Goal: Task Accomplishment & Management: Complete application form

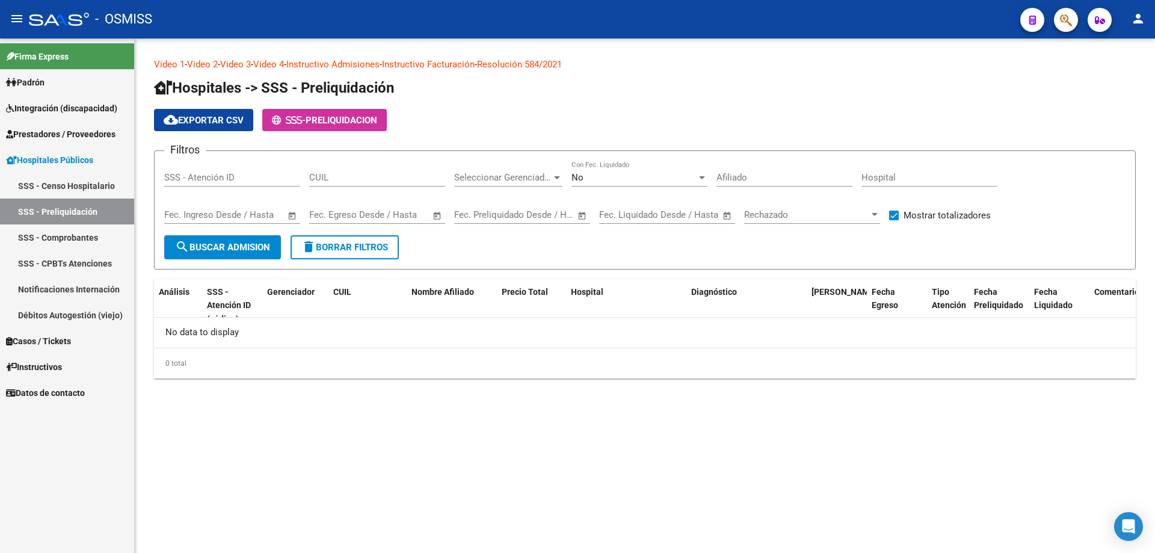
click at [87, 132] on span "Prestadores / Proveedores" at bounding box center [61, 134] width 110 height 13
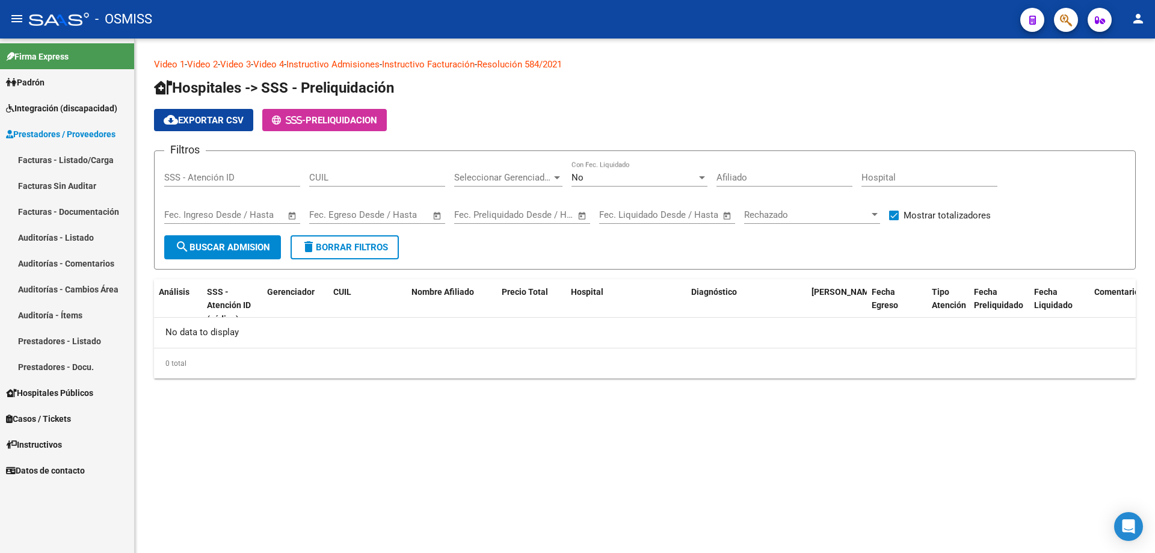
click at [89, 242] on link "Auditorías - Listado" at bounding box center [67, 237] width 134 height 26
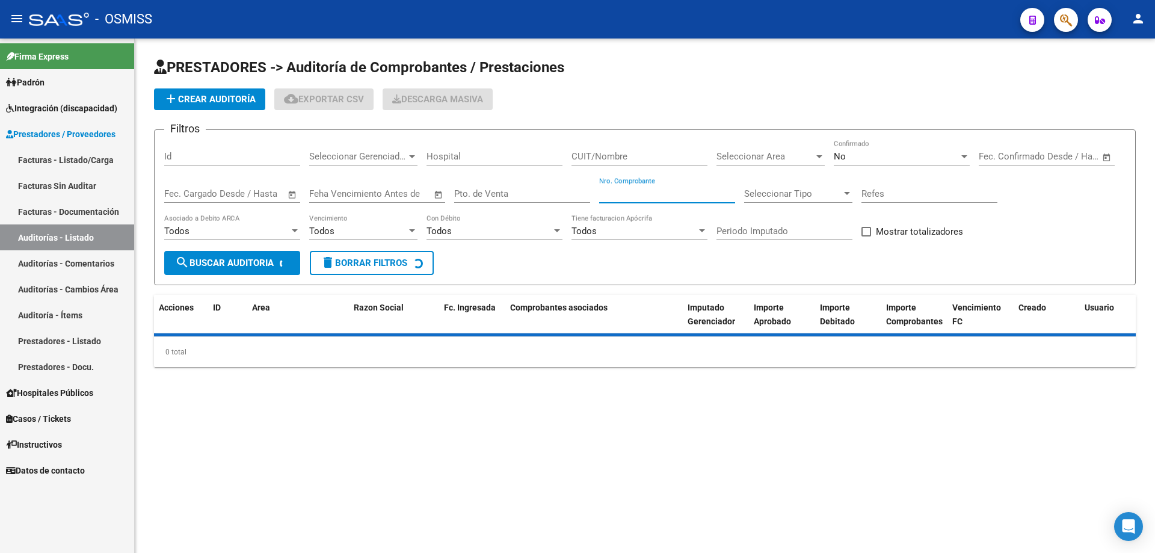
click at [632, 197] on input "Nro. Comprobante" at bounding box center [667, 193] width 136 height 11
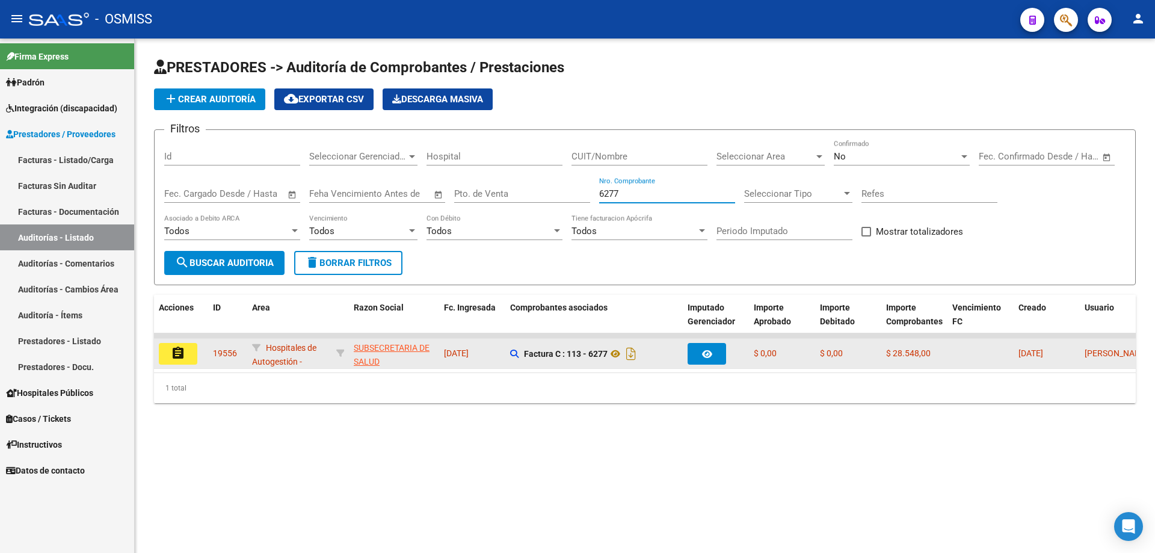
type input "6277"
click at [180, 353] on mat-icon "assignment" at bounding box center [178, 353] width 14 height 14
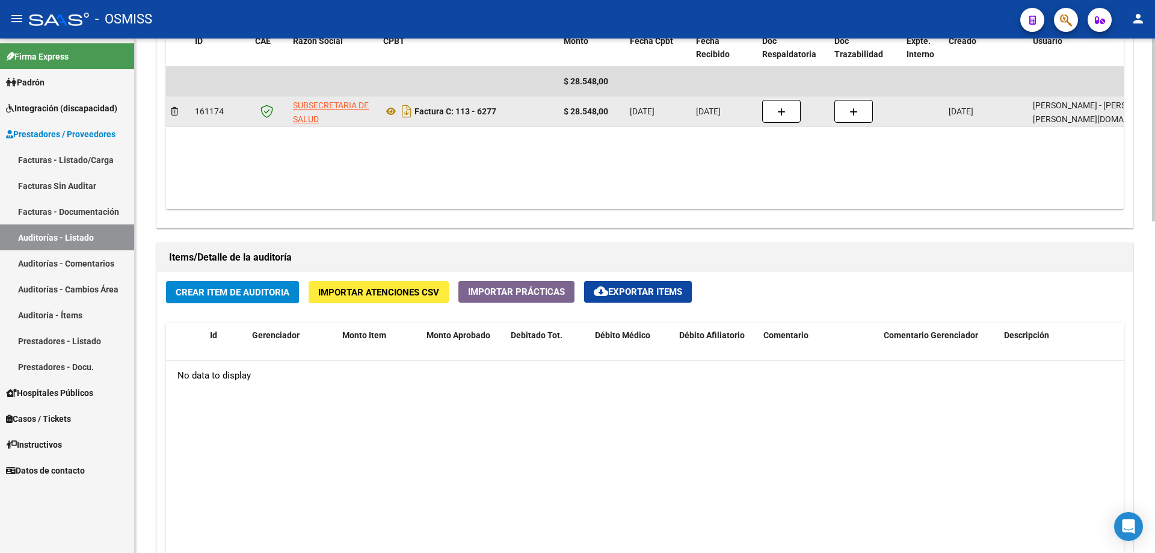
scroll to position [662, 0]
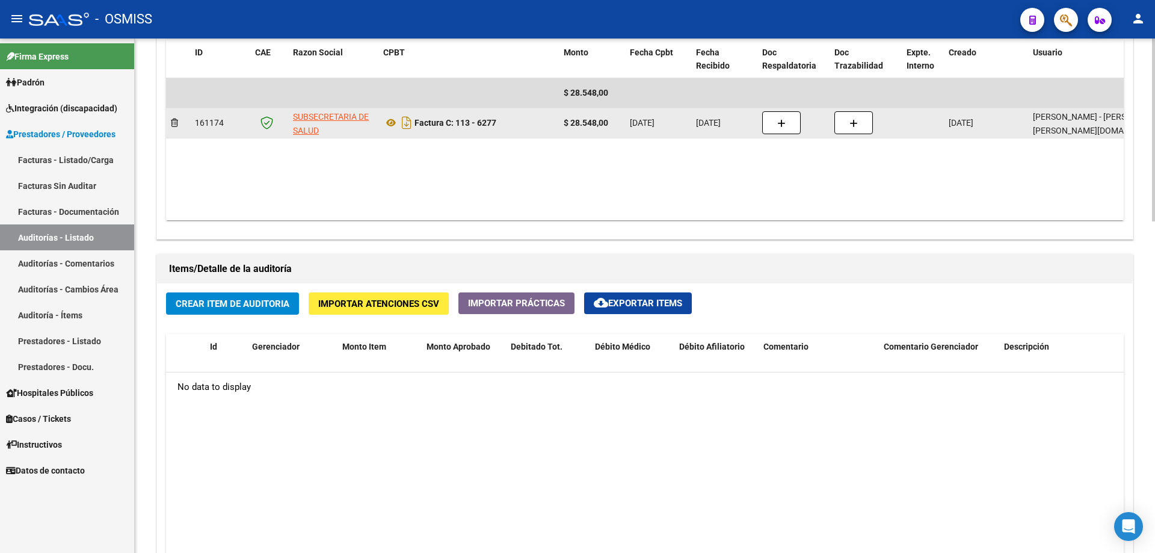
click at [820, 135] on datatable-body-cell at bounding box center [794, 122] width 72 height 29
click at [758, 117] on datatable-body-cell at bounding box center [794, 122] width 72 height 29
click at [794, 126] on button "button" at bounding box center [781, 122] width 39 height 23
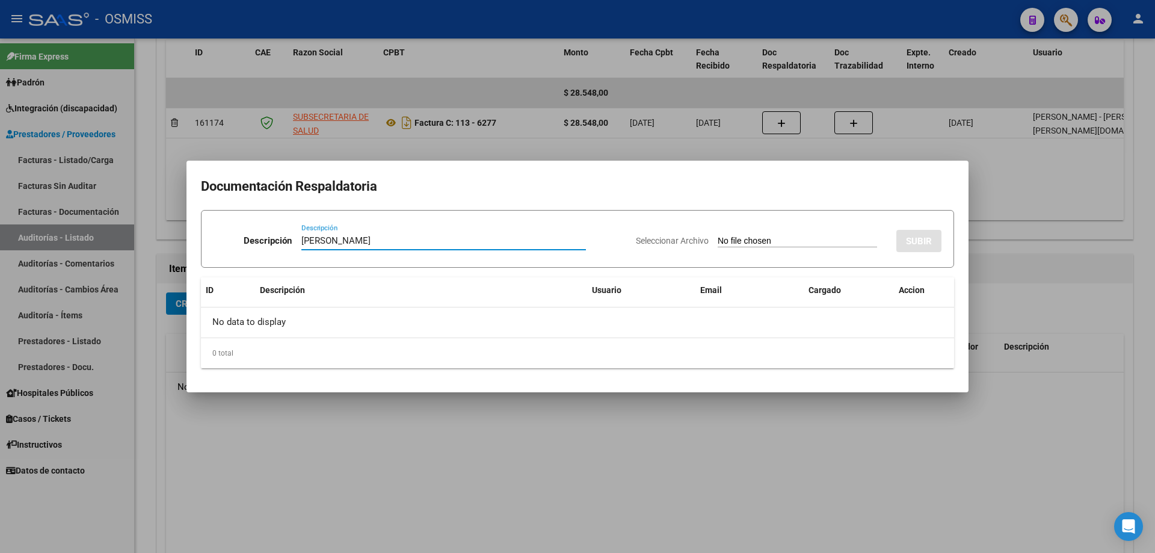
type input "[PERSON_NAME]"
click at [753, 233] on div "Seleccionar Archivo SUBIR" at bounding box center [789, 238] width 306 height 37
click at [752, 236] on input "Seleccionar Archivo" at bounding box center [797, 241] width 159 height 11
type input "C:\fakepath\[PERSON_NAME].pdf"
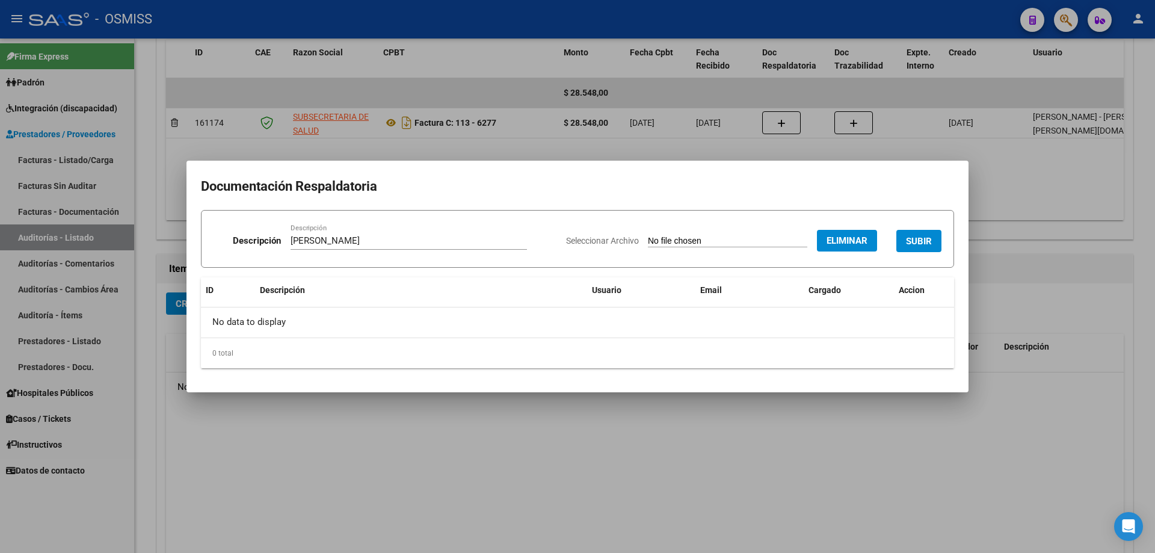
click at [923, 240] on span "SUBIR" at bounding box center [919, 241] width 26 height 11
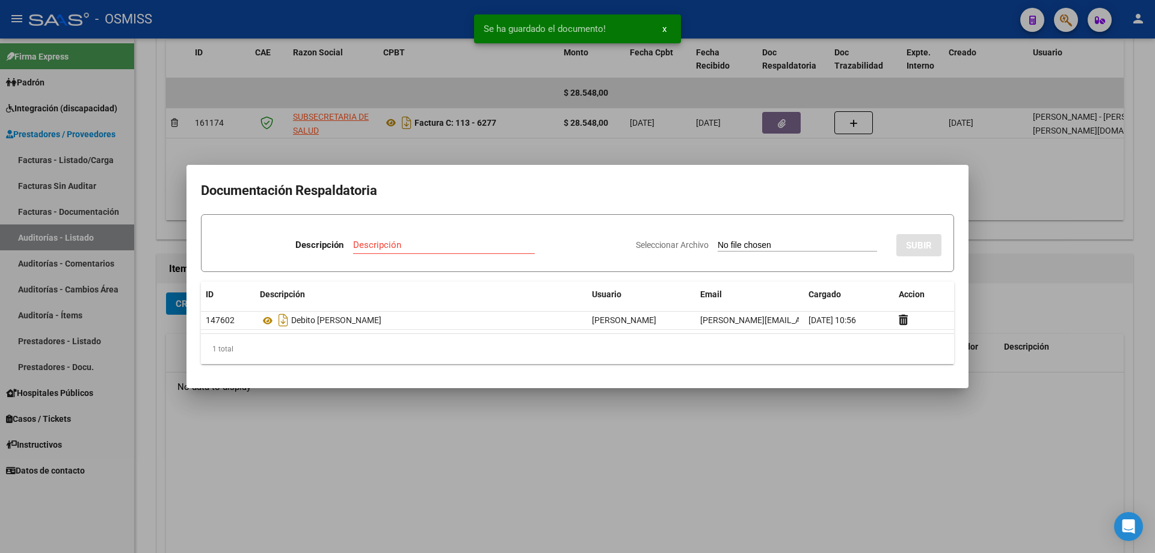
click at [530, 424] on div at bounding box center [577, 276] width 1155 height 553
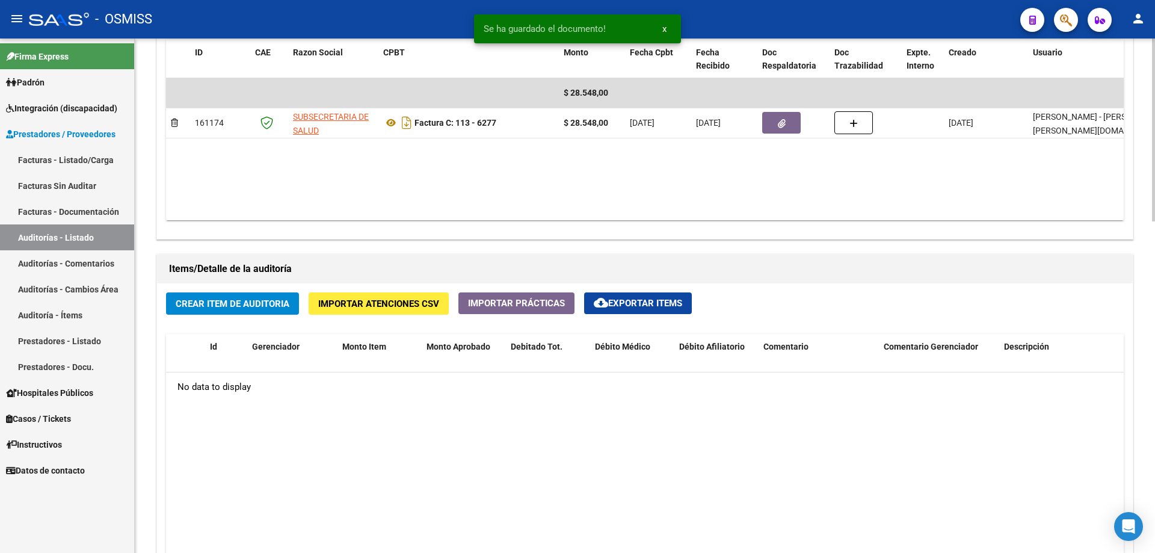
click at [285, 299] on span "Crear Item de Auditoria" at bounding box center [233, 303] width 114 height 11
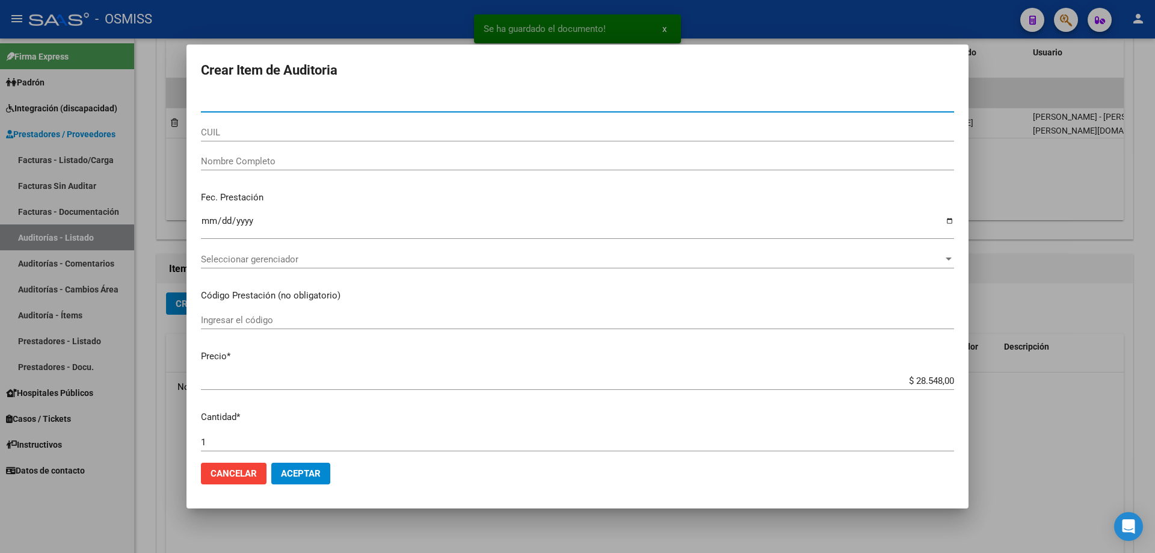
paste input "40687061"
type input "40687061"
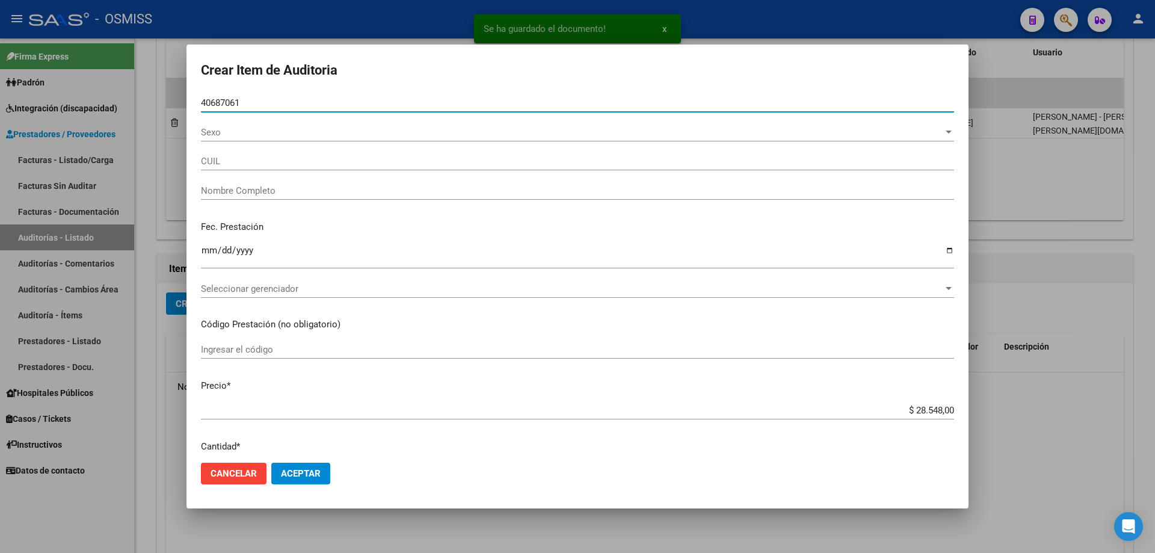
type input "27406870613"
type input "[PERSON_NAME]"
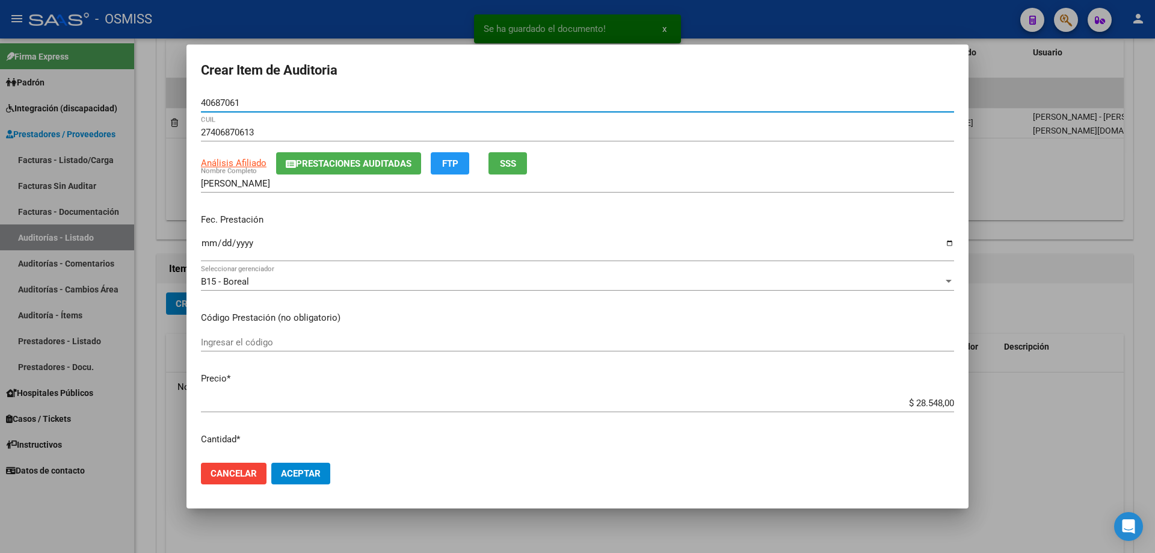
type input "40687061"
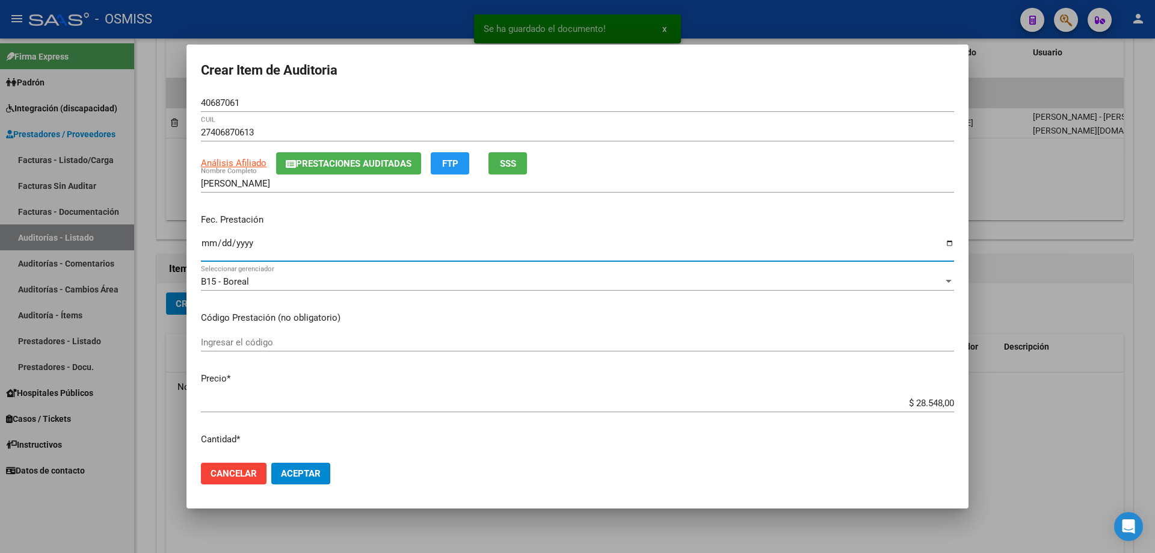
click at [209, 246] on input "Ingresar la fecha" at bounding box center [577, 247] width 753 height 19
type input "[DATE]"
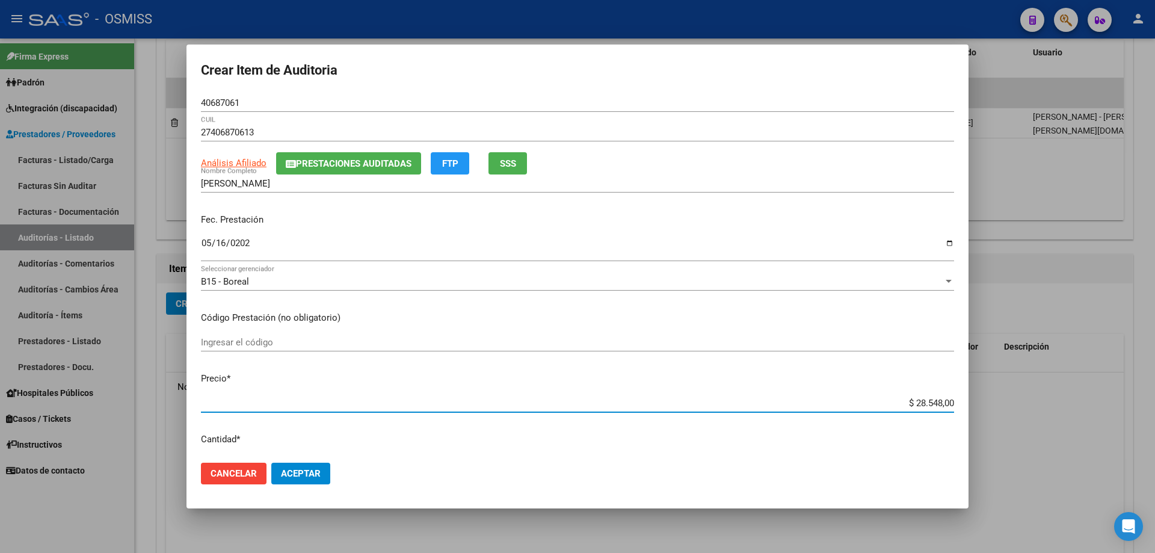
drag, startPoint x: 892, startPoint y: 398, endPoint x: 1018, endPoint y: 397, distance: 126.4
click at [1017, 397] on div "Crear Item de Auditoria 40687061 Nro Documento 27406870613 CUIL Análisis Afilia…" at bounding box center [577, 276] width 1155 height 553
type input "$ 0,04"
type input "$ 0,45"
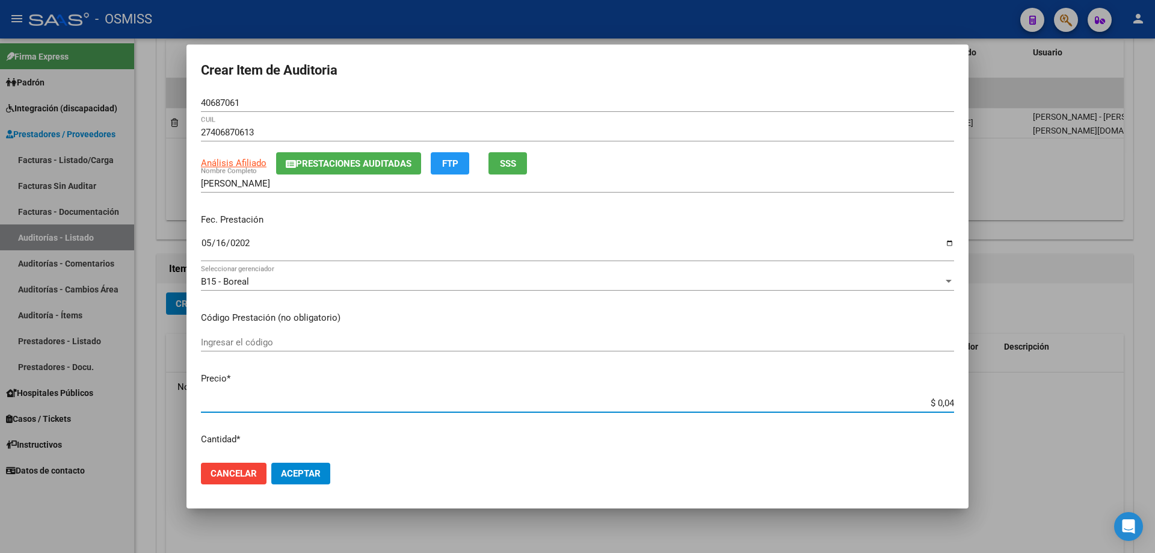
type input "$ 0,45"
type input "$ 4,56"
type input "$ 45,60"
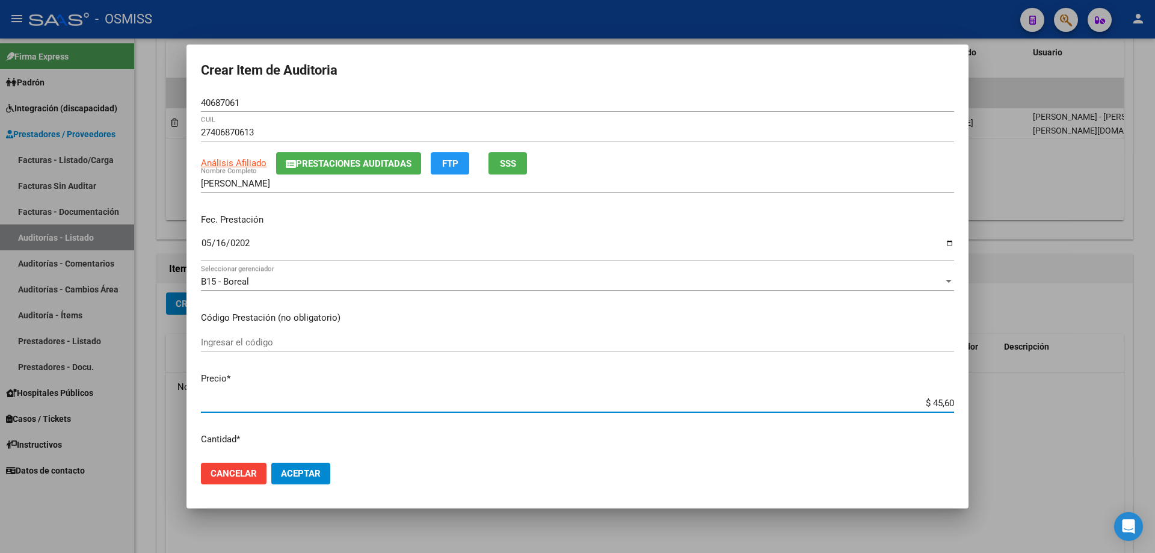
type input "$ 456,00"
type input "$ 4.560,00"
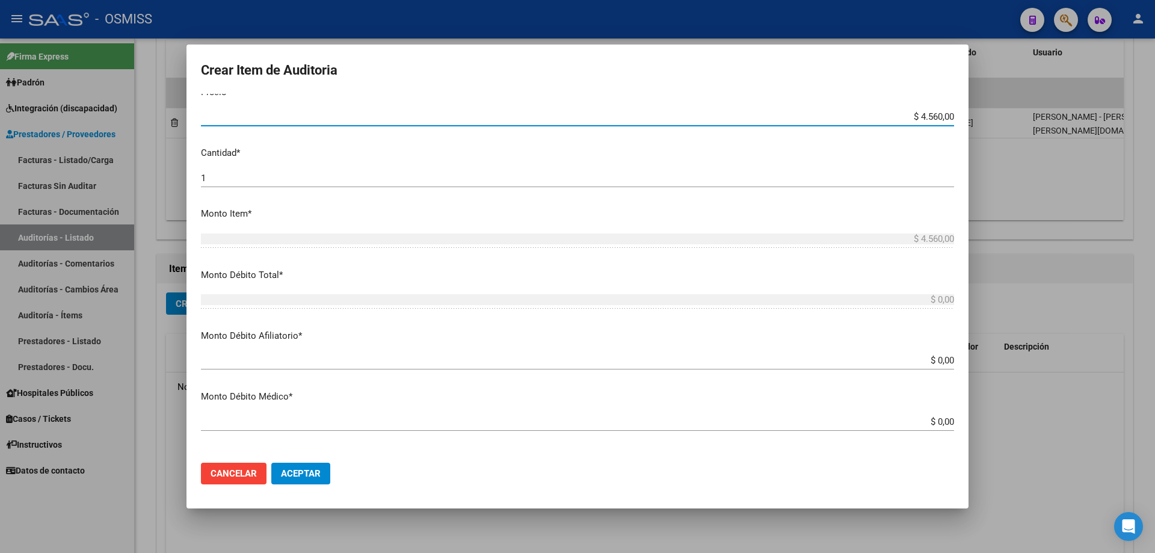
scroll to position [301, 0]
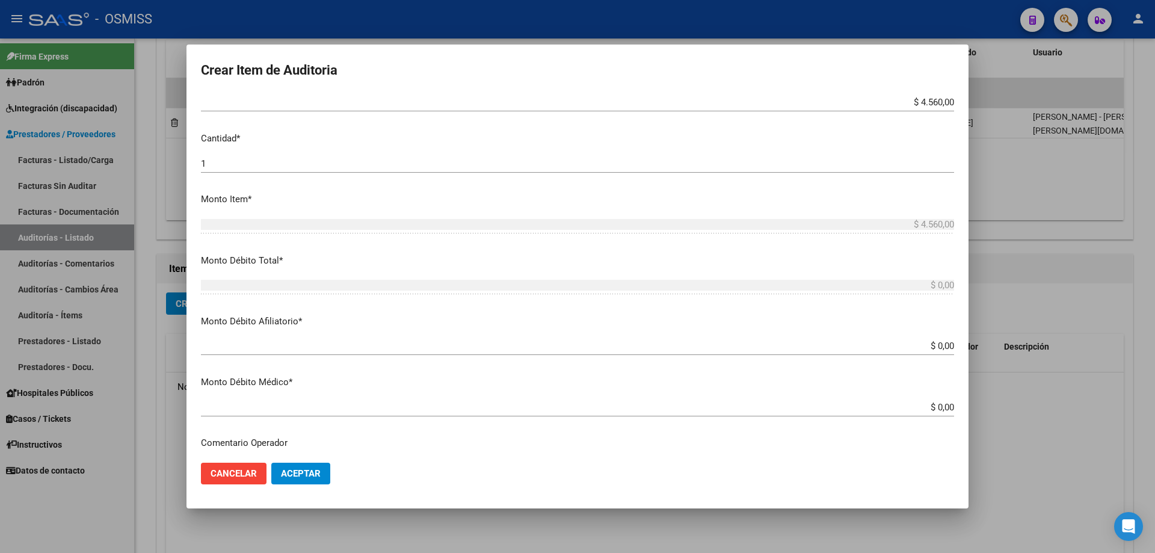
drag, startPoint x: 888, startPoint y: 339, endPoint x: 901, endPoint y: 337, distance: 13.4
click at [901, 337] on div "$ 0,00 Ingresar el monto Afiliatorio" at bounding box center [577, 346] width 753 height 18
drag, startPoint x: 884, startPoint y: 340, endPoint x: 1100, endPoint y: 320, distance: 217.0
click at [1066, 321] on div "Crear Item de Auditoria 40687061 Nro Documento 27406870613 CUIL Análisis Afilia…" at bounding box center [577, 276] width 1155 height 553
click at [873, 325] on p "Monto Débito Afiliatorio *" at bounding box center [577, 322] width 753 height 14
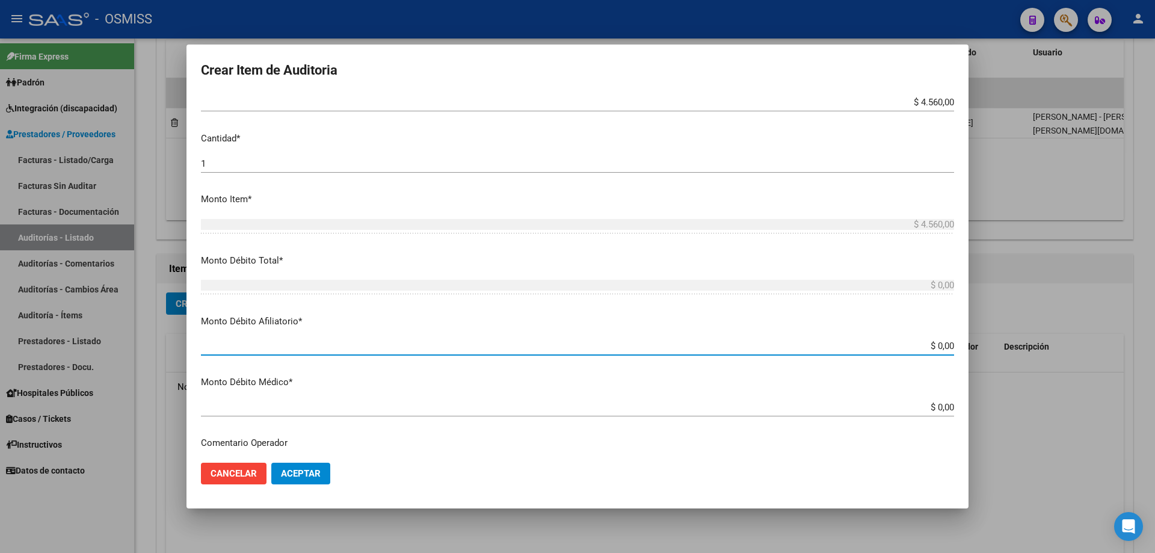
drag, startPoint x: 881, startPoint y: 351, endPoint x: 972, endPoint y: 343, distance: 91.2
click at [971, 343] on div "Crear Item de Auditoria 40687061 Nro Documento 27406870613 CUIL Análisis Afilia…" at bounding box center [577, 276] width 1155 height 553
type input "$ 0,04"
type input "$ 0,45"
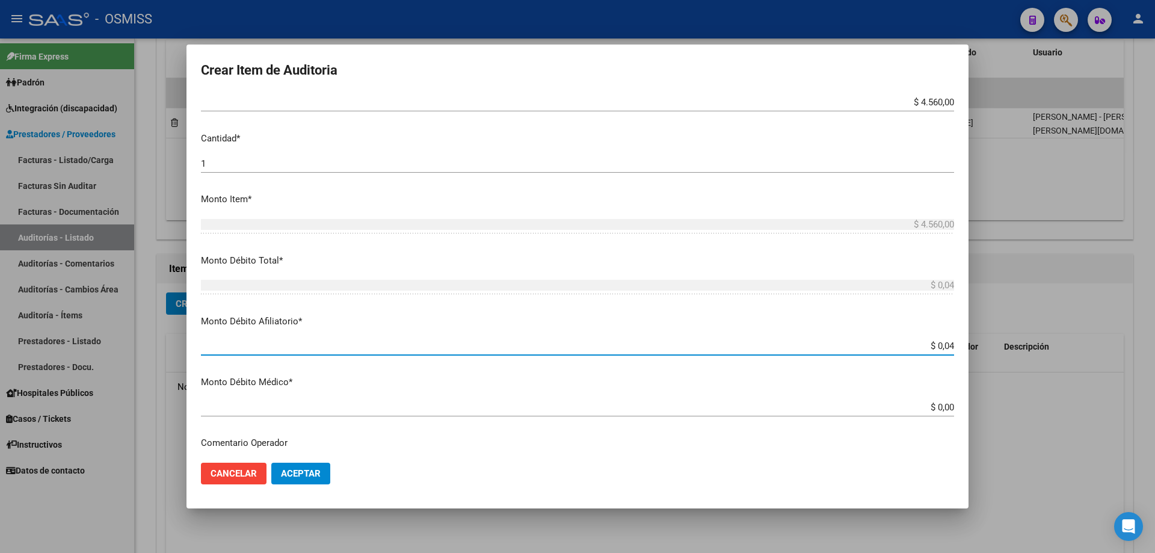
type input "$ 0,45"
type input "$ 4,56"
type input "$ 45,60"
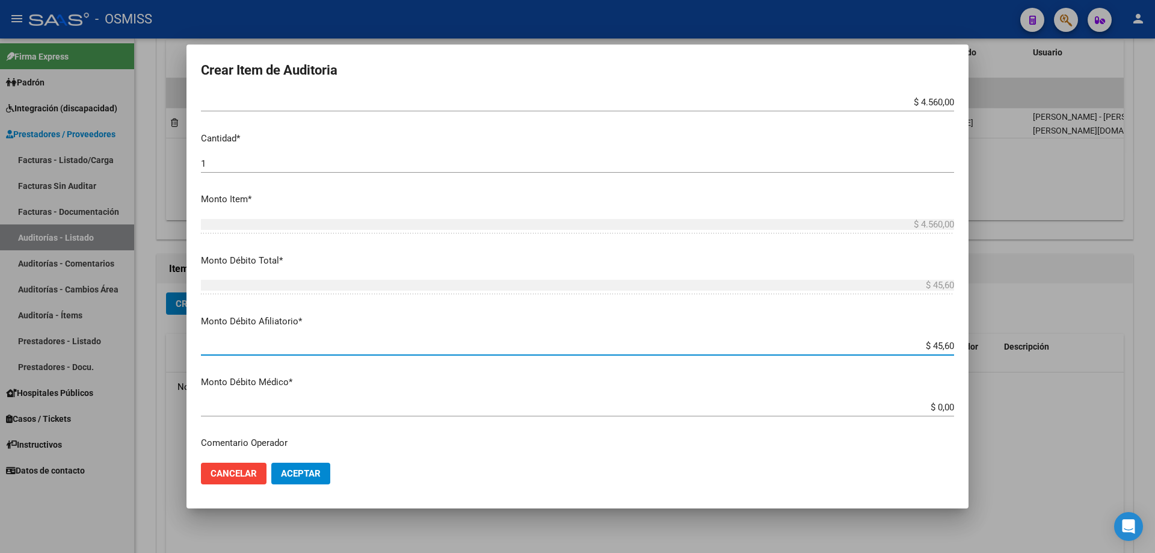
type input "$ 456,00"
type input "$ 4.560,00"
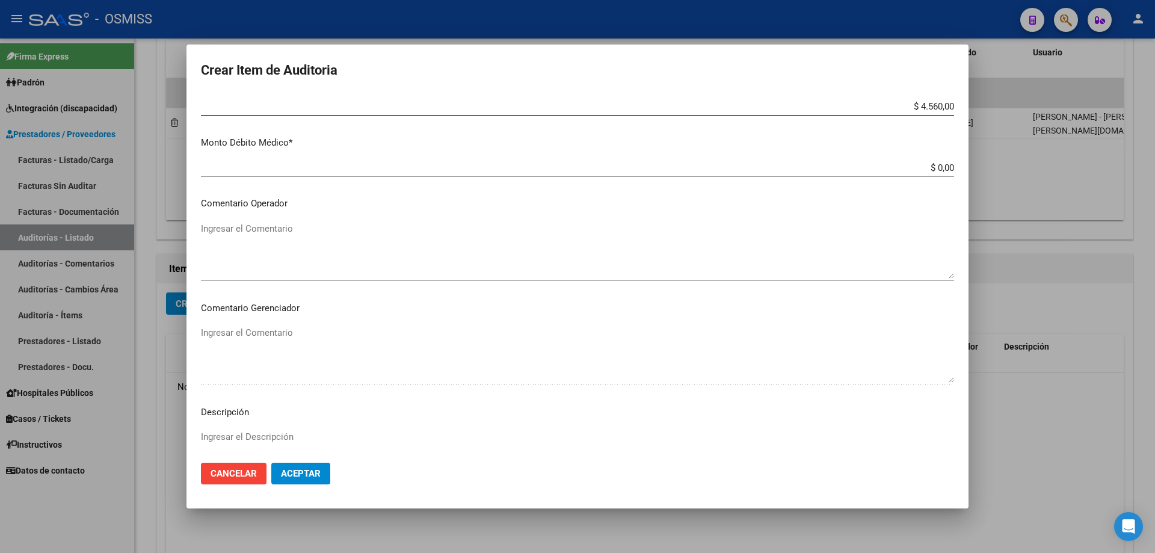
scroll to position [542, 0]
click at [279, 235] on textarea "Ingresar el Comentario" at bounding box center [577, 249] width 753 height 57
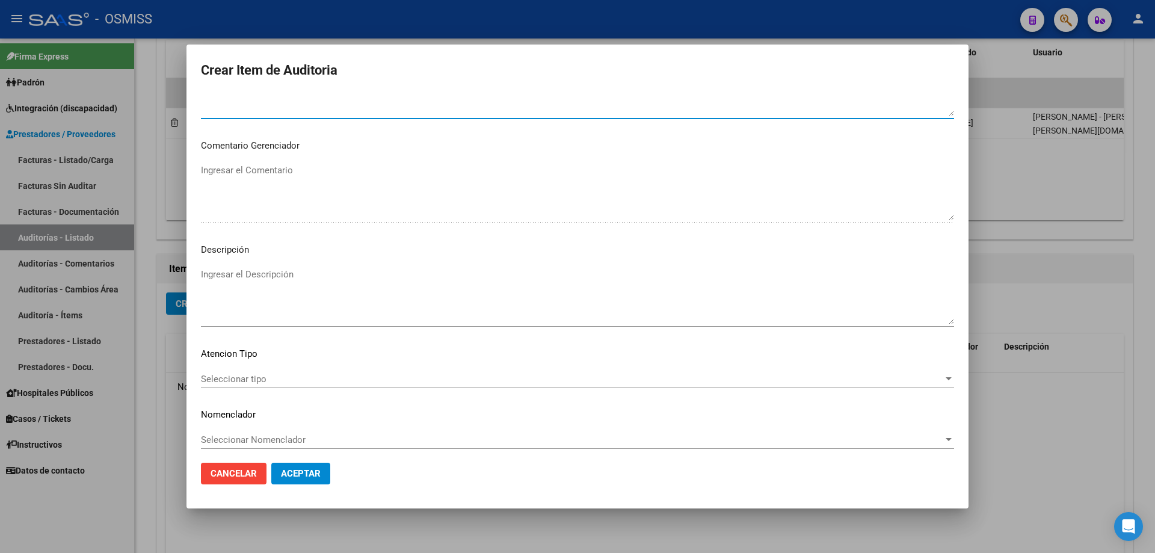
scroll to position [710, 0]
type textarea "SE RECHAZA"
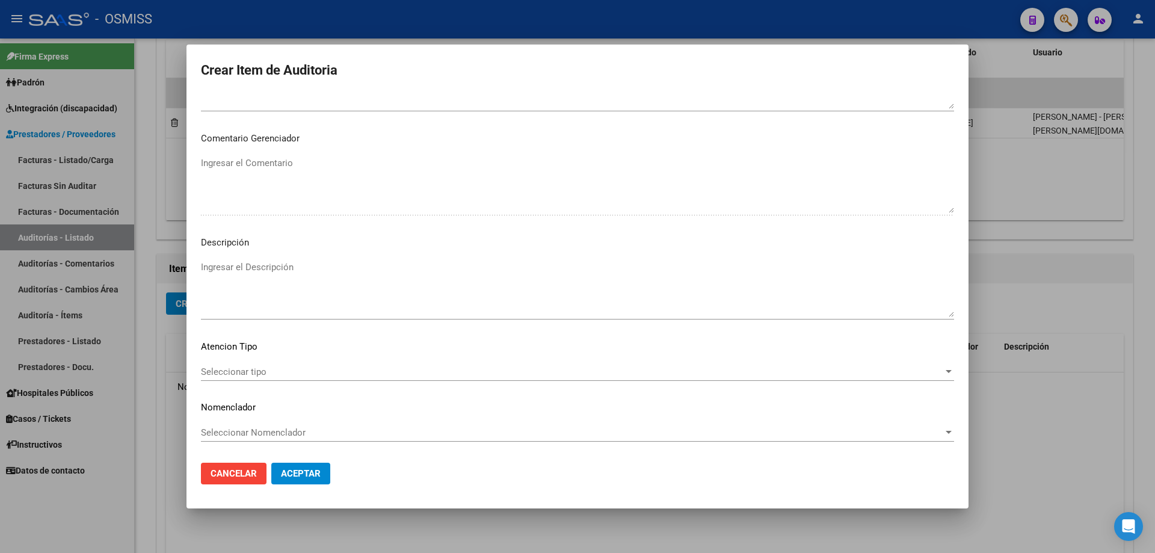
click at [259, 253] on mat-dialog-content "40687061 Nro Documento 27406870613 CUIL Análisis Afiliado Prestaciones Auditada…" at bounding box center [578, 273] width 782 height 359
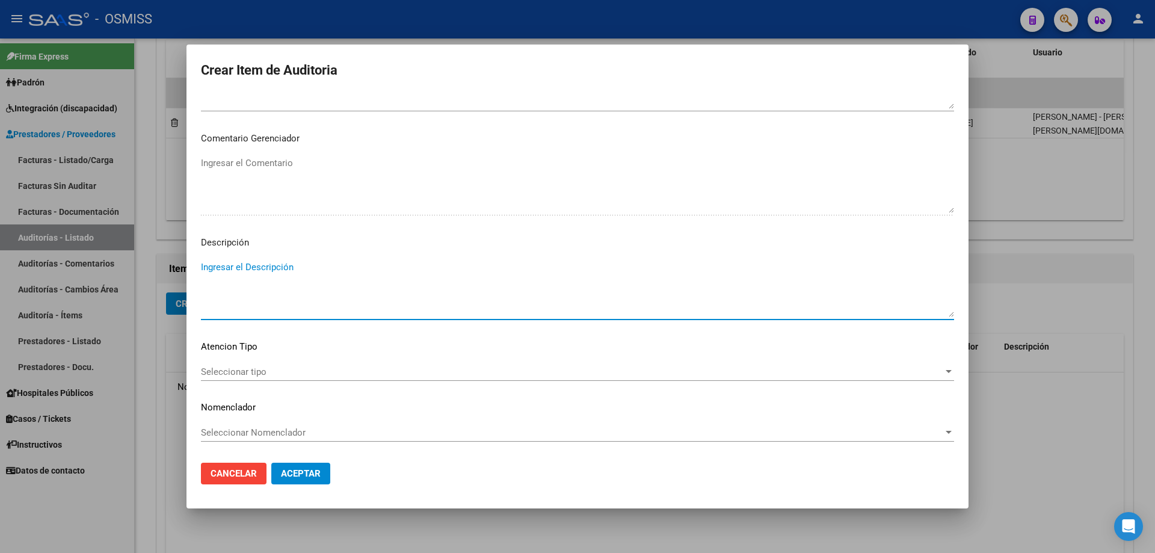
click at [255, 264] on textarea "Ingresar el Descripción" at bounding box center [577, 289] width 753 height 57
click at [240, 279] on textarea "Ingresar el Descripción" at bounding box center [577, 289] width 753 height 57
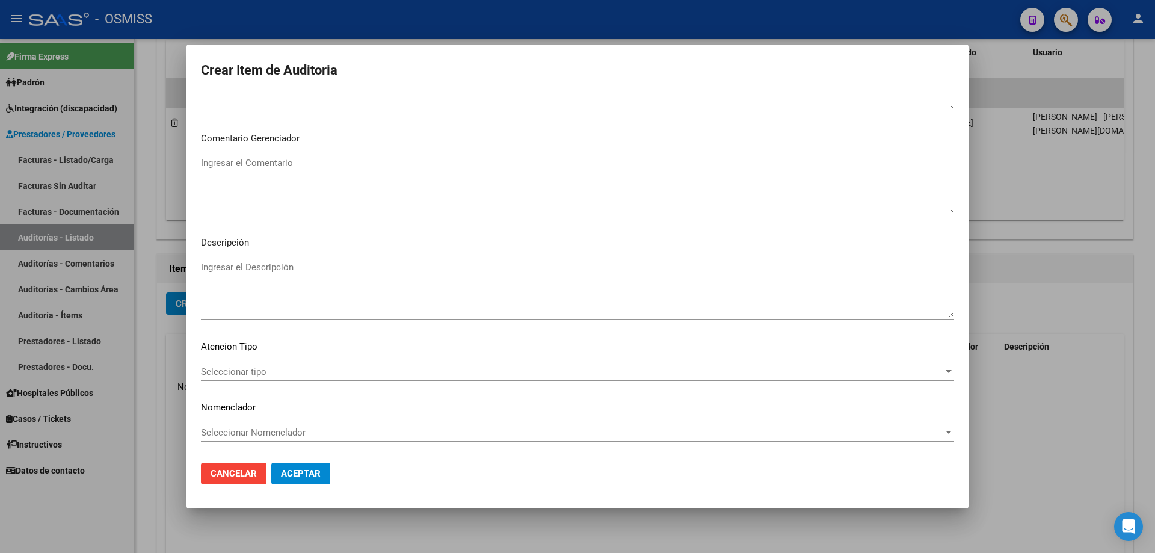
drag, startPoint x: 394, startPoint y: 486, endPoint x: 319, endPoint y: 422, distance: 97.8
click at [394, 486] on mat-dialog-actions "Cancelar Aceptar" at bounding box center [577, 473] width 753 height 41
click at [221, 264] on textarea "Ingresar el Descripción" at bounding box center [577, 289] width 753 height 57
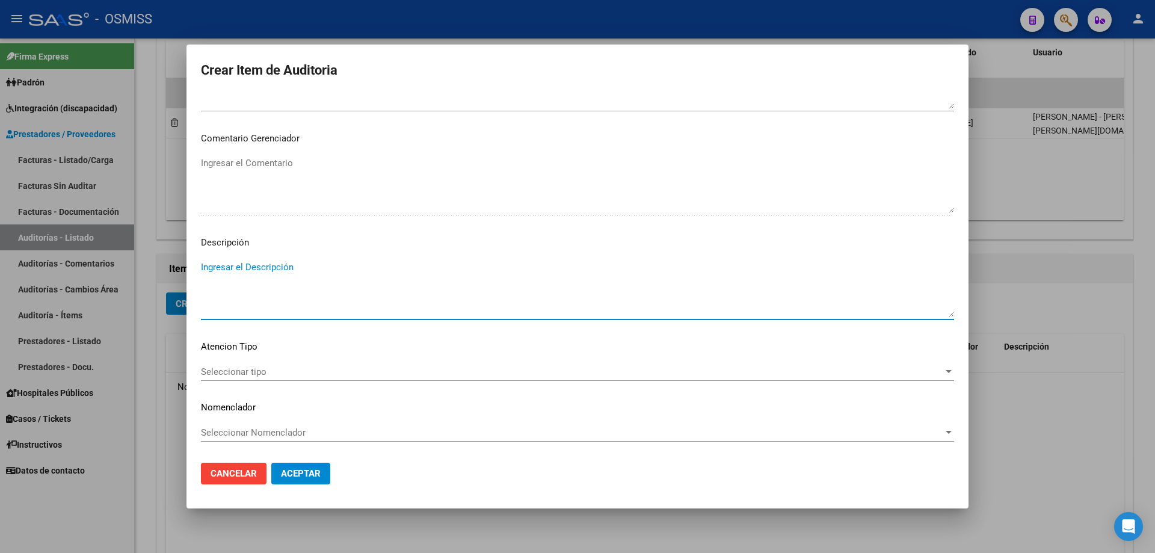
paste textarea "BAJA al ../../.. por finalizacion de la cobertura de Desempleo. Resolución Nº 1…"
drag, startPoint x: 256, startPoint y: 269, endPoint x: 235, endPoint y: 268, distance: 21.1
click at [235, 268] on textarea "BAJA al ../../.. por finalizacion de la cobertura de Desempleo. Resolución Nº 1…" at bounding box center [577, 289] width 753 height 57
type textarea "BAJA al [DATE] por finalizacion de la cobertura de Desempleo. Resolución Nº 120…"
click at [311, 469] on span "Aceptar" at bounding box center [301, 473] width 40 height 11
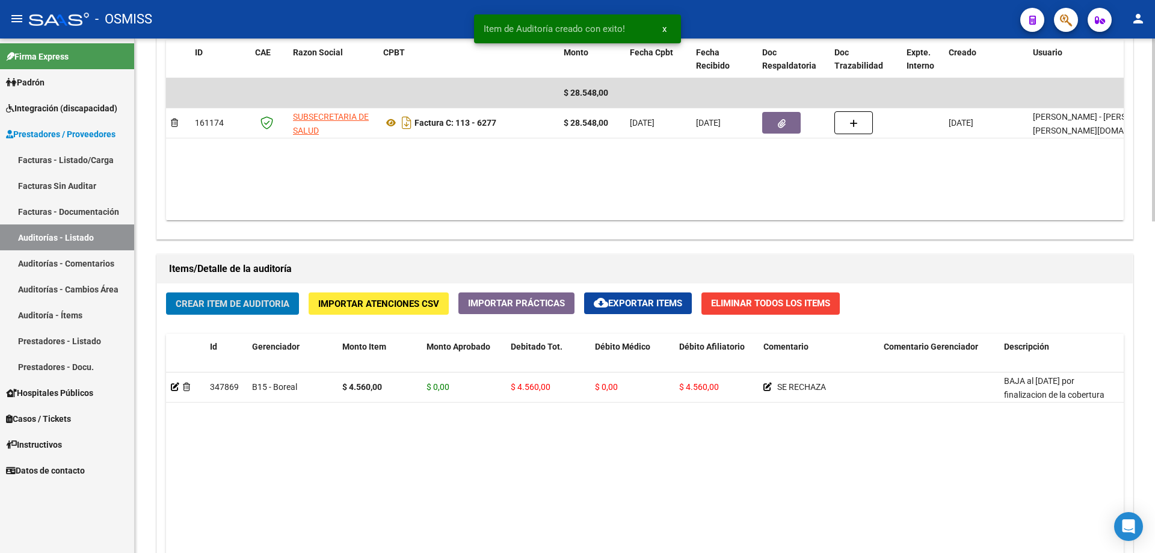
scroll to position [663, 0]
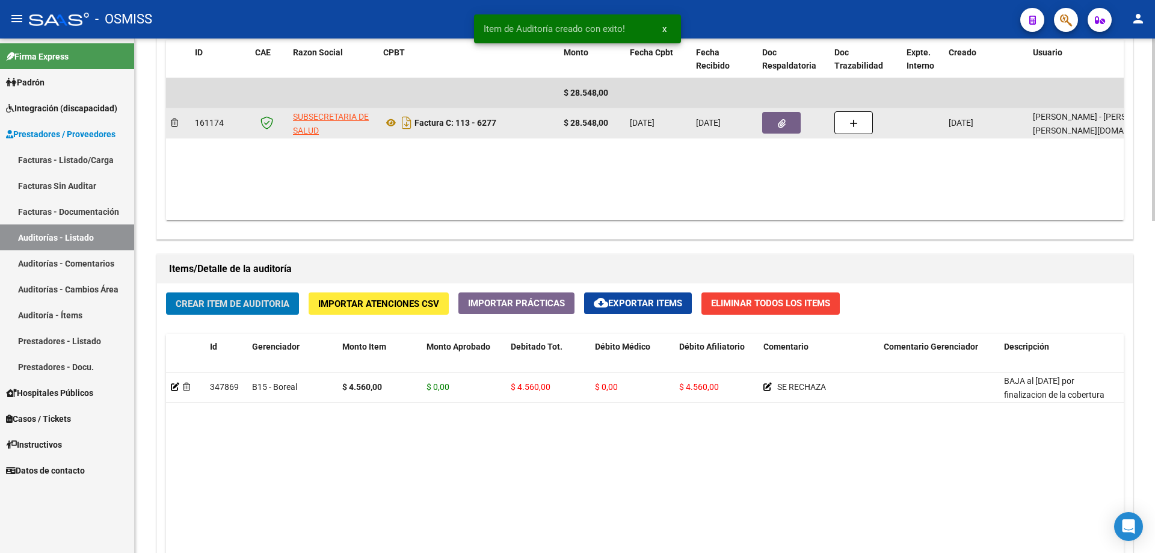
click at [779, 125] on icon "button" at bounding box center [782, 123] width 8 height 9
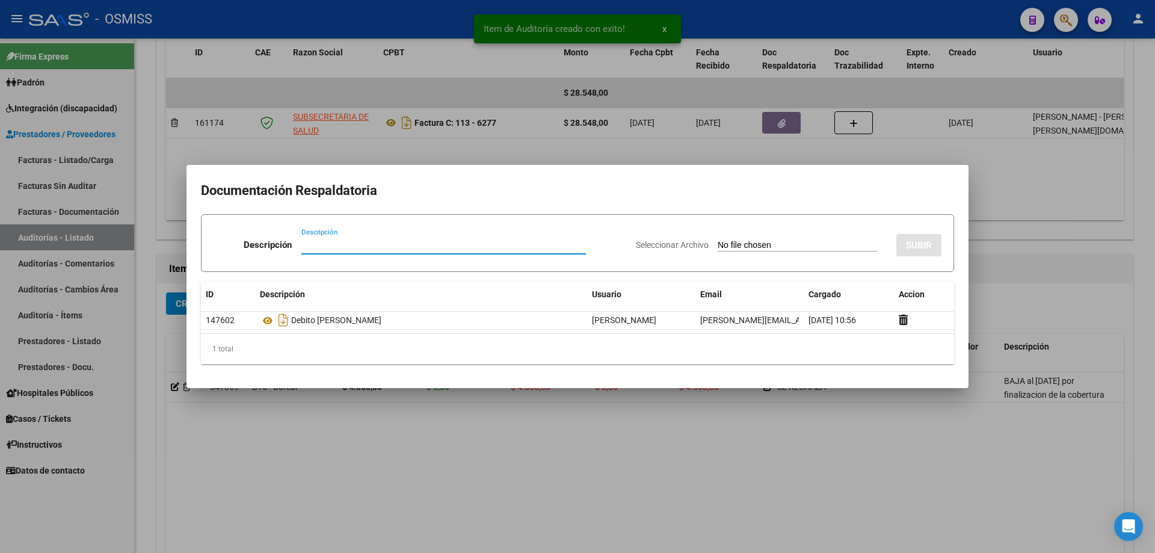
click at [392, 409] on div at bounding box center [577, 276] width 1155 height 553
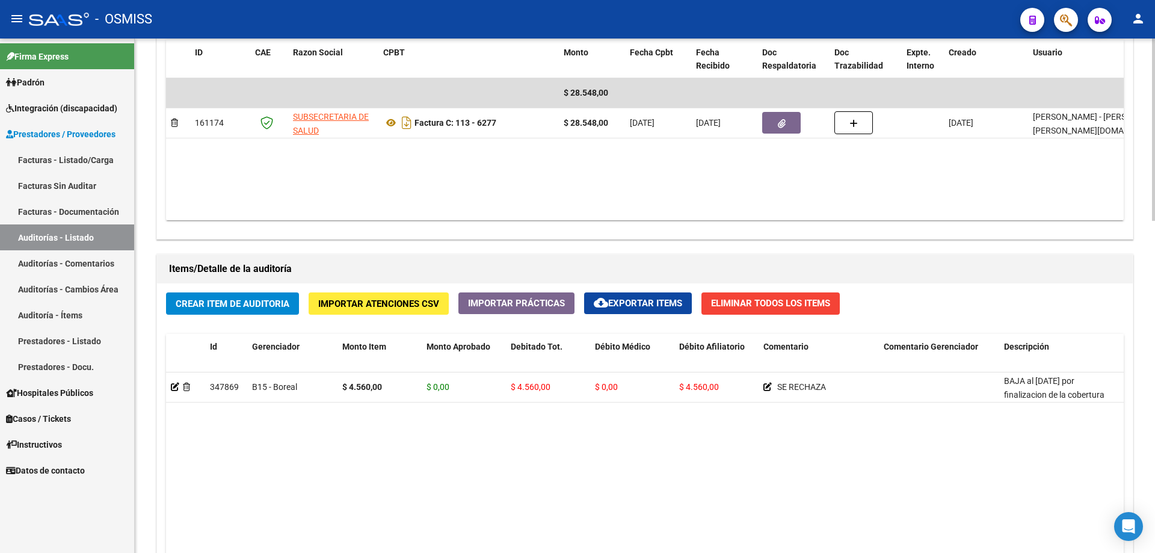
click at [226, 318] on div "Crear Item de Auditoria Importar Atenciones CSV Importar Prácticas cloud_downlo…" at bounding box center [645, 511] width 976 height 456
click at [223, 307] on span "Crear Item de Auditoria" at bounding box center [233, 303] width 114 height 11
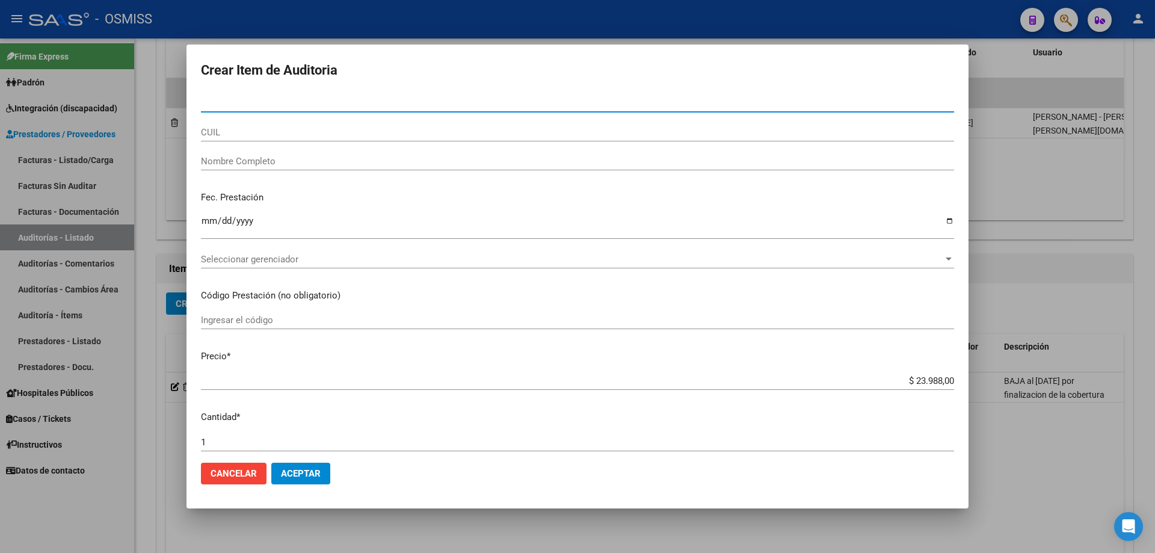
type input "17498126"
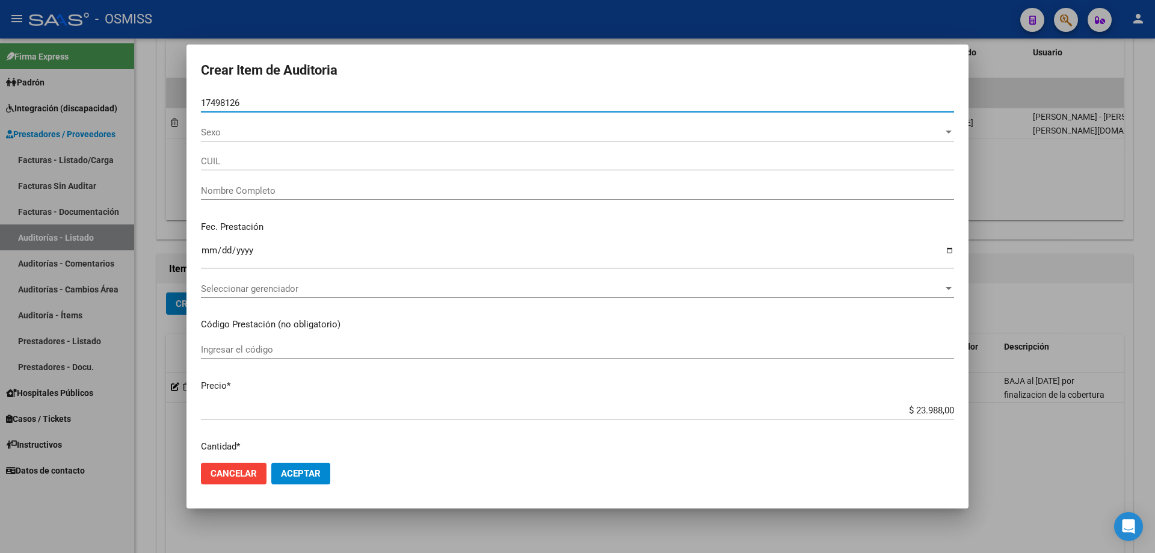
type input "23174981264"
type input "[PERSON_NAME] [PERSON_NAME]"
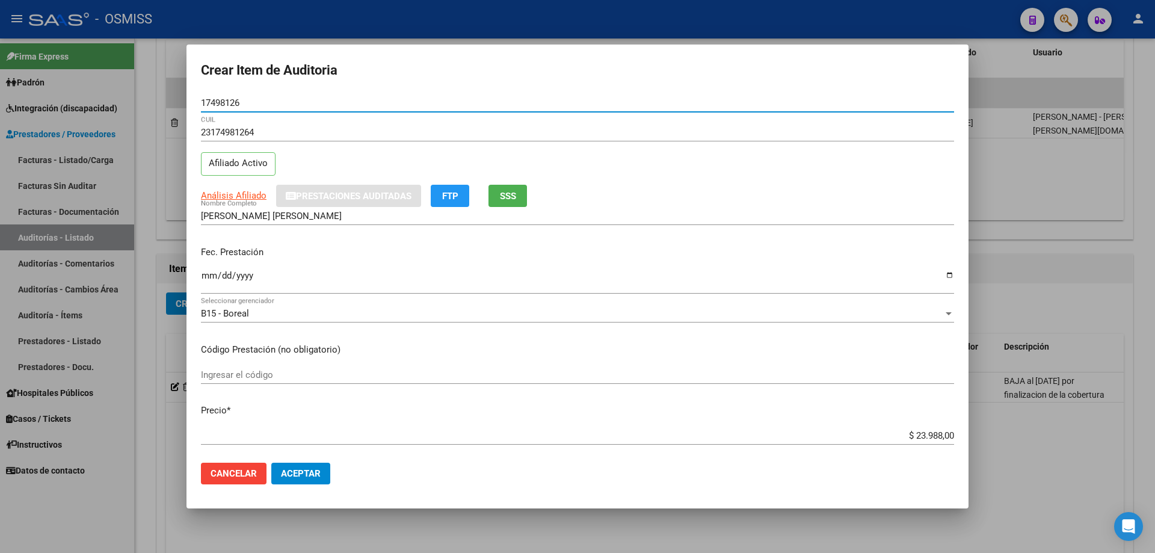
type input "17498126"
click at [208, 255] on p "Fec. Prestación" at bounding box center [577, 253] width 753 height 14
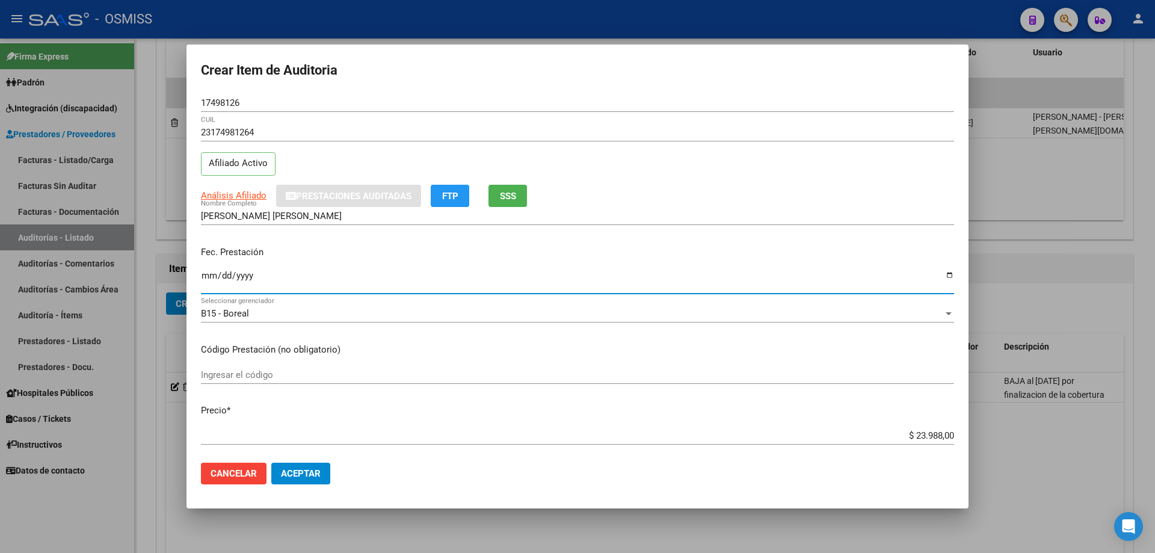
click at [202, 271] on input "Ingresar la fecha" at bounding box center [577, 280] width 753 height 19
type input "[DATE]"
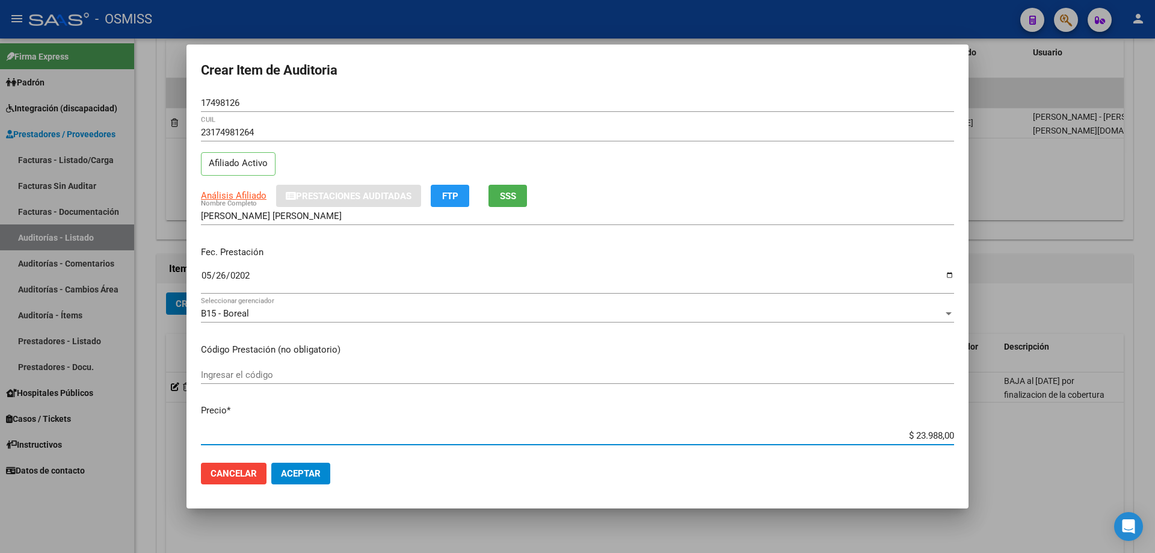
drag, startPoint x: 887, startPoint y: 439, endPoint x: 1155, endPoint y: 421, distance: 268.4
click at [1155, 431] on div "Crear Item de Auditoria 17498126 Nro Documento 23174981264 CUIL Afiliado Activo…" at bounding box center [577, 276] width 1155 height 553
type input "$ 0,01"
type input "$ 0,11"
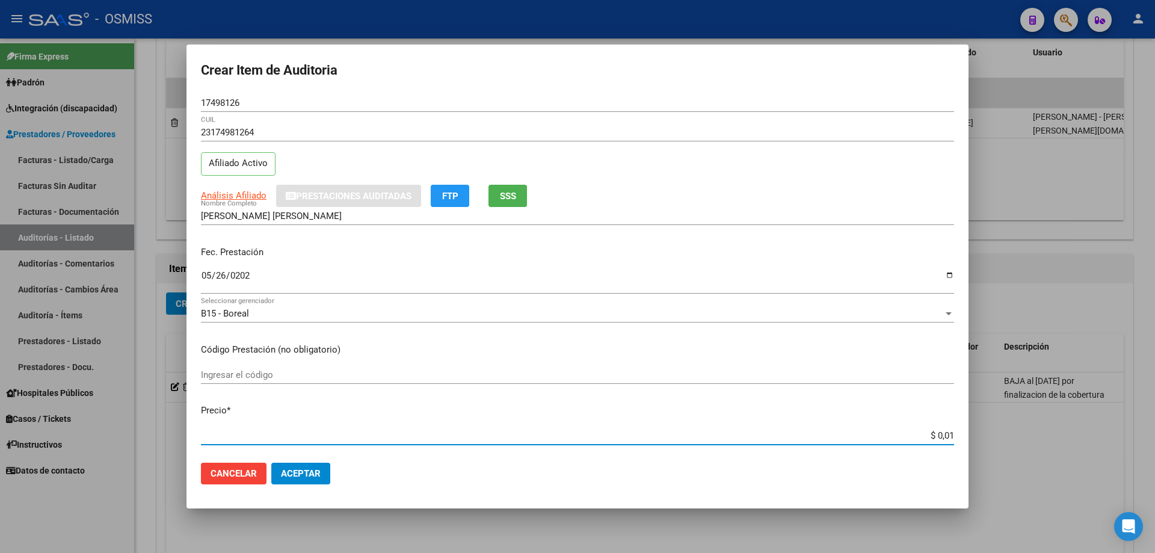
type input "$ 0,11"
type input "$ 1,19"
type input "$ 11,99"
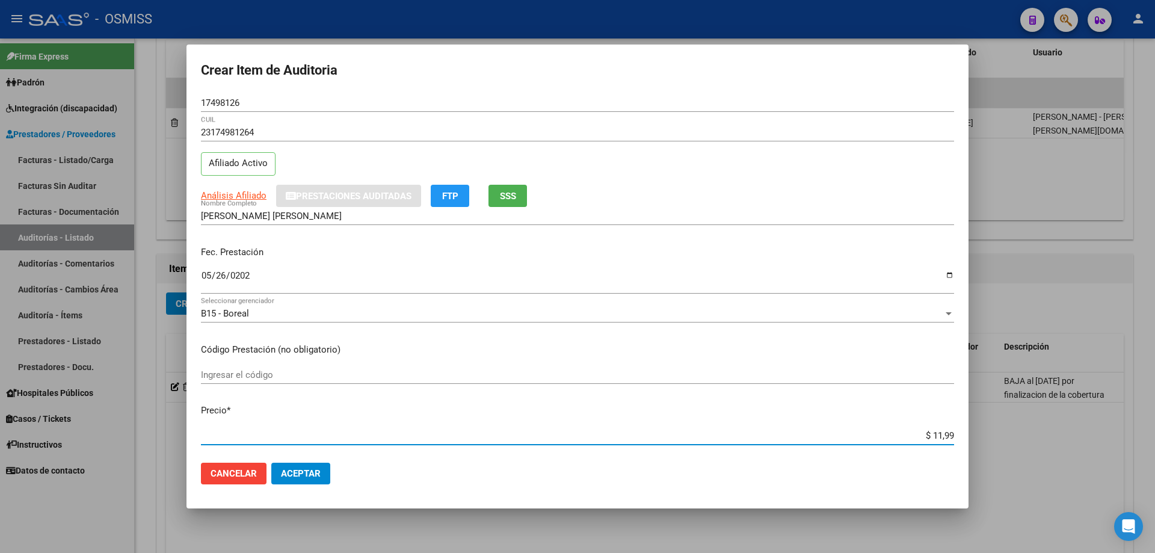
type input "$ 119,94"
type input "$ 1.199,40"
type input "$ 11.994,00"
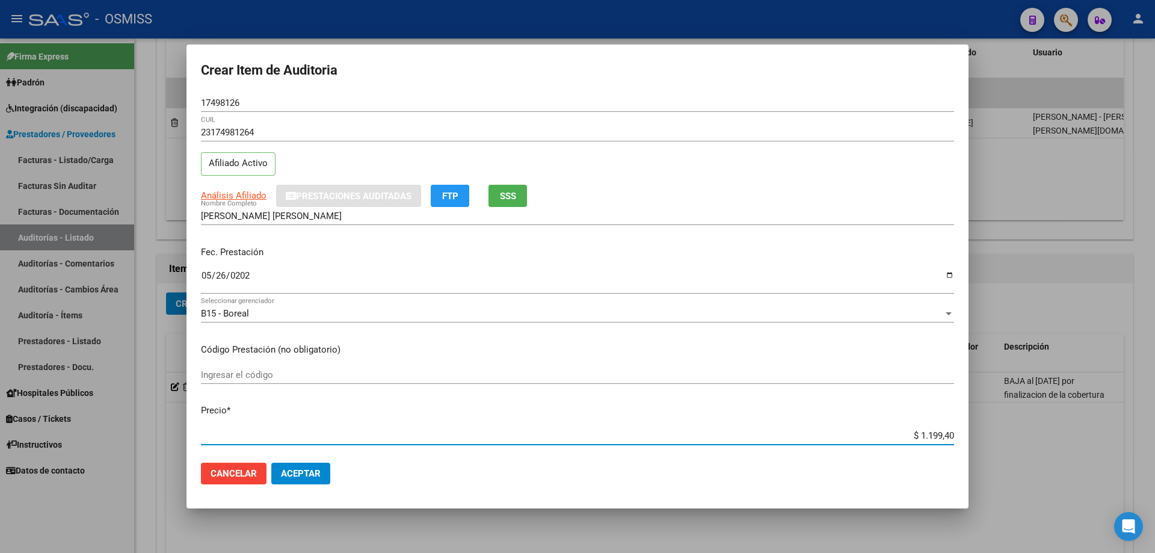
type input "$ 11.994,00"
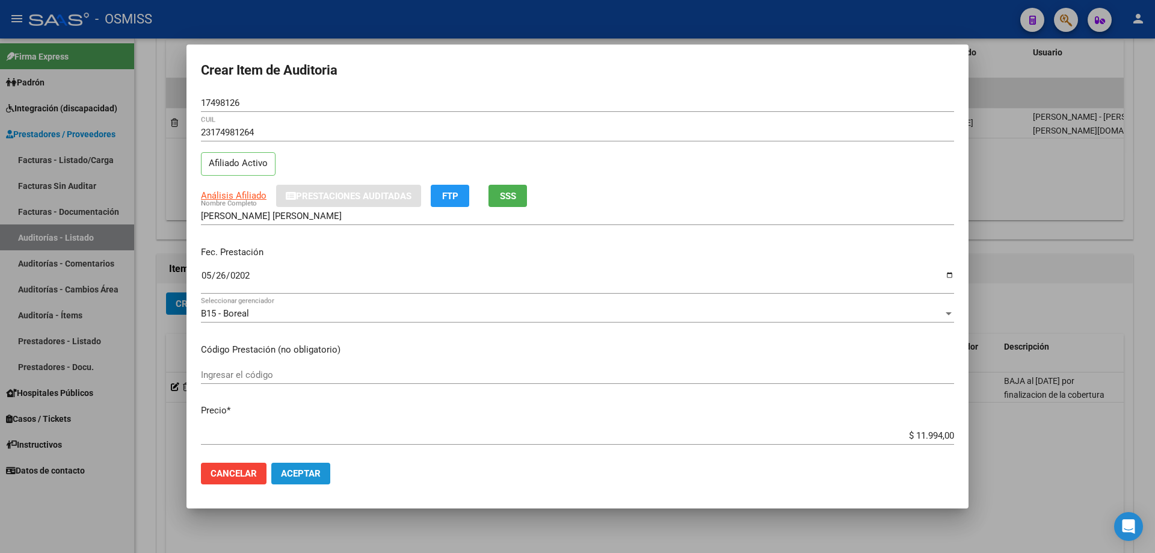
click at [317, 469] on span "Aceptar" at bounding box center [301, 473] width 40 height 11
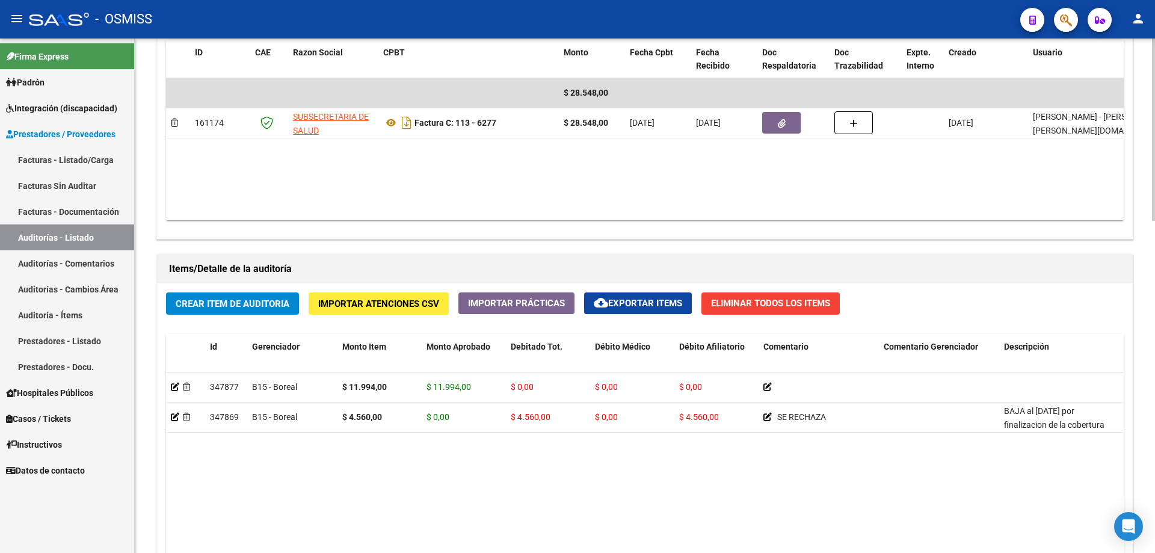
click at [355, 478] on datatable-body "347877 B15 - Boreal $ 11.994,00 $ 11.994,00 $ 0,00 $ 0,00 $ 0,00 23174981264 17…" at bounding box center [645, 532] width 958 height 318
click at [249, 301] on span "Crear Item de Auditoria" at bounding box center [233, 303] width 114 height 11
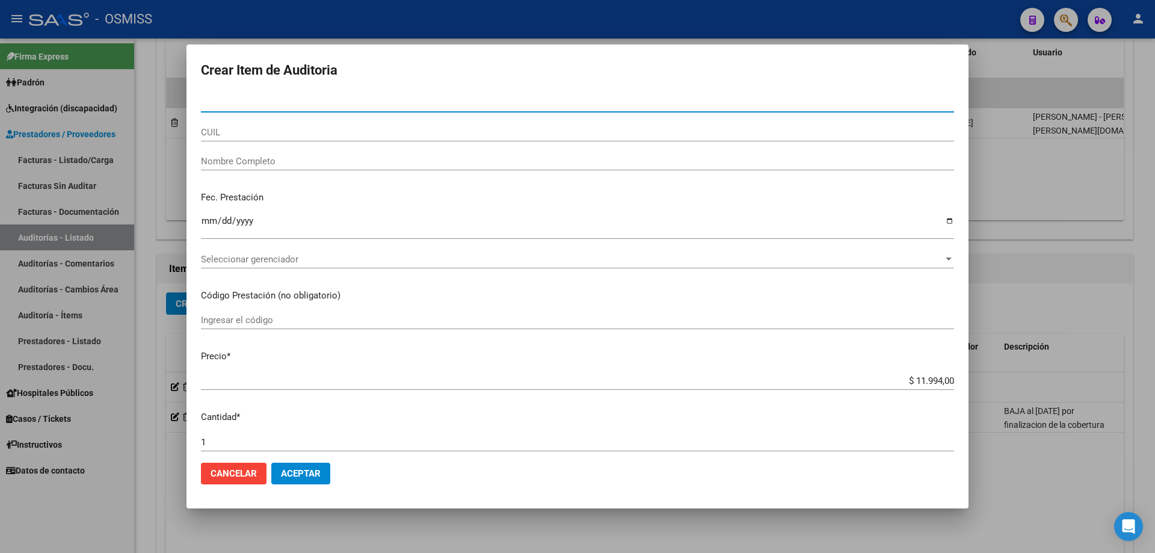
paste input "33638513"
type input "33638513"
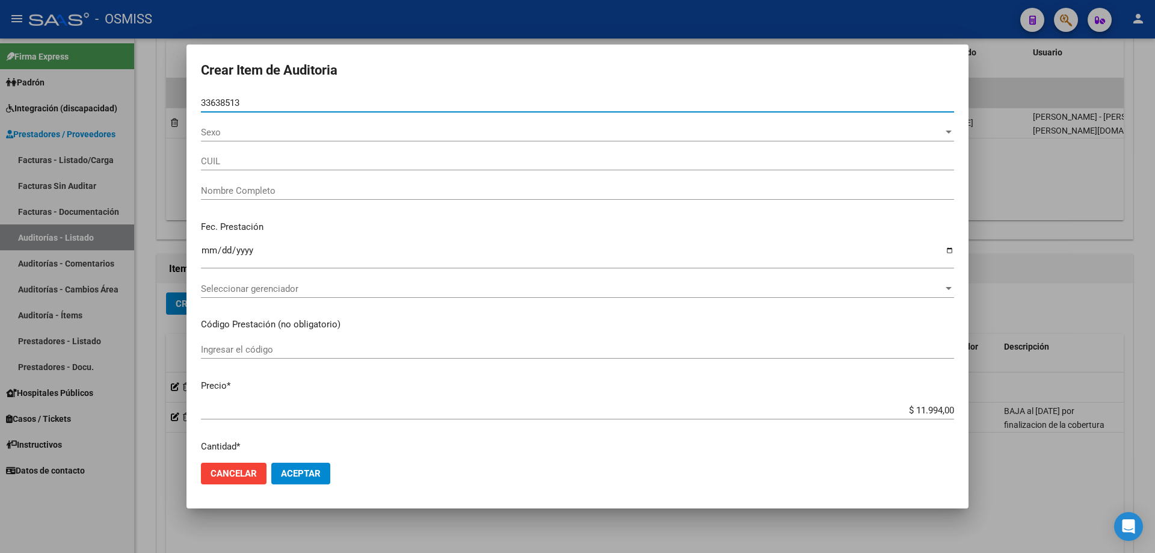
type input "27336385135"
type input "[PERSON_NAME]"
type input "33638513"
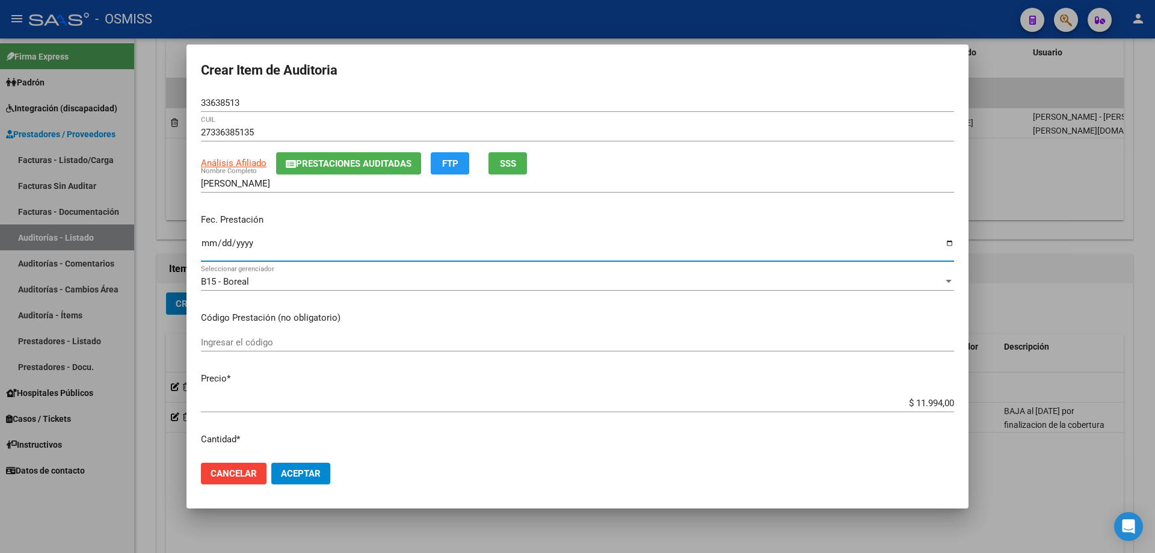
click at [202, 246] on input "Ingresar la fecha" at bounding box center [577, 247] width 753 height 19
type input "[DATE]"
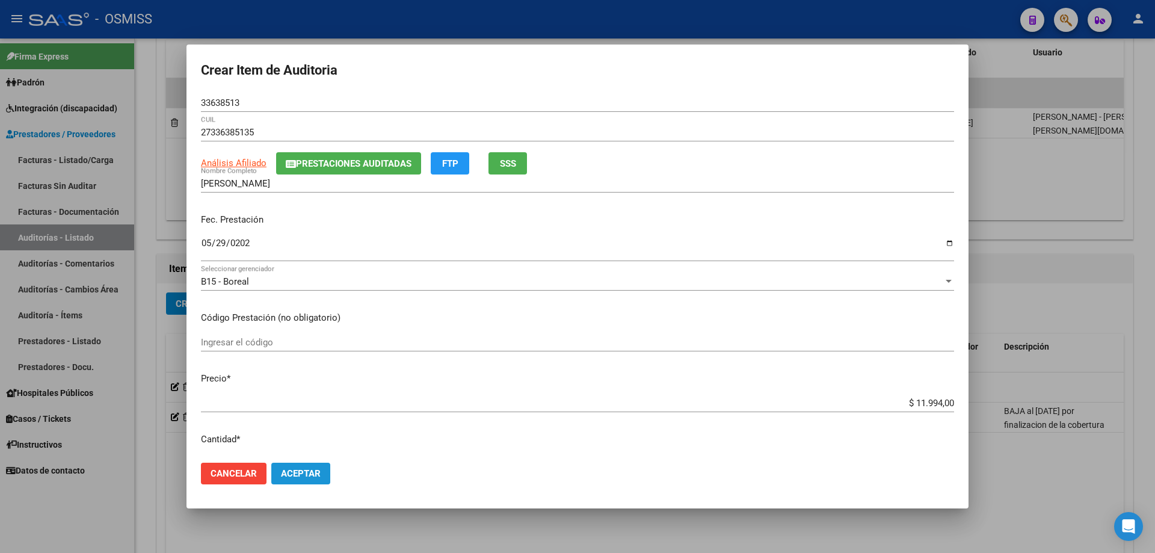
click at [316, 469] on span "Aceptar" at bounding box center [301, 473] width 40 height 11
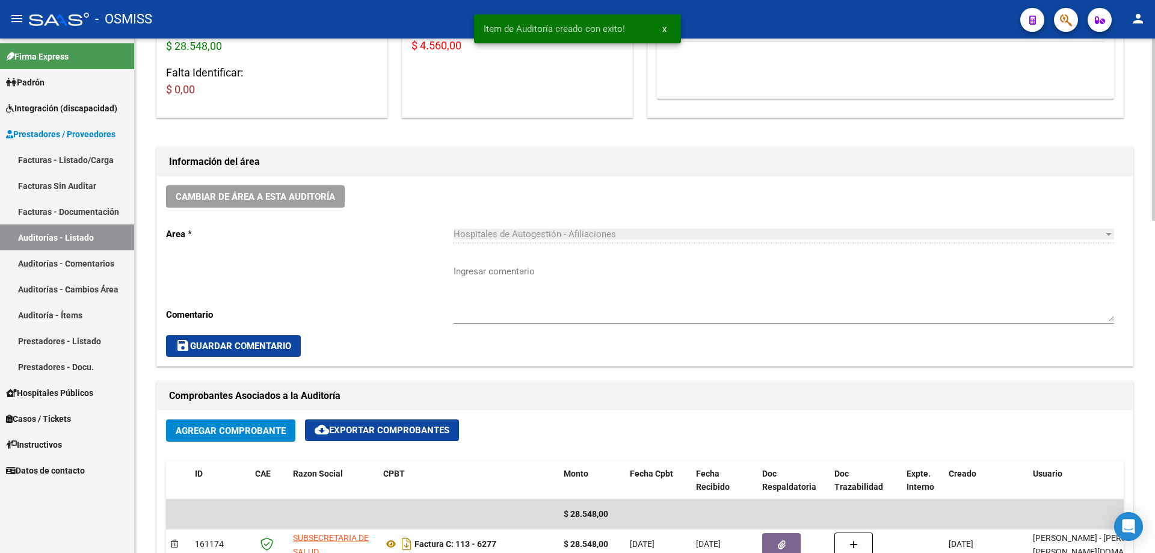
scroll to position [1, 0]
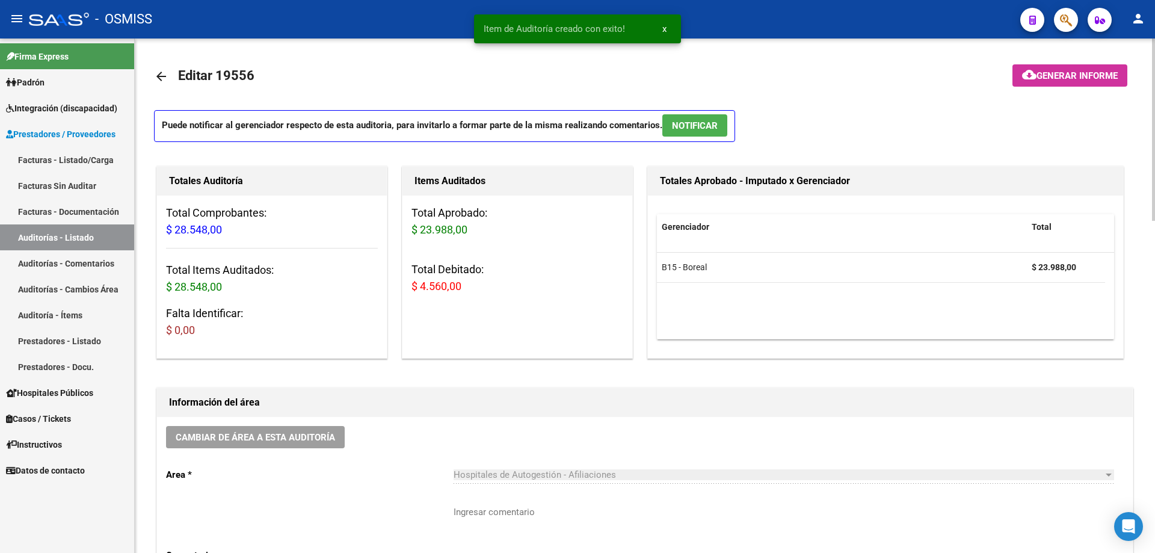
click at [1041, 80] on span "Generar informe" at bounding box center [1077, 75] width 81 height 11
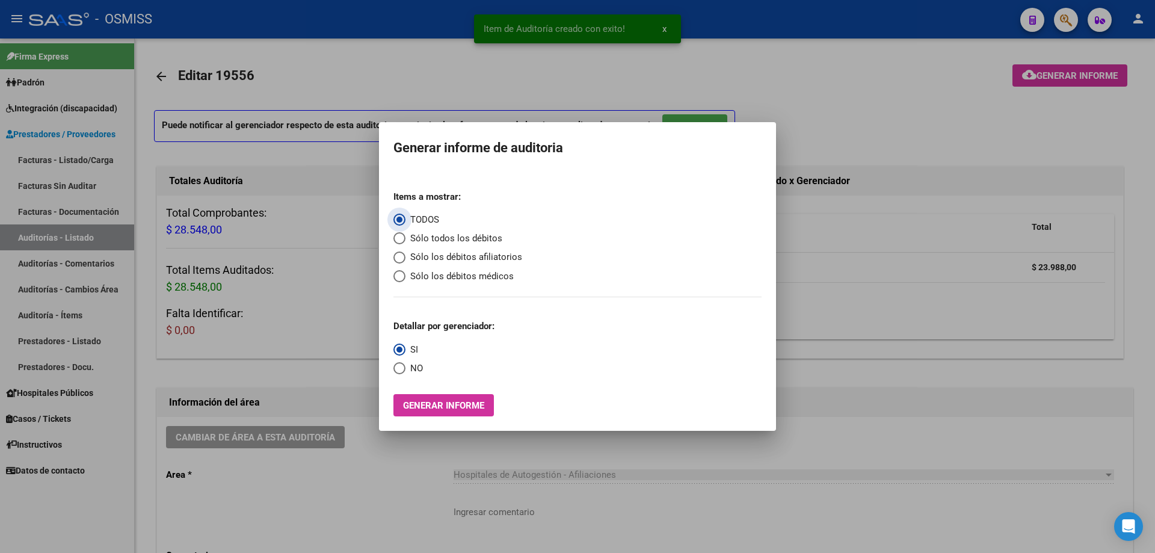
click at [424, 262] on span "Sólo los débitos afiliatorios" at bounding box center [464, 257] width 117 height 14
click at [406, 262] on input "Sólo los débitos afiliatorios" at bounding box center [400, 258] width 12 height 12
radio input "true"
click at [395, 368] on span "Select an option" at bounding box center [400, 368] width 12 height 12
click at [395, 368] on input "NO" at bounding box center [400, 368] width 12 height 12
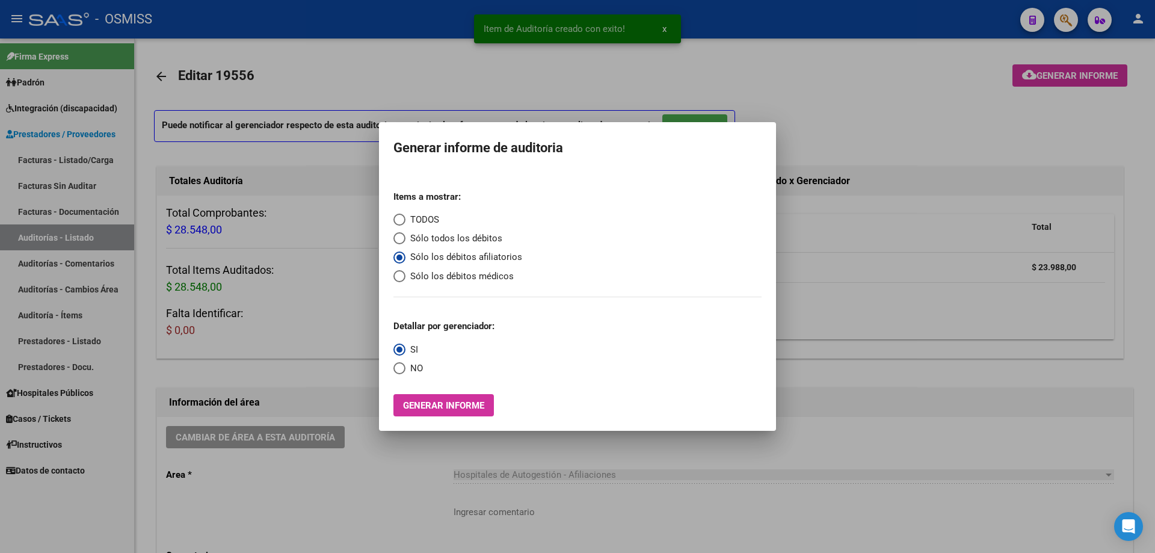
radio input "true"
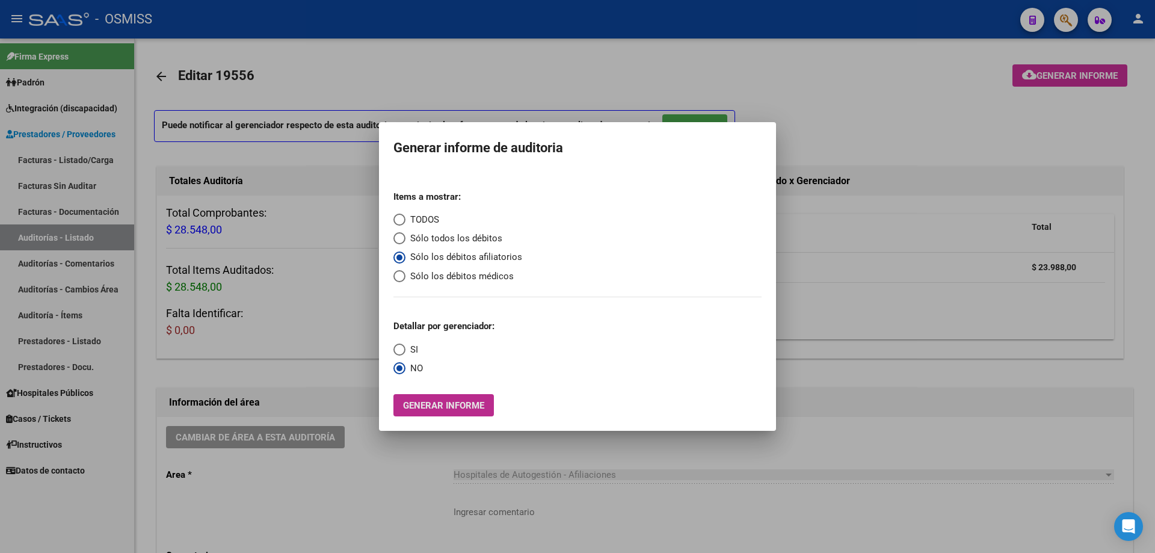
click at [450, 403] on span "Generar informe" at bounding box center [443, 405] width 81 height 11
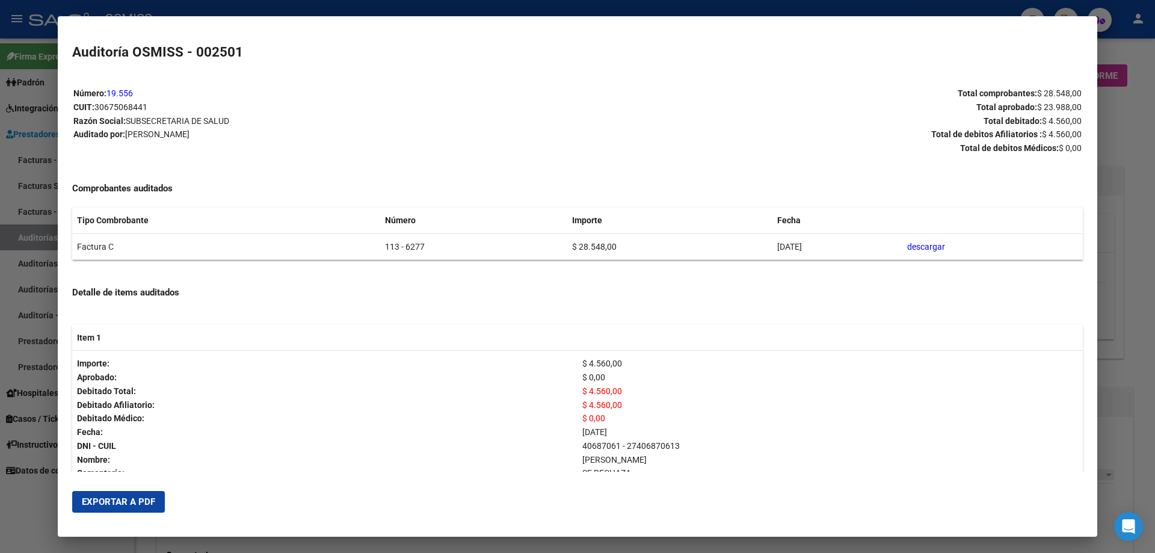
drag, startPoint x: 155, startPoint y: 519, endPoint x: 131, endPoint y: 498, distance: 31.5
click at [154, 518] on mat-dialog-actions "Exportar a PDF" at bounding box center [577, 501] width 1011 height 41
click at [131, 498] on span "Exportar a PDF" at bounding box center [118, 501] width 73 height 11
click at [1134, 413] on div at bounding box center [577, 276] width 1155 height 553
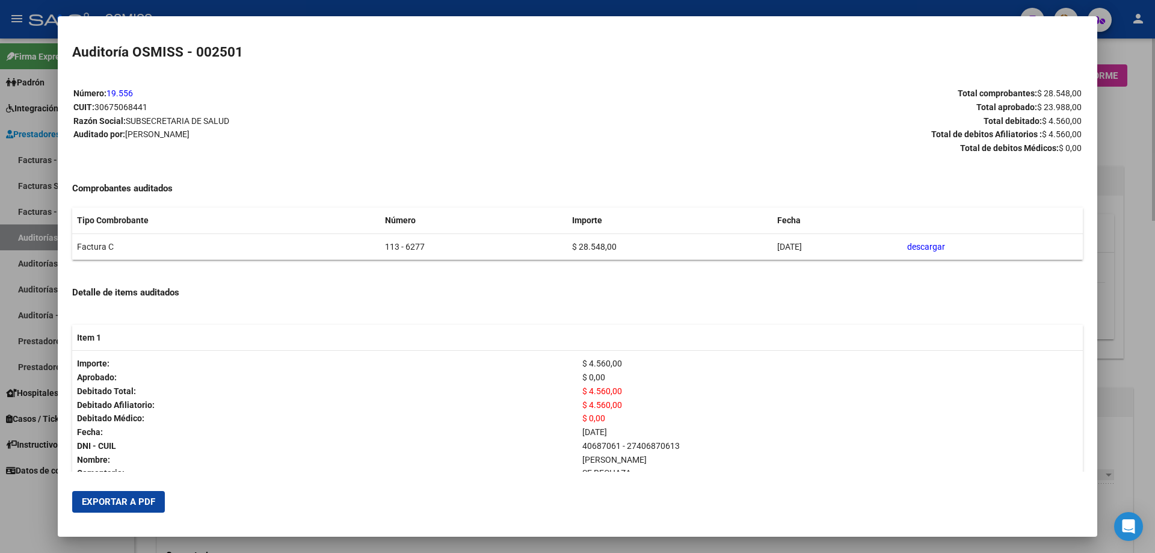
click at [1134, 413] on div at bounding box center [577, 276] width 1155 height 553
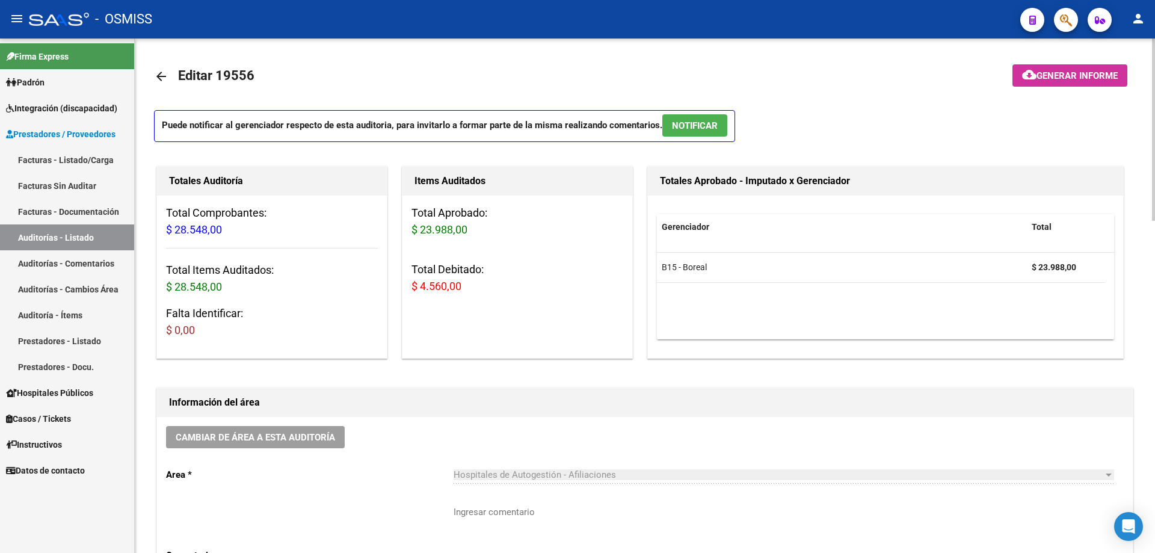
drag, startPoint x: 1134, startPoint y: 413, endPoint x: 1023, endPoint y: 413, distance: 111.3
click at [1134, 413] on div "Información del área Cambiar de área a esta auditoría Area * Hospitales de Auto…" at bounding box center [645, 497] width 982 height 224
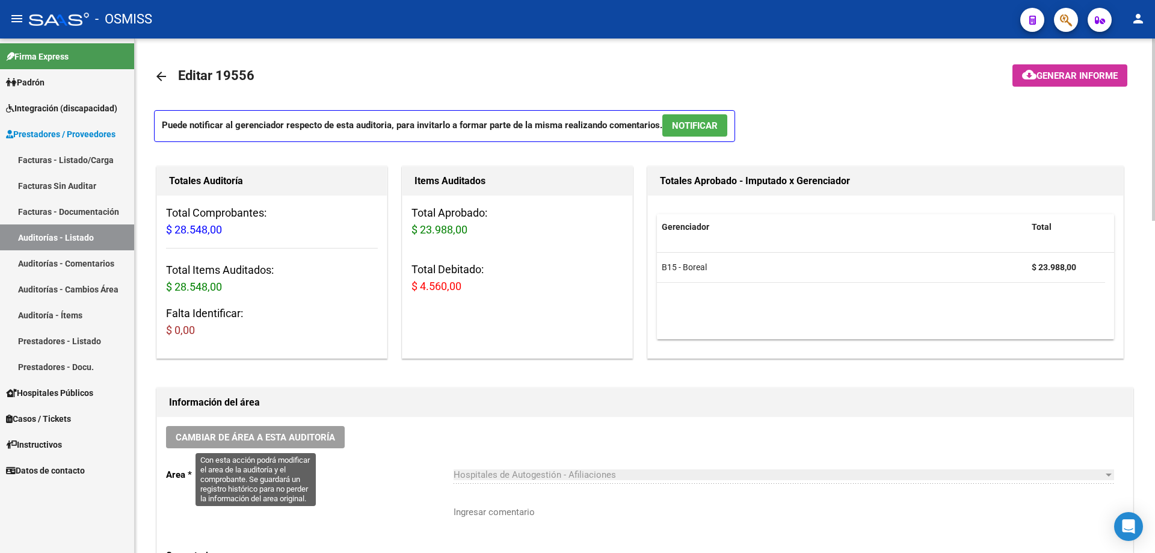
click at [259, 443] on span "Cambiar de área a esta auditoría" at bounding box center [255, 437] width 159 height 11
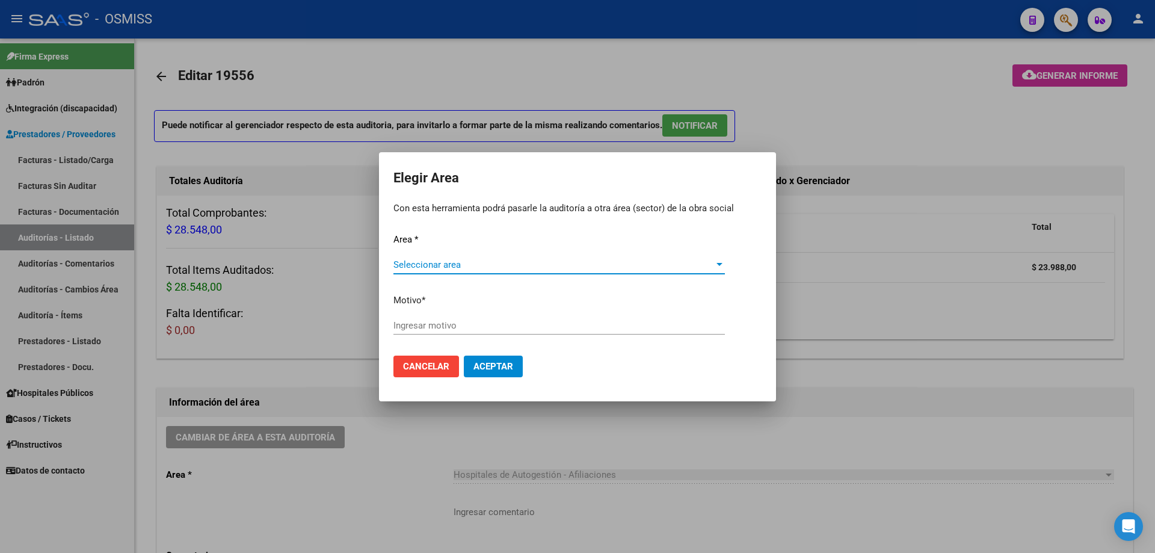
click at [485, 269] on span "Seleccionar area" at bounding box center [554, 264] width 321 height 11
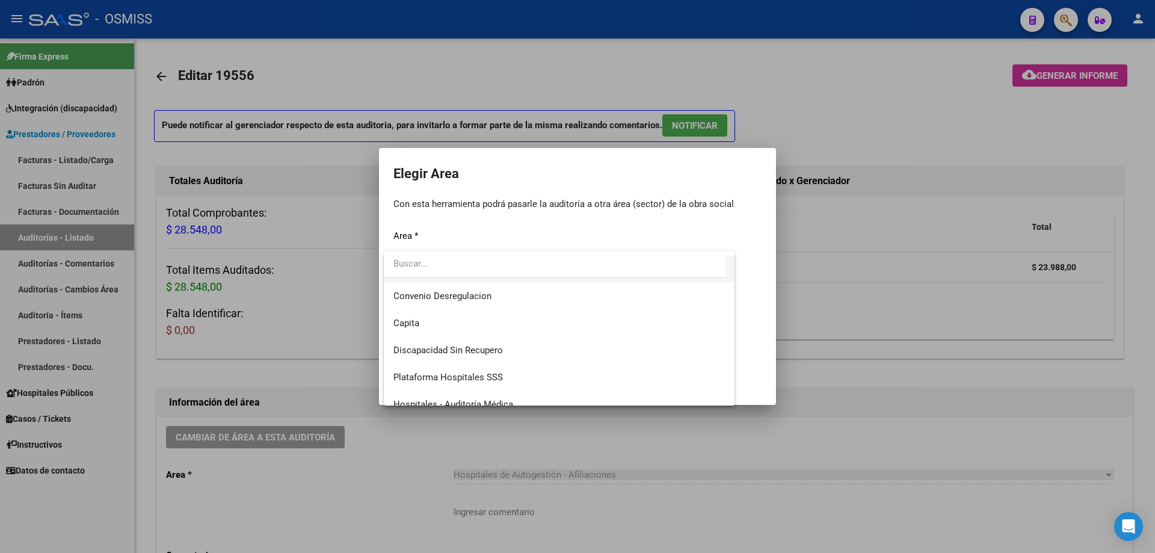
scroll to position [181, 0]
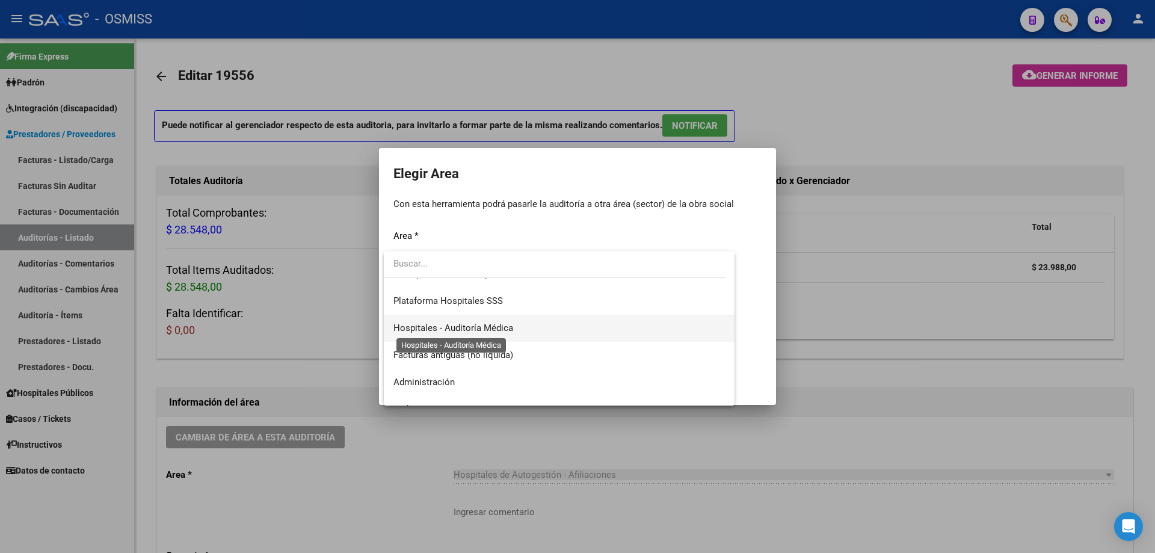
click at [481, 330] on span "Hospitales - Auditoría Médica" at bounding box center [454, 328] width 120 height 11
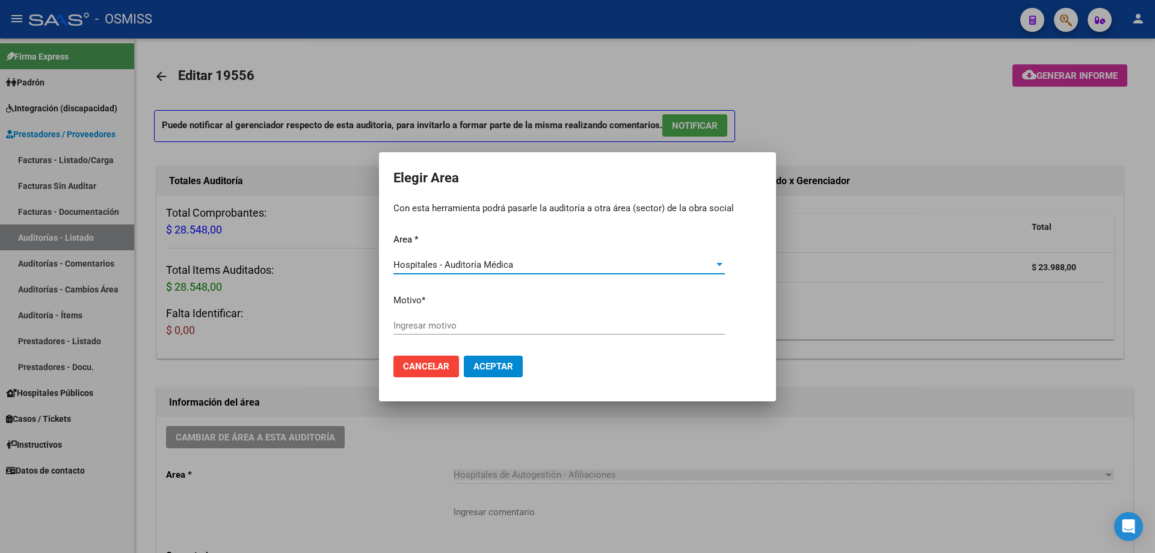
click at [481, 321] on input "Ingresar motivo" at bounding box center [560, 325] width 332 height 11
type input "AUDITADO"
click at [493, 362] on span "Aceptar" at bounding box center [494, 366] width 40 height 11
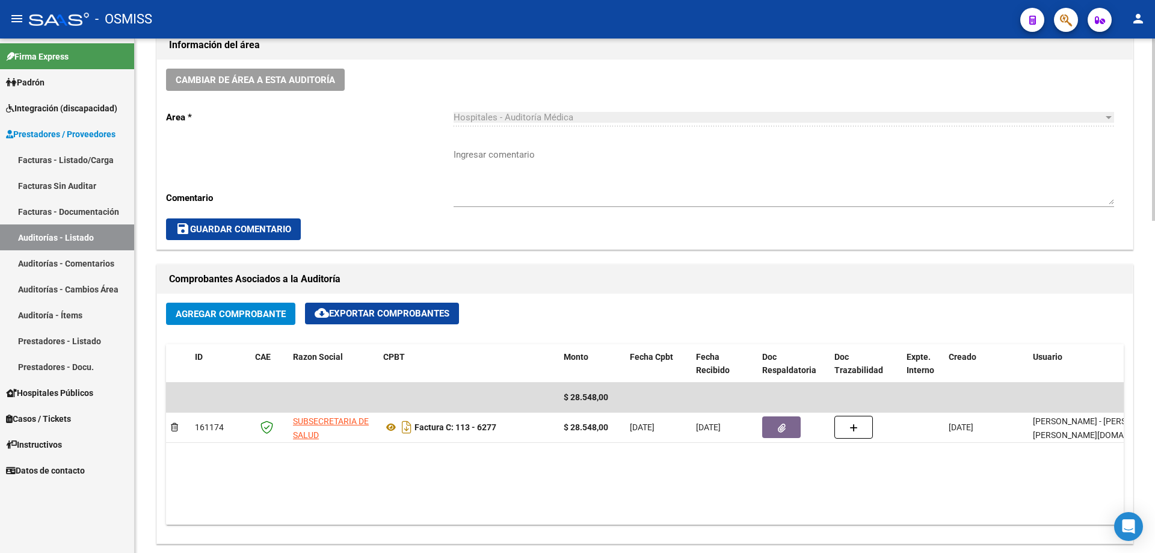
scroll to position [301, 0]
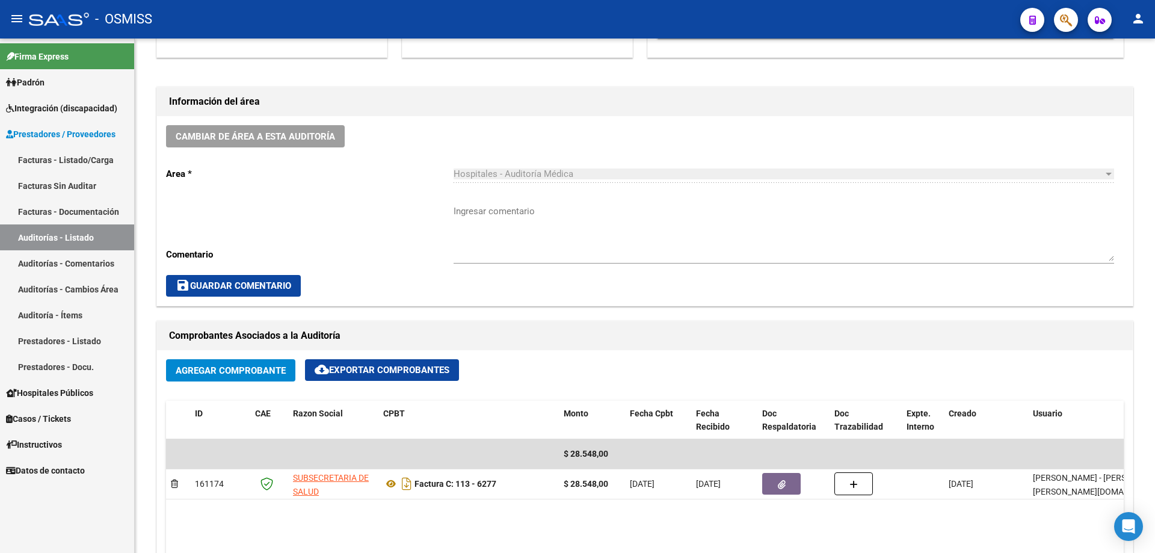
click at [76, 243] on link "Auditorías - Listado" at bounding box center [67, 237] width 134 height 26
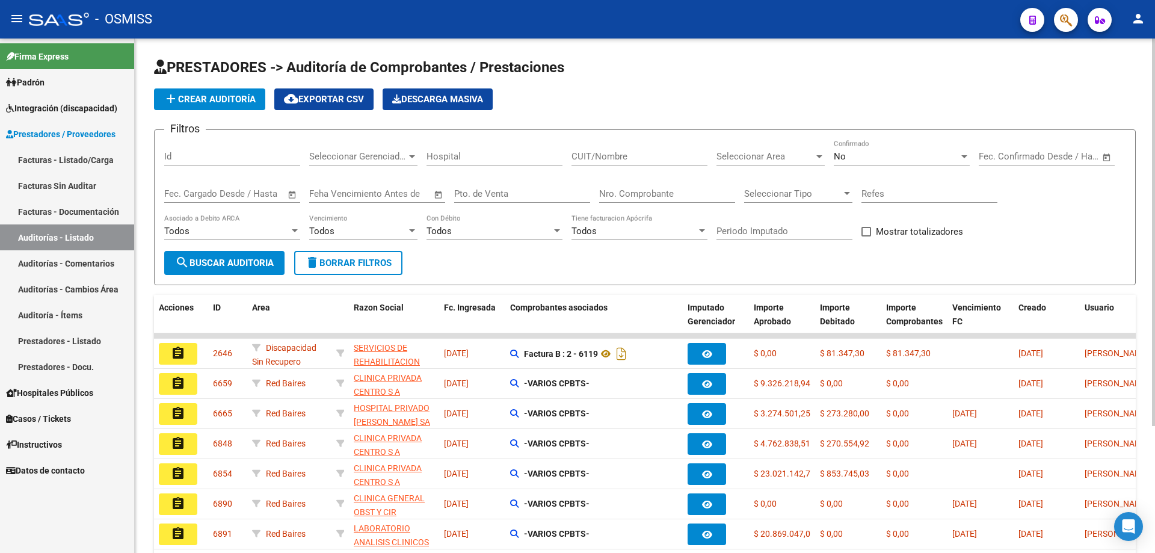
drag, startPoint x: 456, startPoint y: 271, endPoint x: 407, endPoint y: 256, distance: 50.4
click at [456, 271] on form "Filtros Id Seleccionar Gerenciador Seleccionar Gerenciador Hospital CUIT/Nombre…" at bounding box center [645, 207] width 982 height 156
click at [253, 107] on button "add Crear Auditoría" at bounding box center [209, 99] width 111 height 22
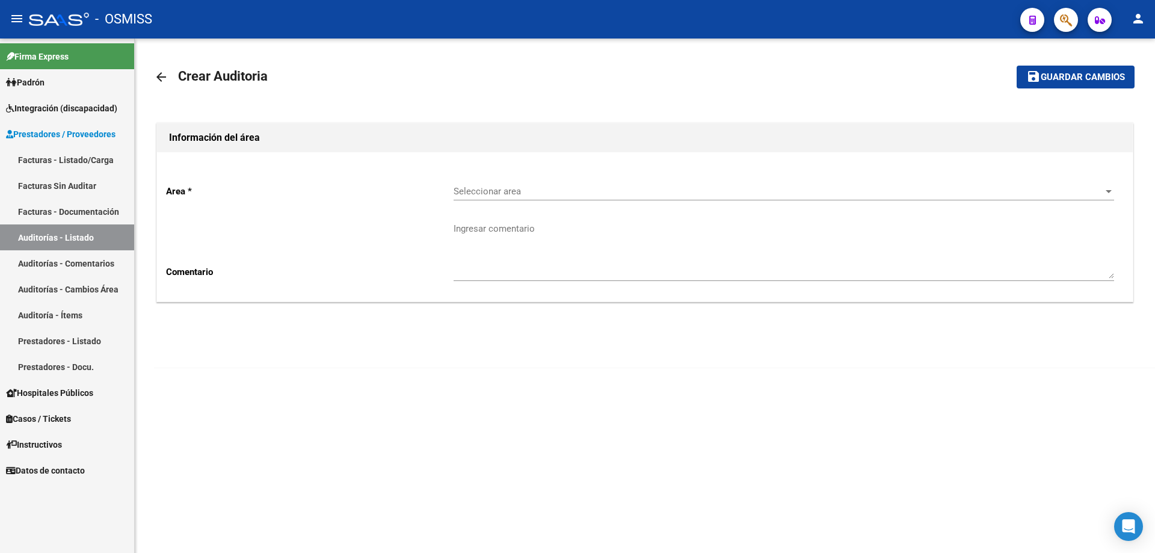
click at [476, 188] on span "Seleccionar area" at bounding box center [779, 191] width 650 height 11
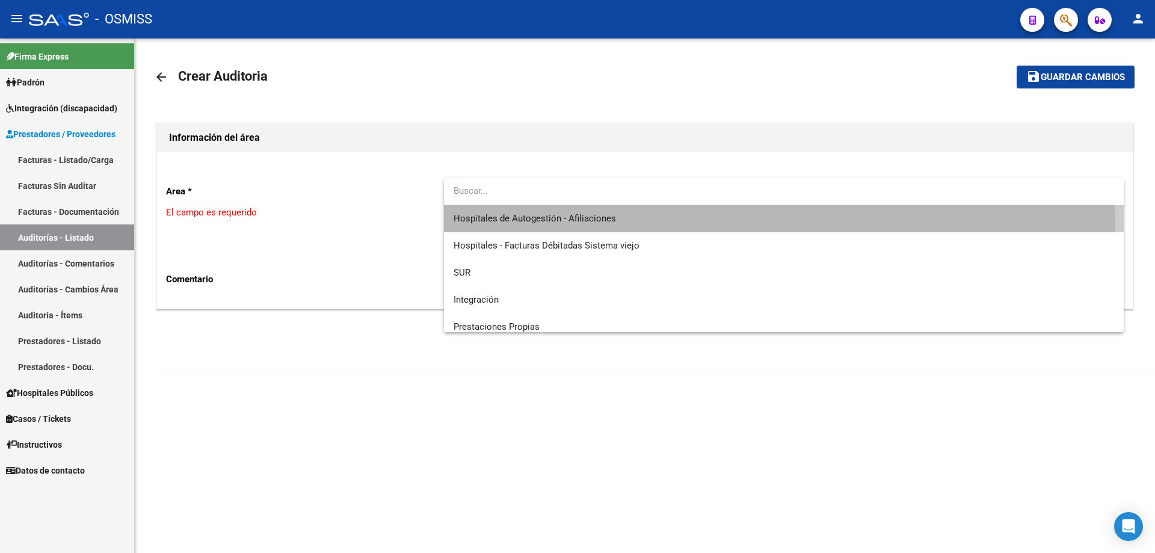
click at [507, 229] on span "Hospitales de Autogestión - Afiliaciones" at bounding box center [784, 218] width 661 height 27
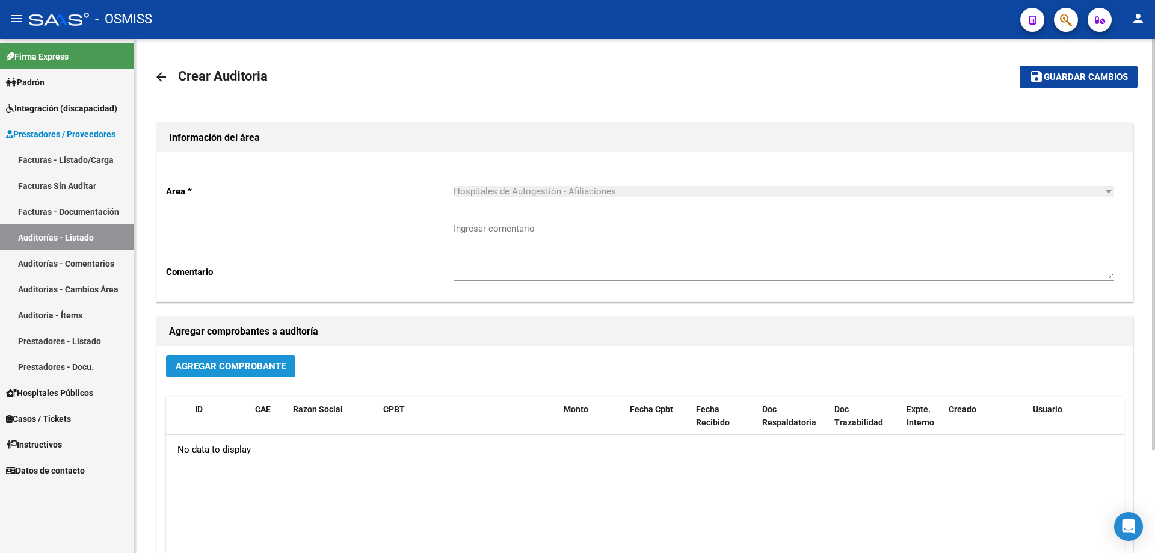
click at [247, 367] on span "Agregar Comprobante" at bounding box center [231, 366] width 110 height 11
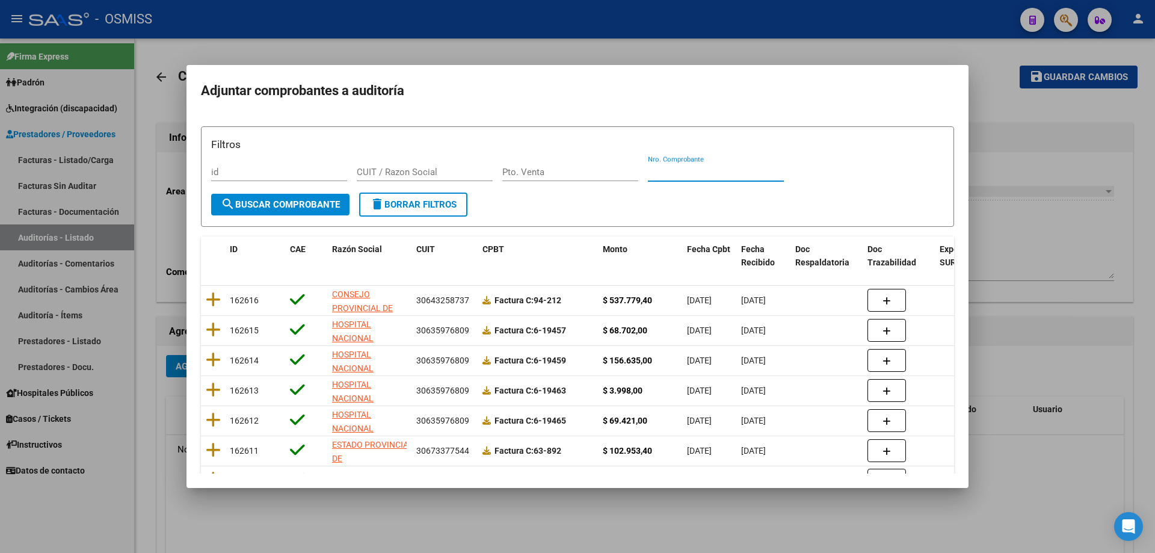
click at [702, 169] on input "Nro. Comprobante" at bounding box center [716, 172] width 136 height 11
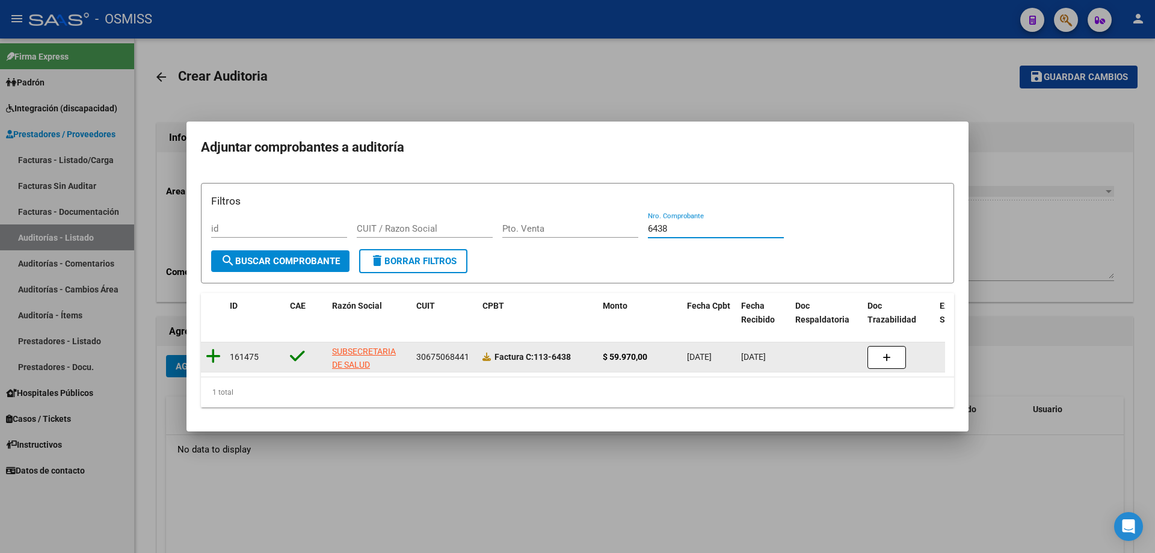
type input "6438"
click at [215, 356] on icon at bounding box center [213, 356] width 15 height 17
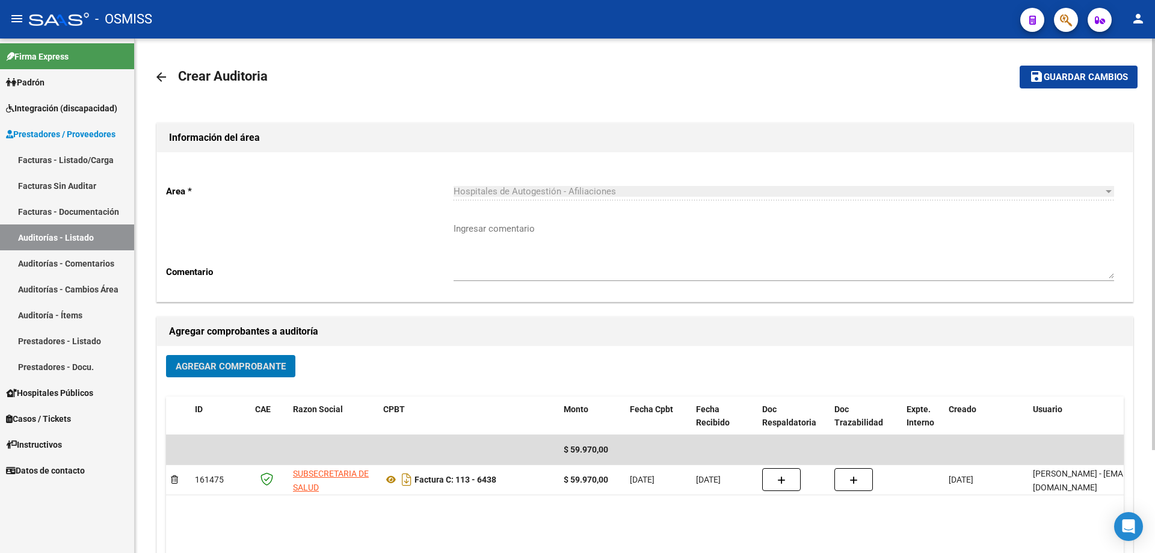
click at [1072, 88] on button "save Guardar cambios" at bounding box center [1079, 77] width 118 height 22
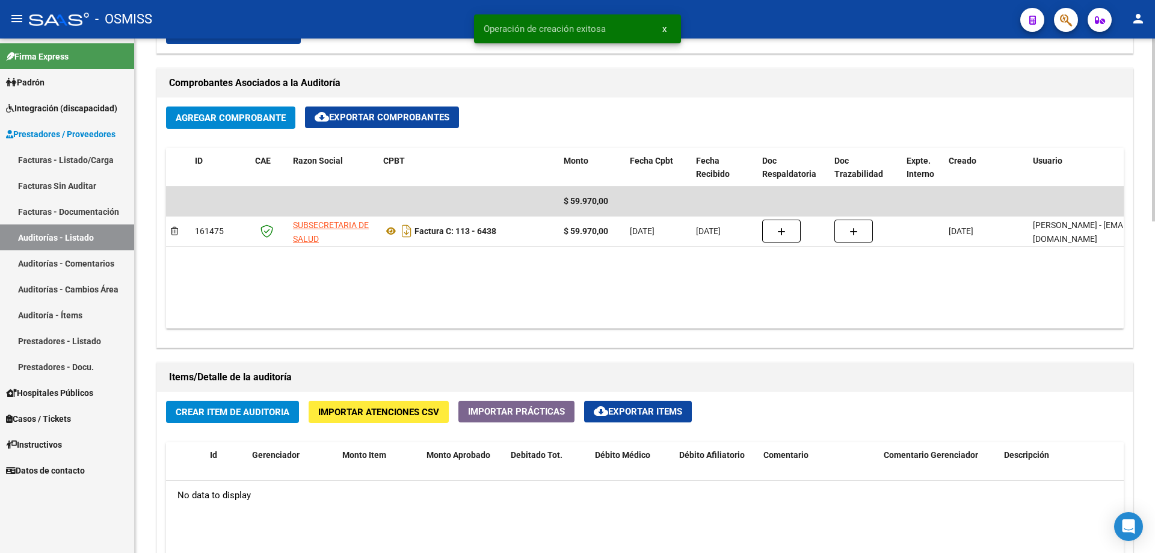
scroll to position [662, 0]
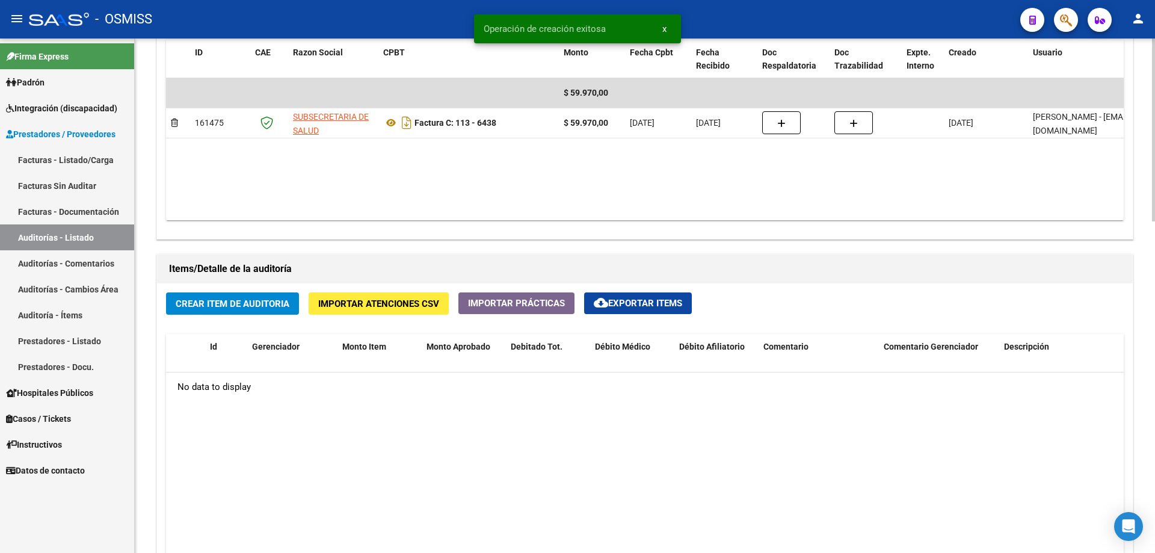
drag, startPoint x: 253, startPoint y: 267, endPoint x: 247, endPoint y: 287, distance: 20.9
click at [252, 271] on h1 "Items/Detalle de la auditoría" at bounding box center [645, 268] width 952 height 19
click at [243, 306] on span "Crear Item de Auditoria" at bounding box center [233, 303] width 114 height 11
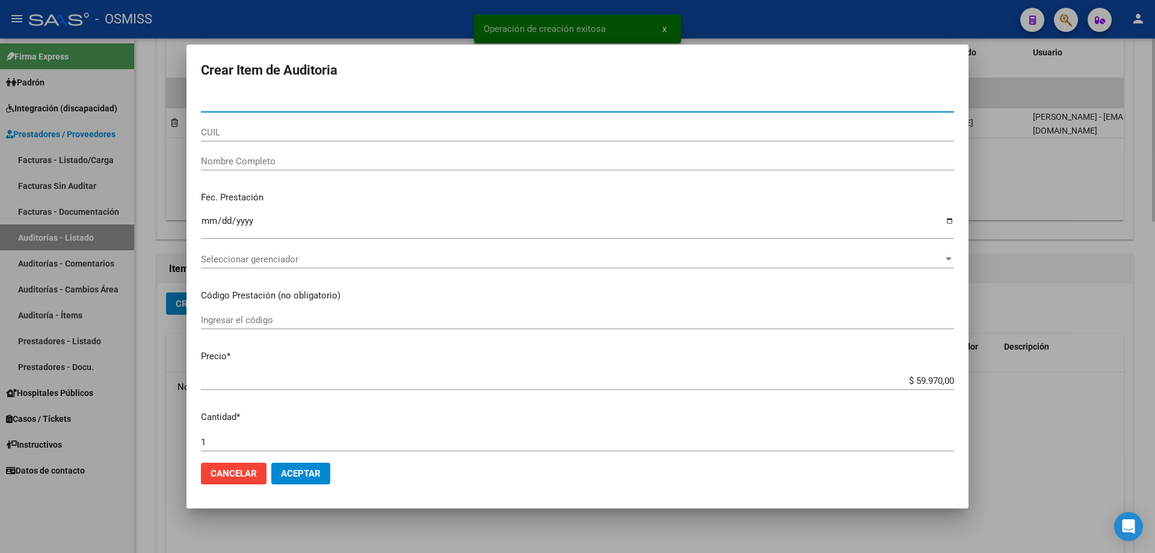
paste input "29546644"
type input "29546644"
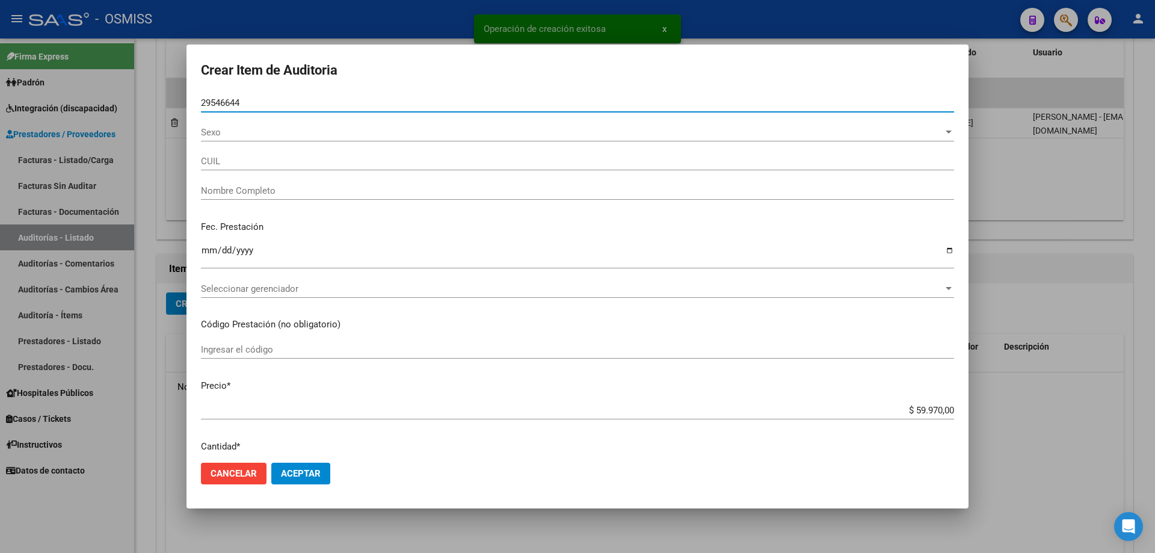
type input "27295466443"
type input "[PERSON_NAME] [PERSON_NAME]"
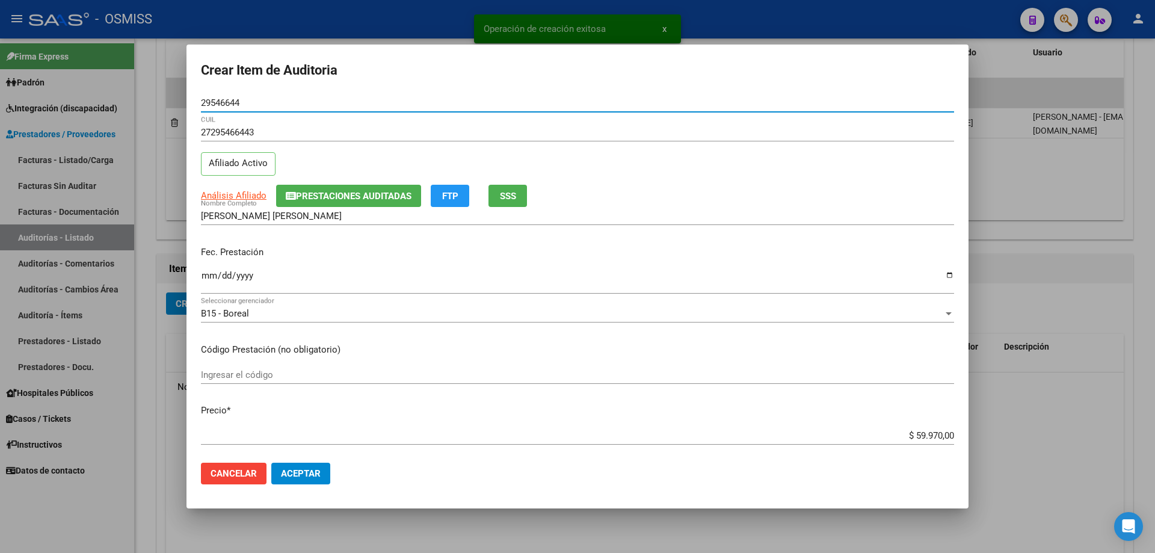
type input "29546644"
click at [203, 271] on input "Ingresar la fecha" at bounding box center [577, 280] width 753 height 19
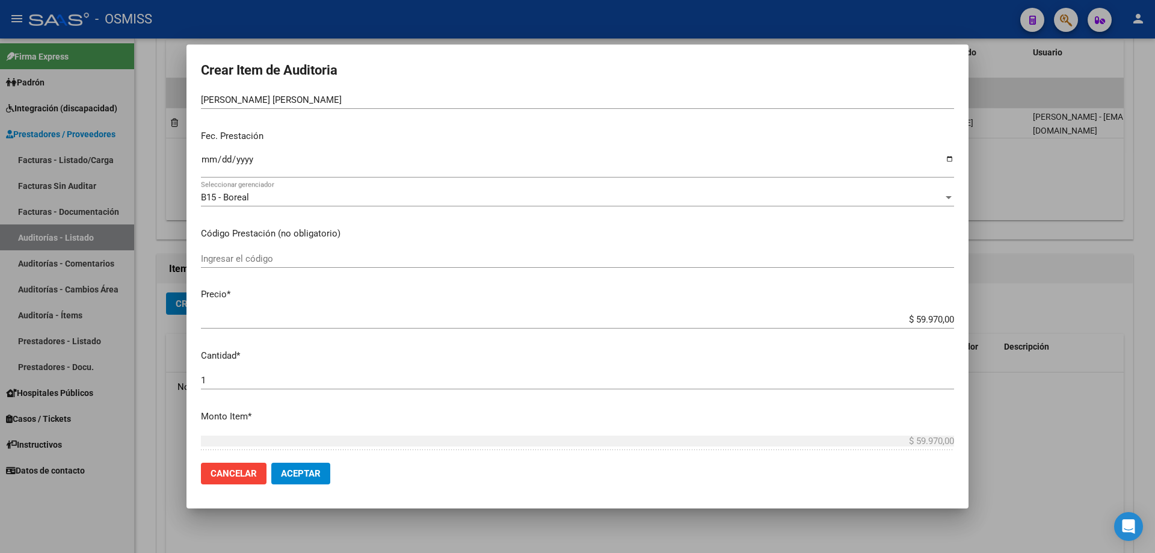
scroll to position [0, 0]
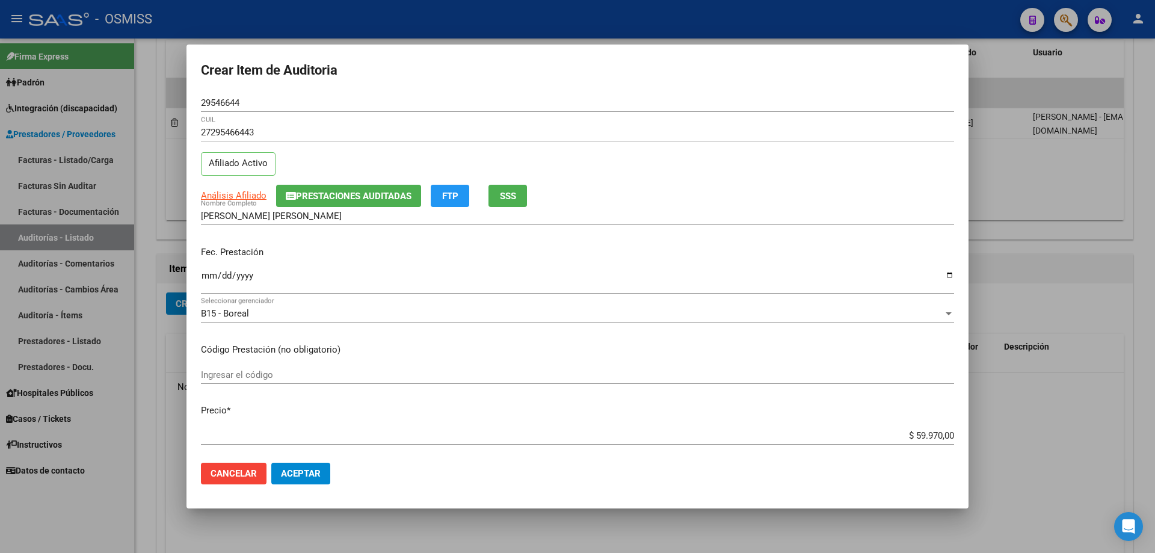
click at [207, 277] on input "Ingresar la fecha" at bounding box center [577, 280] width 753 height 19
type input "[DATE]"
click at [317, 475] on span "Aceptar" at bounding box center [301, 473] width 40 height 11
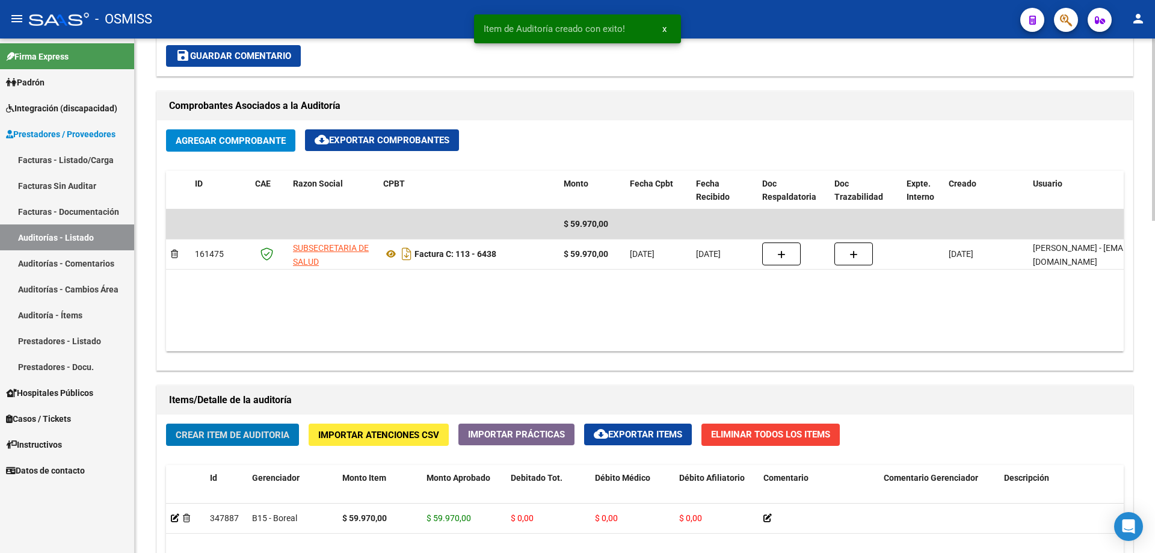
scroll to position [362, 0]
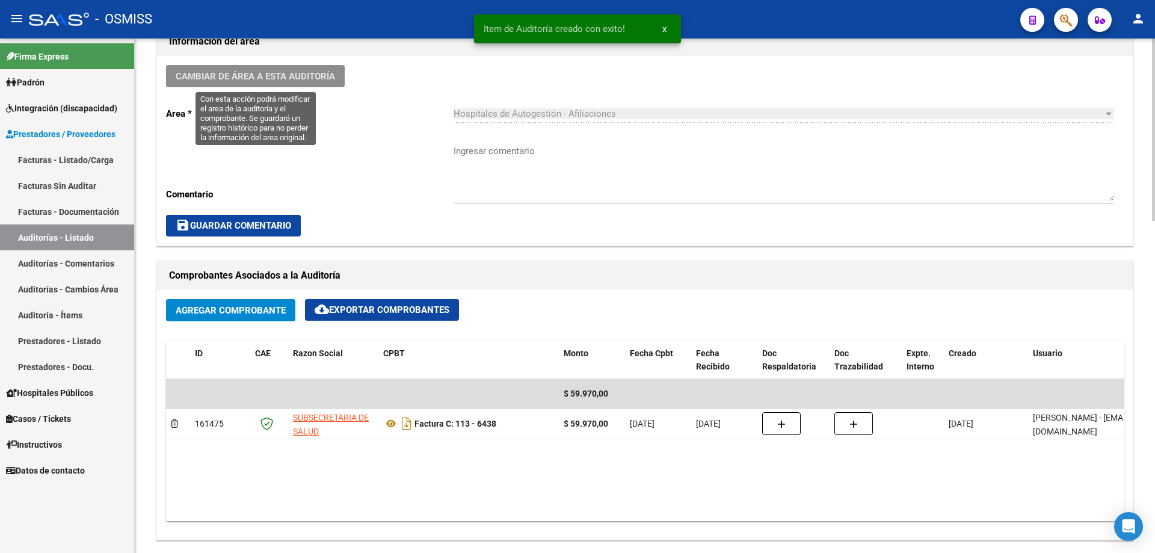
click at [280, 72] on span "Cambiar de área a esta auditoría" at bounding box center [255, 76] width 159 height 11
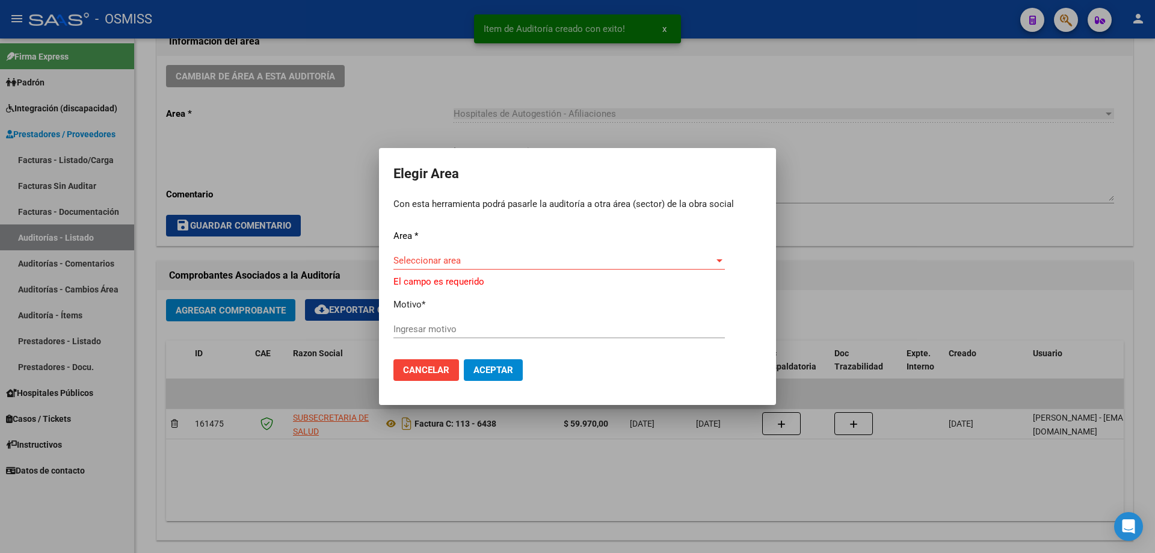
click at [514, 253] on div "Area * Seleccionar area Seleccionar area El campo es requerido Motivo * Ingresa…" at bounding box center [578, 289] width 368 height 120
click at [515, 256] on span "Seleccionar area" at bounding box center [554, 260] width 321 height 11
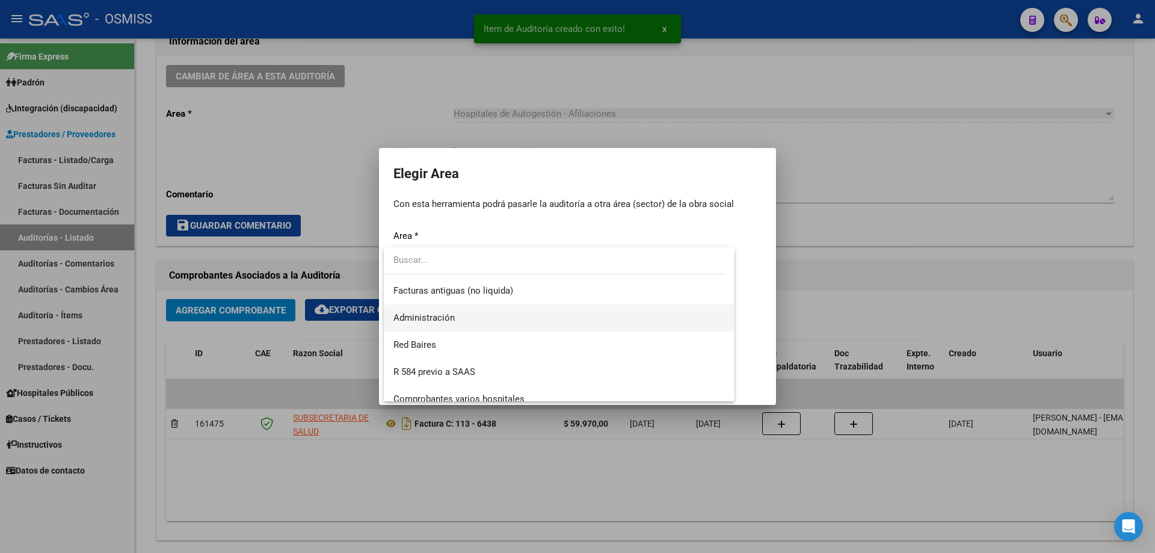
scroll to position [181, 0]
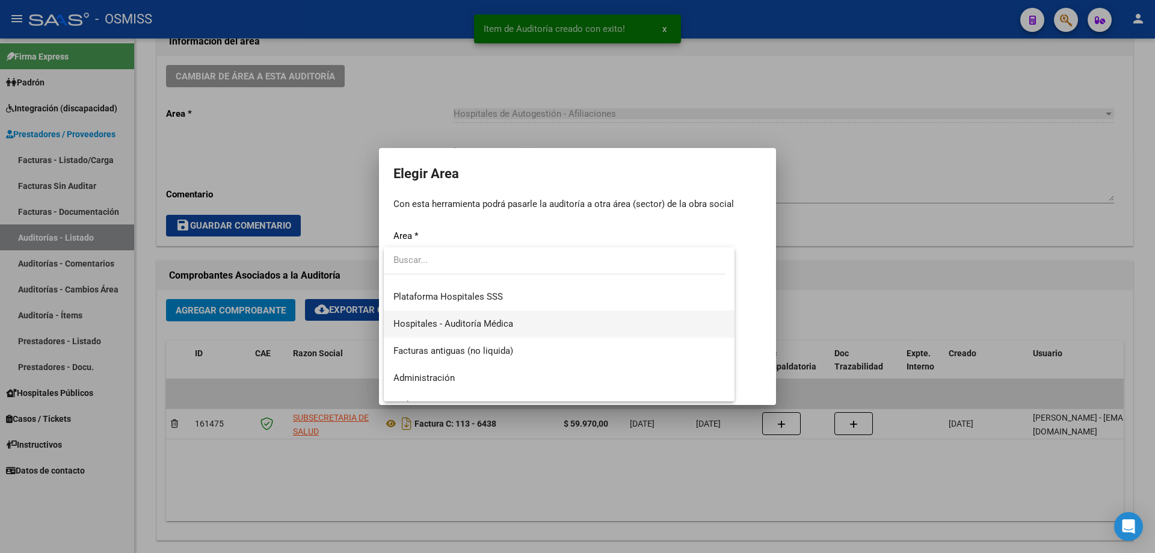
click at [520, 323] on span "Hospitales - Auditoría Médica" at bounding box center [560, 324] width 332 height 27
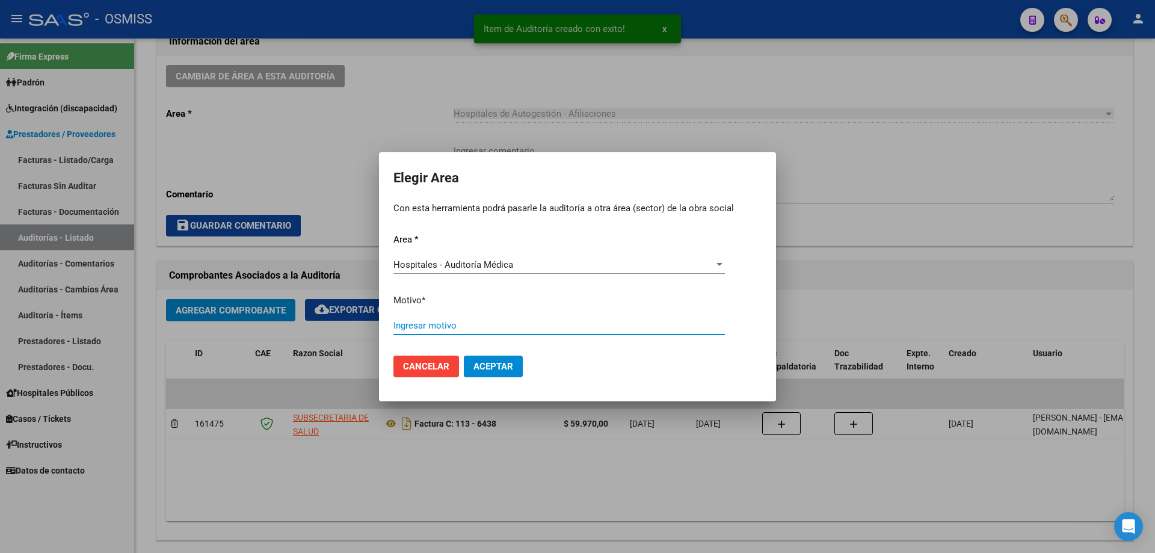
click at [520, 323] on input "Ingresar motivo" at bounding box center [560, 325] width 332 height 11
type input "AUDITADO"
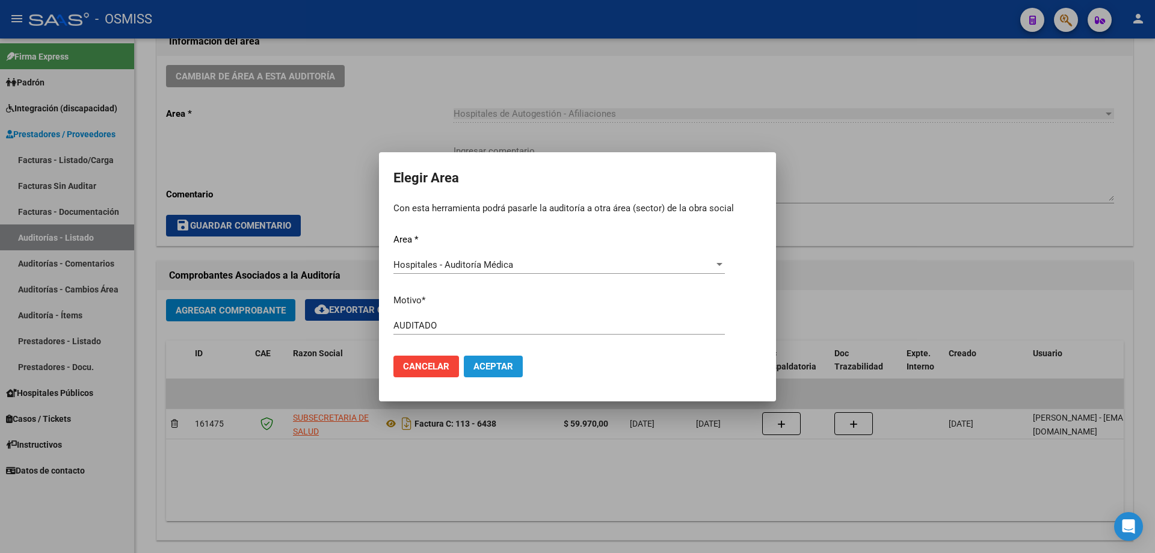
click at [502, 359] on button "Aceptar" at bounding box center [493, 367] width 59 height 22
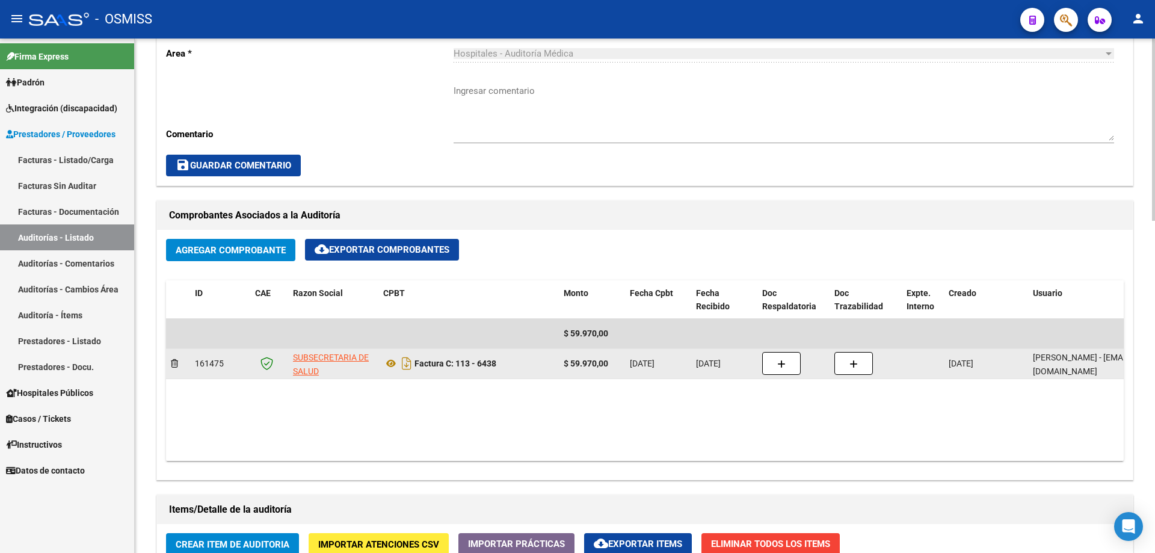
scroll to position [241, 0]
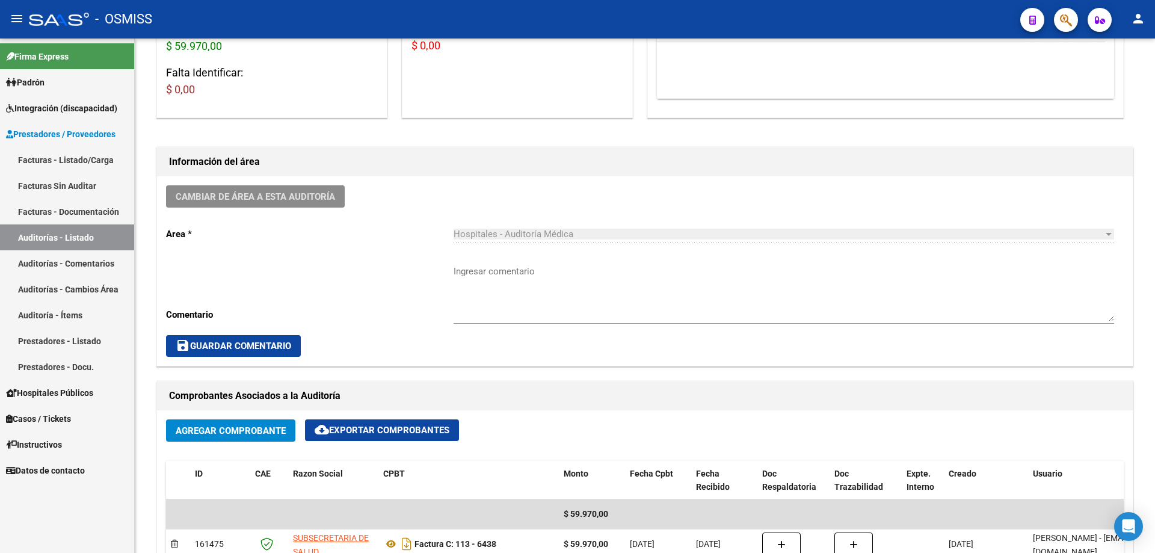
click at [94, 229] on link "Auditorías - Listado" at bounding box center [67, 237] width 134 height 26
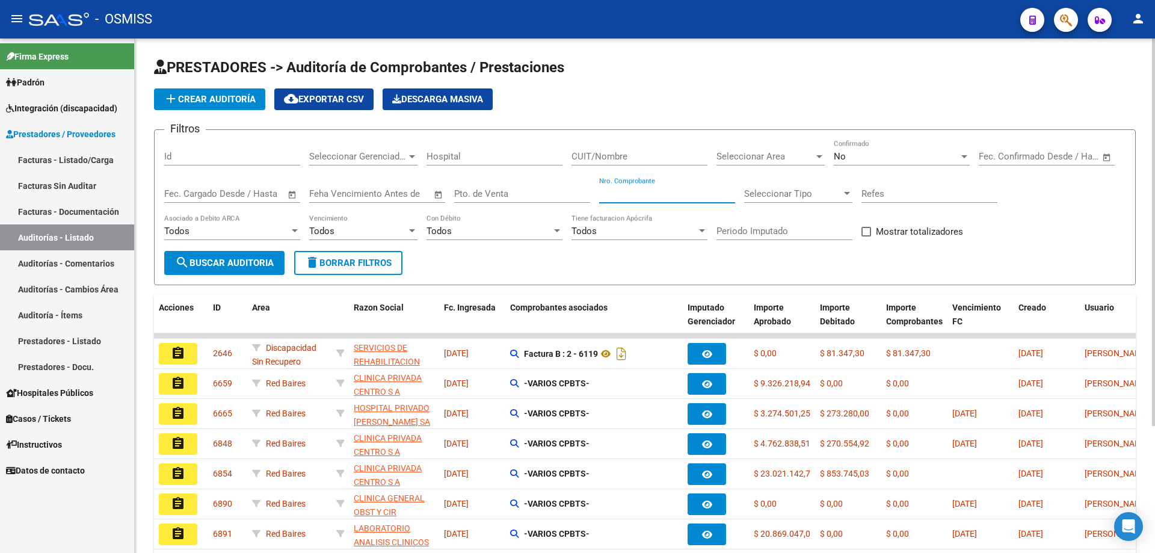
click at [628, 196] on input "Nro. Comprobante" at bounding box center [667, 193] width 136 height 11
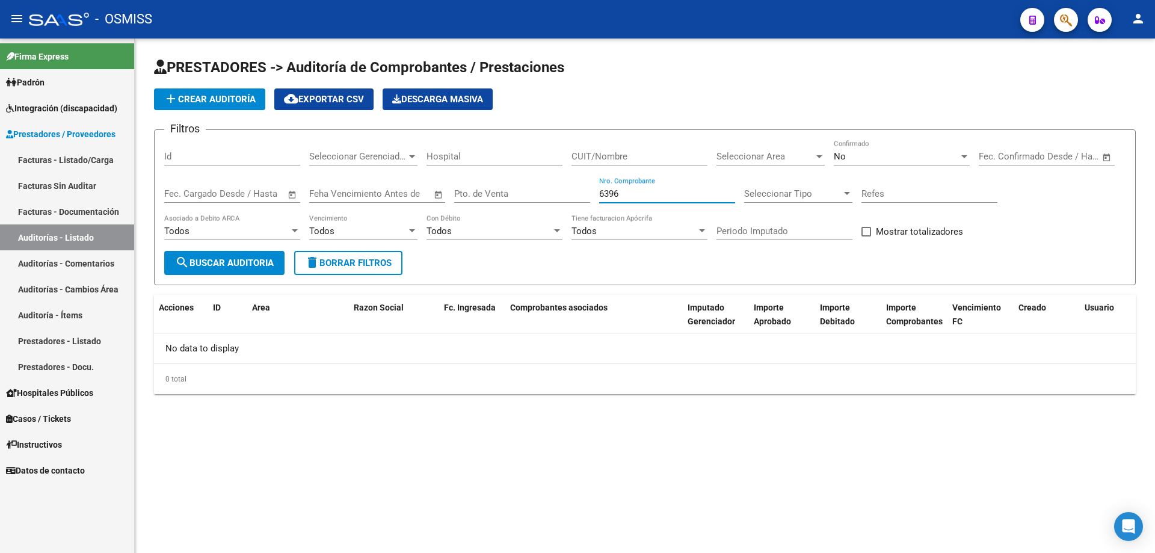
type input "6396"
click at [238, 113] on app-list-header "PRESTADORES -> Auditoría de Comprobantes / Prestaciones add Crear Auditoría clo…" at bounding box center [645, 171] width 982 height 227
click at [235, 103] on span "add Crear Auditoría" at bounding box center [210, 99] width 92 height 11
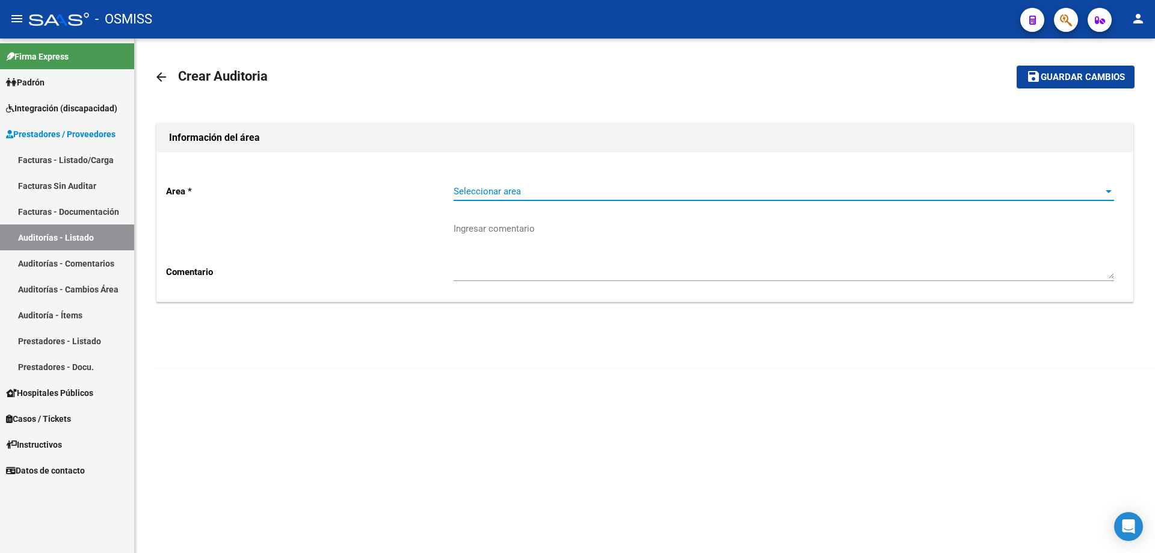
click at [518, 193] on span "Seleccionar area" at bounding box center [779, 191] width 650 height 11
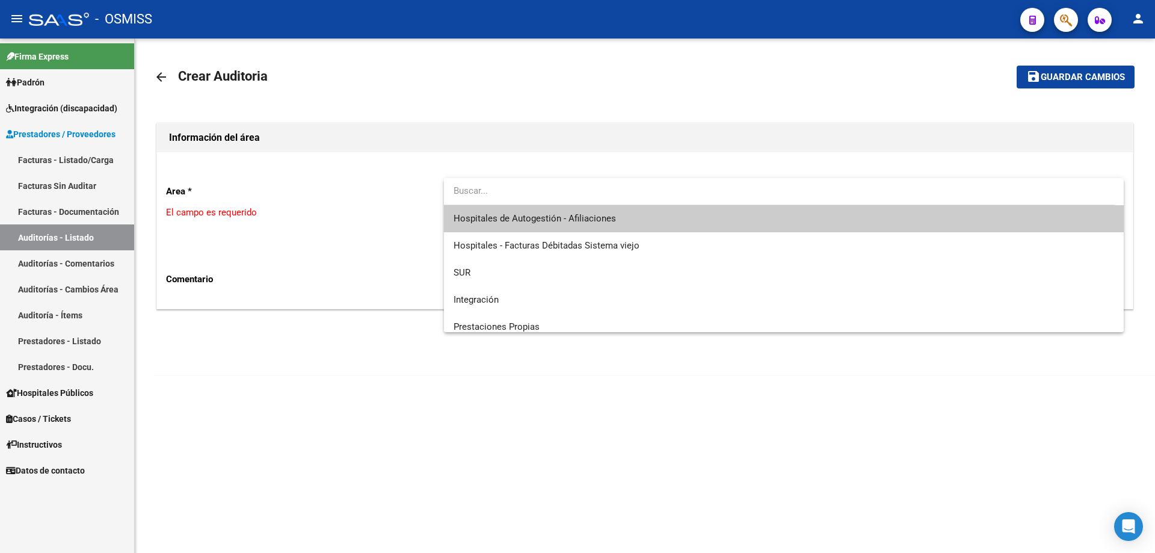
click at [563, 224] on span "Hospitales de Autogestión - Afiliaciones" at bounding box center [784, 218] width 661 height 27
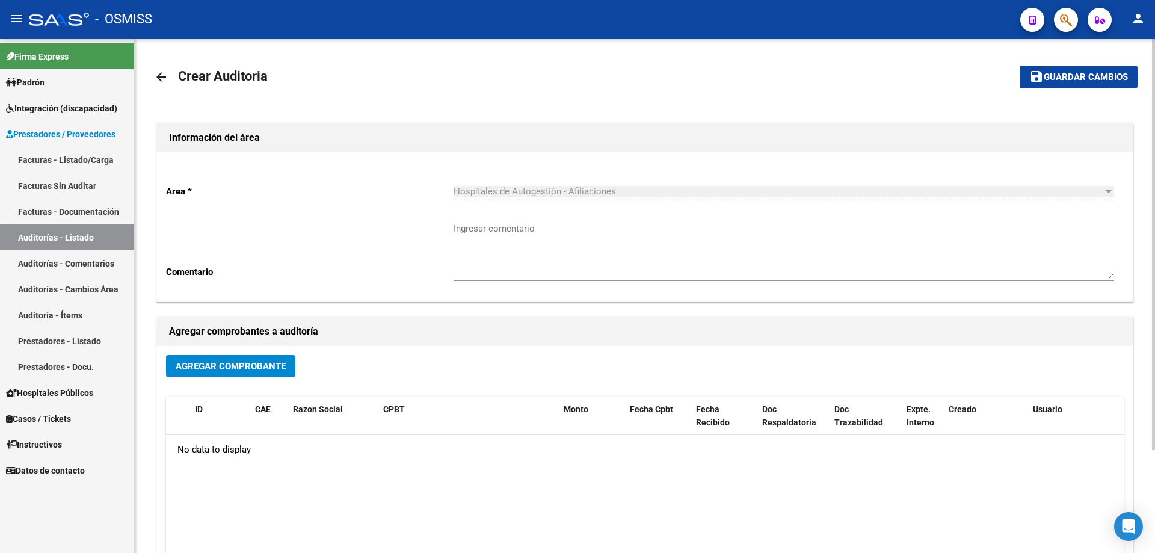
click at [240, 381] on div "Agregar Comprobante" at bounding box center [645, 371] width 958 height 32
click at [246, 375] on button "Agregar Comprobante" at bounding box center [230, 366] width 129 height 22
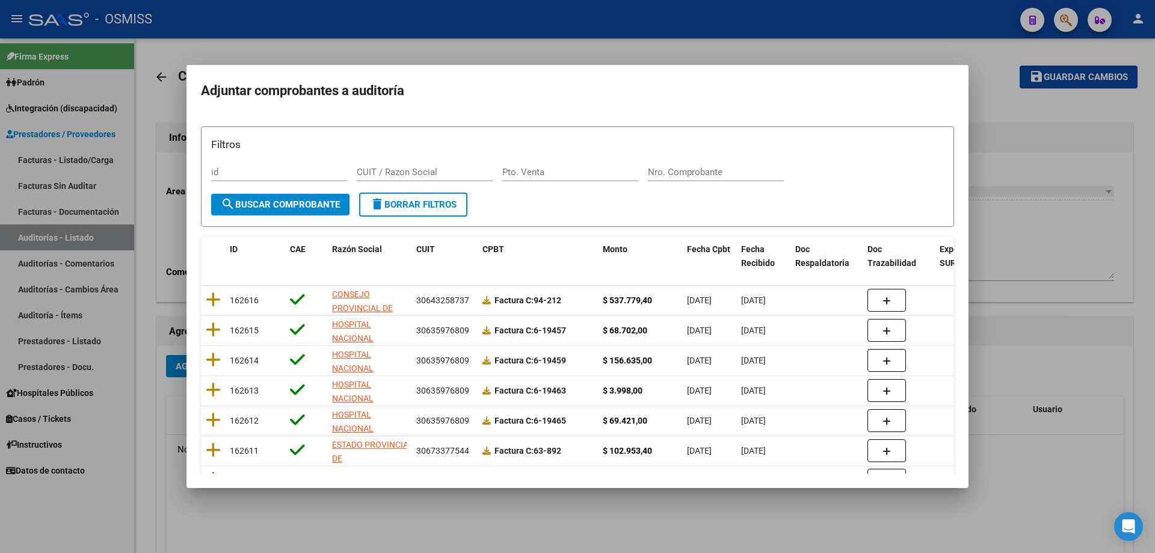
click at [673, 163] on div "Nro. Comprobante" at bounding box center [716, 172] width 136 height 18
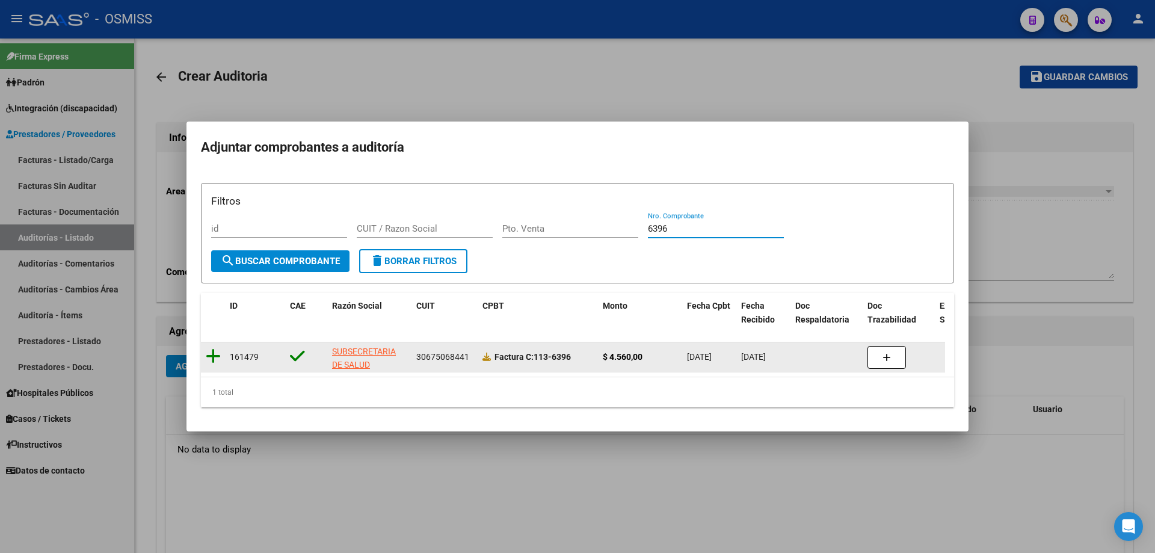
type input "6396"
click at [217, 348] on icon at bounding box center [213, 356] width 15 height 17
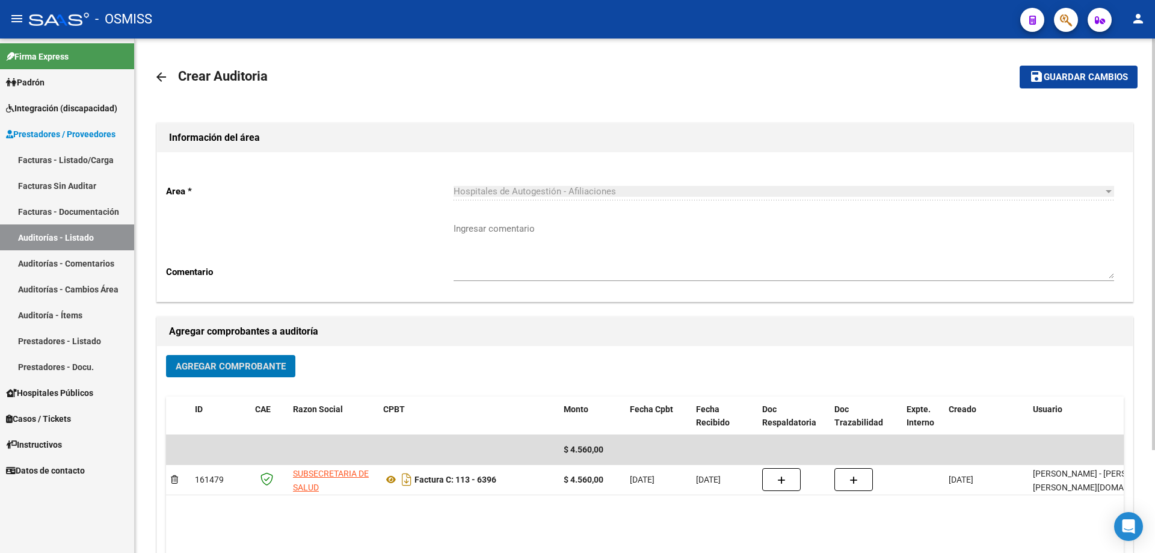
click at [1063, 79] on span "Guardar cambios" at bounding box center [1086, 77] width 84 height 11
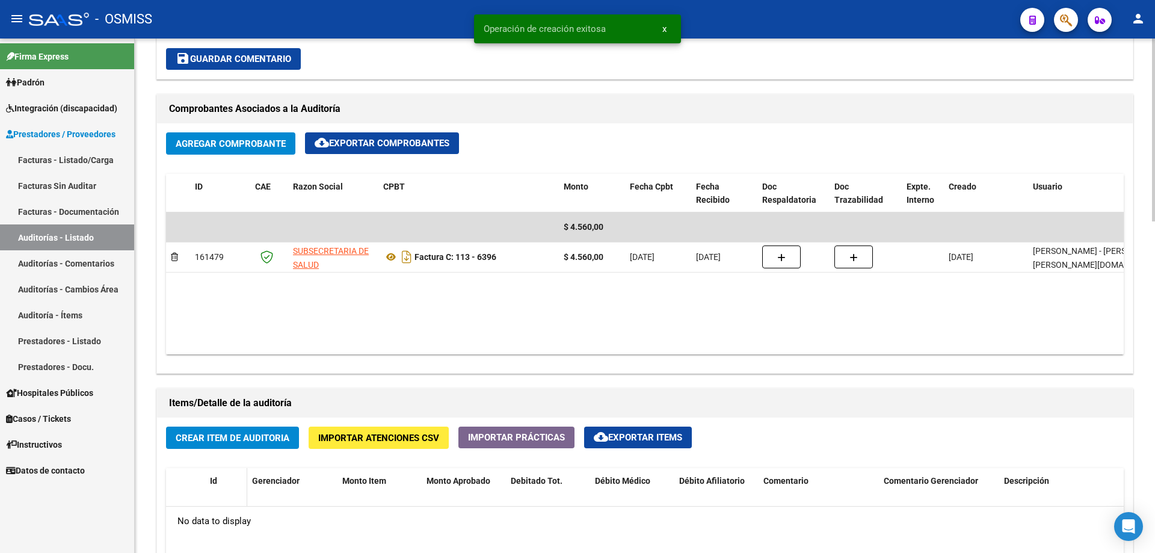
scroll to position [662, 0]
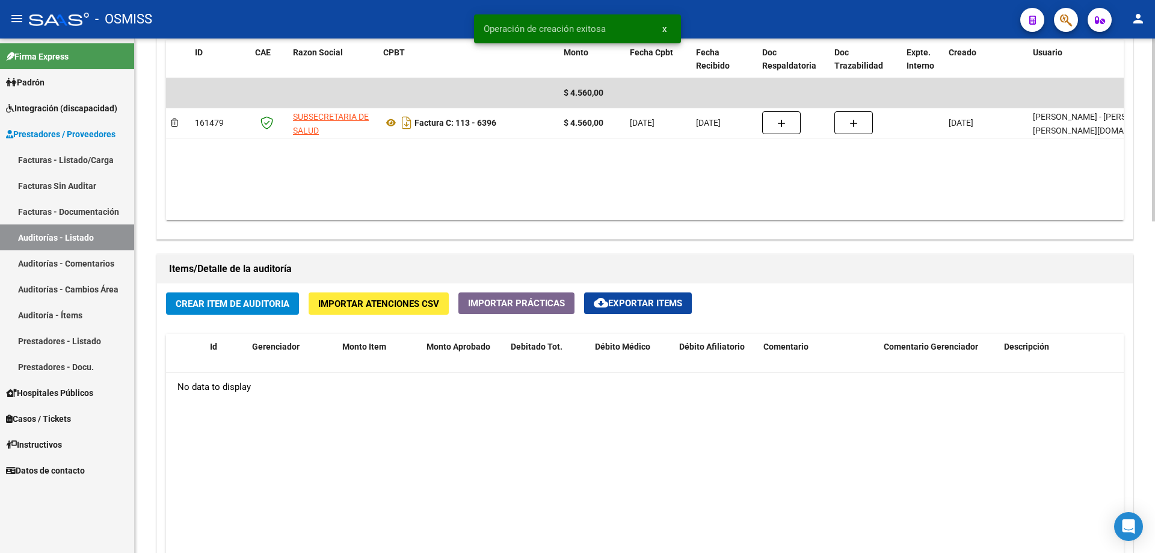
click at [234, 323] on div "Crear Item de Auditoria Importar Atenciones CSV Importar Prácticas cloud_downlo…" at bounding box center [645, 511] width 976 height 456
click at [227, 302] on span "Crear Item de Auditoria" at bounding box center [233, 303] width 114 height 11
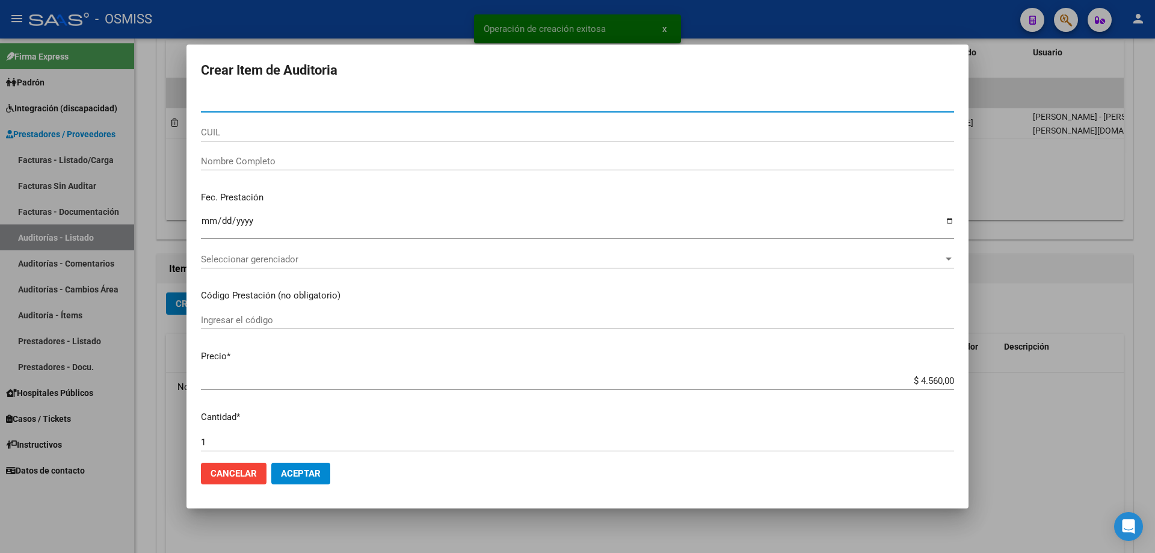
type input "52170841"
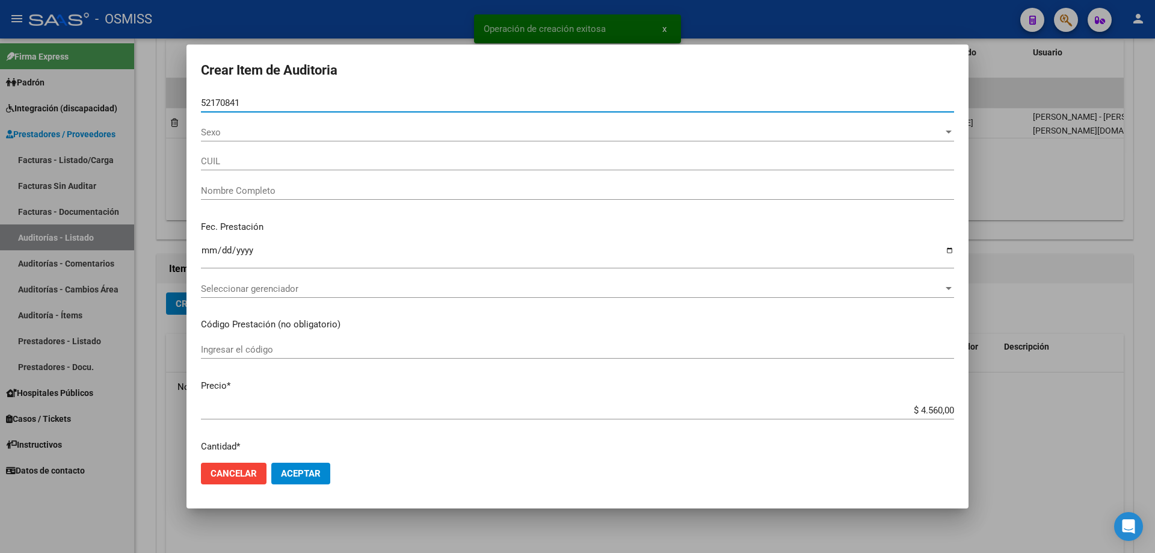
type input "20521708418"
type input "[PERSON_NAME]"
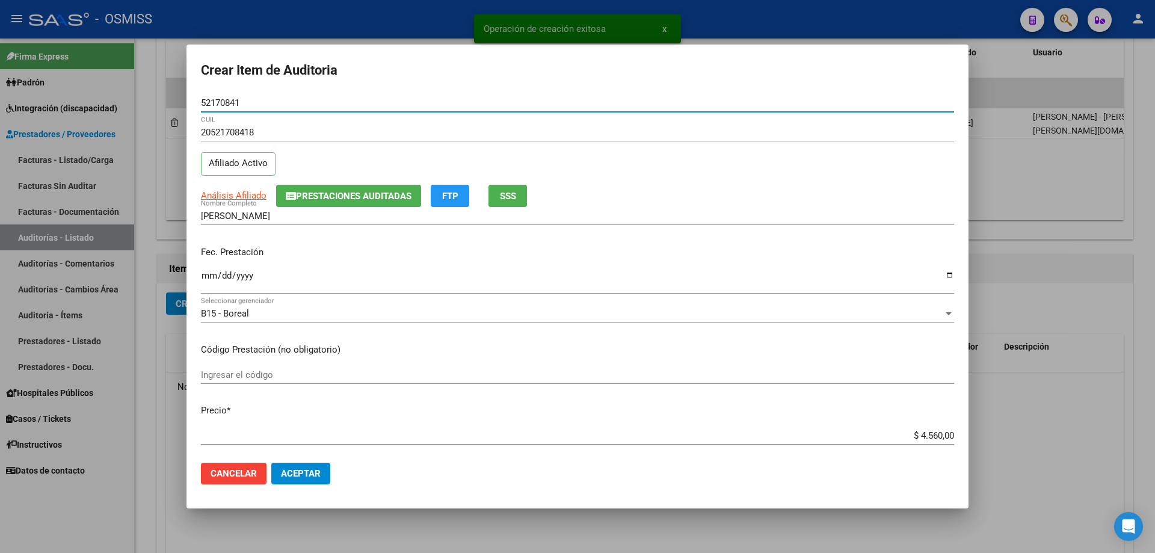
type input "52170841"
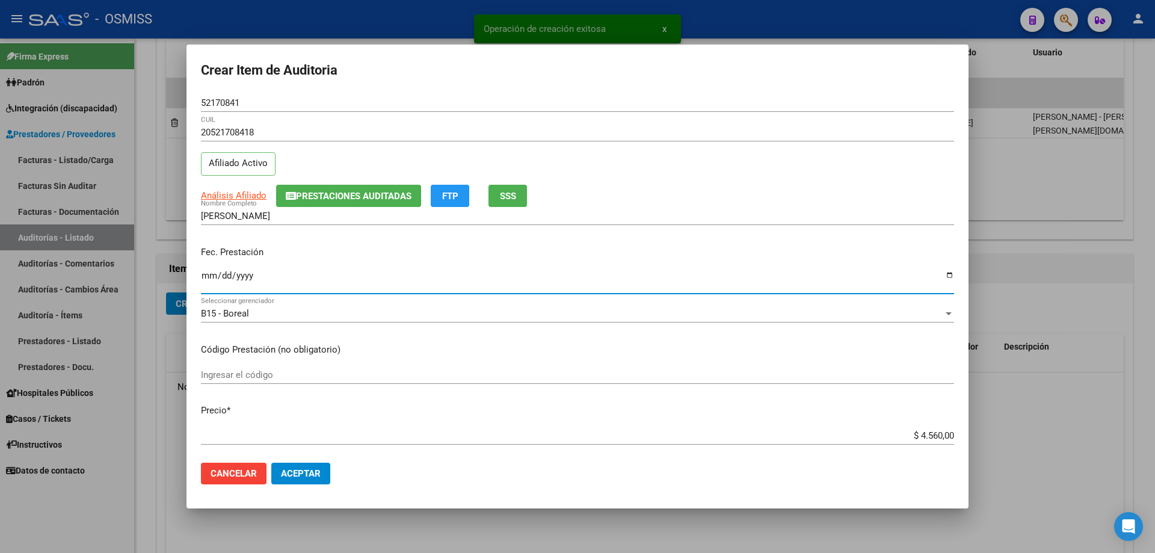
click at [209, 275] on input "Ingresar la fecha" at bounding box center [577, 280] width 753 height 19
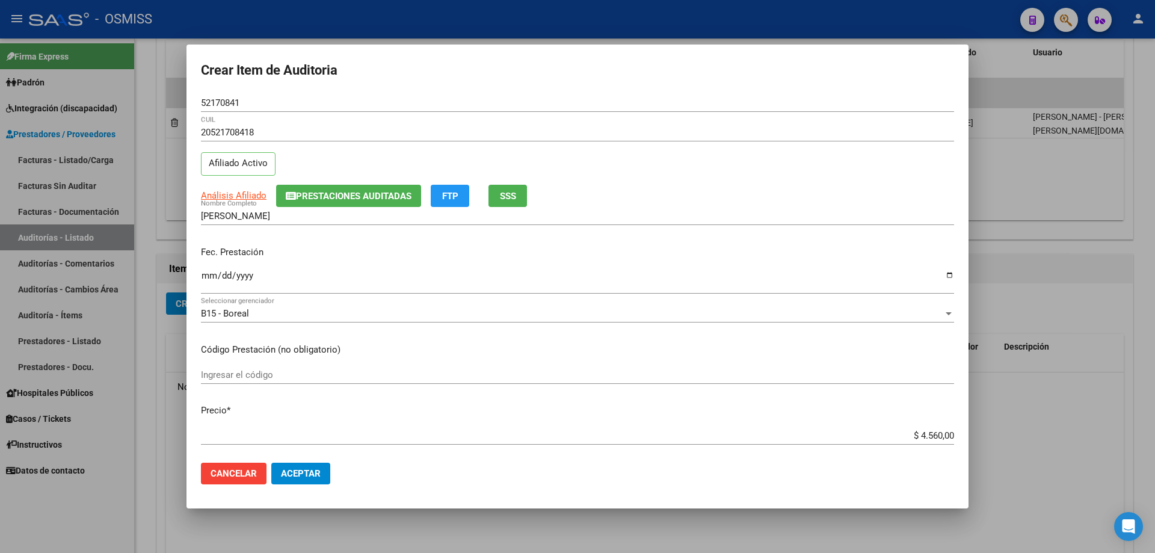
drag, startPoint x: 211, startPoint y: 278, endPoint x: 198, endPoint y: 280, distance: 13.4
click at [211, 278] on input "Ingresar la fecha" at bounding box center [577, 280] width 753 height 19
type input "[DATE]"
click at [302, 480] on button "Aceptar" at bounding box center [300, 474] width 59 height 22
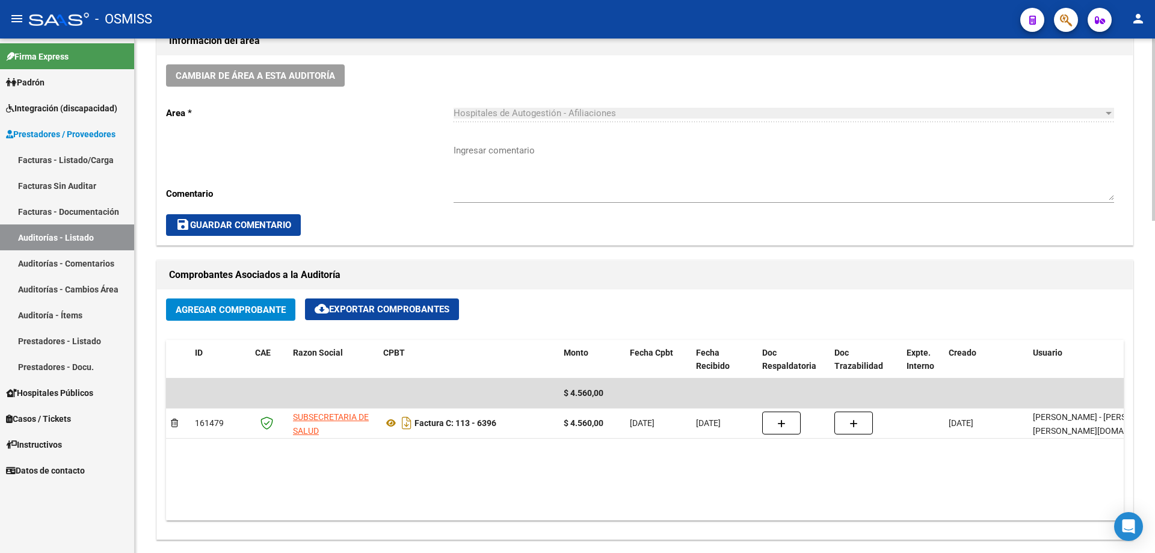
scroll to position [362, 0]
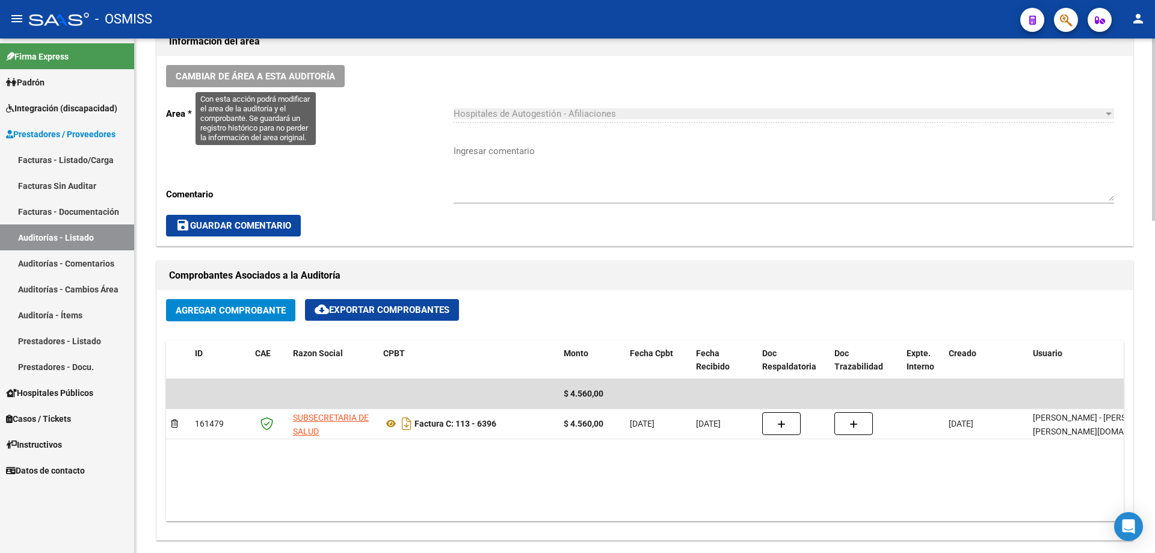
click at [329, 86] on button "Cambiar de área a esta auditoría" at bounding box center [255, 76] width 179 height 22
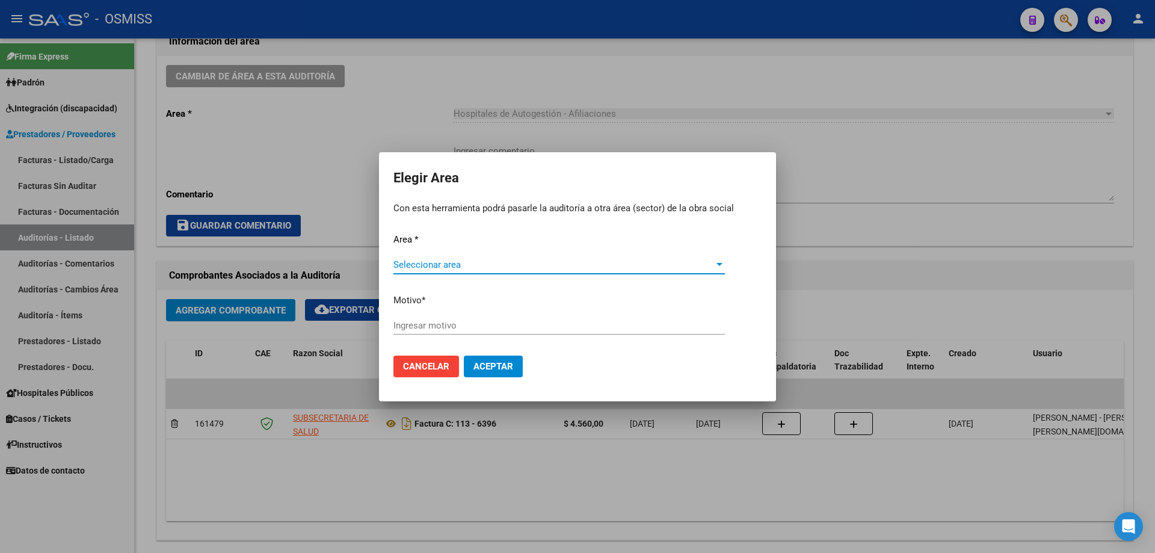
click at [521, 262] on span "Seleccionar area" at bounding box center [554, 264] width 321 height 11
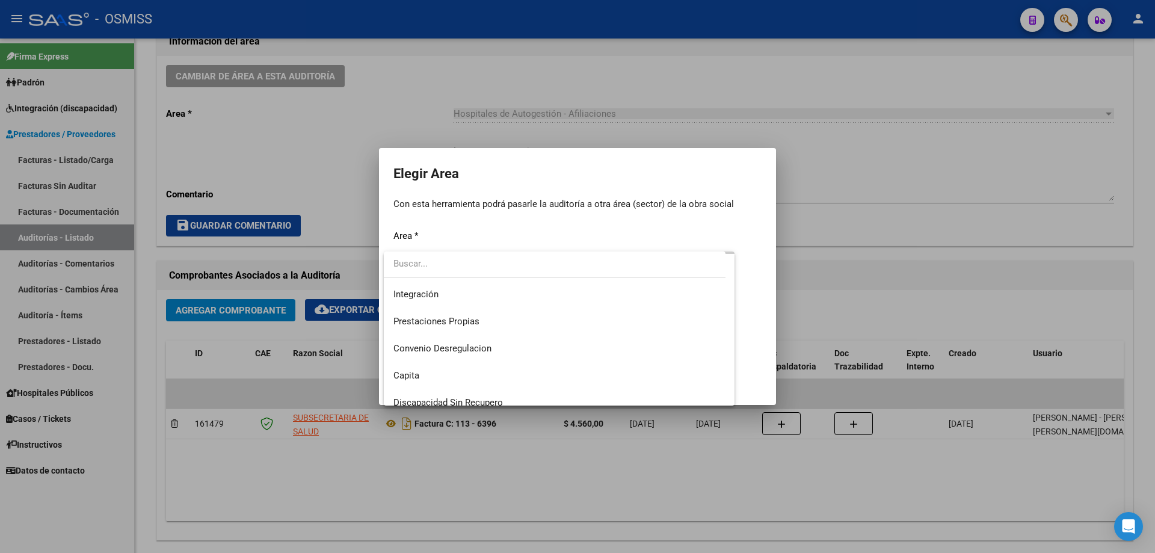
scroll to position [120, 0]
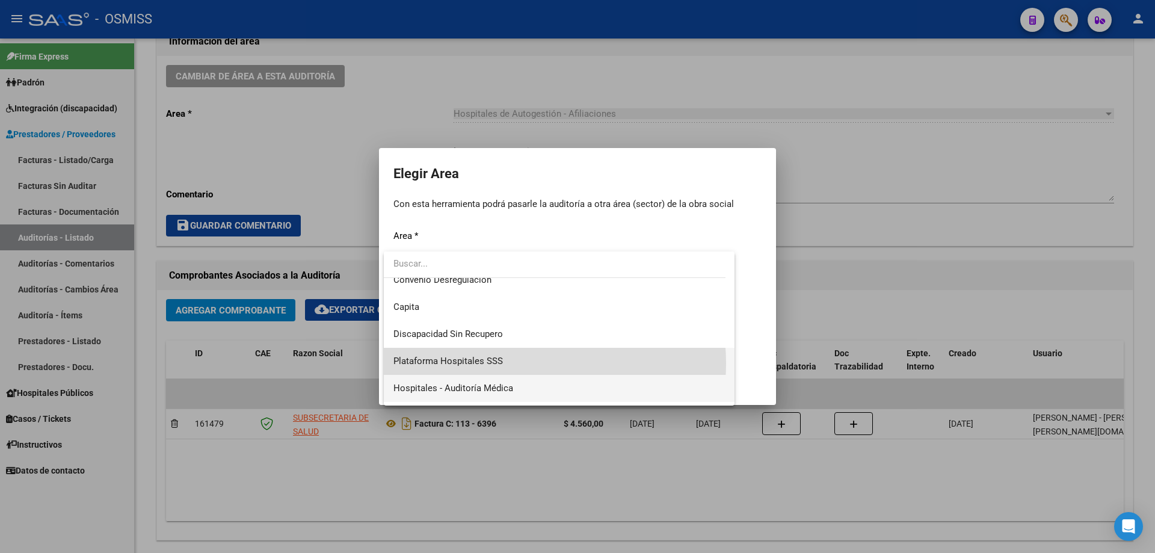
drag, startPoint x: 522, startPoint y: 363, endPoint x: 521, endPoint y: 377, distance: 13.9
click at [521, 377] on div "Hospitales - Facturas Débitadas Sistema viejo SUR Integración Prestaciones Prop…" at bounding box center [559, 329] width 351 height 154
click at [521, 377] on span "Hospitales - Auditoría Médica" at bounding box center [560, 388] width 332 height 27
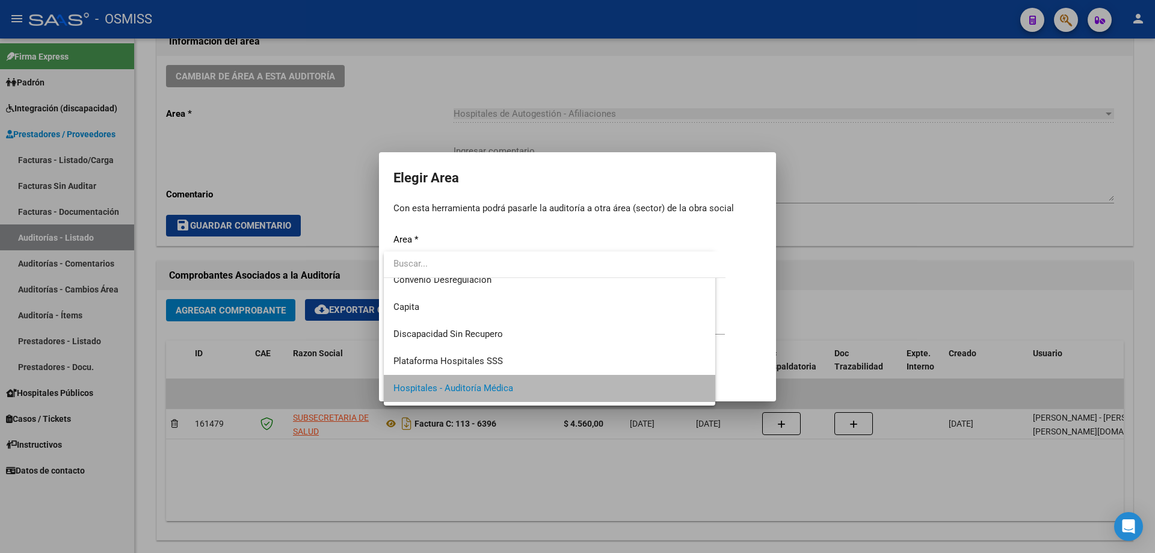
scroll to position [117, 0]
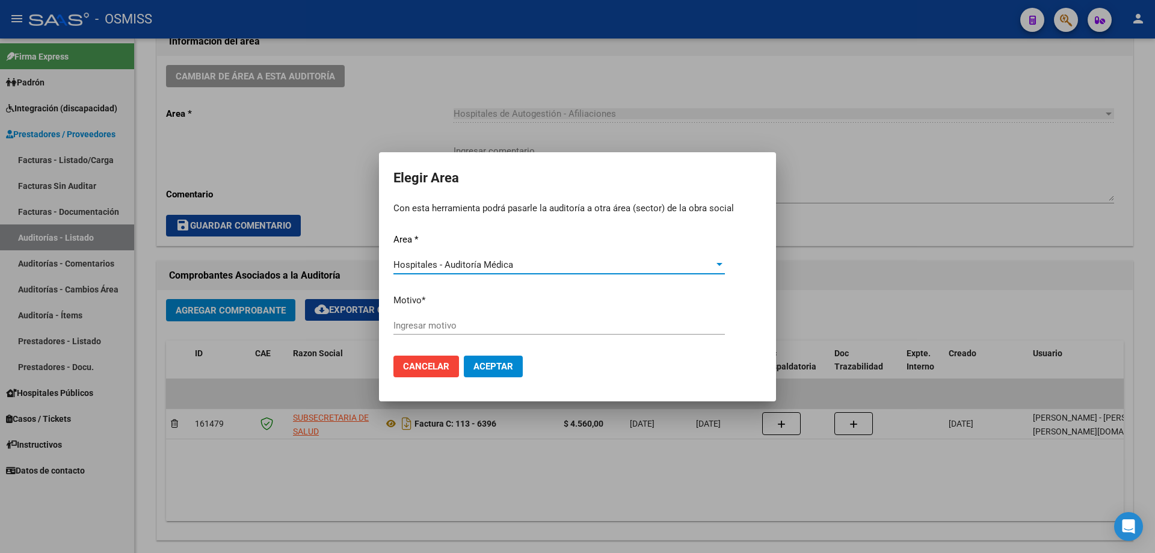
click at [515, 319] on div "Ingresar motivo" at bounding box center [560, 326] width 332 height 18
click at [515, 331] on div "Ingresar motivo" at bounding box center [560, 326] width 332 height 18
type input "AUDITADO"
click at [490, 363] on span "Aceptar" at bounding box center [494, 366] width 40 height 11
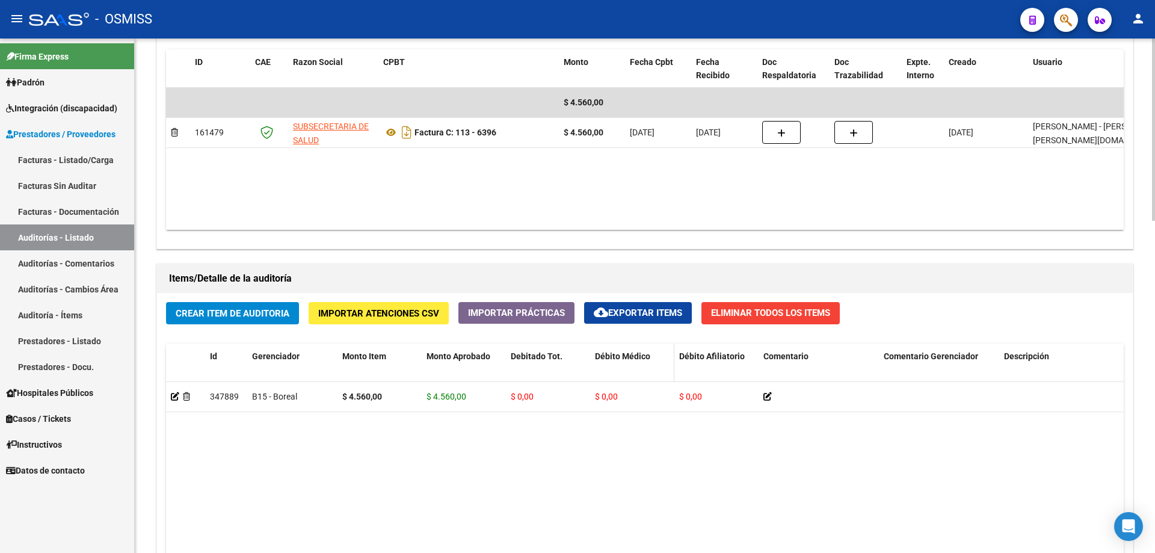
scroll to position [663, 0]
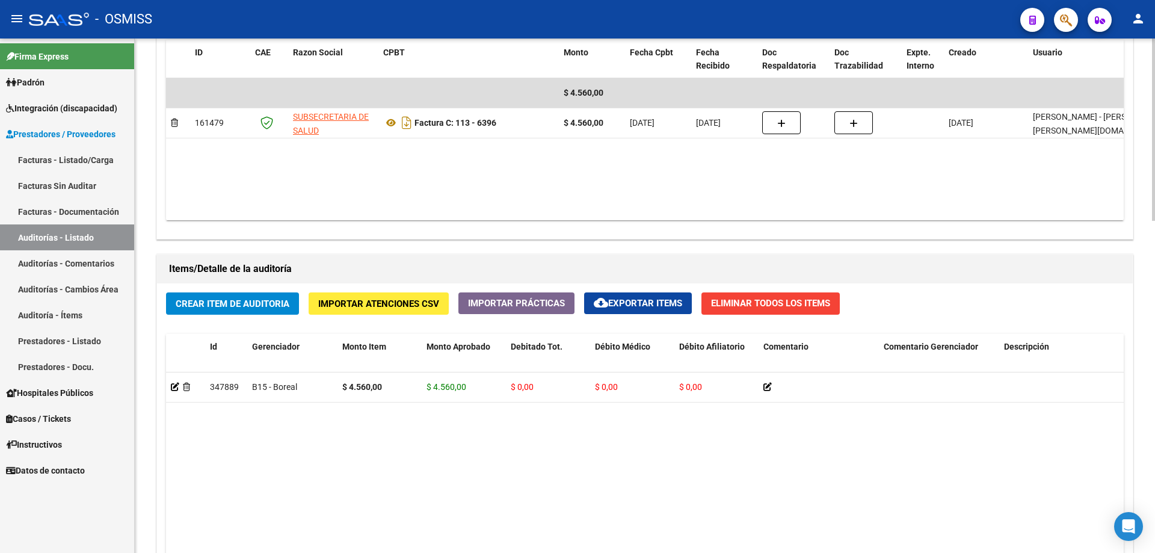
click at [301, 433] on datatable-body "347889 B15 - Boreal $ 4.560,00 $ 4.560,00 $ 0,00 $ 0,00 $ 0,00 20521708418 5217…" at bounding box center [645, 532] width 958 height 318
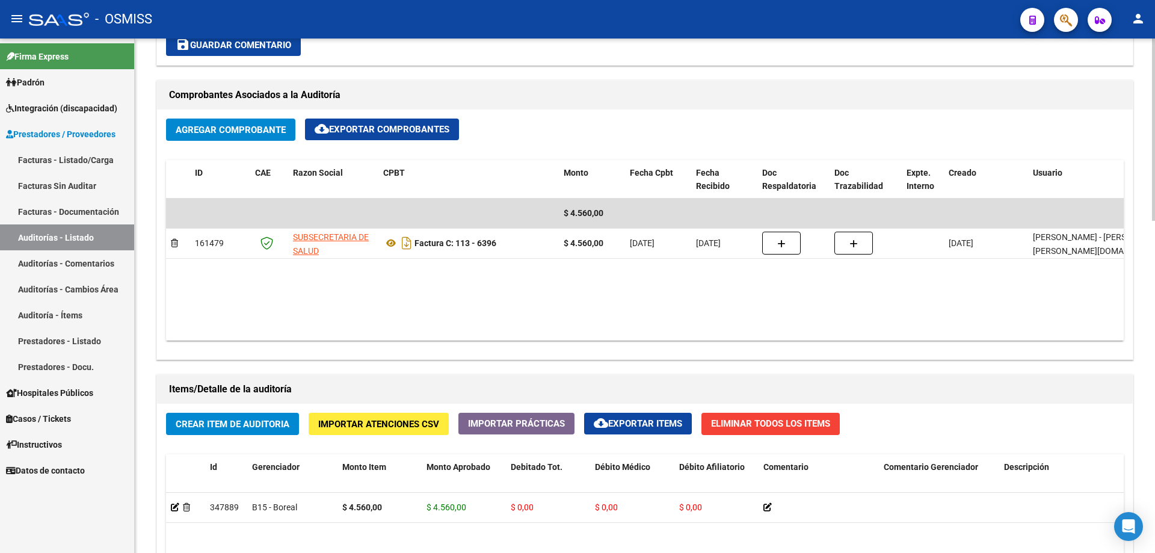
scroll to position [783, 0]
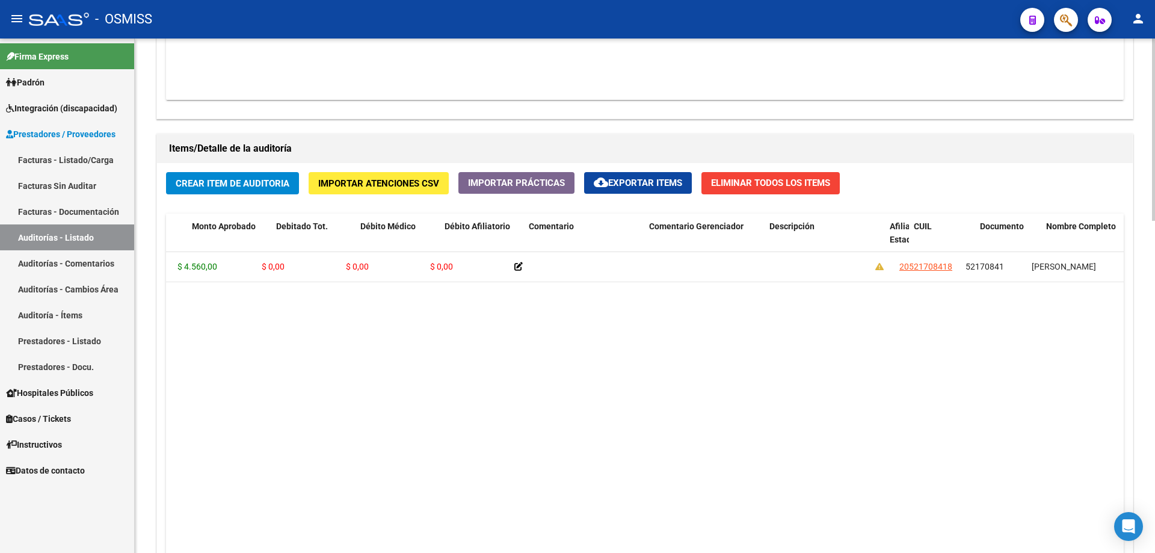
drag, startPoint x: 396, startPoint y: 330, endPoint x: 447, endPoint y: 329, distance: 51.2
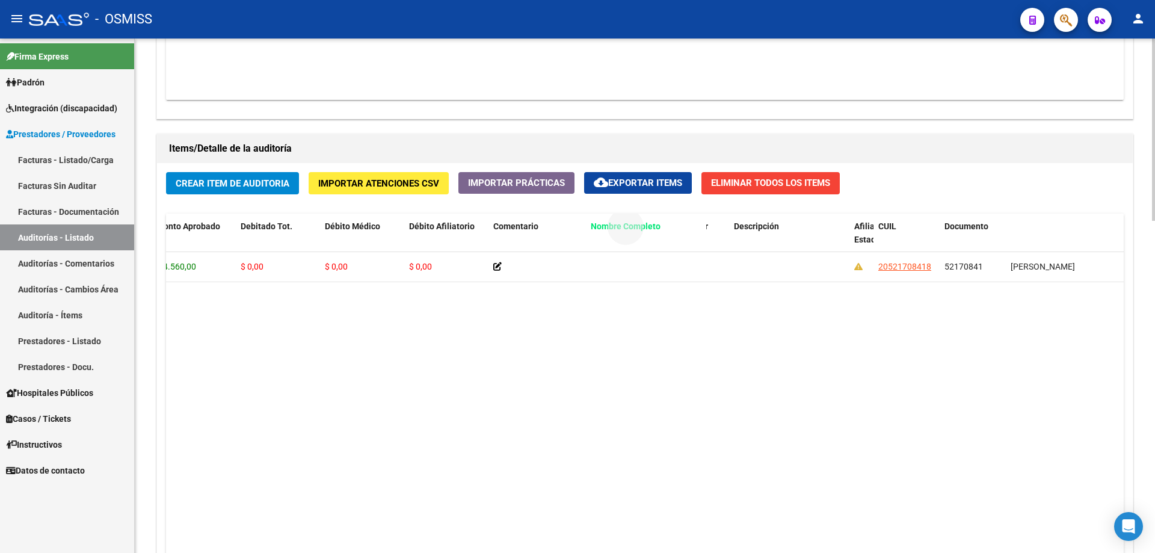
drag, startPoint x: 1016, startPoint y: 226, endPoint x: 595, endPoint y: 221, distance: 420.7
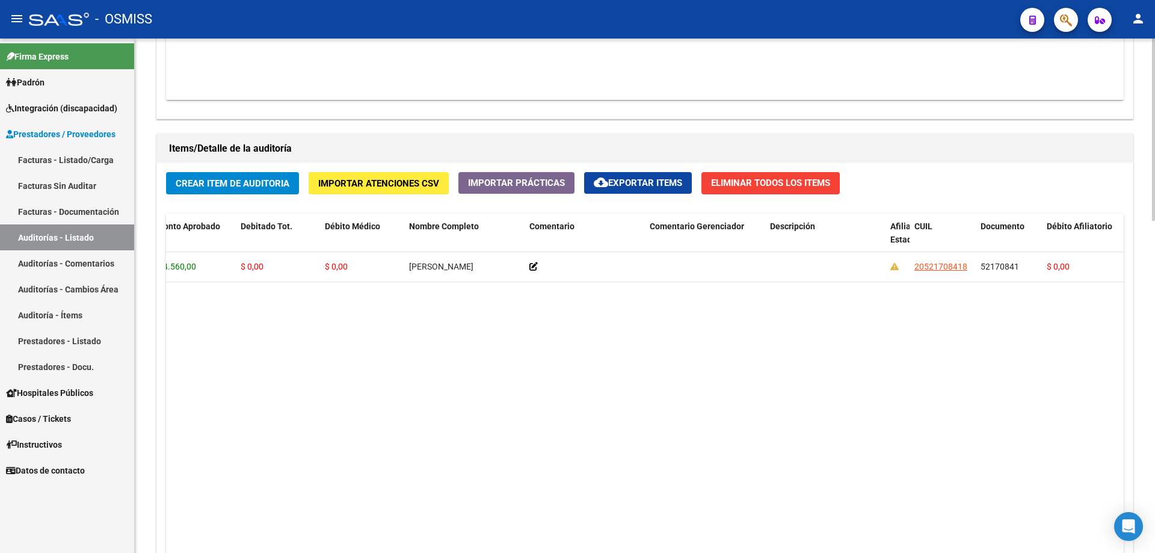
scroll to position [0, 0]
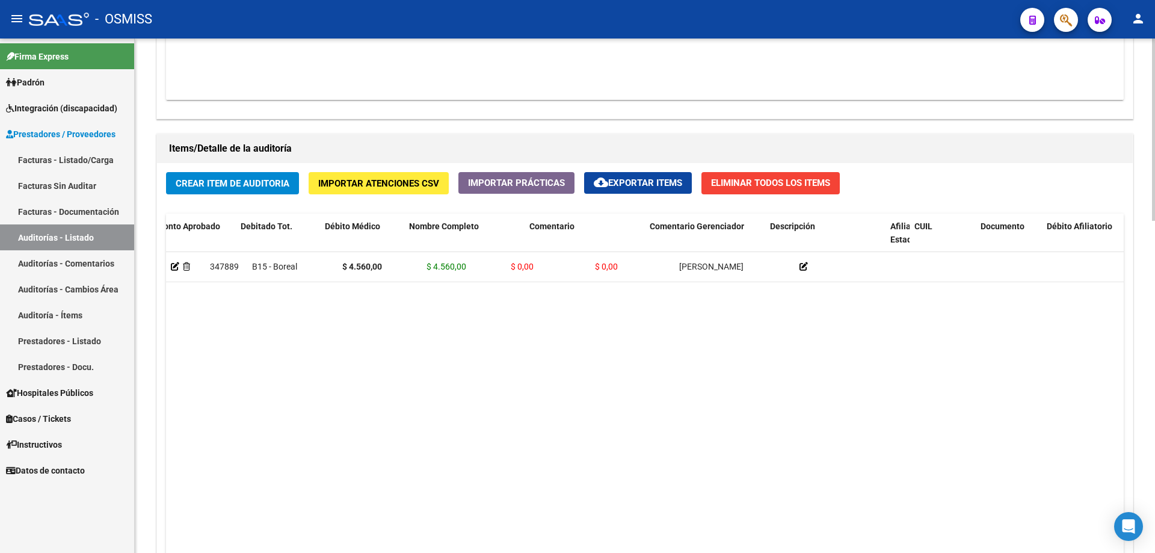
drag, startPoint x: 638, startPoint y: 361, endPoint x: 209, endPoint y: 354, distance: 429.1
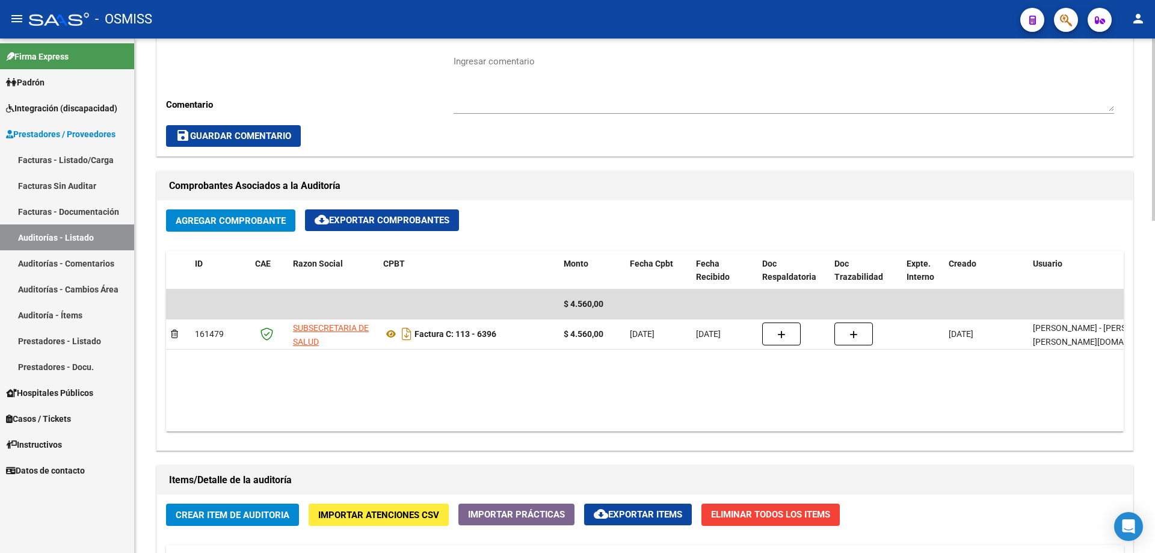
scroll to position [362, 0]
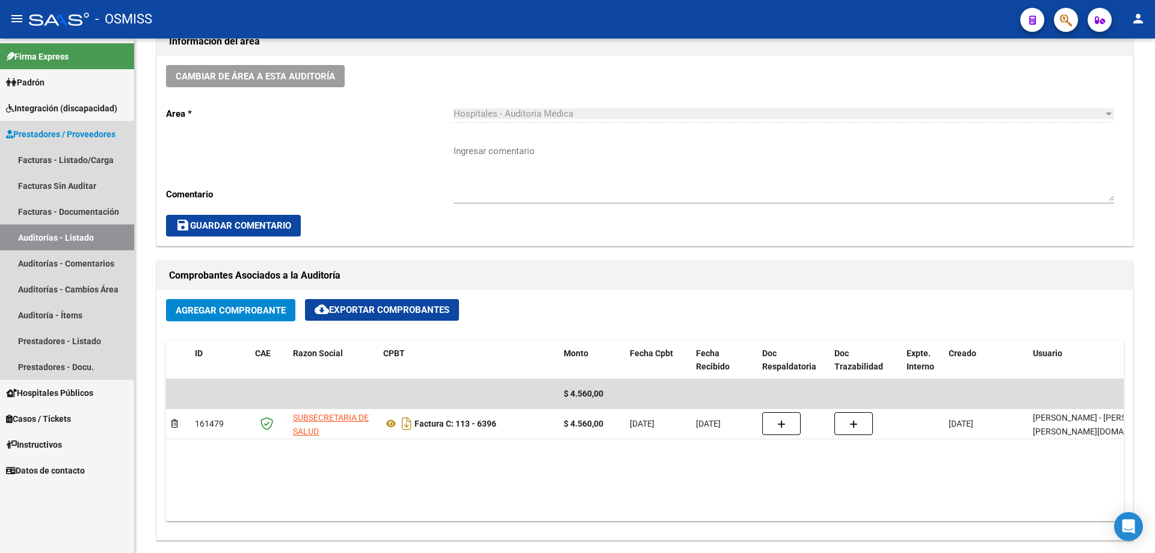
click at [82, 227] on link "Auditorías - Listado" at bounding box center [67, 237] width 134 height 26
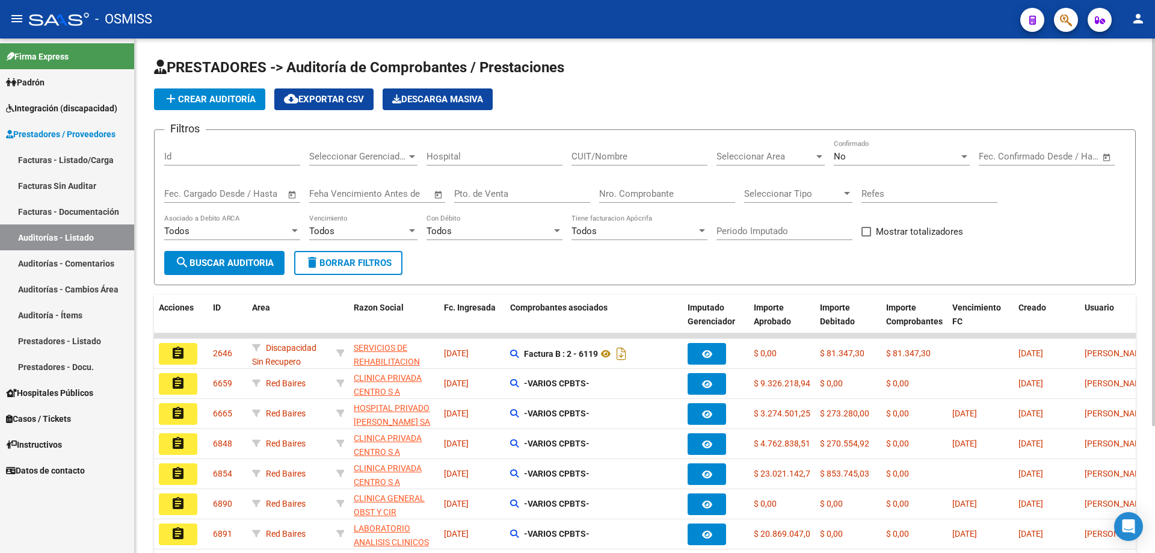
click at [225, 101] on span "add Crear Auditoría" at bounding box center [210, 99] width 92 height 11
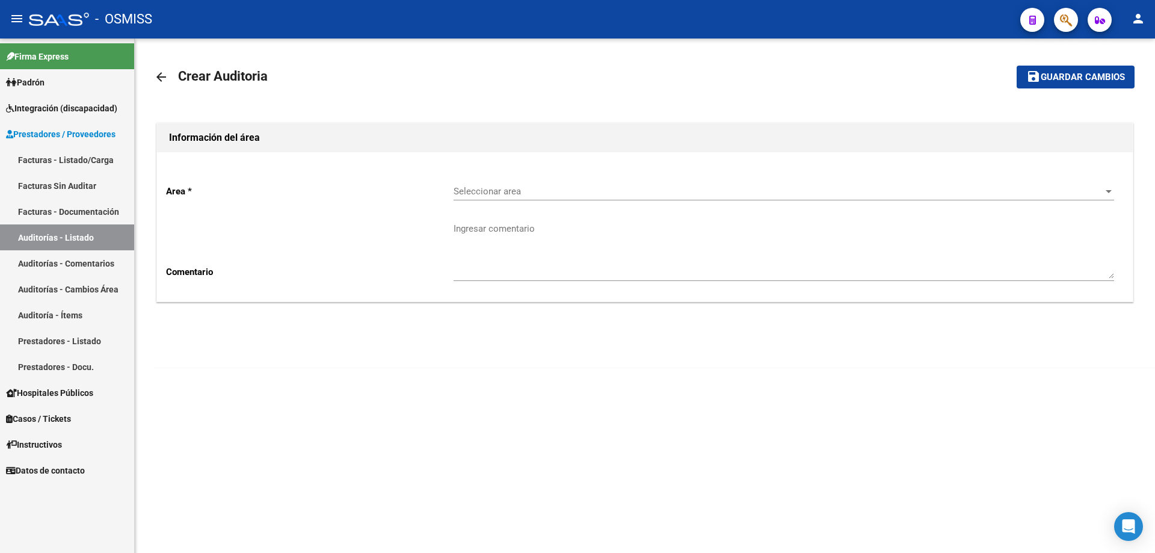
click at [558, 203] on div "Seleccionar area Seleccionar area" at bounding box center [784, 193] width 661 height 37
click at [558, 184] on div "Seleccionar area Seleccionar area" at bounding box center [784, 188] width 661 height 26
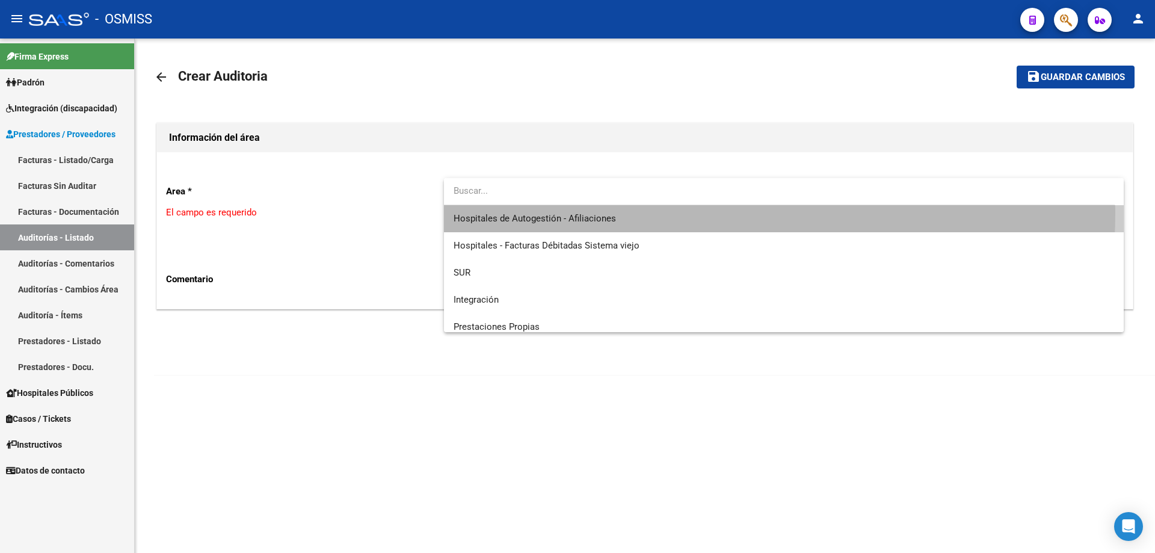
click at [571, 212] on span "Hospitales de Autogestión - Afiliaciones" at bounding box center [784, 218] width 661 height 27
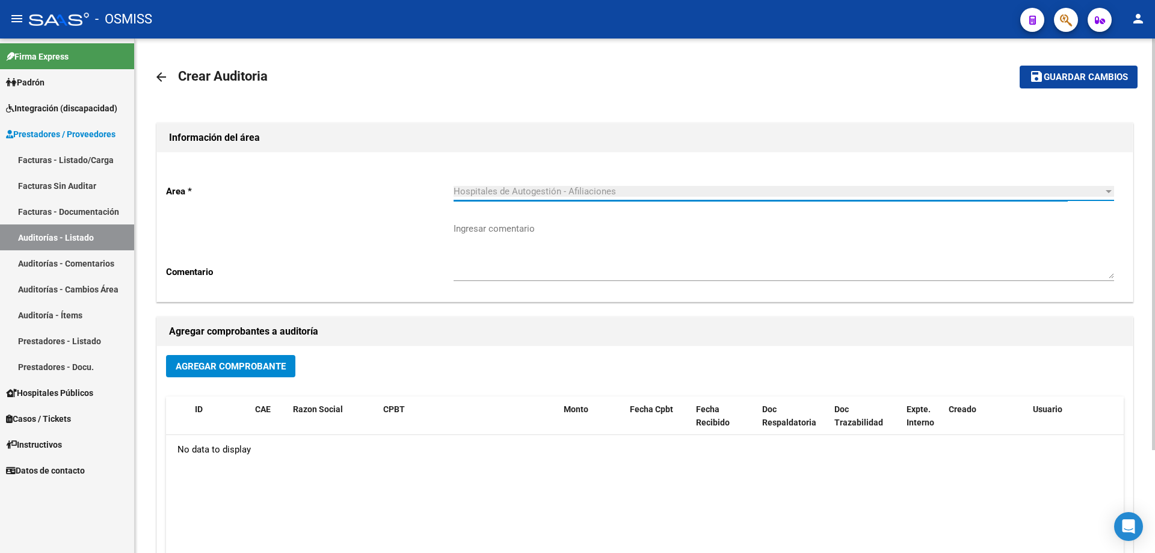
click at [244, 363] on span "Agregar Comprobante" at bounding box center [231, 366] width 110 height 11
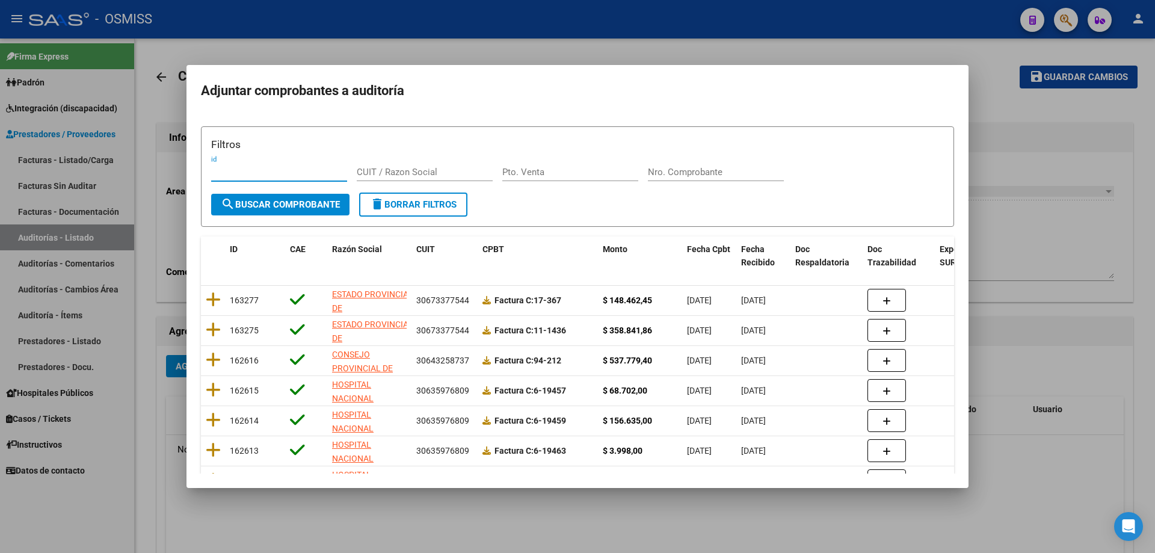
click at [690, 172] on input "Nro. Comprobante" at bounding box center [716, 172] width 136 height 11
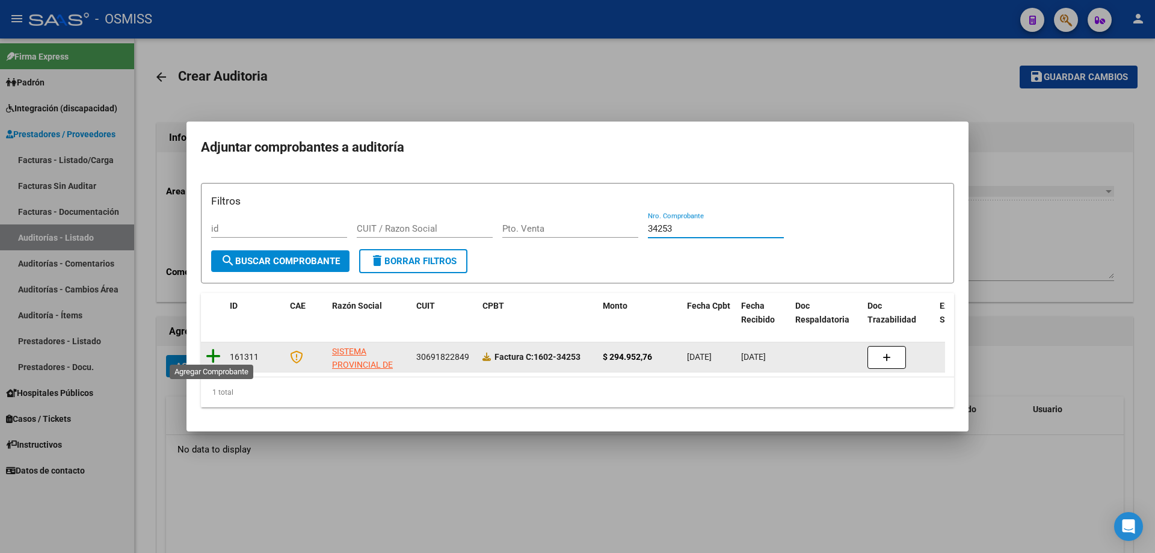
type input "34253"
click at [217, 354] on icon at bounding box center [213, 356] width 15 height 17
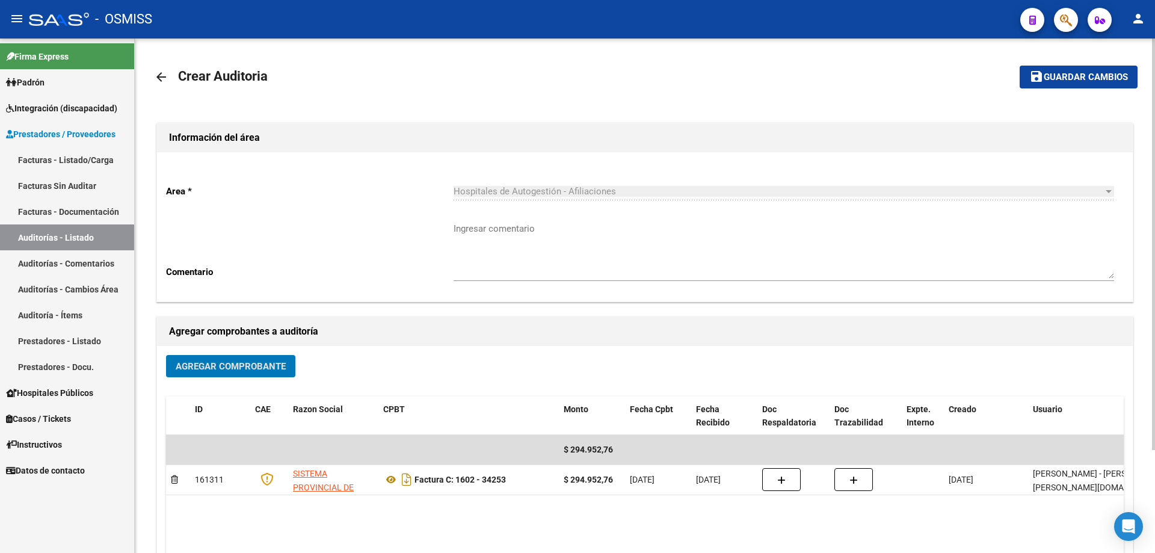
click at [1060, 76] on span "Guardar cambios" at bounding box center [1086, 77] width 84 height 11
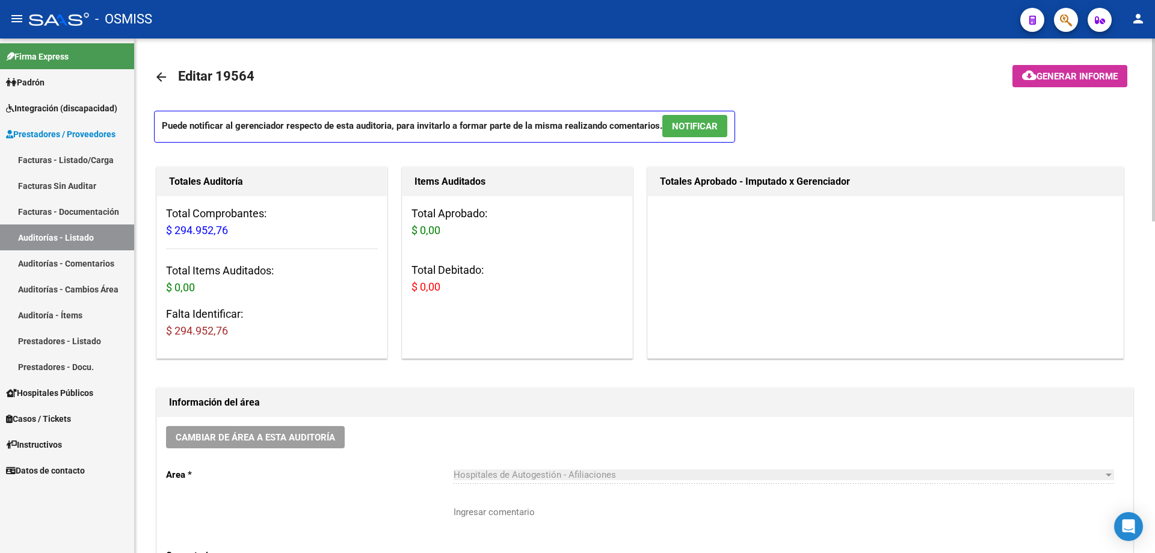
click at [544, 401] on h1 "Información del área" at bounding box center [645, 402] width 952 height 19
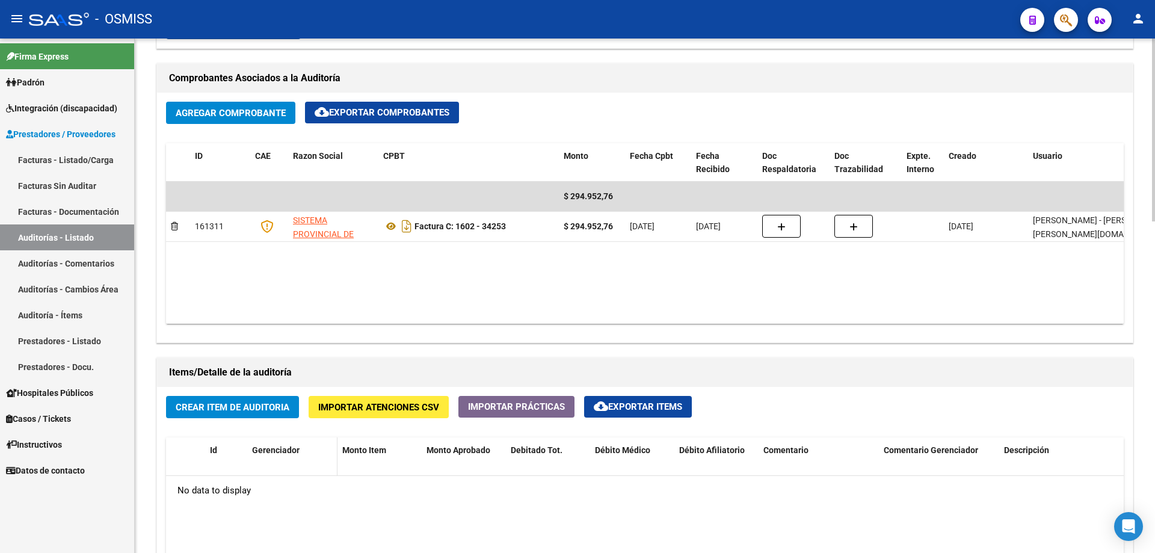
scroll to position [662, 0]
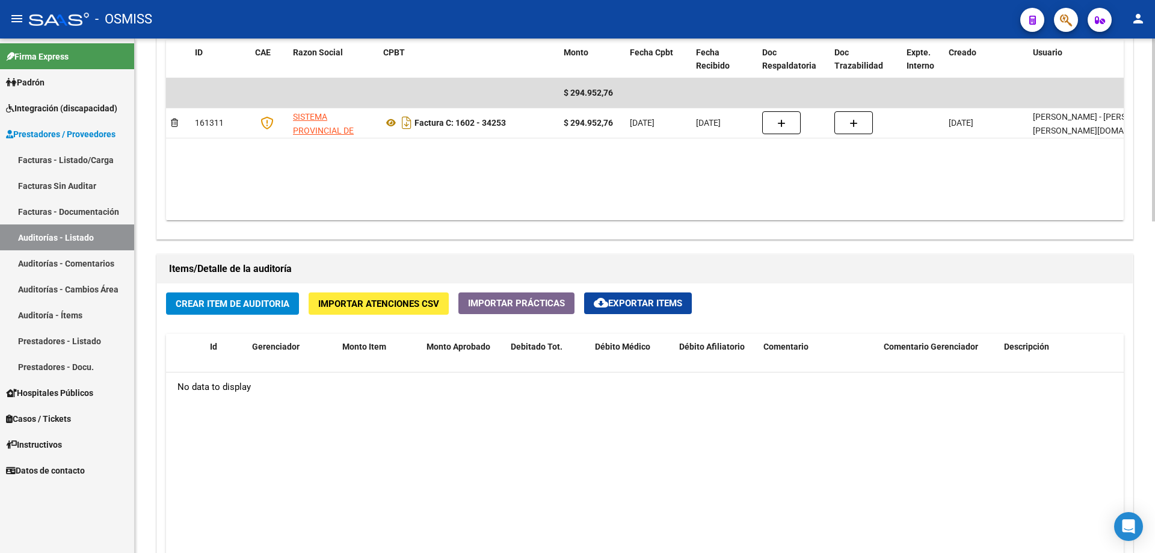
click at [241, 310] on button "Crear Item de Auditoria" at bounding box center [232, 303] width 133 height 22
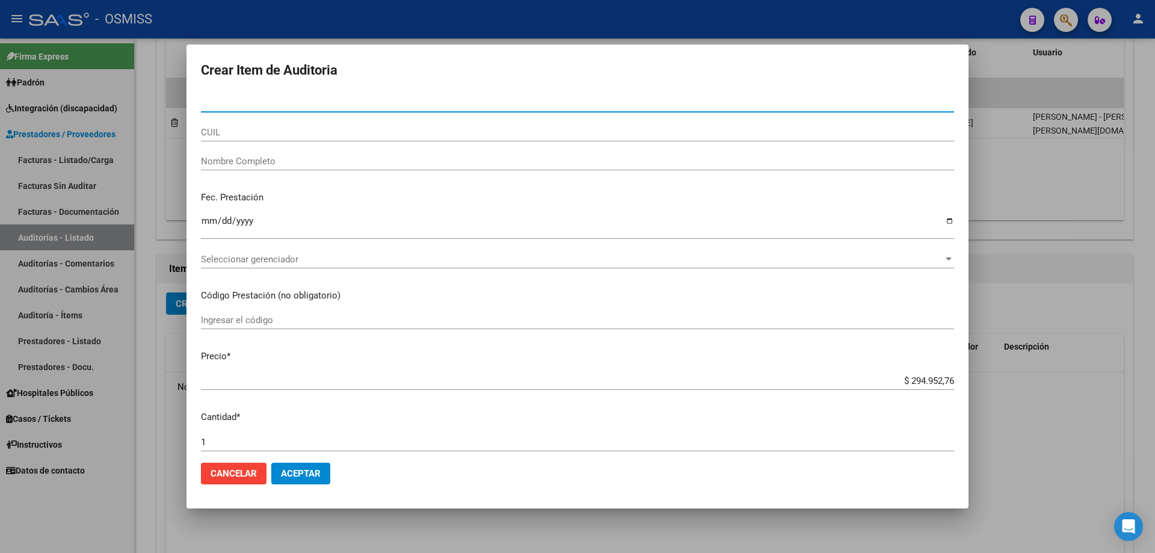
paste input "43649927"
type input "43649927"
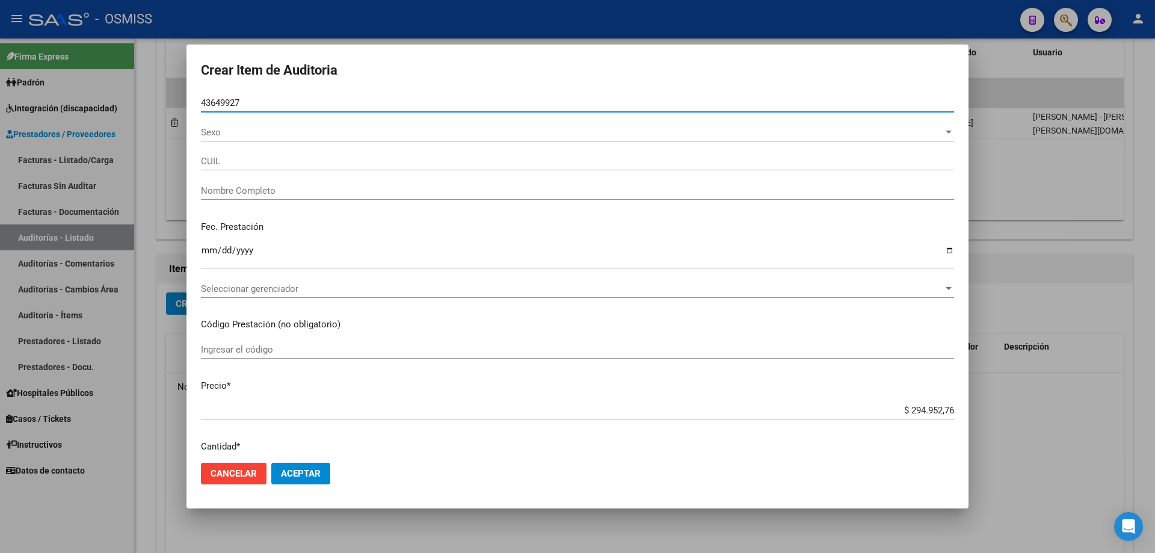
type input "20436499273"
type input "[PERSON_NAME] [PERSON_NAME]"
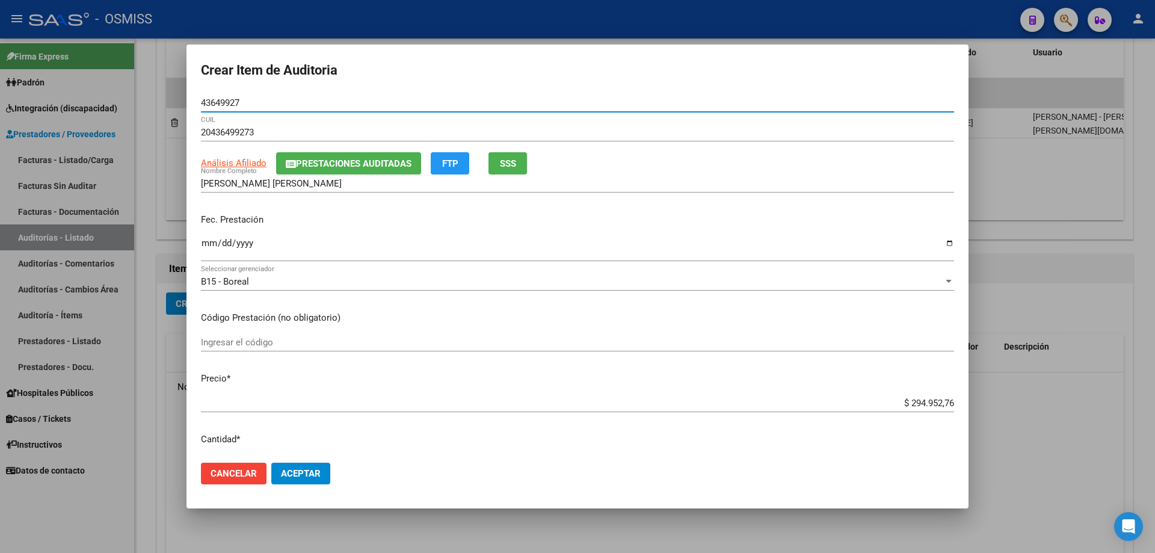
type input "43649927"
click at [211, 252] on input "Ingresar la fecha" at bounding box center [577, 247] width 753 height 19
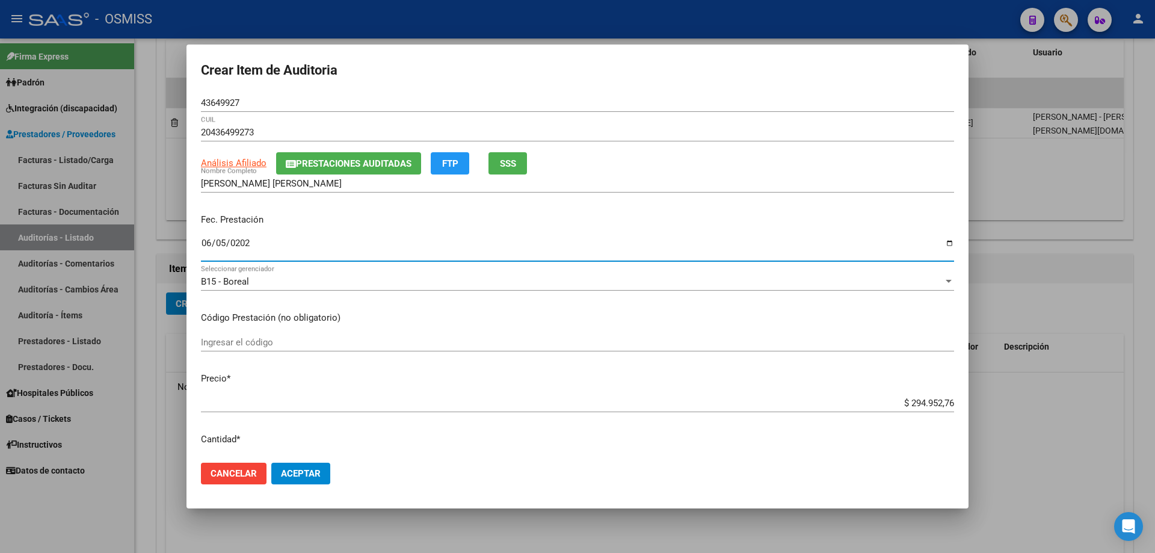
type input "[DATE]"
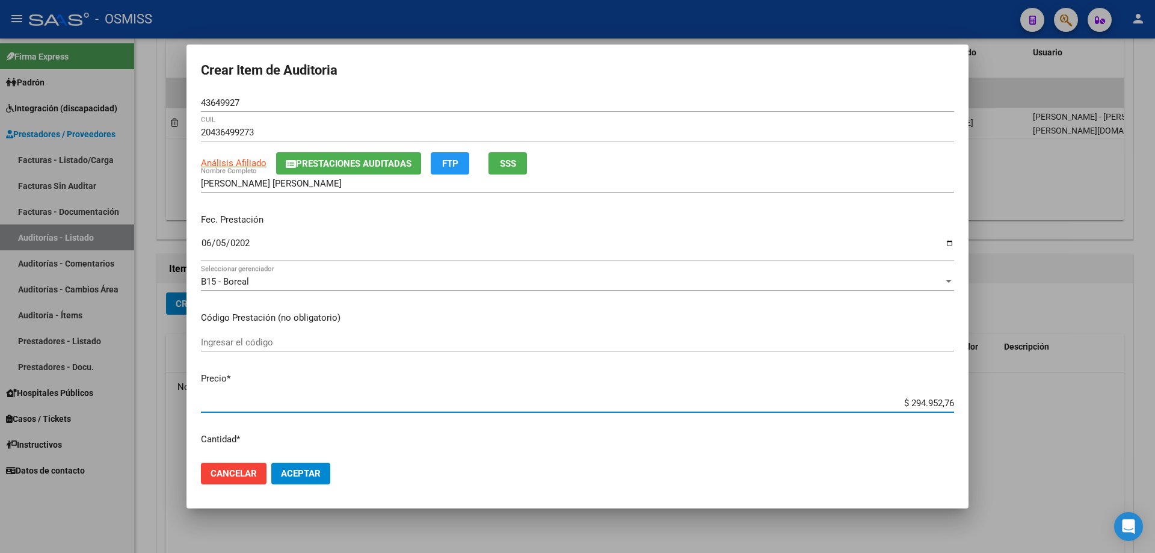
drag, startPoint x: 868, startPoint y: 402, endPoint x: 1155, endPoint y: 362, distance: 289.3
click at [1155, 364] on div "Crear Item de Auditoria 43649927 Nro Documento 20436499273 CUIL Análisis Afilia…" at bounding box center [577, 276] width 1155 height 553
paste input "73.738,19"
type input "$ 73.738,19"
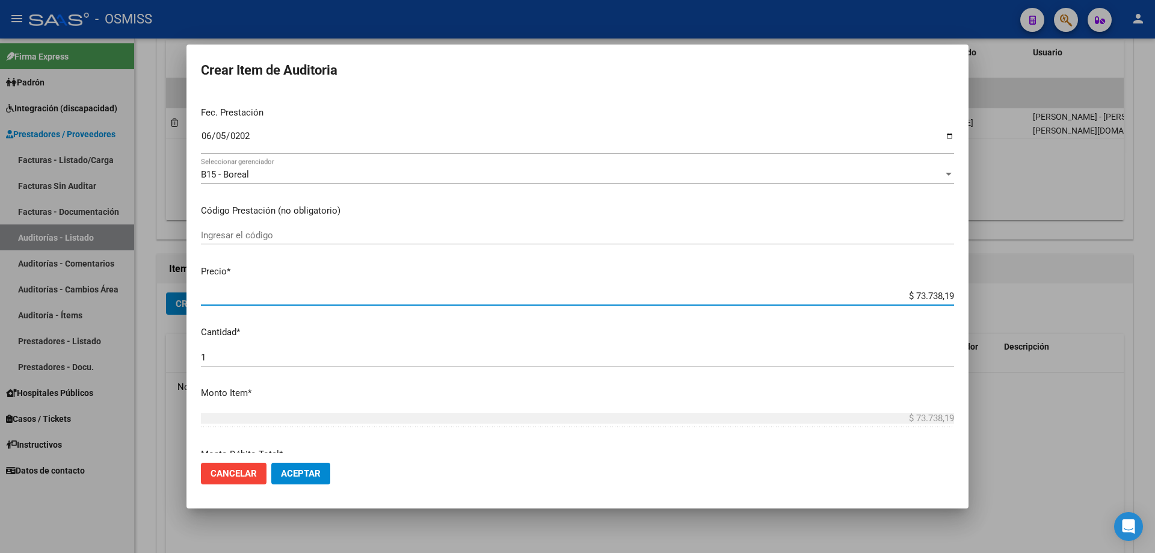
scroll to position [241, 0]
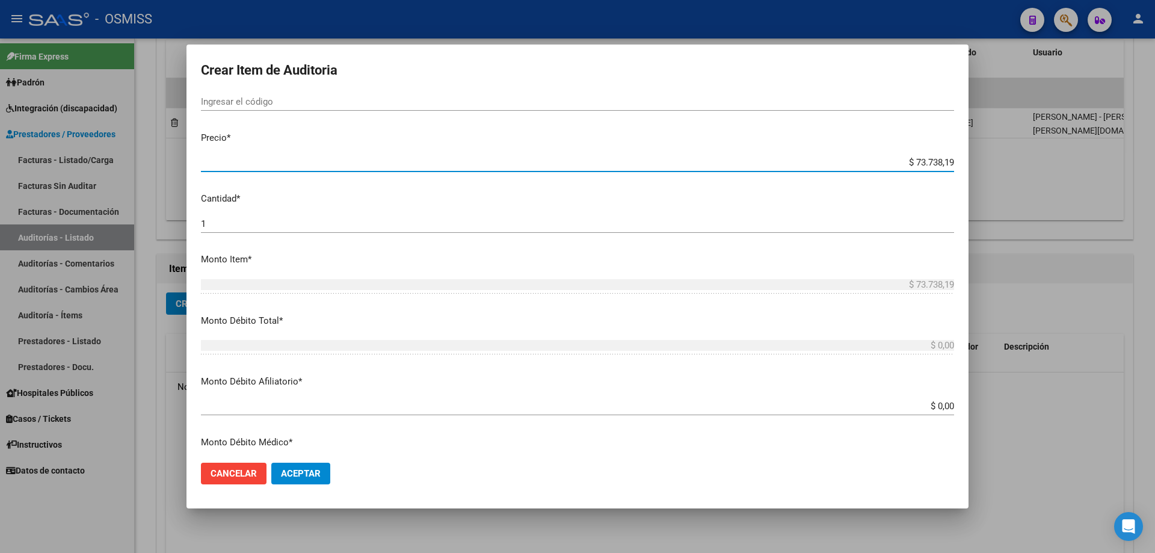
type input "$ 73.738,19"
click at [236, 229] on div "1 Ingresar la cantidad" at bounding box center [577, 224] width 753 height 18
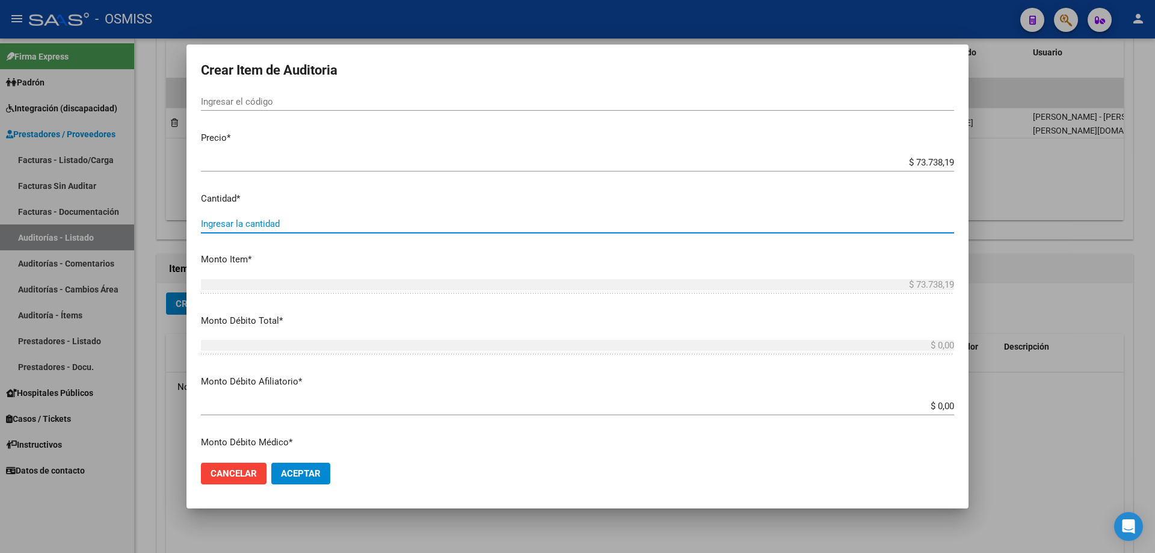
type input "2"
type input "$ 147.476,38"
type input "2"
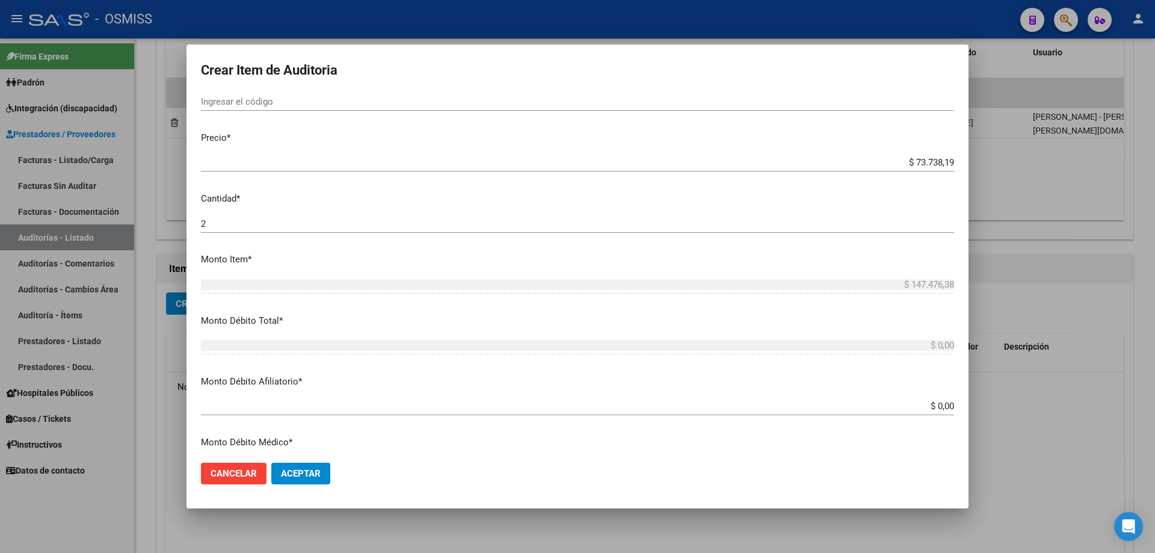
click at [298, 460] on mat-dialog-actions "Cancelar Aceptar" at bounding box center [577, 473] width 753 height 41
click at [301, 476] on span "Aceptar" at bounding box center [301, 473] width 40 height 11
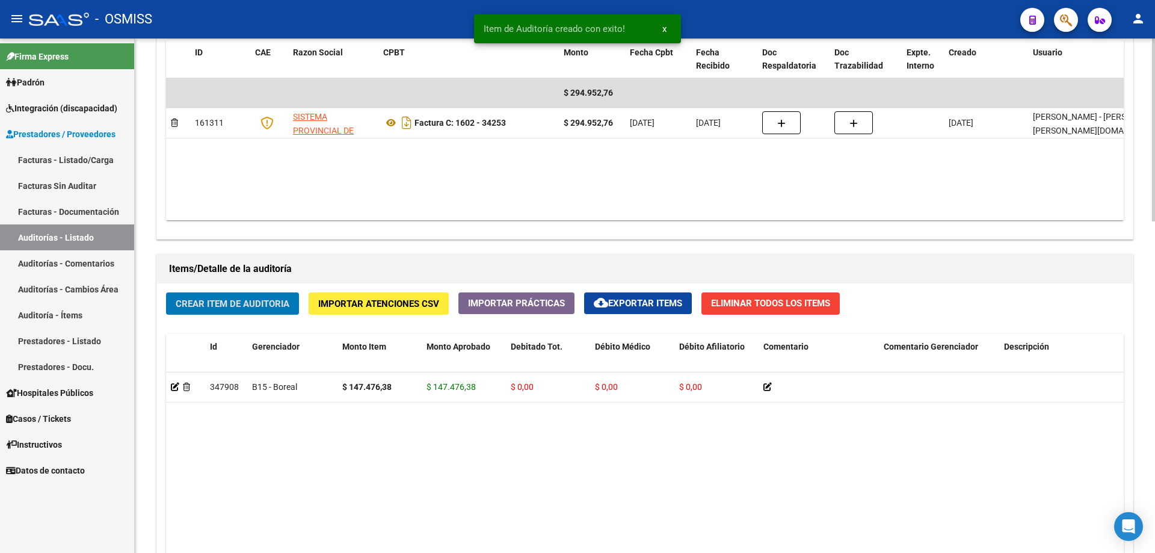
scroll to position [663, 0]
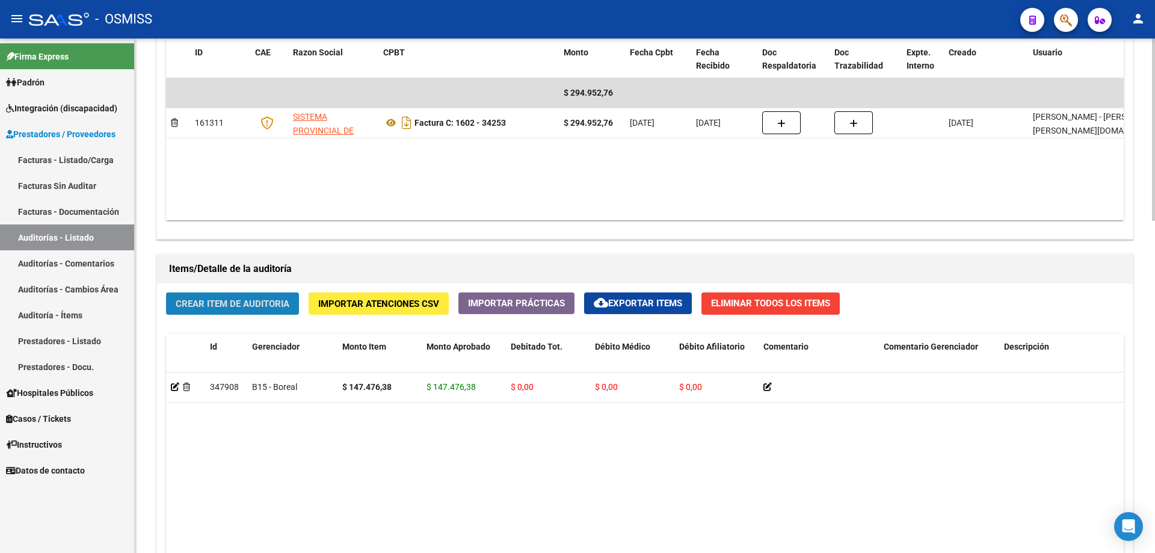
click at [238, 303] on span "Crear Item de Auditoria" at bounding box center [233, 303] width 114 height 11
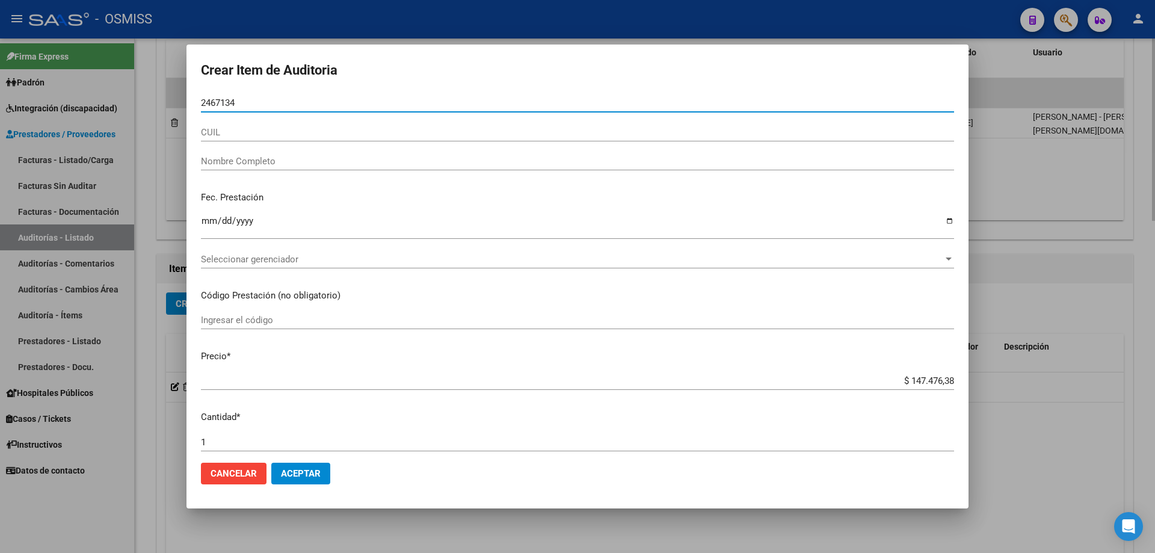
type input "24671341"
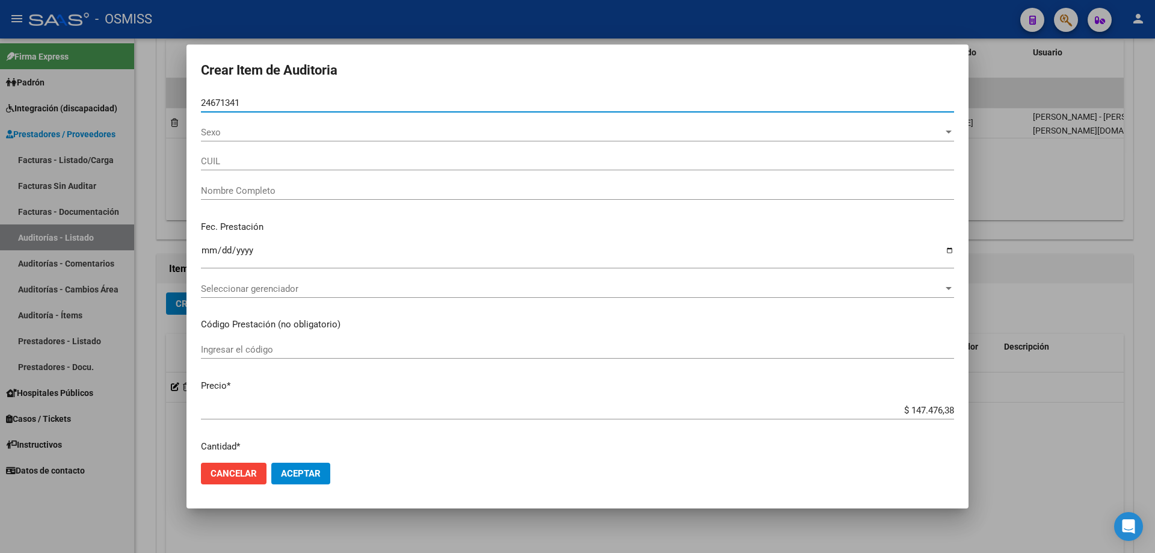
type input "20246713414"
type input "[PERSON_NAME]"
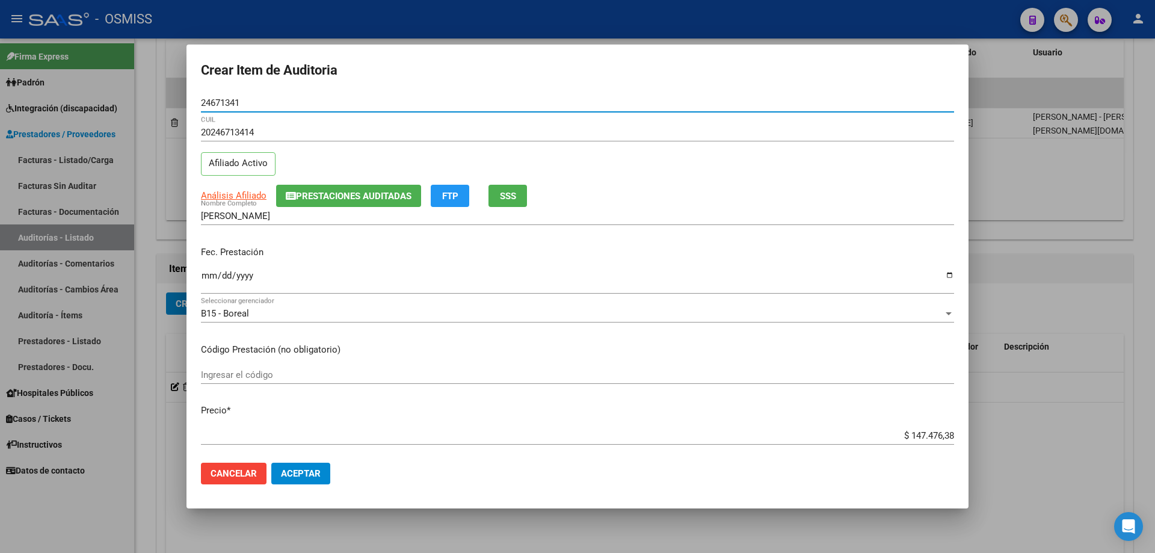
type input "24671341"
drag, startPoint x: 210, startPoint y: 258, endPoint x: 209, endPoint y: 280, distance: 22.3
click at [209, 263] on div "Fec. Prestación Ingresar la fecha" at bounding box center [577, 271] width 753 height 69
click at [209, 282] on input "Ingresar la fecha" at bounding box center [577, 280] width 753 height 19
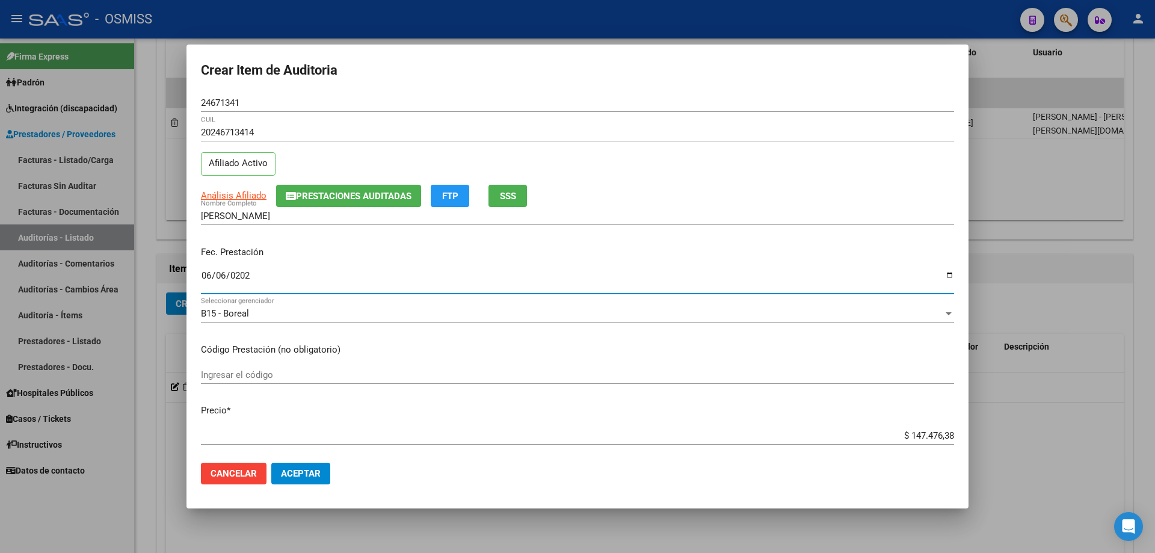
type input "[DATE]"
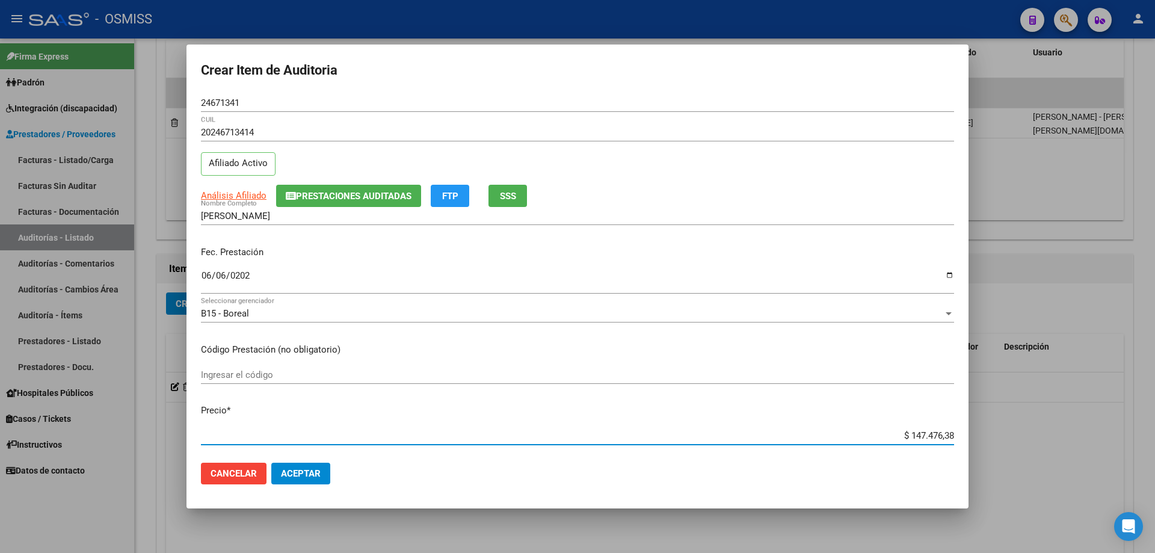
drag, startPoint x: 873, startPoint y: 433, endPoint x: 1155, endPoint y: 401, distance: 283.5
click at [1155, 432] on div "Crear Item de Auditoria 24671341 Nro Documento 20246713414 CUIL Afiliado Activo…" at bounding box center [577, 276] width 1155 height 553
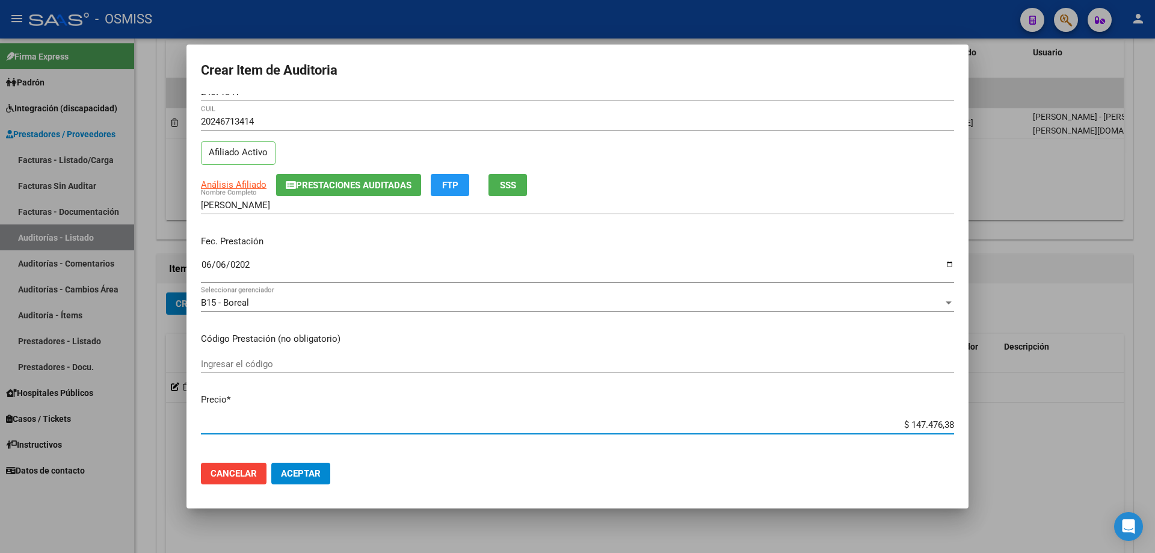
type input "$ 0,07"
type input "$ 0,73"
type input "$ 7,37"
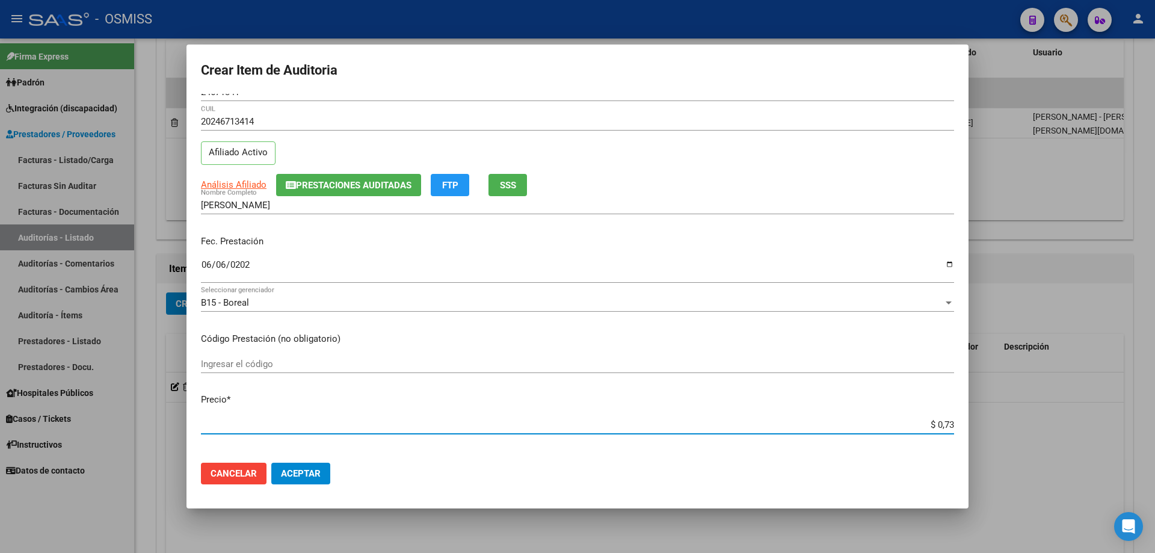
type input "$ 7,37"
type input "$ 73,73"
type input "$ 737,38"
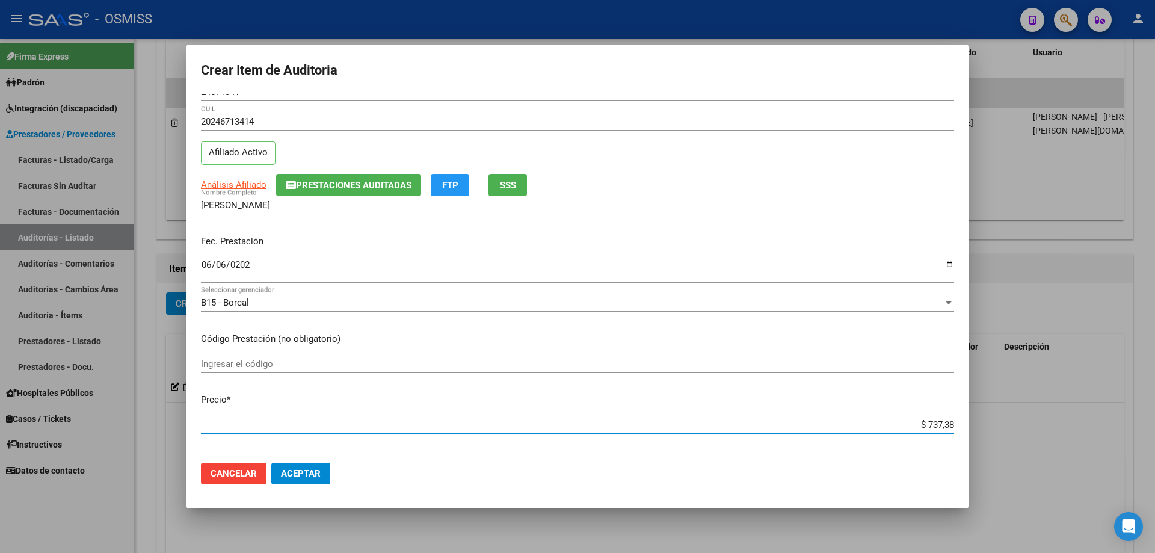
type input "$ 7.373,81"
type input "$ 73.738,19"
click at [306, 474] on span "Aceptar" at bounding box center [301, 473] width 40 height 11
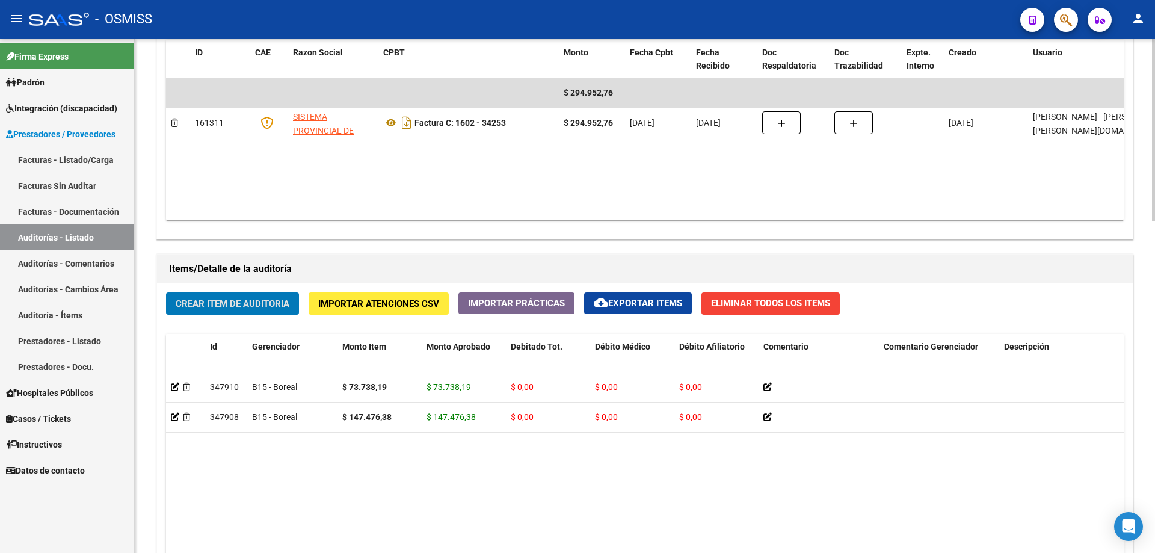
click at [248, 301] on span "Crear Item de Auditoria" at bounding box center [233, 303] width 114 height 11
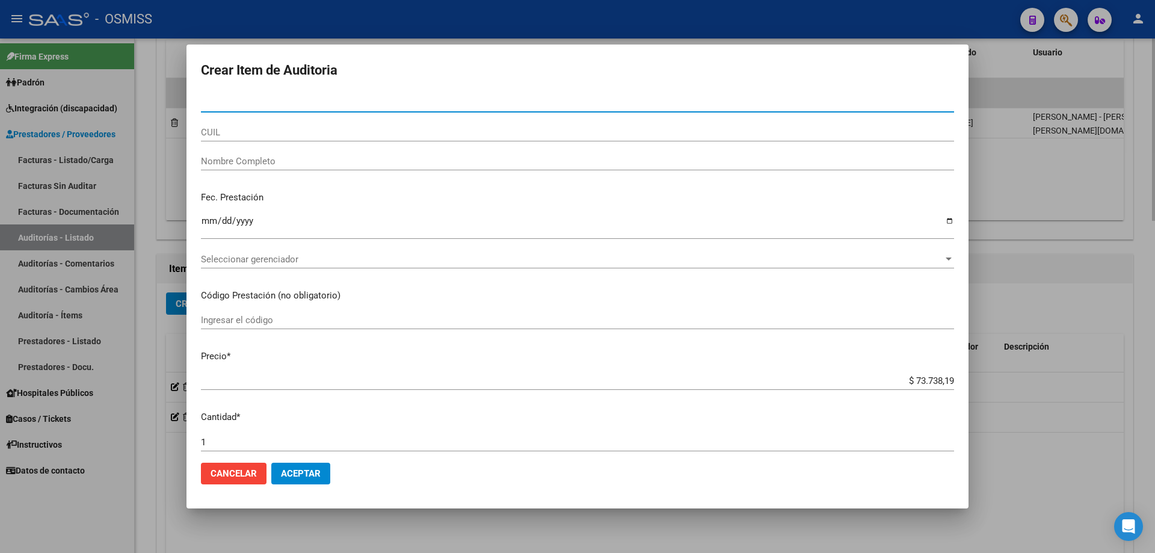
paste input "49345237"
type input "49345237"
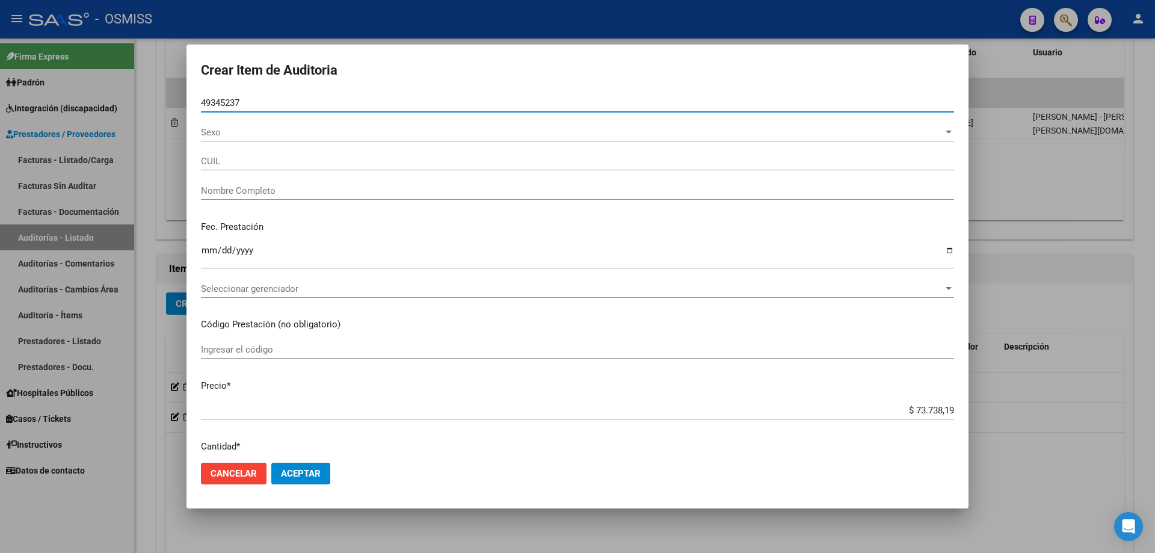
type input "27493452377"
type input "[PERSON_NAME] VALOR, [PERSON_NAME]"
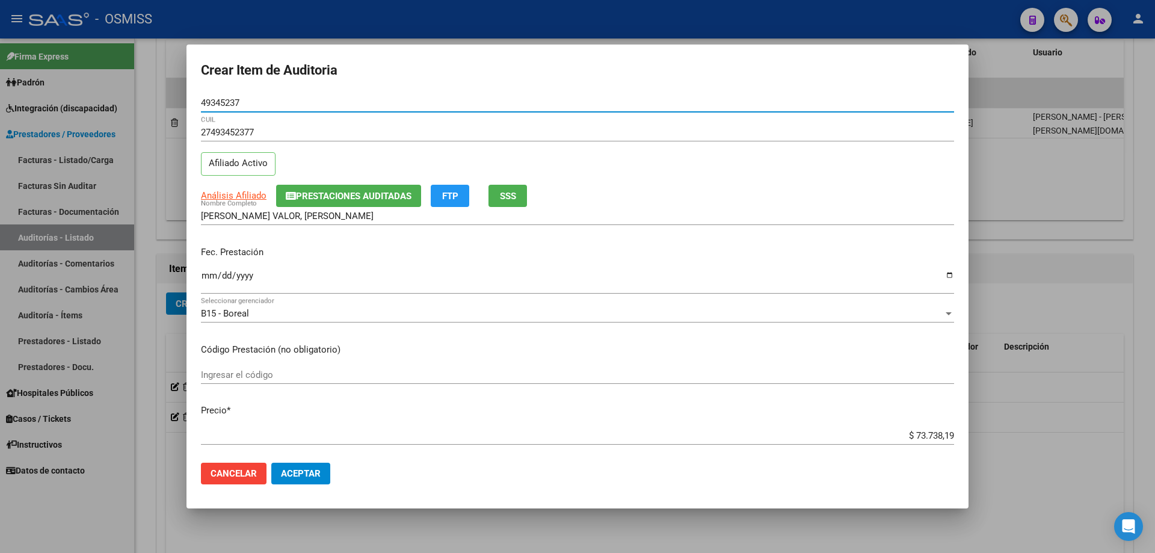
type input "49345237"
click at [209, 285] on input "Ingresar la fecha" at bounding box center [577, 280] width 753 height 19
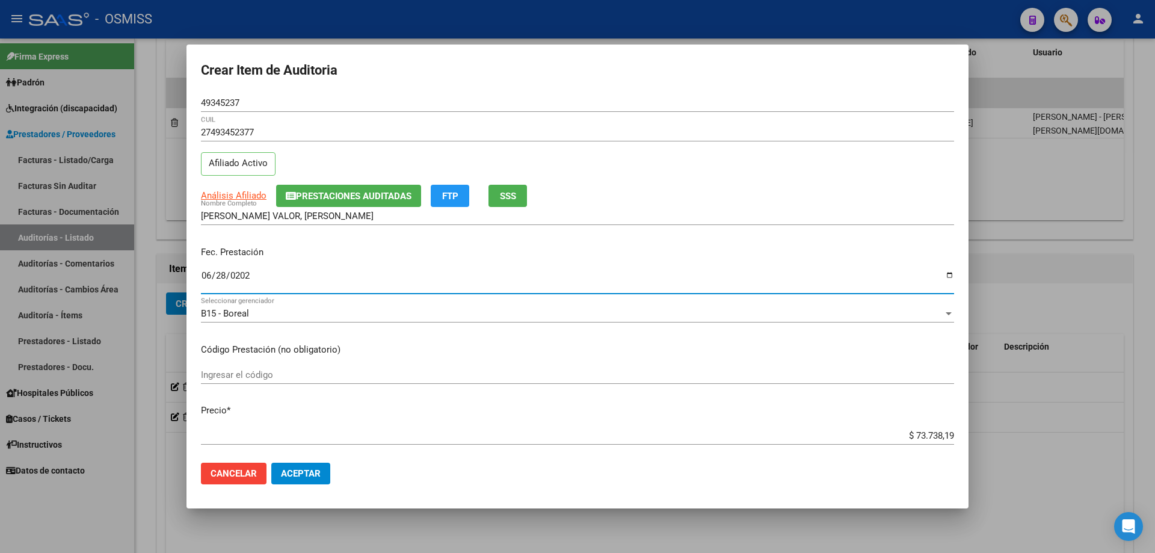
type input "[DATE]"
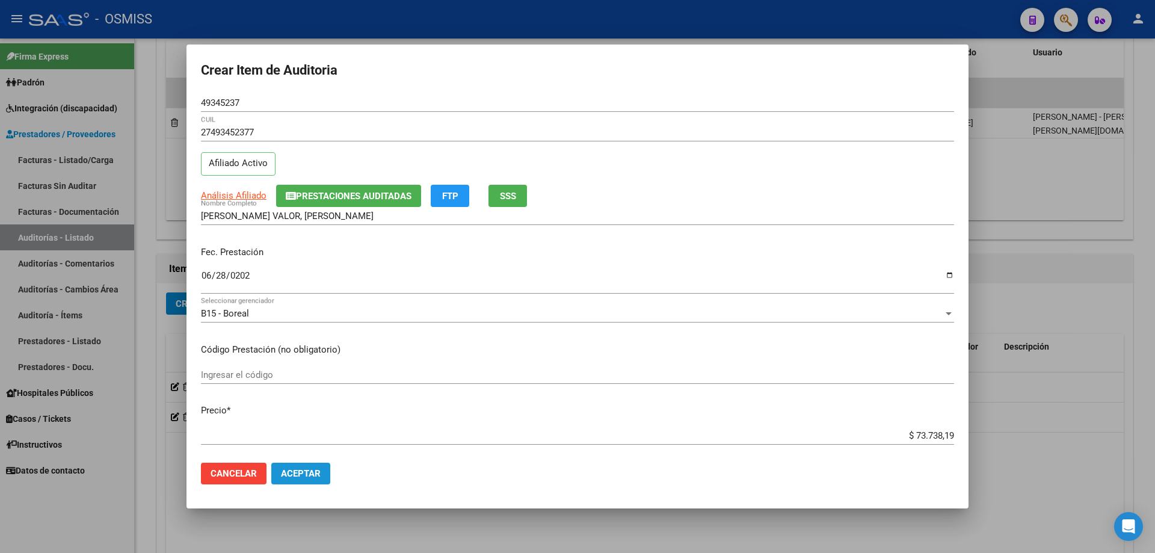
click at [285, 468] on button "Aceptar" at bounding box center [300, 474] width 59 height 22
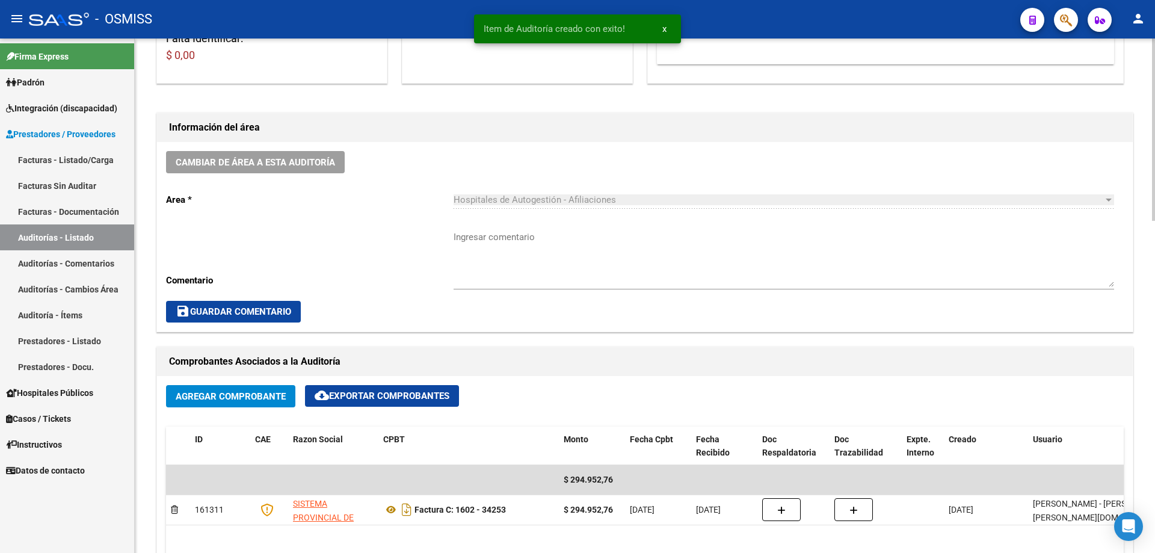
scroll to position [301, 0]
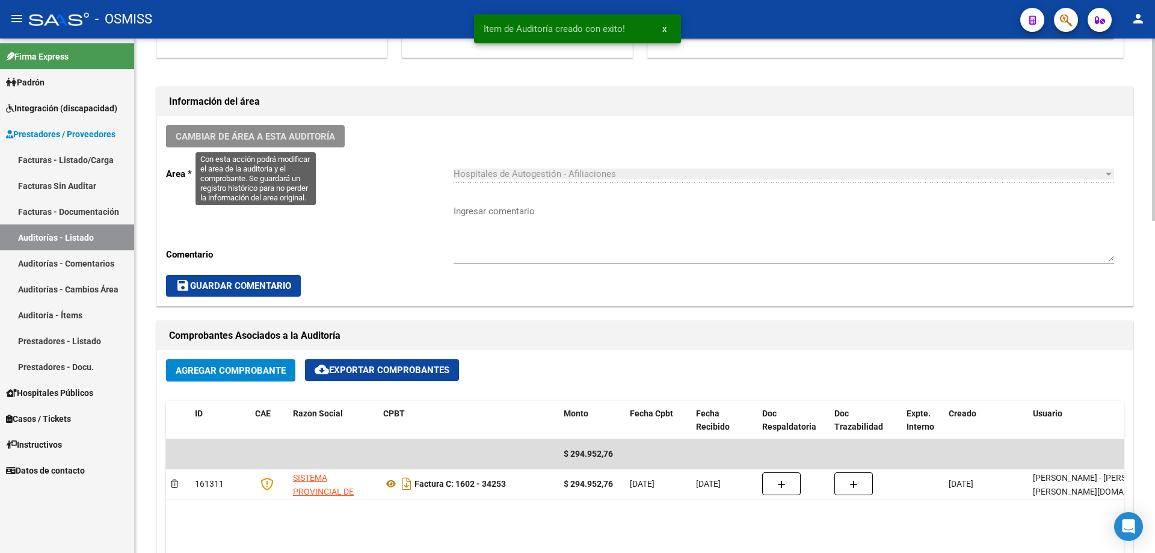
click at [295, 144] on button "Cambiar de área a esta auditoría" at bounding box center [255, 136] width 179 height 22
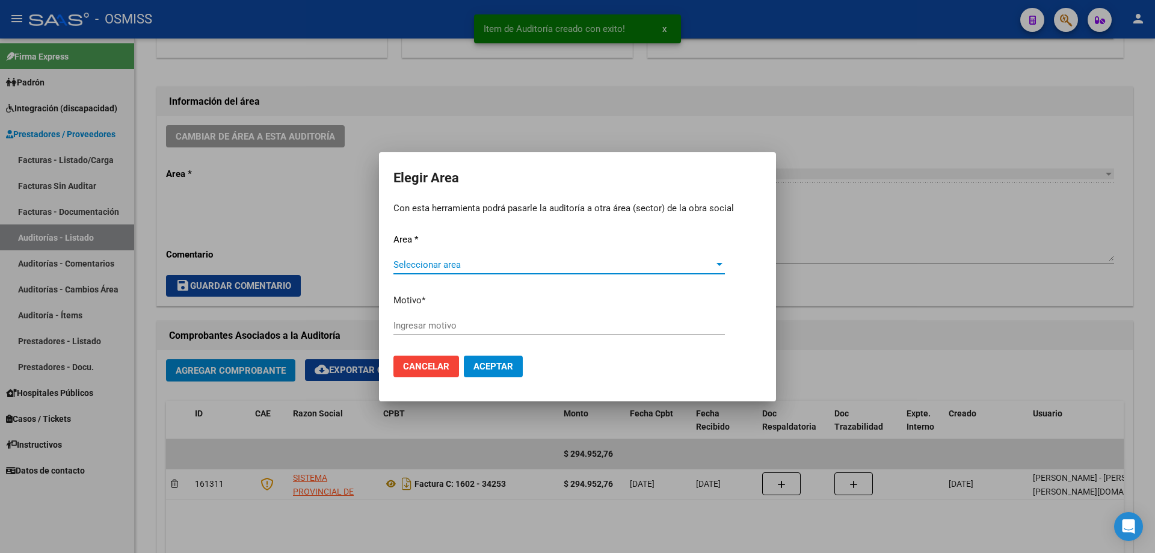
click at [453, 268] on span "Seleccionar area" at bounding box center [554, 264] width 321 height 11
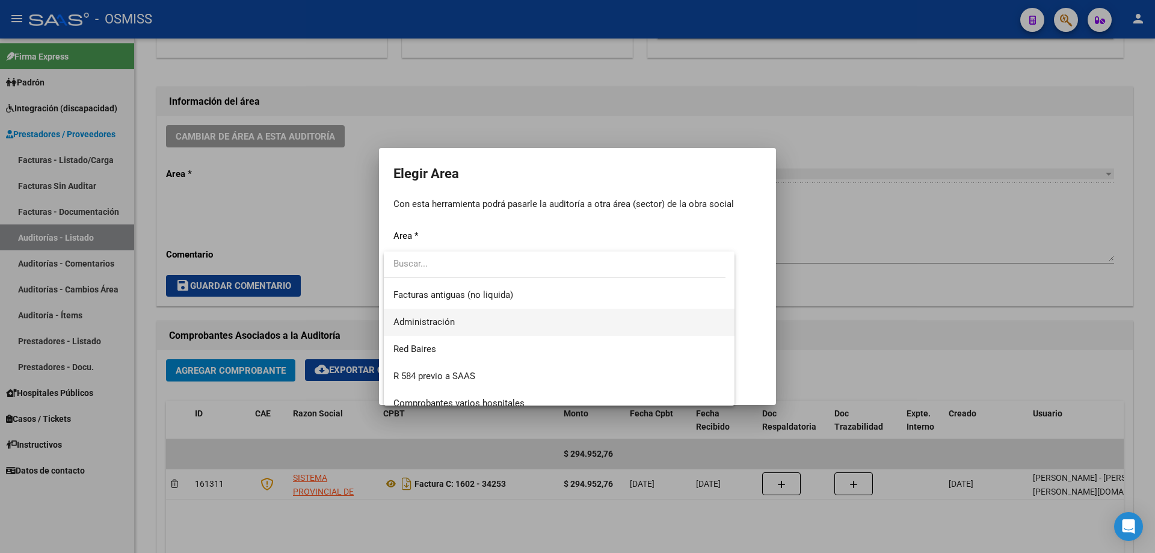
scroll to position [181, 0]
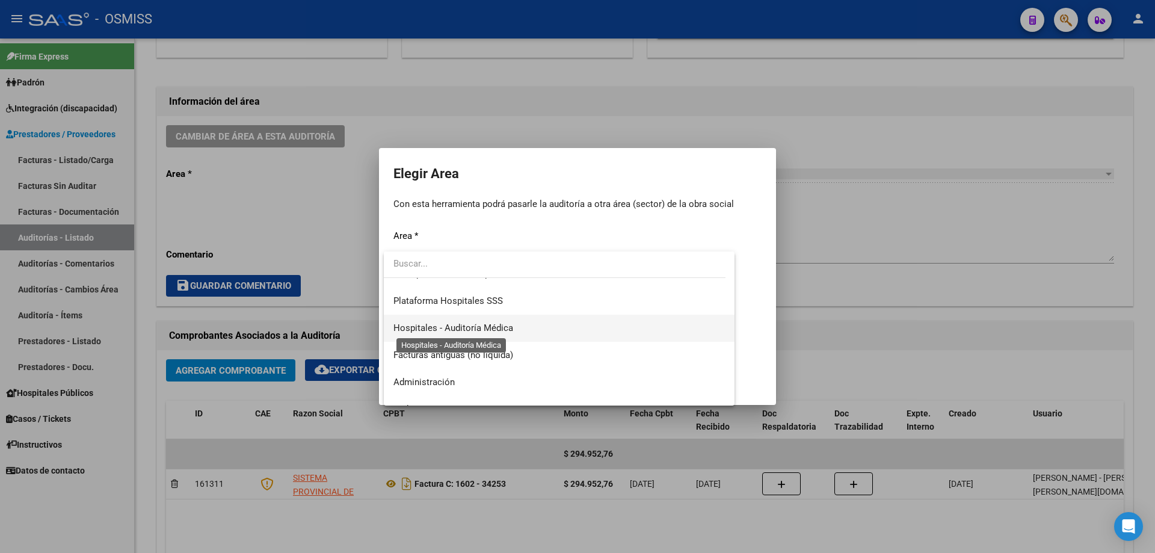
click at [510, 323] on span "Hospitales - Auditoría Médica" at bounding box center [454, 328] width 120 height 11
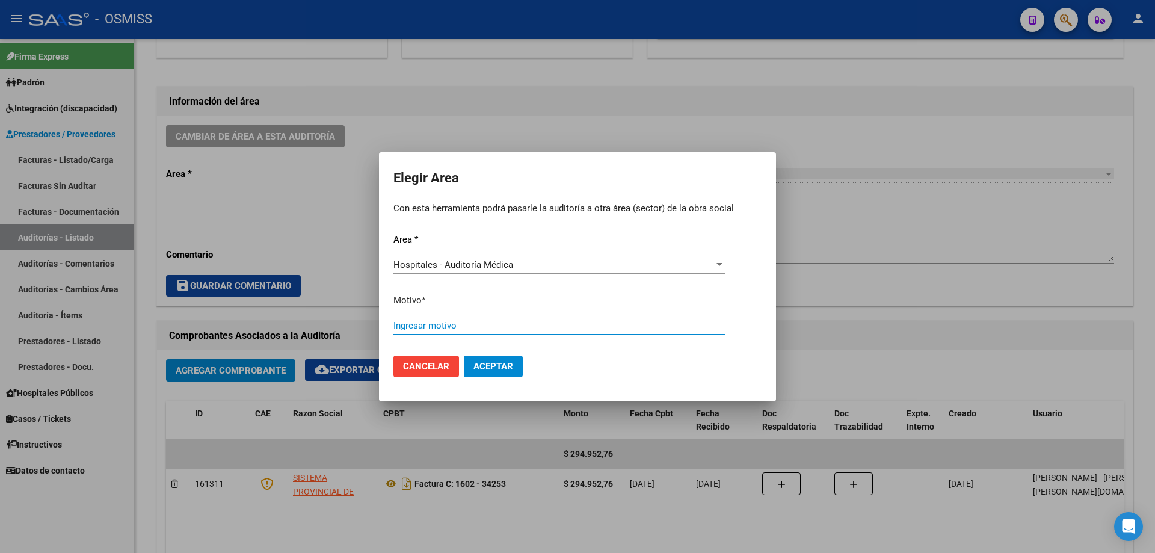
click at [510, 323] on input "Ingresar motivo" at bounding box center [560, 325] width 332 height 11
type input "a"
type input "AUDITADO"
click at [501, 373] on button "Aceptar" at bounding box center [493, 367] width 59 height 22
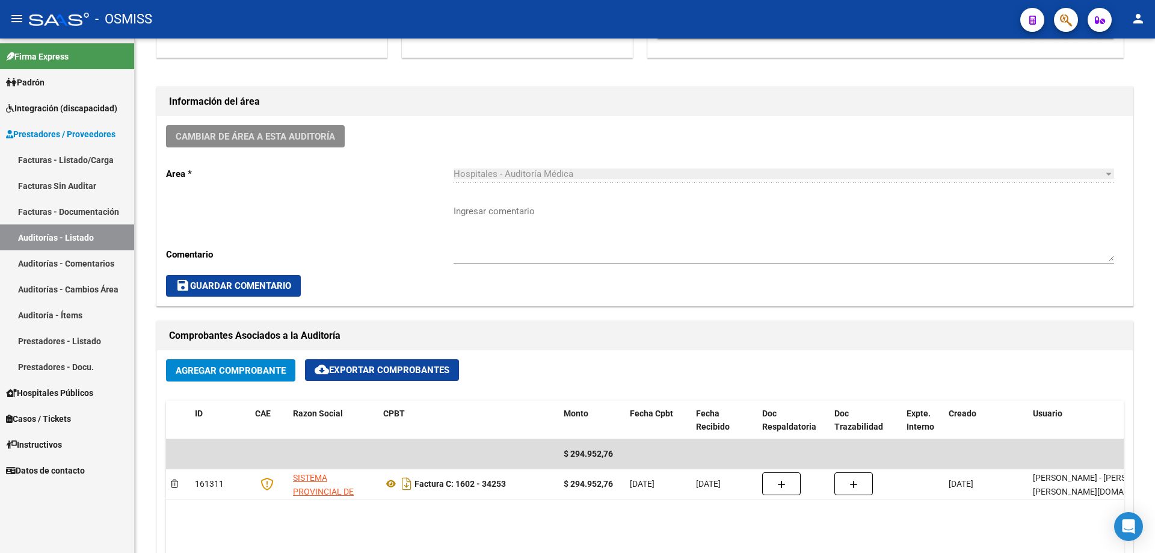
click at [58, 244] on link "Auditorías - Listado" at bounding box center [67, 237] width 134 height 26
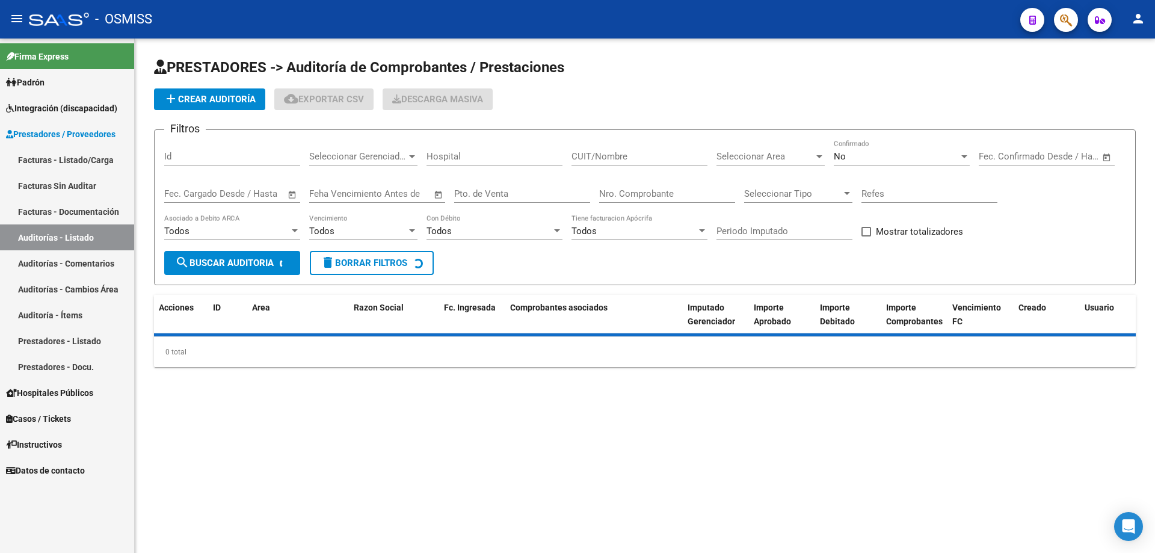
click at [193, 108] on button "add Crear Auditoría" at bounding box center [209, 99] width 111 height 22
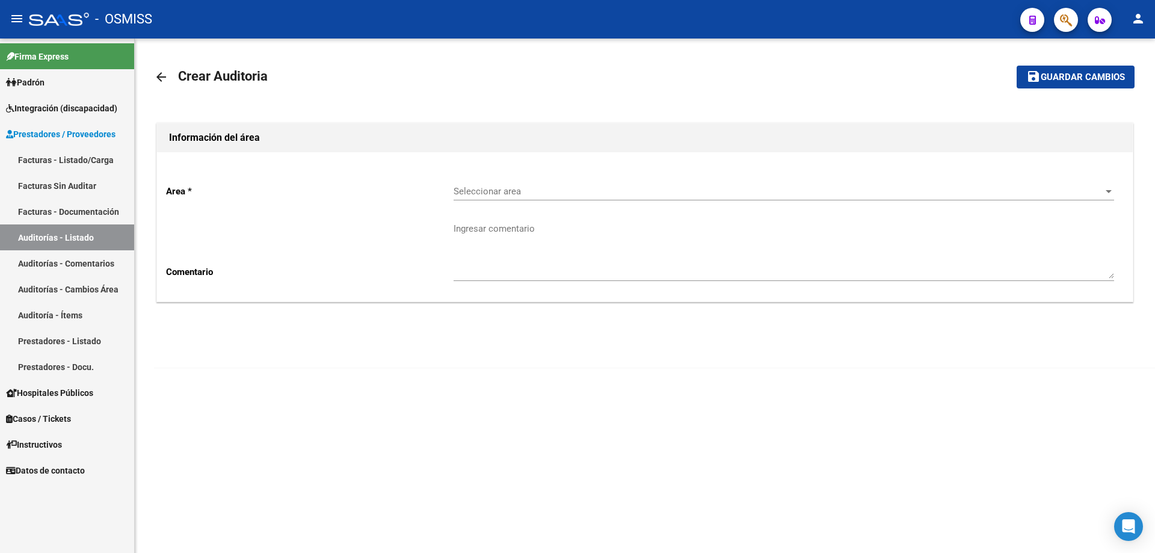
click at [575, 186] on span "Seleccionar area" at bounding box center [779, 191] width 650 height 11
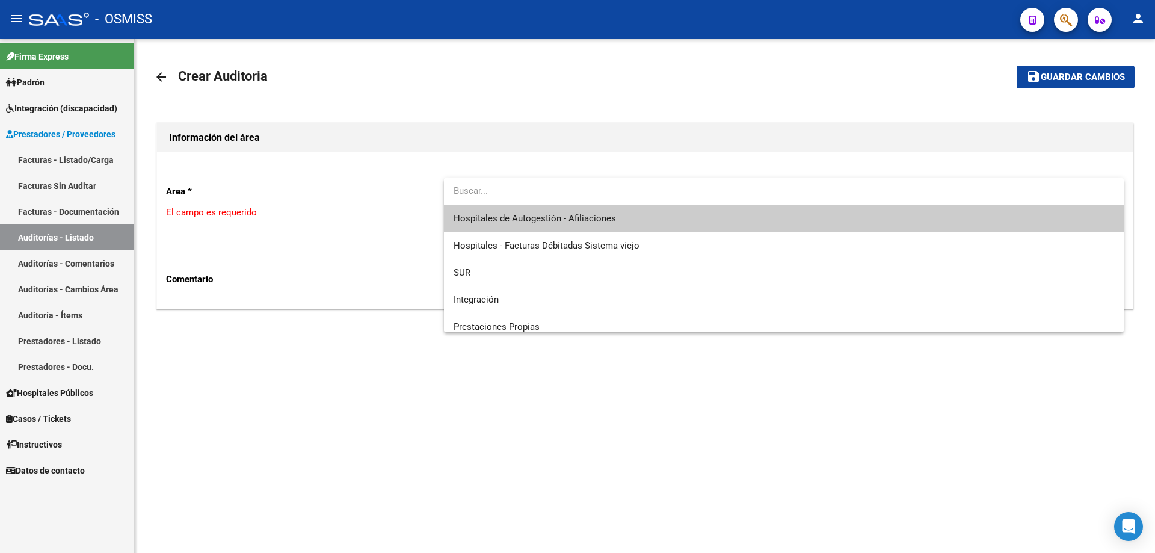
click at [578, 207] on span "Hospitales de Autogestión - Afiliaciones" at bounding box center [784, 218] width 661 height 27
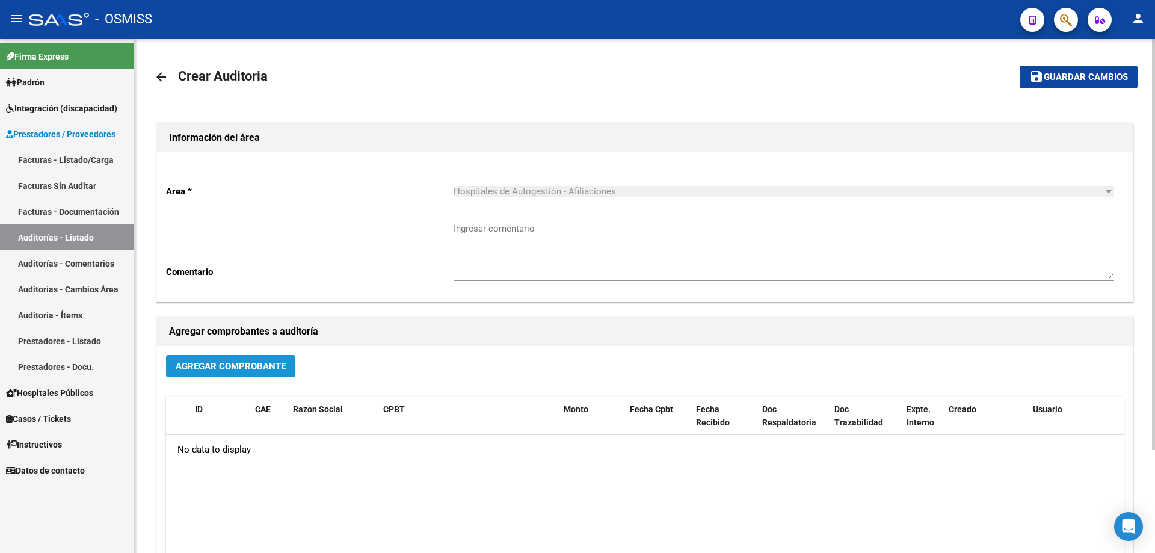
click at [268, 365] on span "Agregar Comprobante" at bounding box center [231, 366] width 110 height 11
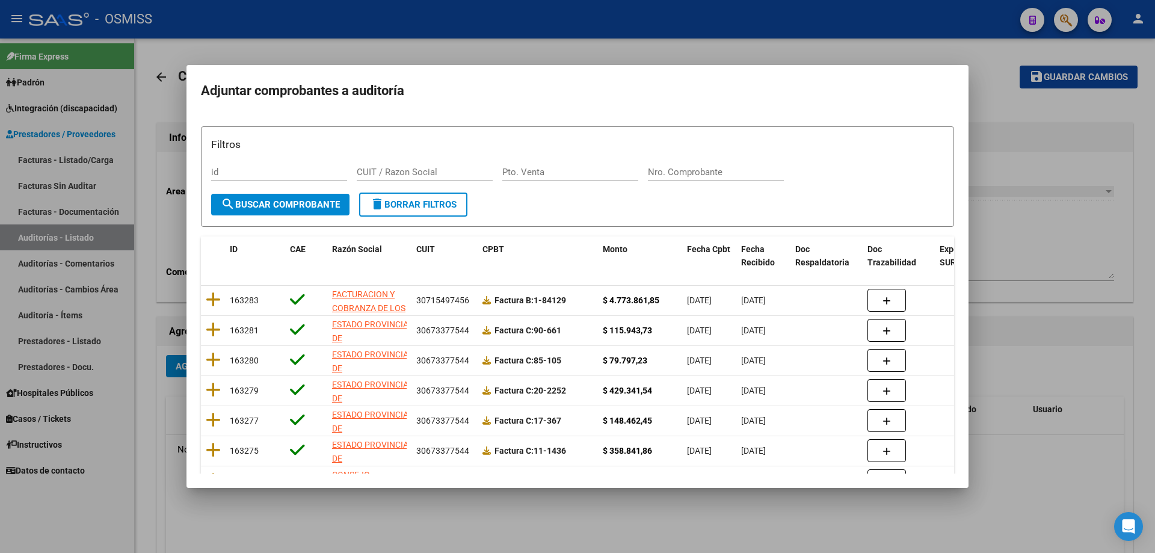
drag, startPoint x: 664, startPoint y: 181, endPoint x: 666, endPoint y: 172, distance: 9.1
click at [666, 176] on div "Nro. Comprobante" at bounding box center [716, 172] width 136 height 18
click at [666, 172] on input "Nro. Comprobante" at bounding box center [716, 172] width 136 height 11
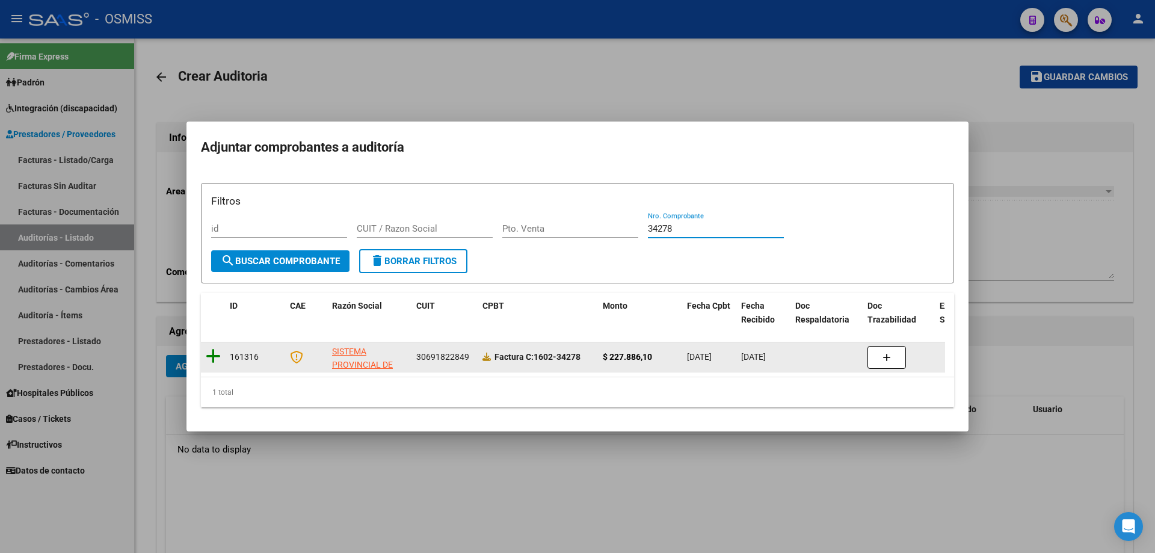
type input "34278"
click at [209, 353] on icon at bounding box center [213, 356] width 15 height 17
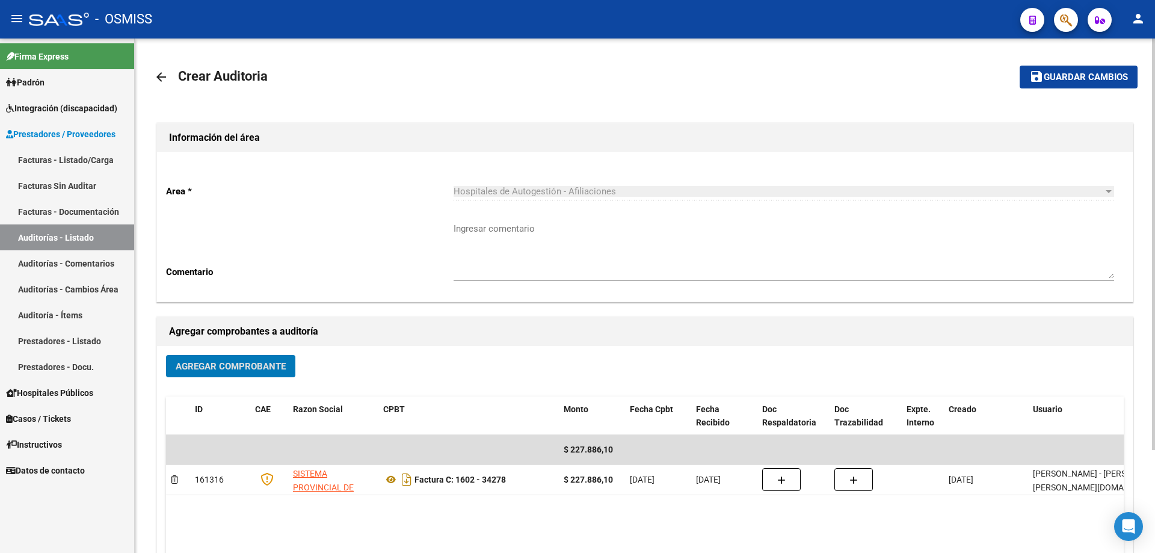
click at [1112, 84] on button "save Guardar cambios" at bounding box center [1079, 77] width 118 height 22
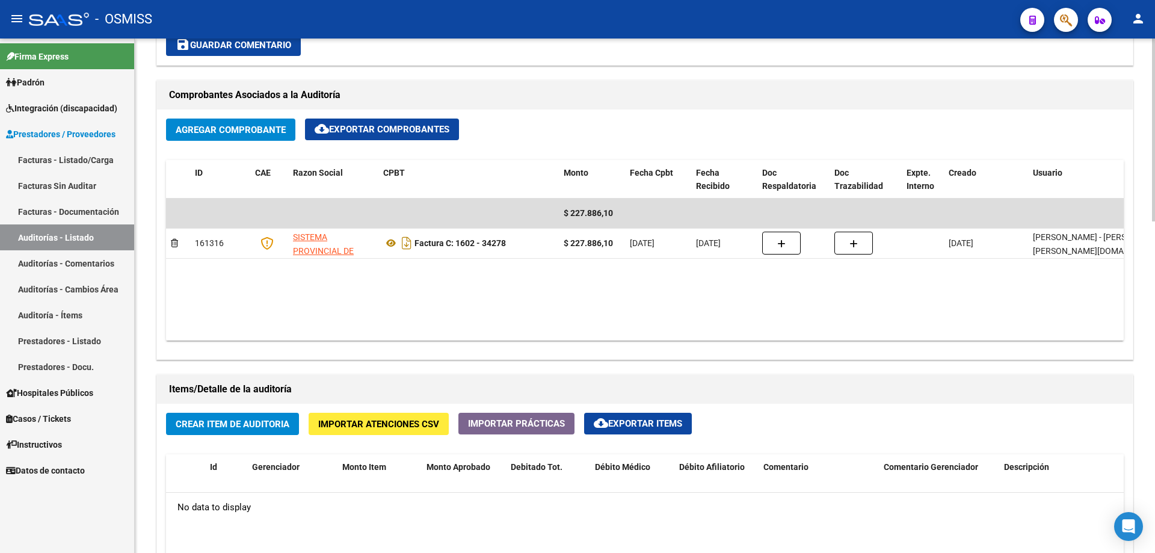
scroll to position [722, 0]
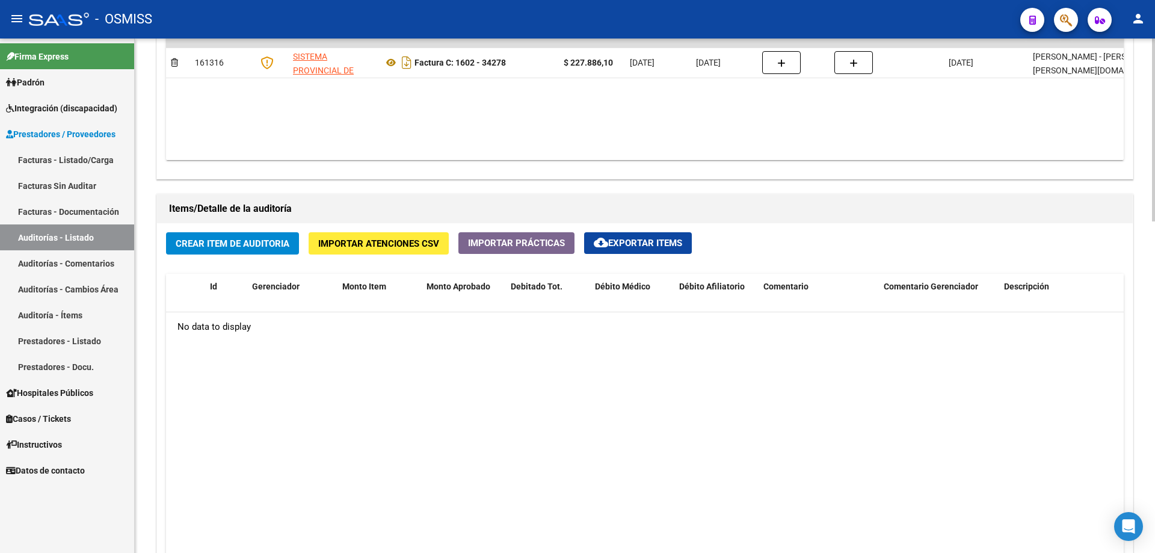
click at [227, 240] on span "Crear Item de Auditoria" at bounding box center [233, 243] width 114 height 11
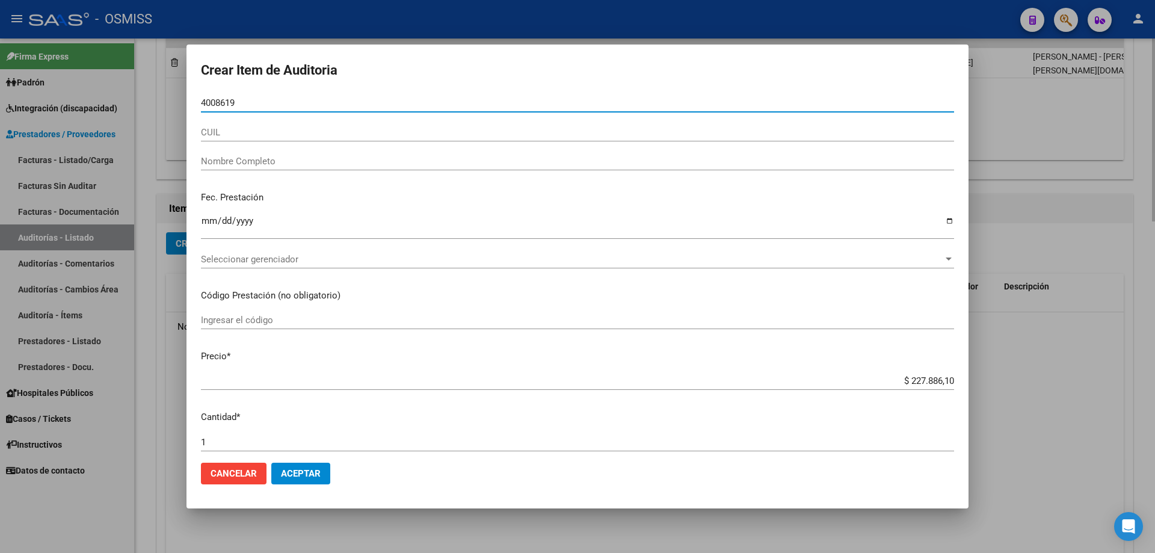
type input "40086195"
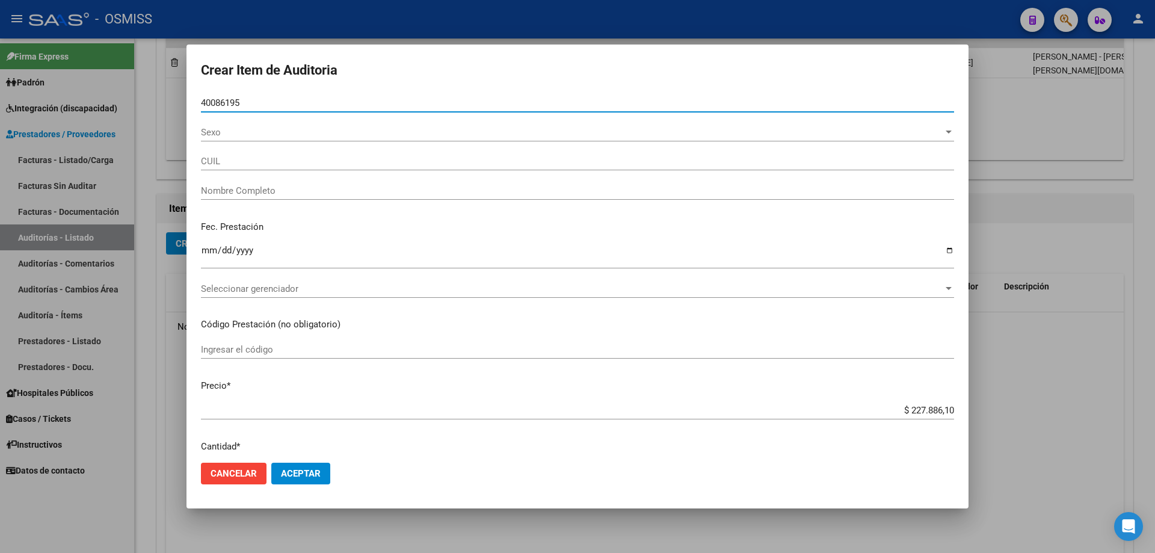
type input "27400861957"
type input "[PERSON_NAME]"
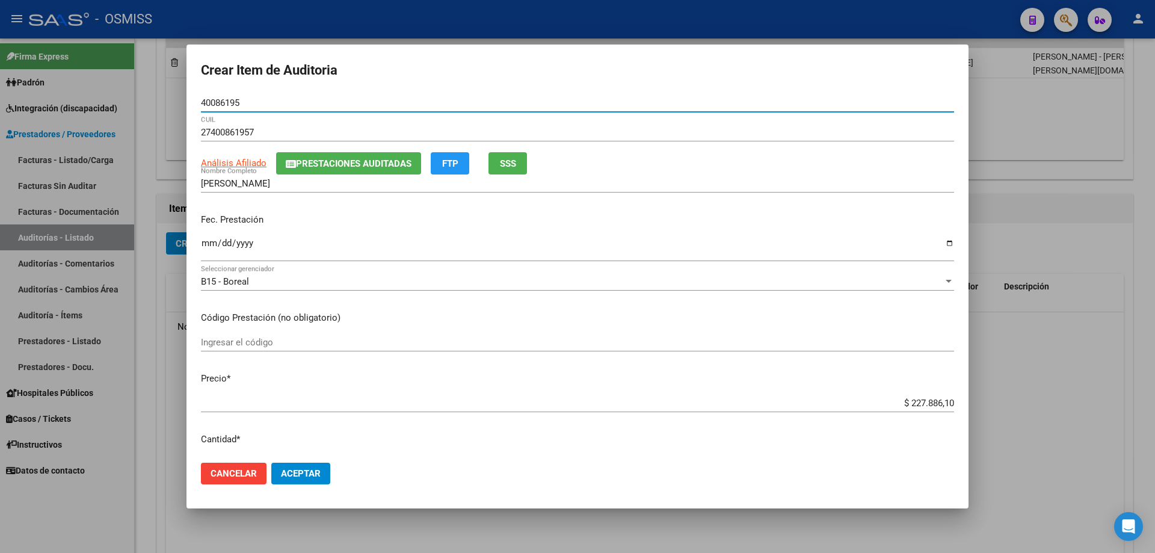
type input "40086195"
click at [211, 252] on input "Ingresar la fecha" at bounding box center [577, 247] width 753 height 19
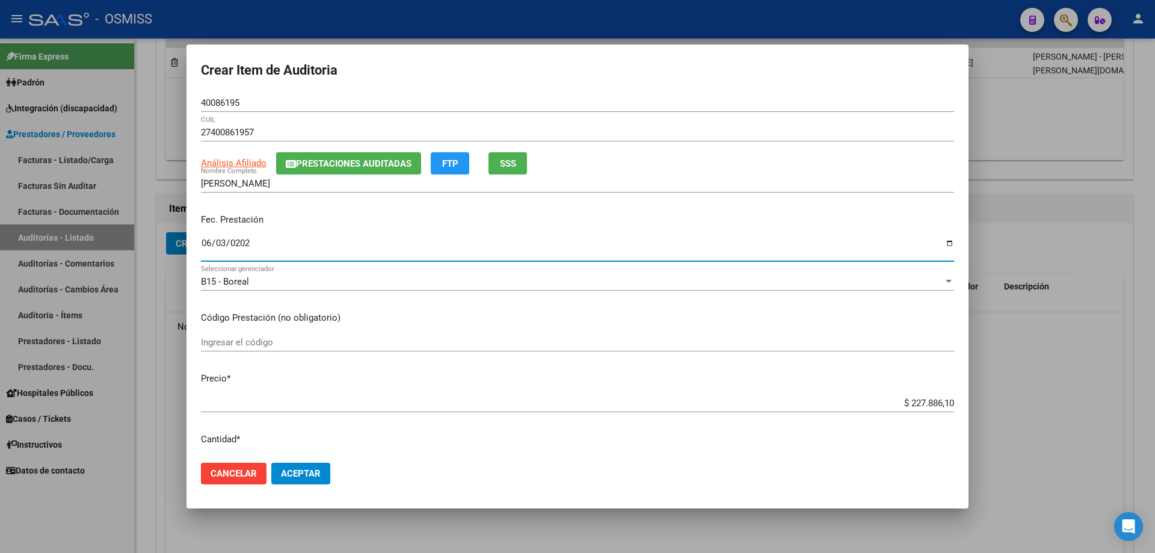
type input "[DATE]"
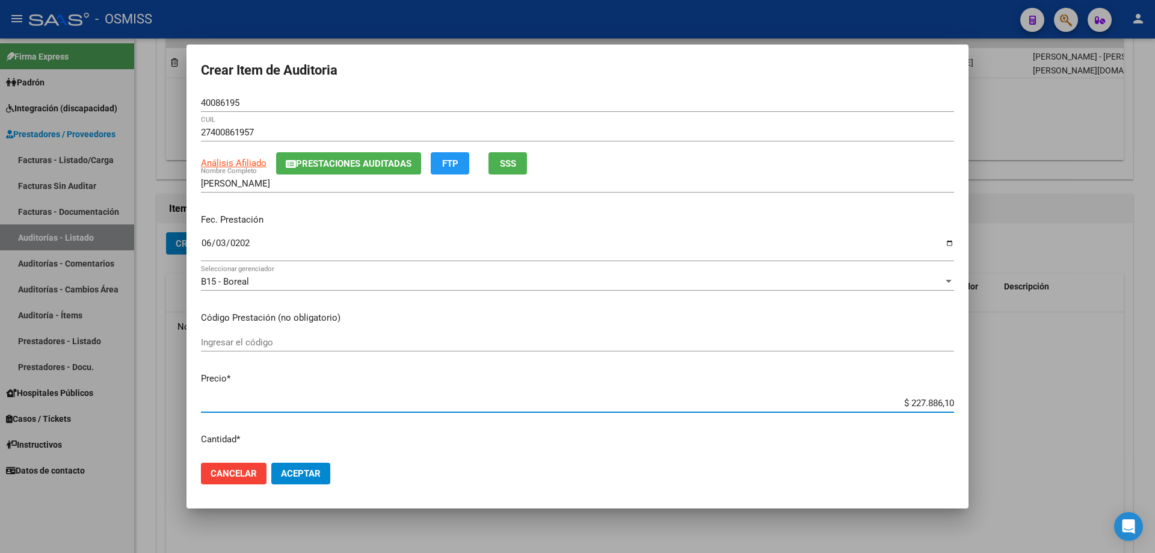
drag, startPoint x: 883, startPoint y: 406, endPoint x: 1155, endPoint y: 310, distance: 288.3
click at [1155, 350] on div "Crear Item de Auditoria 40086195 Nro Documento 27400861957 CUIL Análisis Afilia…" at bounding box center [577, 276] width 1155 height 553
type input "$ 0,02"
type input "$ 0,21"
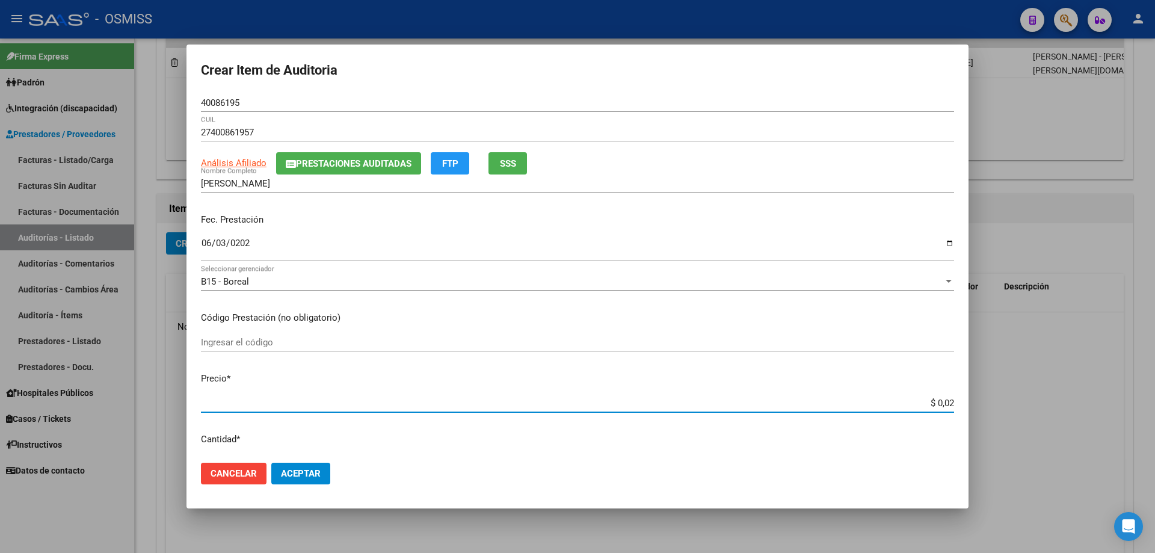
type input "$ 0,21"
type input "$ 2,10"
type input "$ 21,06"
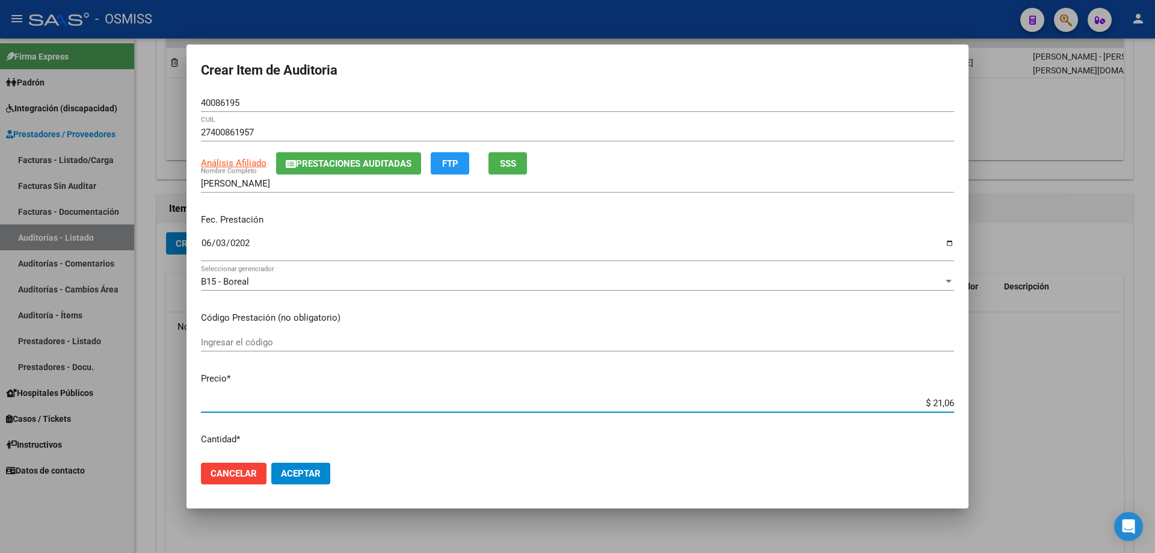
type input "$ 210,68"
type input "$ 2.106,80"
type input "$ 21.068,05"
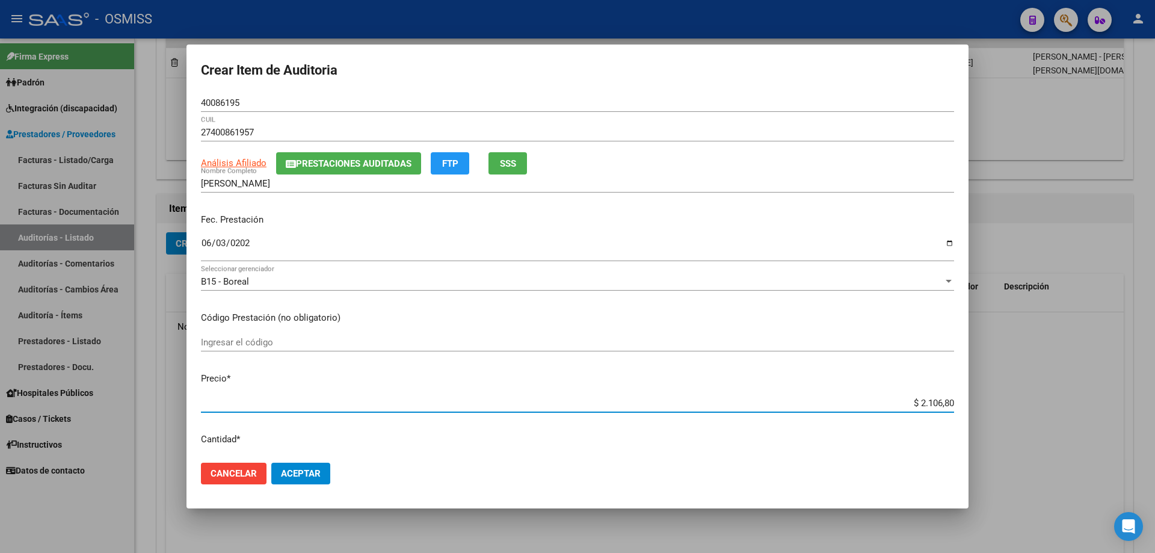
type input "$ 21.068,05"
click at [306, 472] on span "Aceptar" at bounding box center [301, 473] width 40 height 11
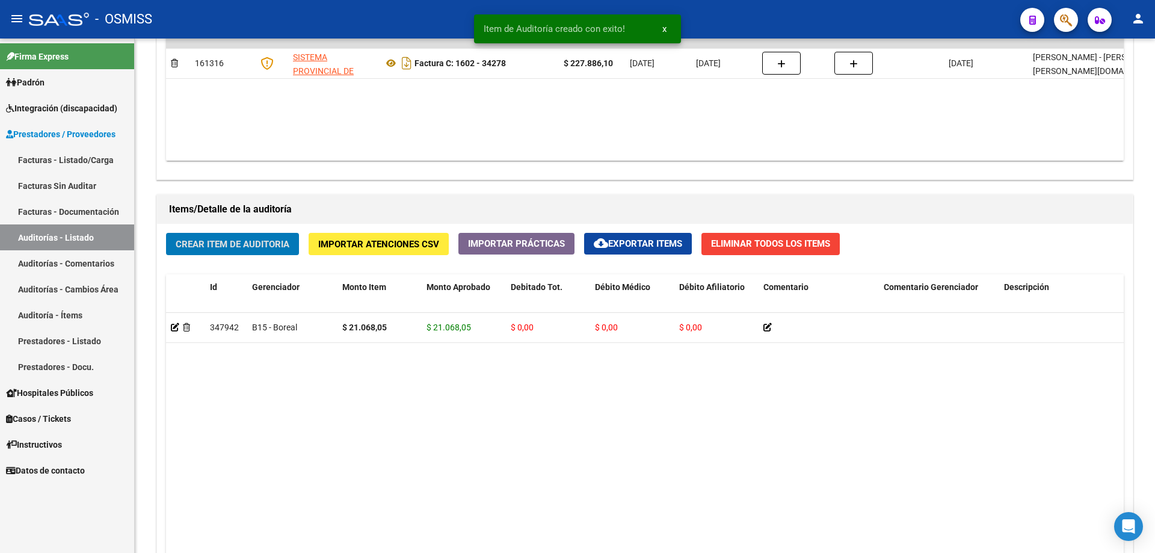
scroll to position [723, 0]
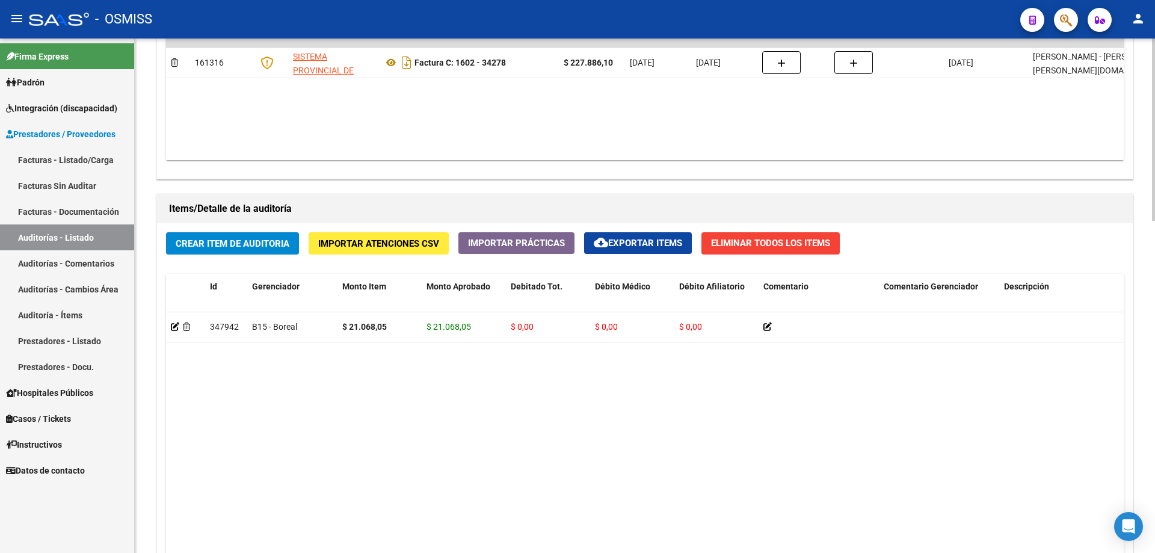
click at [381, 372] on datatable-body "347942 B15 - Boreal $ 21.068,05 $ 21.068,05 $ 0,00 $ 0,00 $ 0,00 27400861957 40…" at bounding box center [645, 471] width 958 height 318
click at [258, 232] on button "Crear Item de Auditoria" at bounding box center [232, 243] width 133 height 22
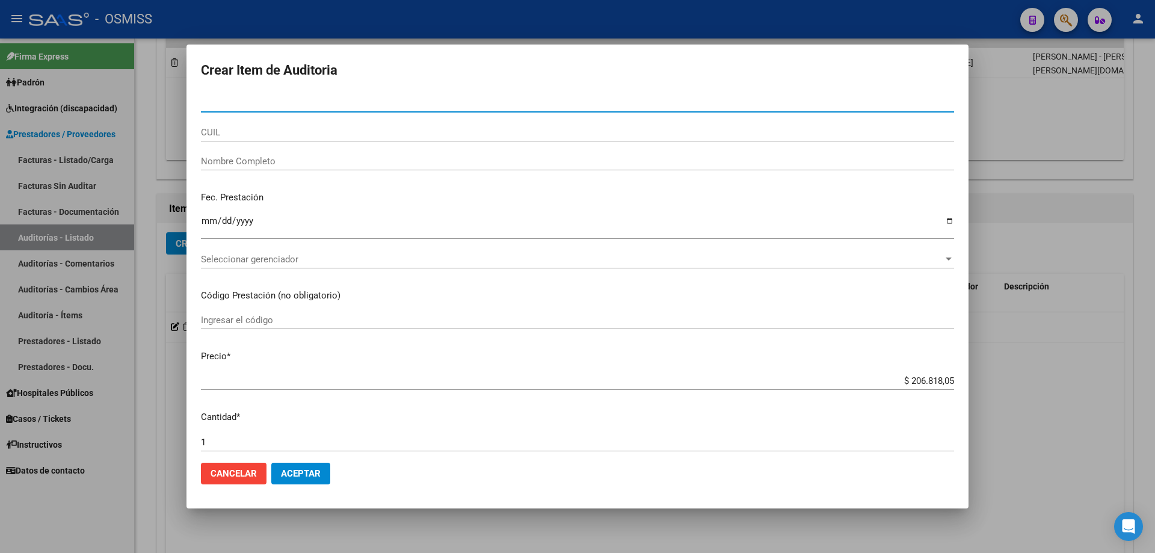
paste input "26242789"
type input "26242789"
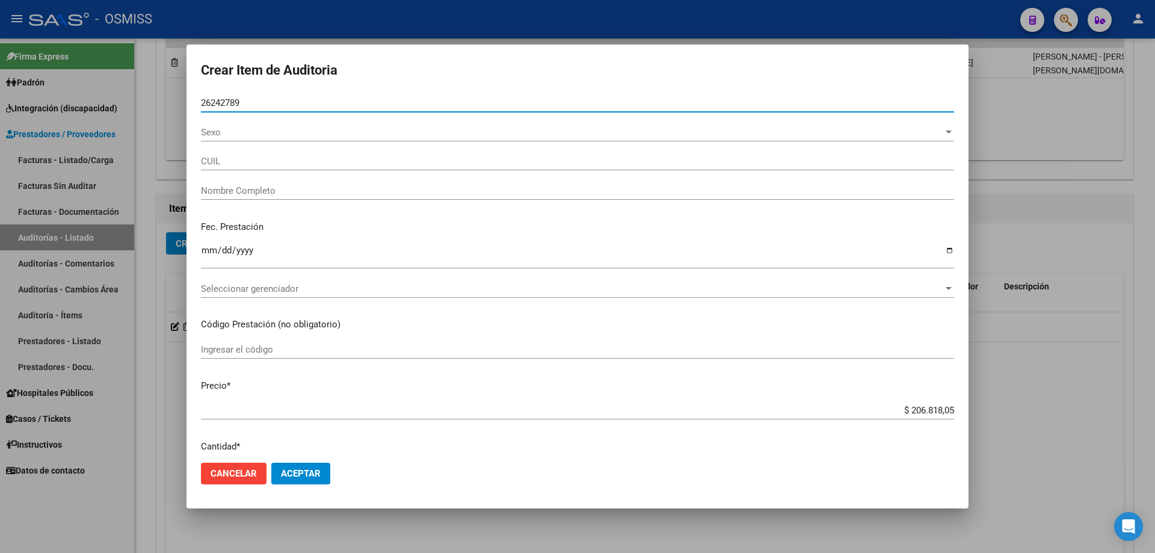
type input "27262427892"
type input "[PERSON_NAME]"
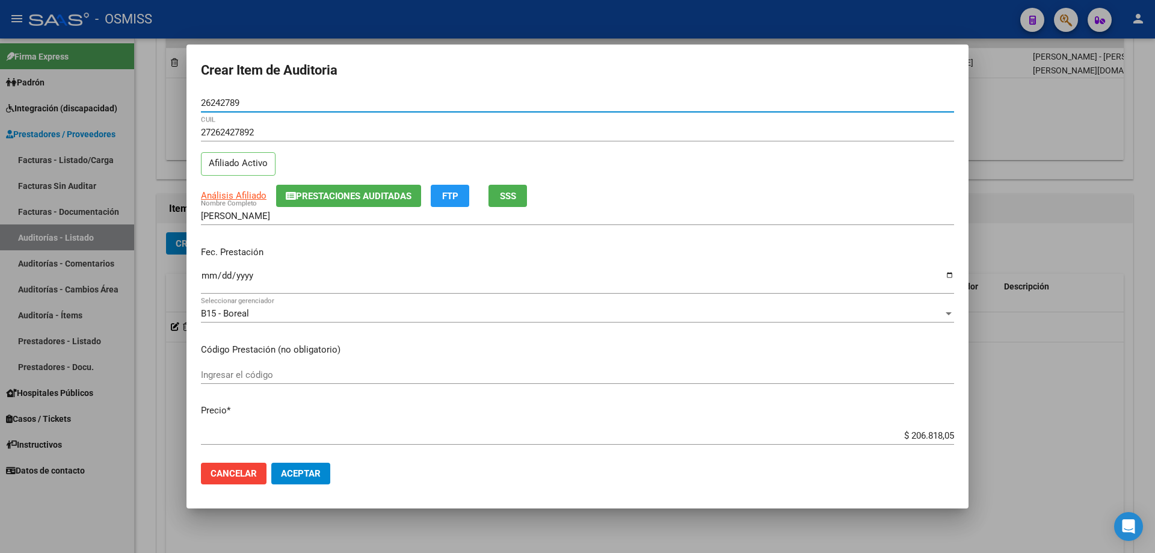
type input "26242789"
click at [209, 249] on p "Fec. Prestación" at bounding box center [577, 253] width 753 height 14
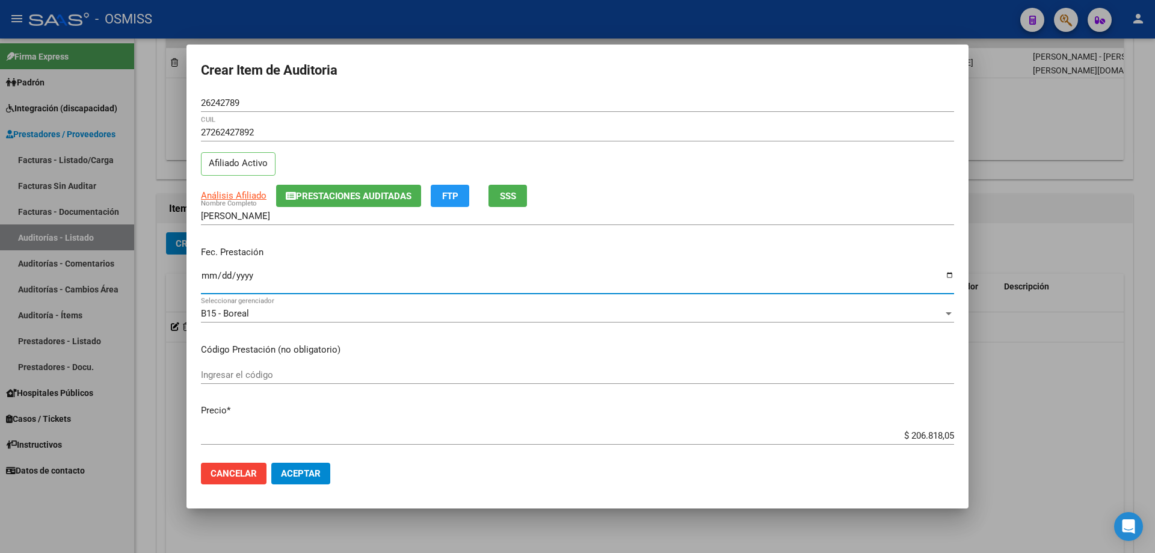
click at [206, 277] on input "Ingresar la fecha" at bounding box center [577, 280] width 753 height 19
type input "[DATE]"
drag, startPoint x: 876, startPoint y: 433, endPoint x: 1155, endPoint y: 435, distance: 279.2
click at [1155, 441] on div "Crear Item de Auditoria 26242789 Nro Documento 27262427892 CUIL Afiliado Activo…" at bounding box center [577, 276] width 1155 height 553
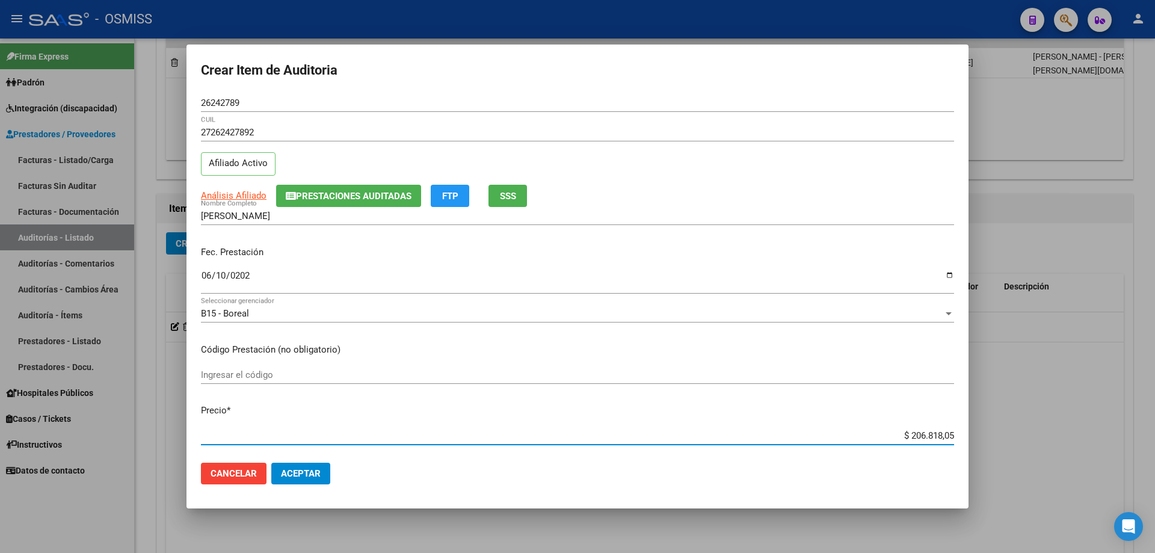
type input "$ 0,02"
type input "$ 0,21"
type input "$ 2,10"
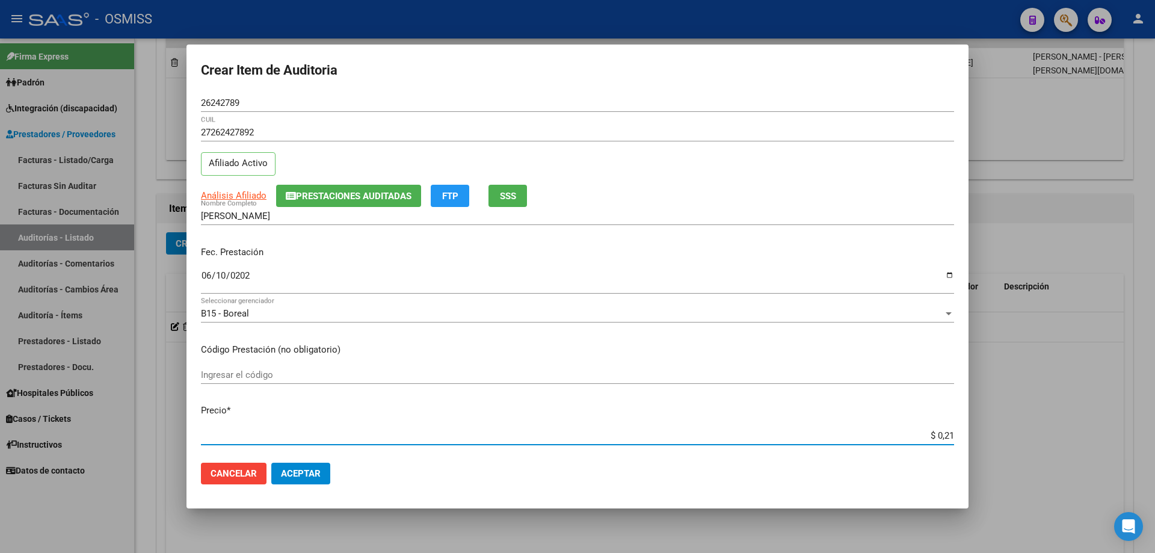
type input "$ 2,10"
type input "$ 21,06"
type input "$ 210,68"
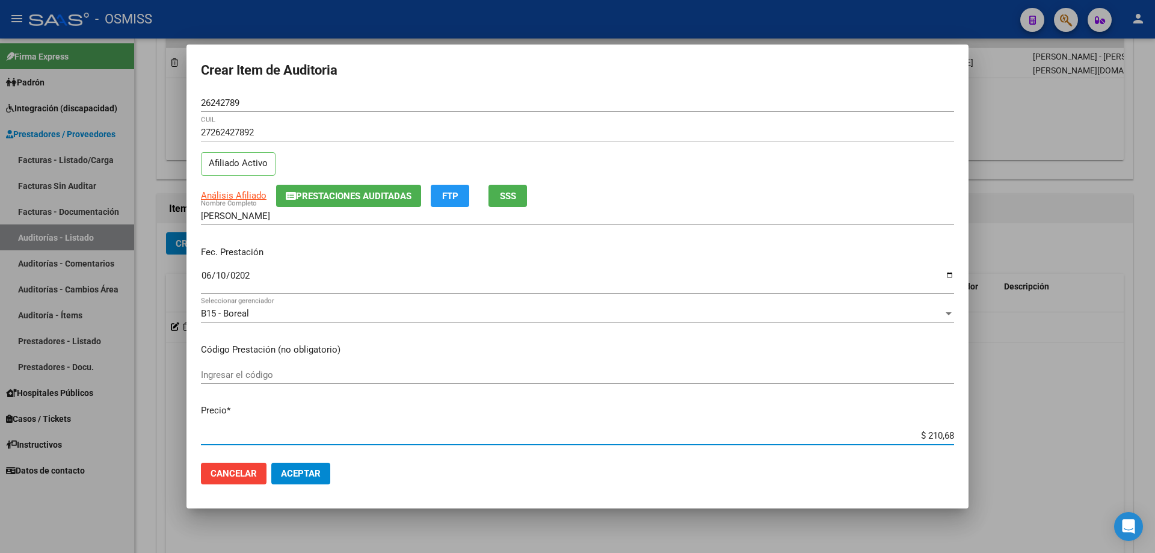
type input "$ 2.106,80"
type input "$ 21.068,05"
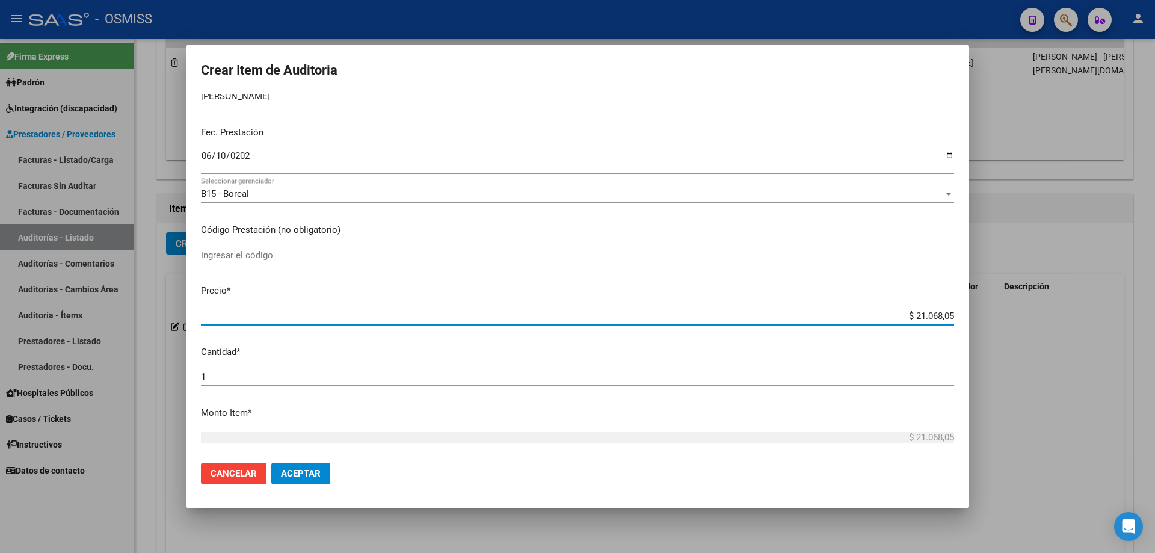
scroll to position [120, 0]
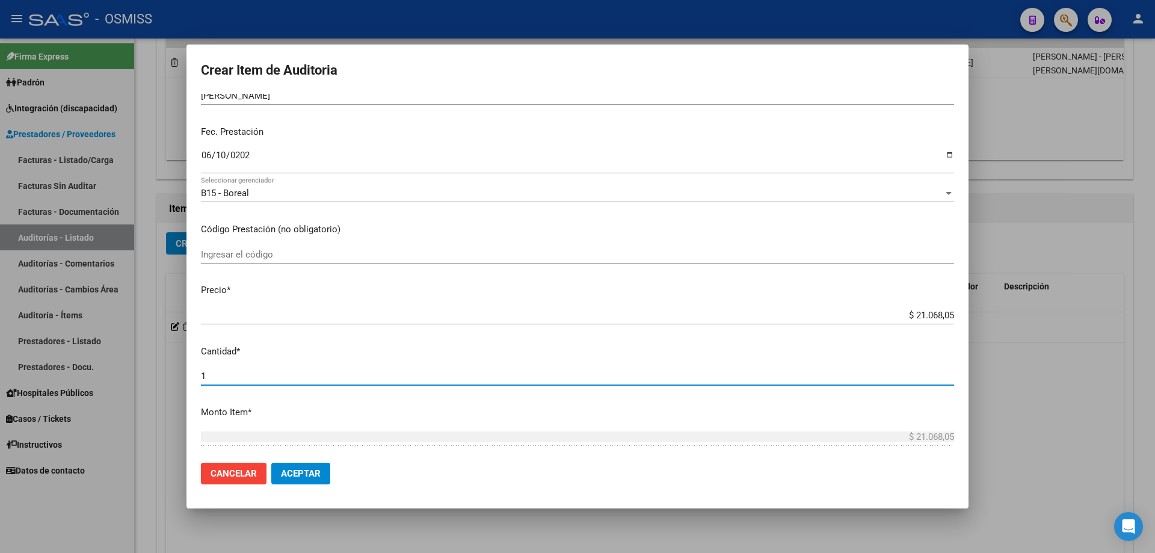
drag, startPoint x: 236, startPoint y: 375, endPoint x: 84, endPoint y: 373, distance: 151.7
click at [83, 375] on div "Crear Item de Auditoria 26242789 Nro Documento 27262427892 CUIL Afiliado Activo…" at bounding box center [577, 276] width 1155 height 553
type input "2"
type input "$ 42.136,10"
type input "2"
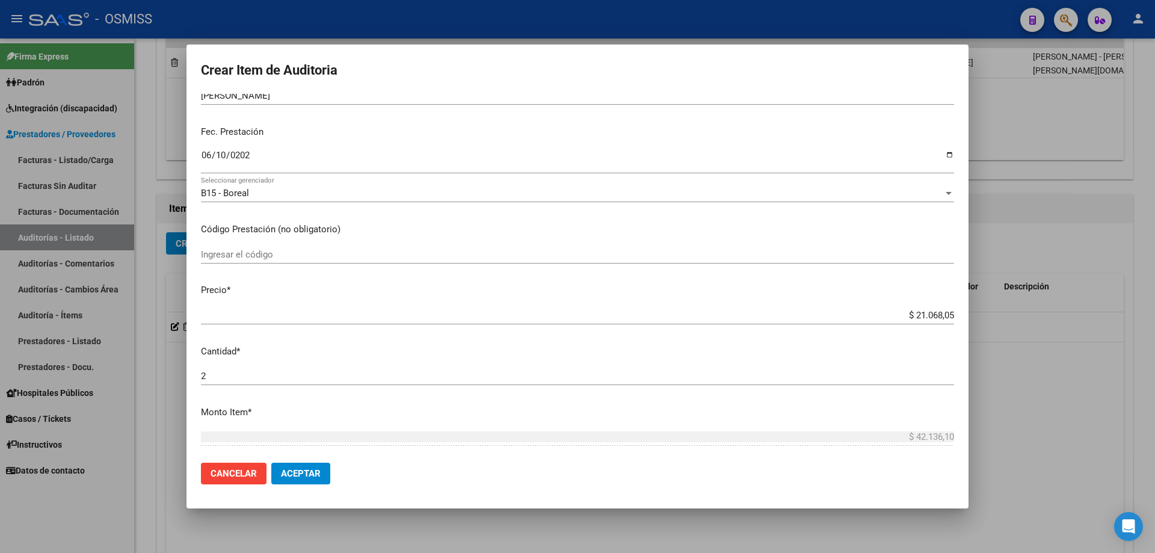
drag, startPoint x: 288, startPoint y: 447, endPoint x: 295, endPoint y: 475, distance: 28.8
click at [288, 452] on div "$ 42.136,10 Ingresar el monto" at bounding box center [577, 442] width 753 height 29
click at [298, 480] on button "Aceptar" at bounding box center [300, 474] width 59 height 22
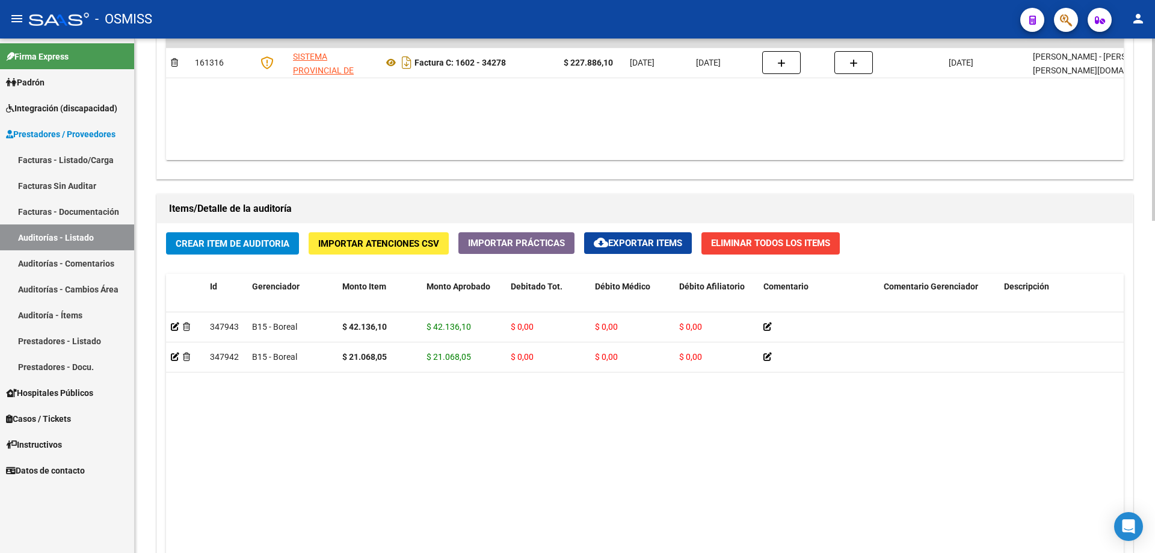
click at [816, 197] on div "Items/Detalle de la auditoría" at bounding box center [645, 208] width 976 height 29
drag, startPoint x: 370, startPoint y: 507, endPoint x: 366, endPoint y: 492, distance: 15.0
click at [370, 507] on datatable-body "347943 B15 - Boreal $ 42.136,10 $ 42.136,10 $ 0,00 $ 0,00 $ 0,00 27262427892 26…" at bounding box center [645, 471] width 958 height 318
click at [241, 257] on div "Crear Item de Auditoria Importar Atenciones CSV Importar Prácticas cloud_downlo…" at bounding box center [645, 451] width 976 height 456
click at [240, 249] on span "Crear Item de Auditoria" at bounding box center [233, 243] width 114 height 11
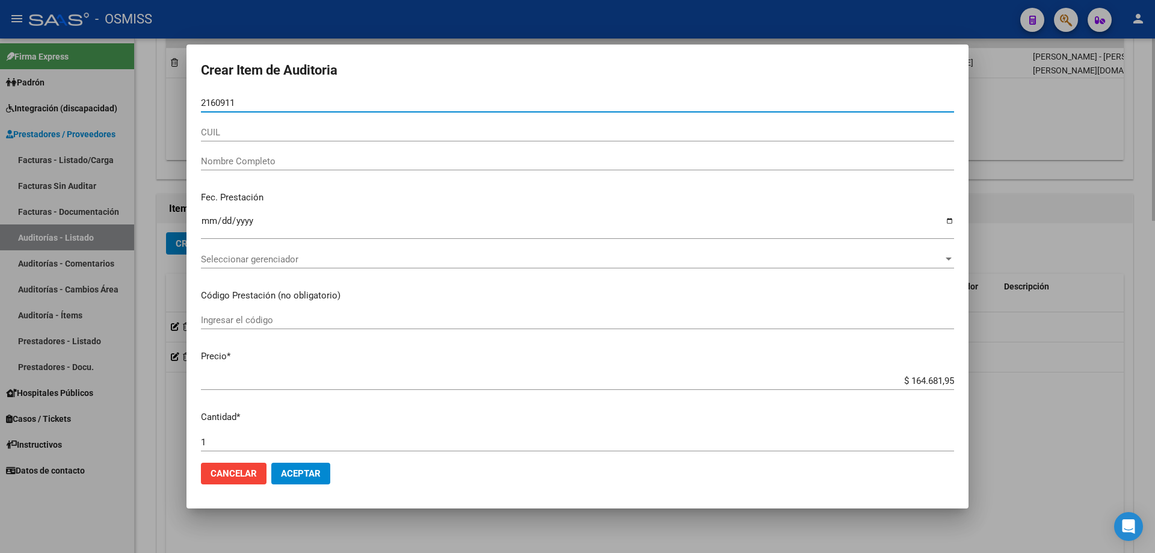
type input "21609119"
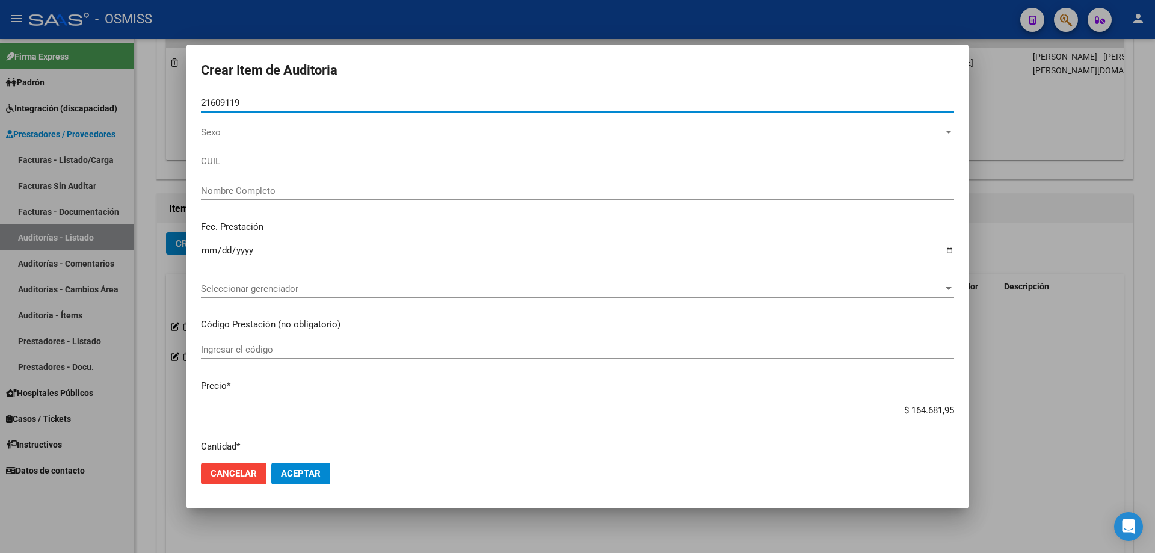
type input "20216091192"
type input "[PERSON_NAME]"
type input "21609119"
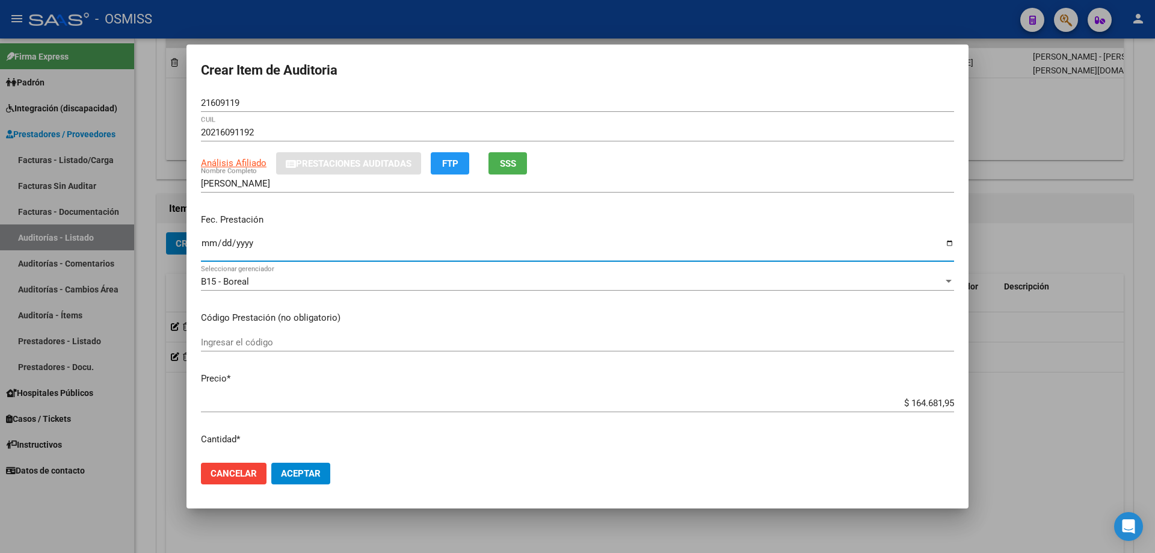
click at [212, 249] on input "Ingresar la fecha" at bounding box center [577, 247] width 753 height 19
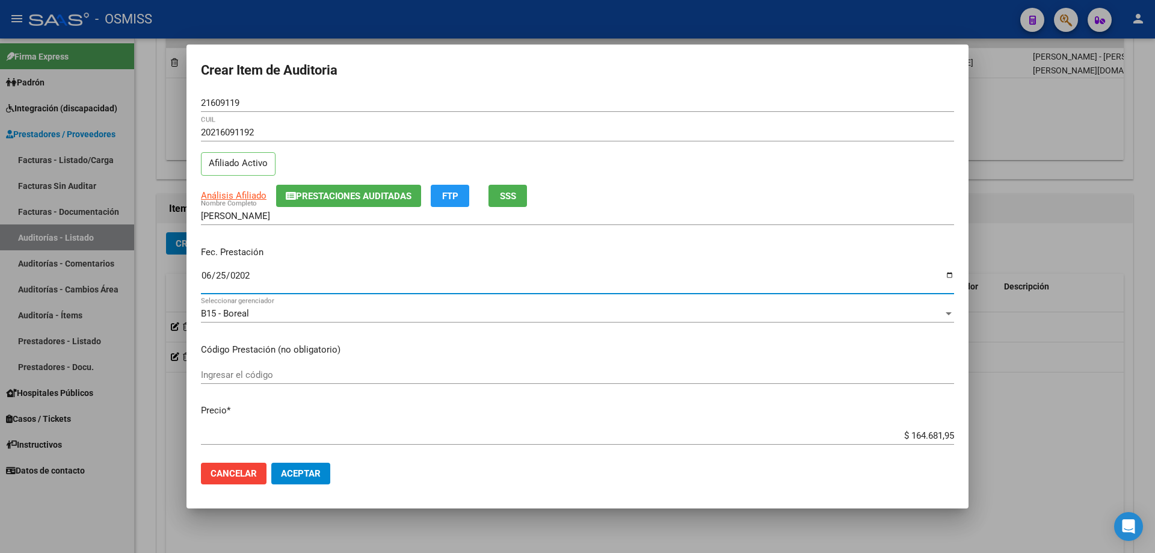
type input "[DATE]"
drag, startPoint x: 868, startPoint y: 439, endPoint x: 1155, endPoint y: 396, distance: 290.2
click at [1155, 401] on div "Crear Item de Auditoria 21609119 Nro Documento 20216091192 CUIL Afiliado Activo…" at bounding box center [577, 276] width 1155 height 553
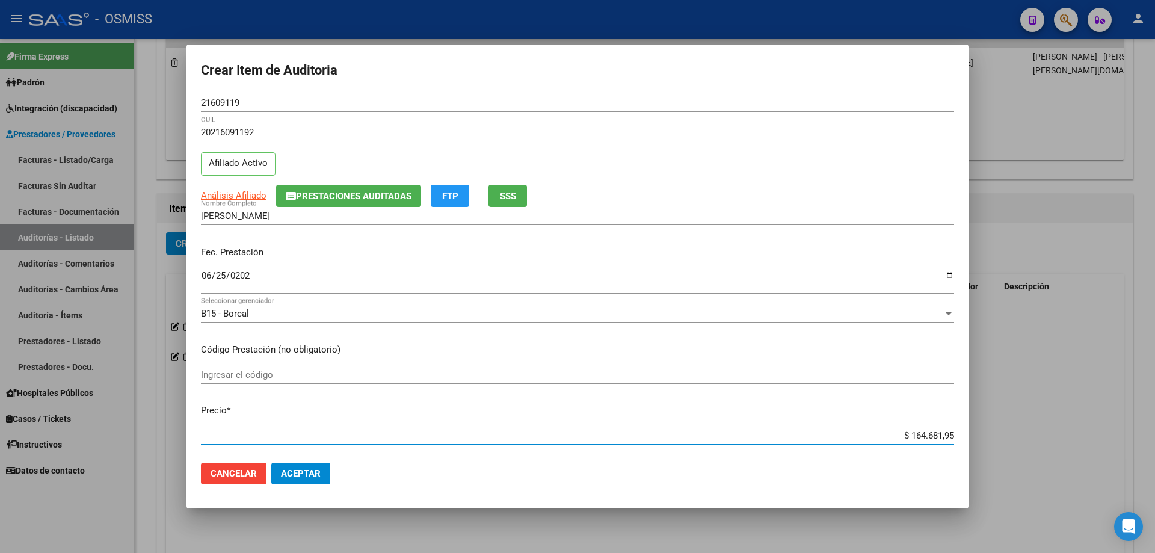
type input "$ 0,02"
type input "$ 0,21"
type input "$ 2,10"
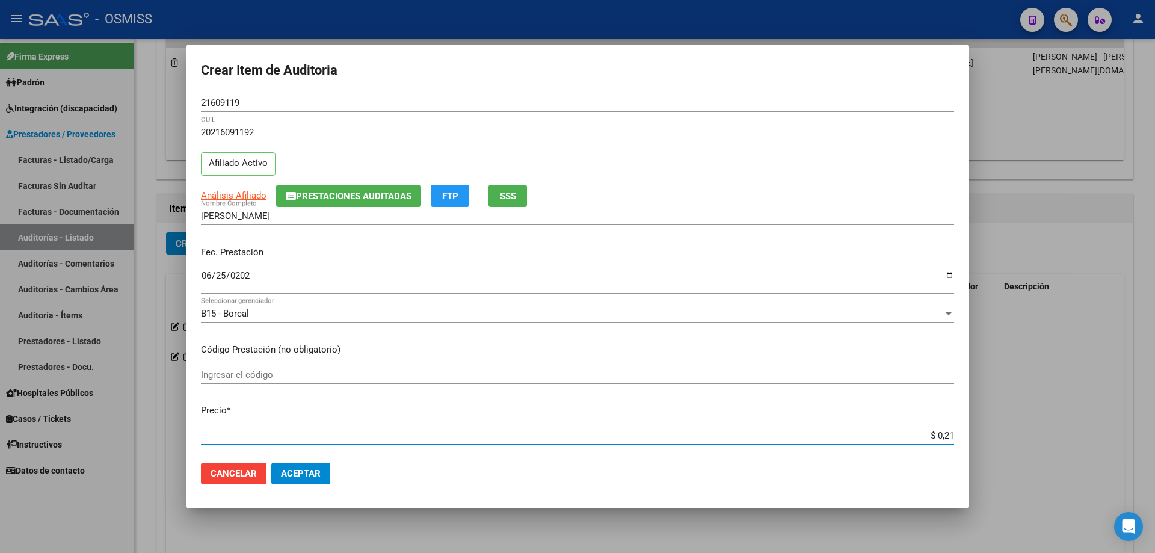
type input "$ 2,10"
type input "$ 21,06"
type input "$ 210,68"
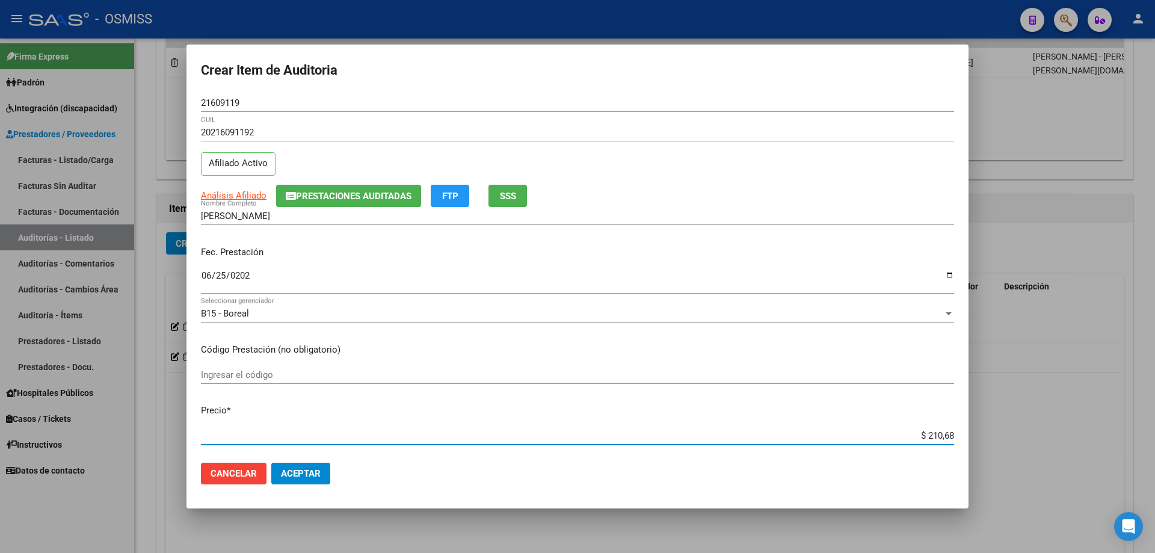
type input "$ 2.106,80"
type input "$ 21.068,05"
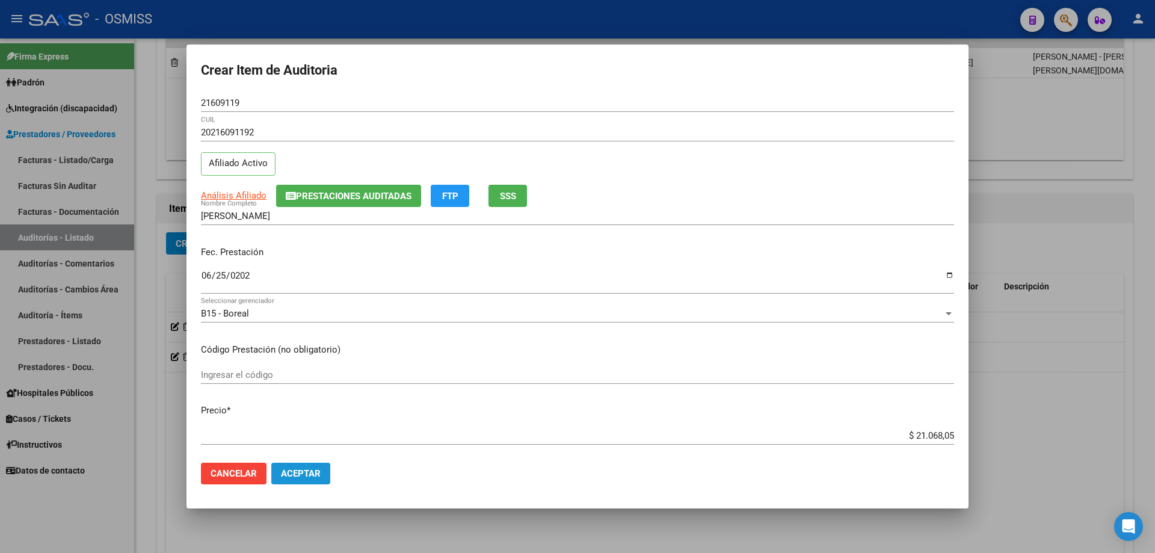
click at [292, 478] on span "Aceptar" at bounding box center [301, 473] width 40 height 11
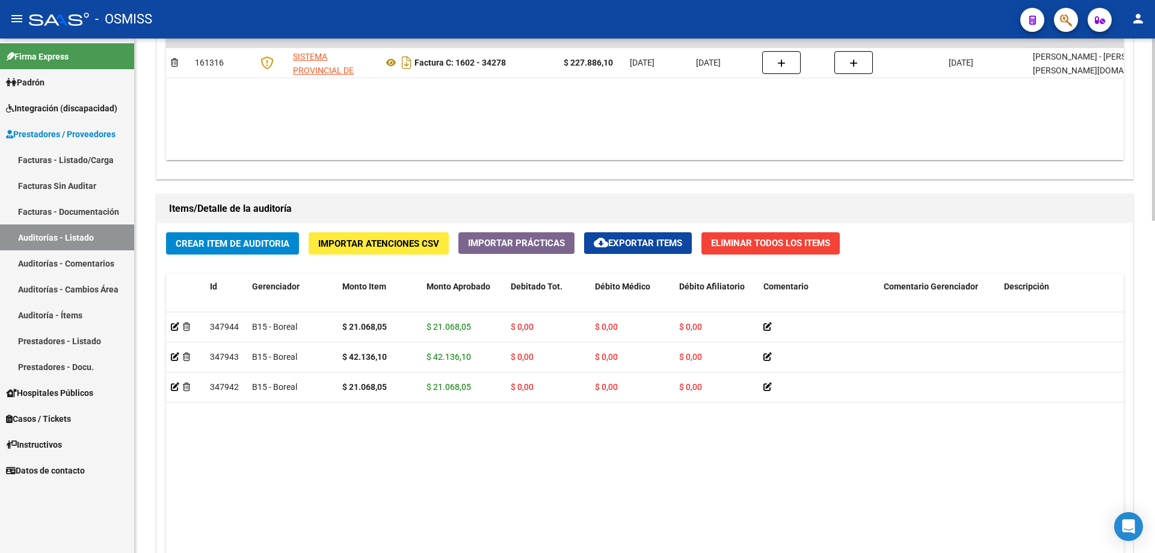
click at [475, 451] on datatable-body "347944 B15 - Boreal $ 21.068,05 $ 21.068,05 $ 0,00 $ 0,00 $ 0,00 20216091192 21…" at bounding box center [645, 471] width 958 height 318
drag, startPoint x: 381, startPoint y: 510, endPoint x: 382, endPoint y: 440, distance: 70.4
click at [381, 510] on datatable-body "347944 B15 - Boreal $ 21.068,05 $ 21.068,05 $ 0,00 $ 0,00 $ 0,00 20216091192 21…" at bounding box center [645, 471] width 958 height 318
click at [233, 261] on div "Crear Item de Auditoria Importar Atenciones CSV Importar Prácticas cloud_downlo…" at bounding box center [645, 451] width 976 height 456
click at [237, 253] on button "Crear Item de Auditoria" at bounding box center [232, 243] width 133 height 22
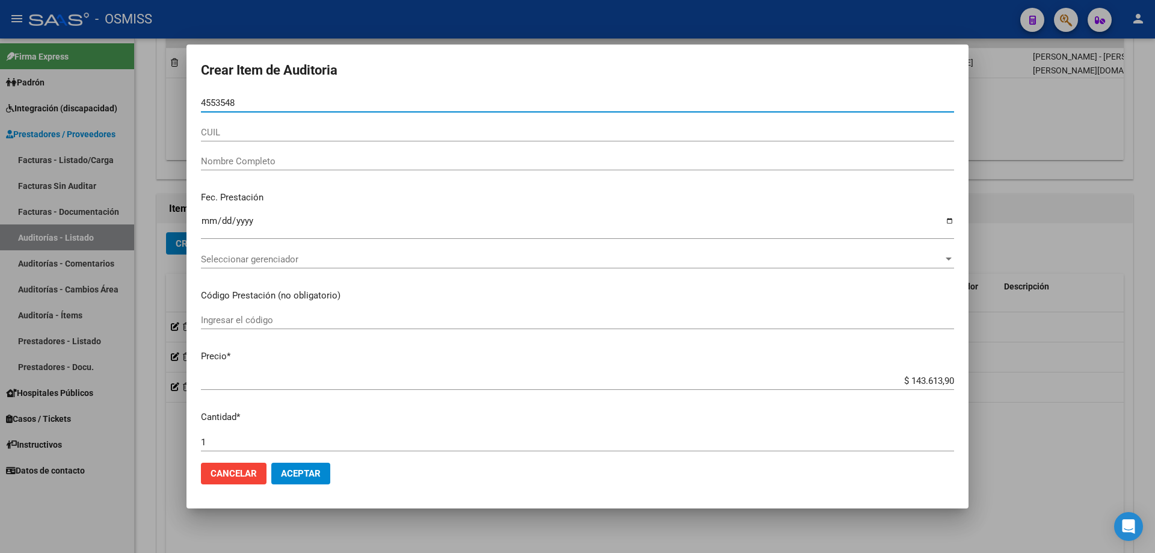
type input "45535485"
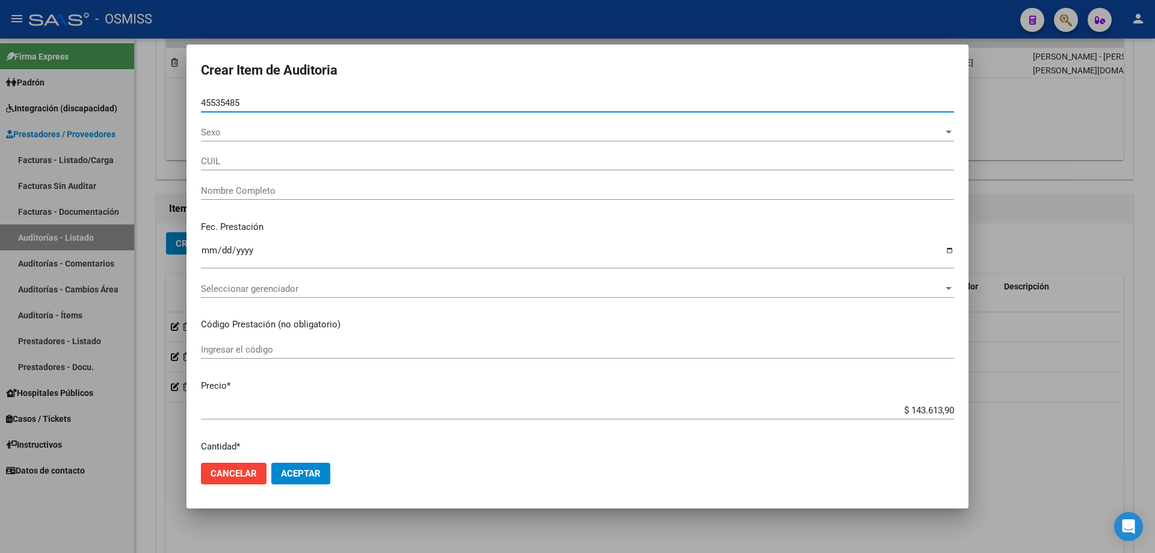
type input "20455354855"
type input "[PERSON_NAME]"
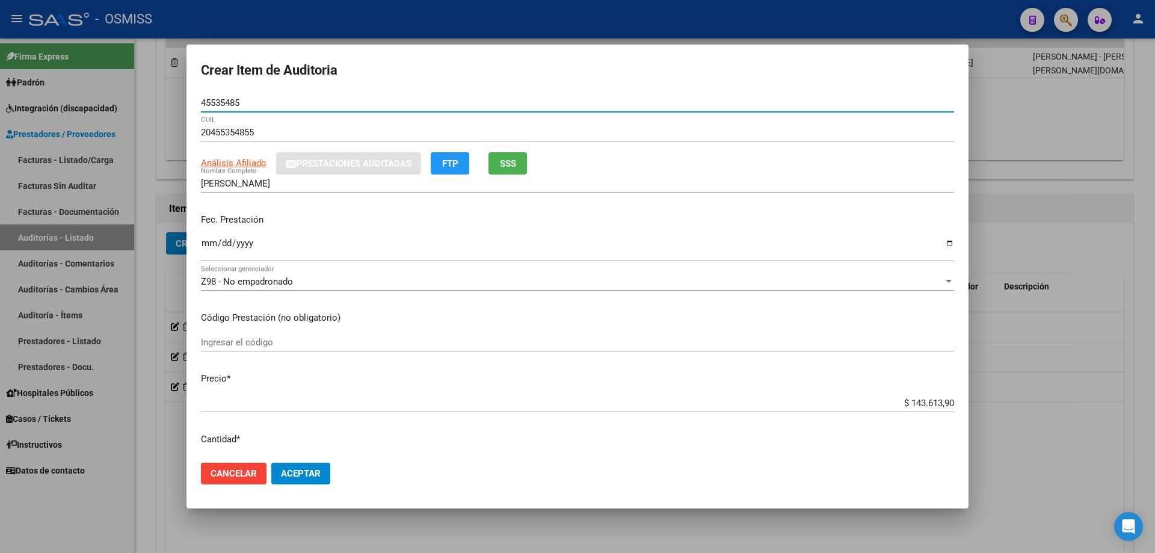
type input "45535485"
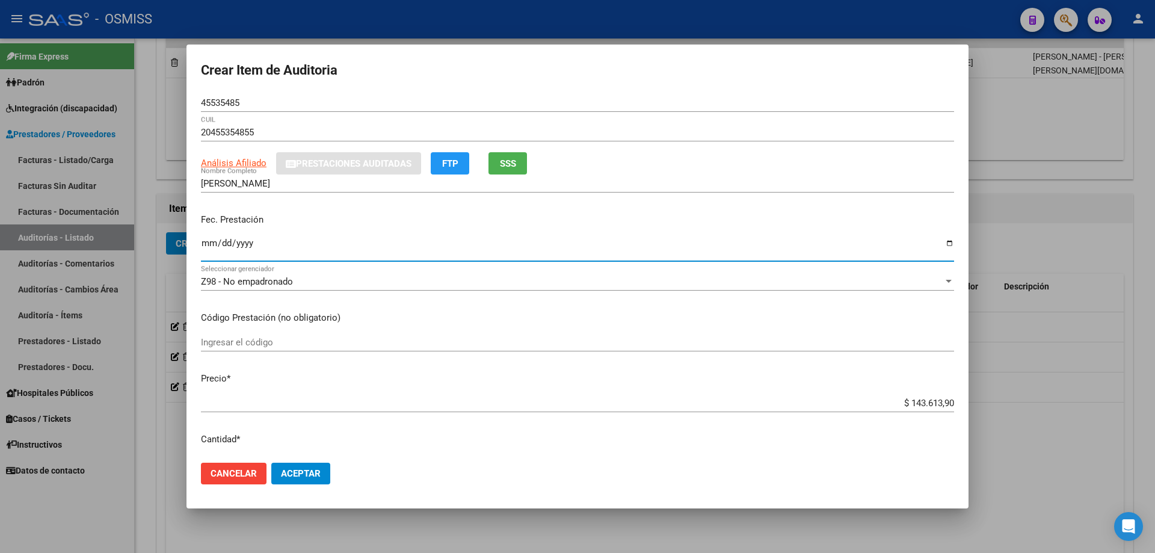
click at [207, 244] on input "Ingresar la fecha" at bounding box center [577, 247] width 753 height 19
type input "[DATE]"
click at [322, 282] on div "Z98 - No empadronado" at bounding box center [572, 281] width 743 height 11
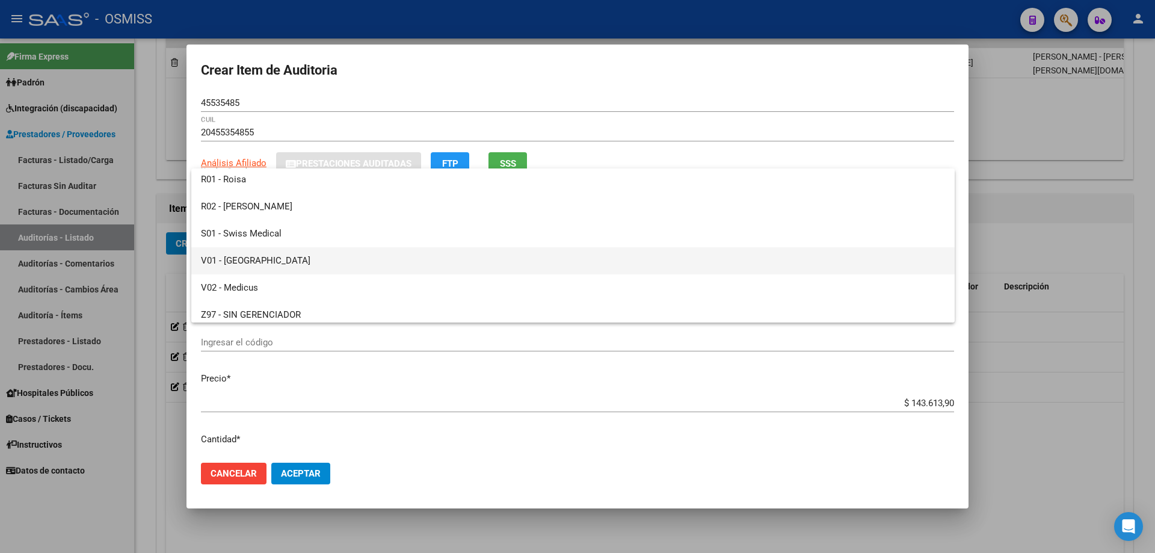
scroll to position [213, 0]
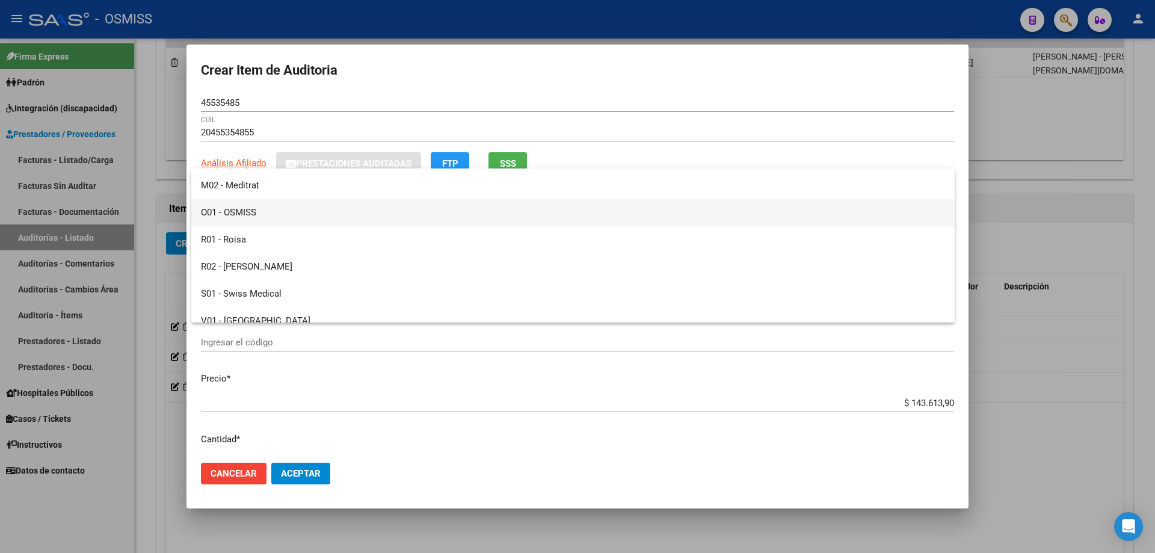
click at [276, 204] on span "O01 - OSMISS" at bounding box center [573, 212] width 744 height 27
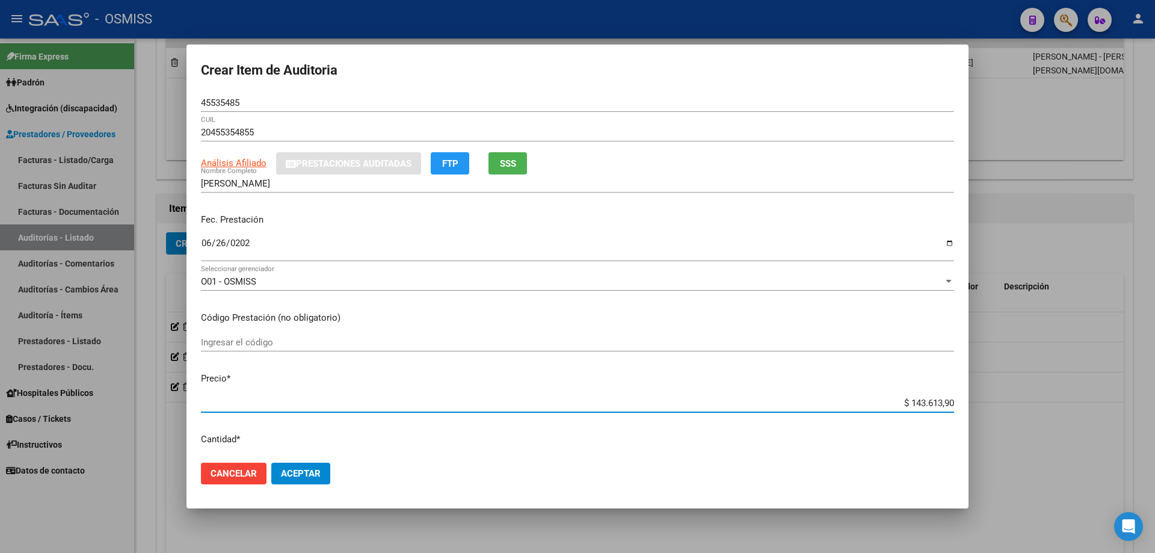
drag, startPoint x: 876, startPoint y: 401, endPoint x: 1155, endPoint y: 397, distance: 279.3
click at [1155, 397] on div "Crear Item de Auditoria 45535485 Nro Documento 20455354855 CUIL Análisis Afilia…" at bounding box center [577, 276] width 1155 height 553
type input "$ 0,02"
type input "$ 0,21"
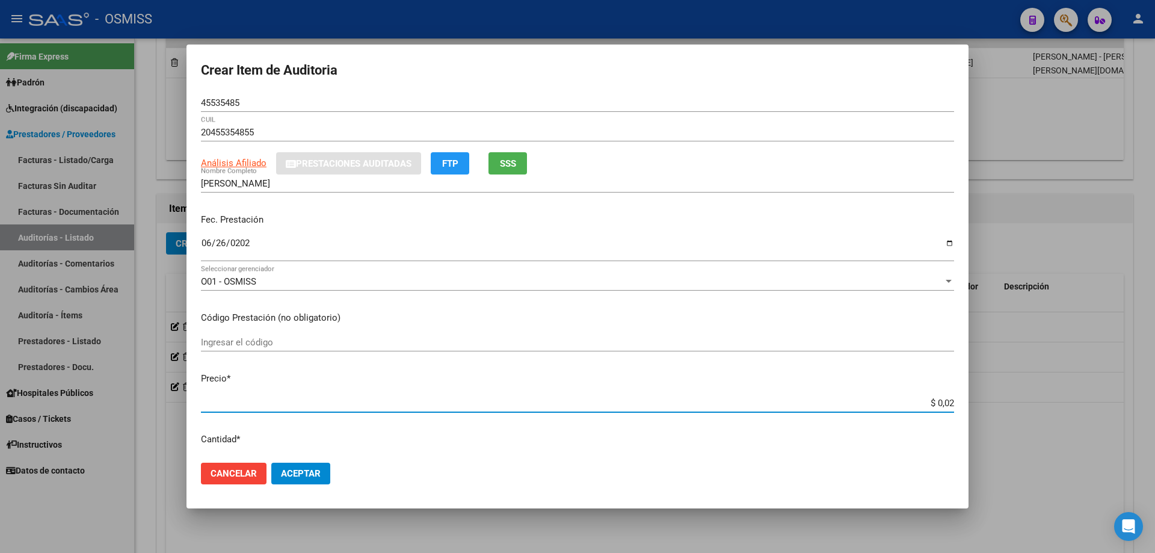
type input "$ 0,21"
type input "$ 2,10"
type input "$ 21,06"
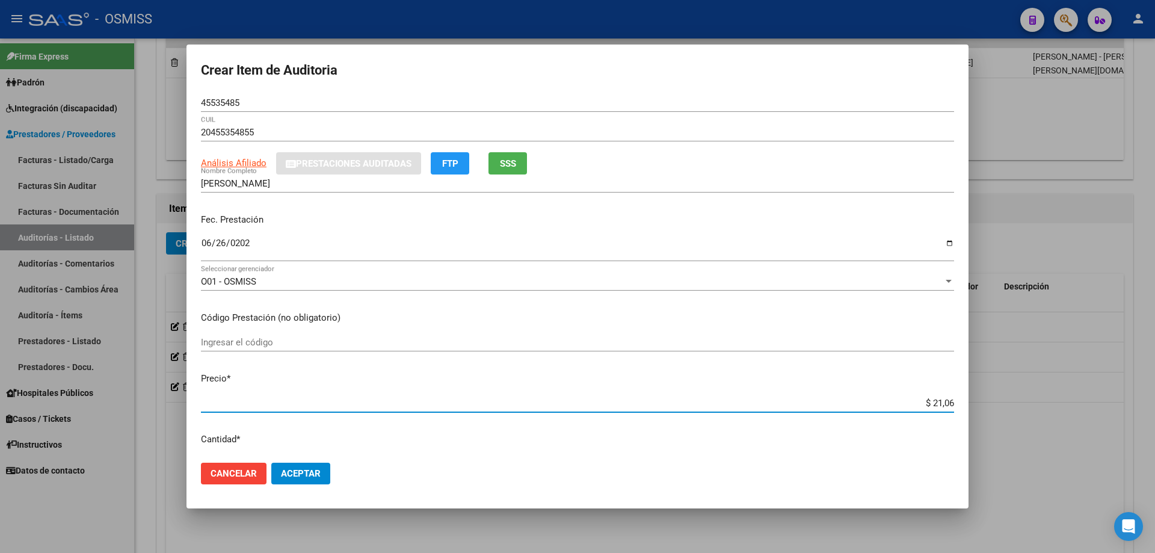
type input "$ 210,68"
type input "$ 2.106,80"
type input "$ 21.068,05"
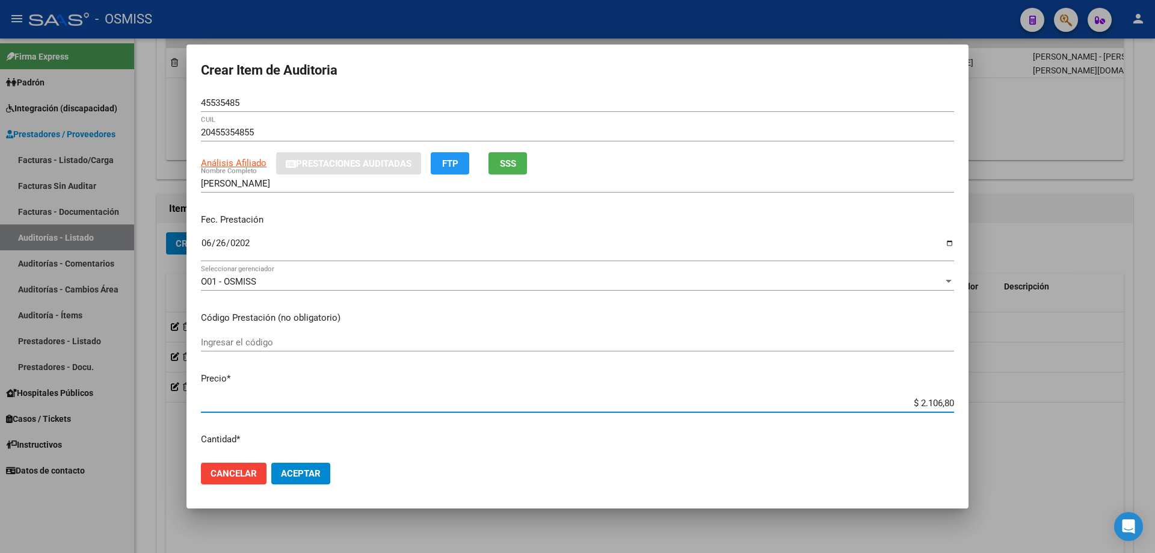
type input "$ 21.068,05"
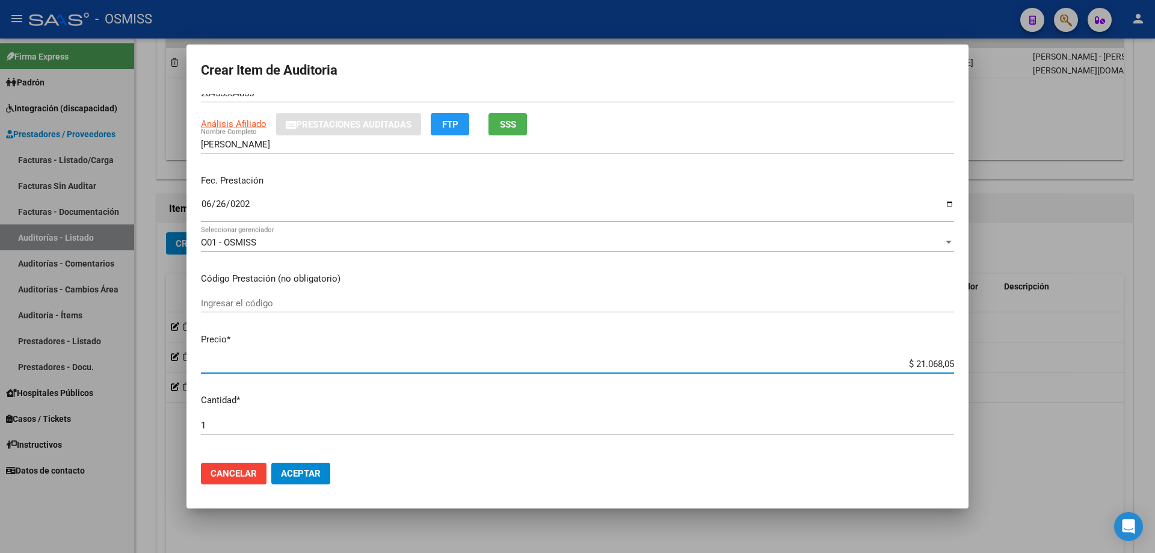
scroll to position [60, 0]
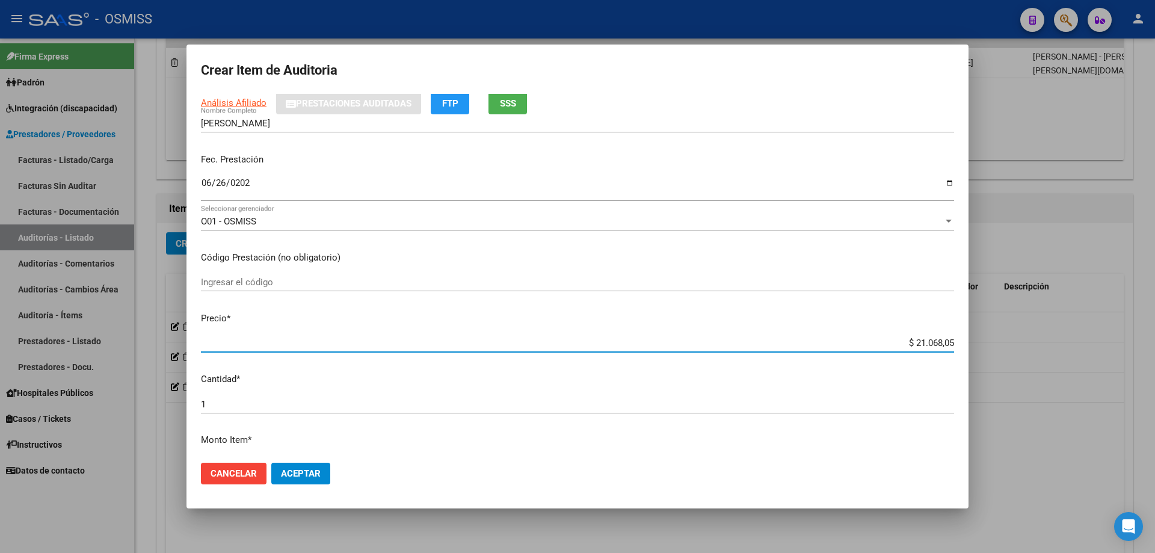
click at [304, 474] on span "Aceptar" at bounding box center [301, 473] width 40 height 11
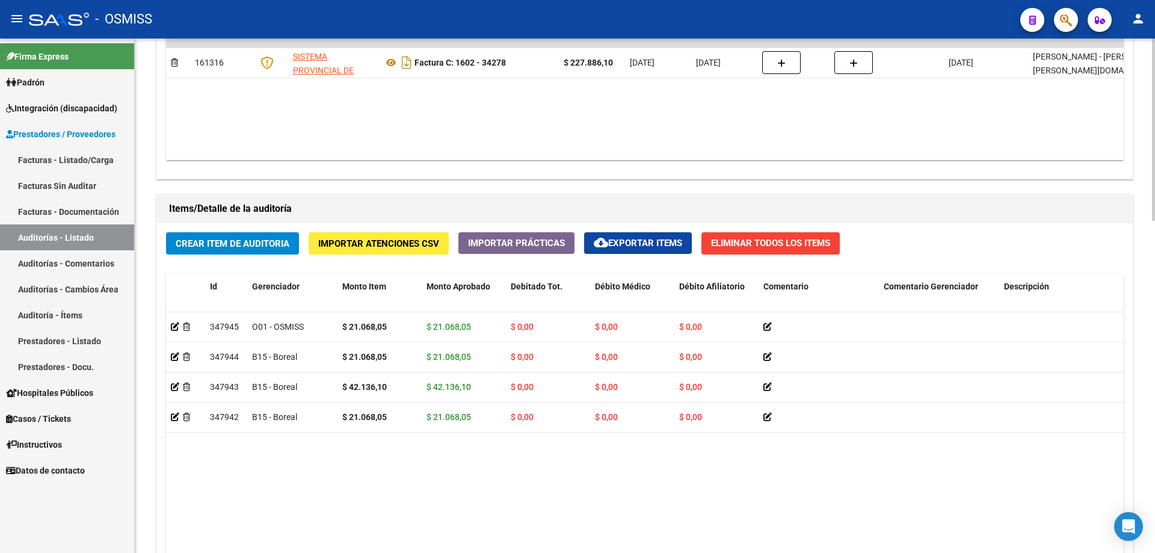
click at [648, 140] on datatable-body "$ 227.886,10 161316 SISTEMA PROVINCIAL DE SALUD Factura C: 1602 - 34278 $ 227.8…" at bounding box center [645, 89] width 958 height 142
